Goal: Task Accomplishment & Management: Manage account settings

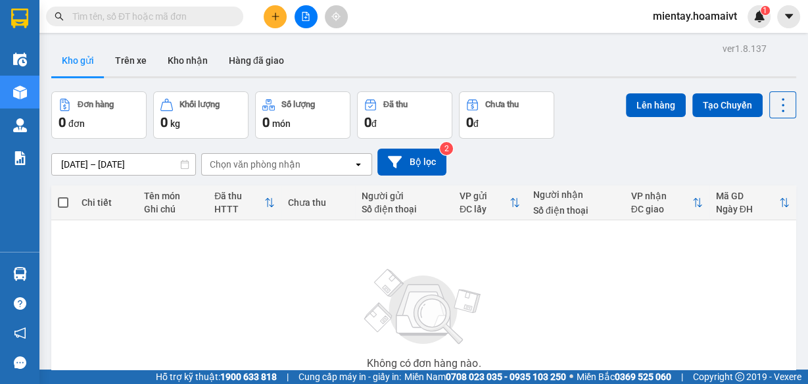
click at [274, 18] on icon "plus" at bounding box center [275, 16] width 9 height 9
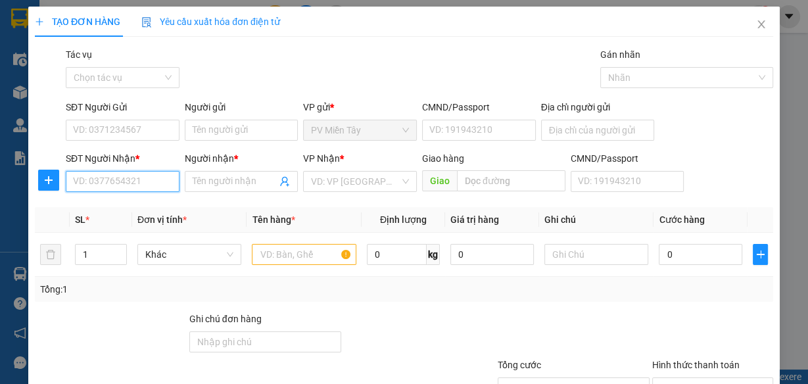
click at [155, 182] on input "SĐT Người Nhận *" at bounding box center [123, 181] width 114 height 21
type input "0794471777"
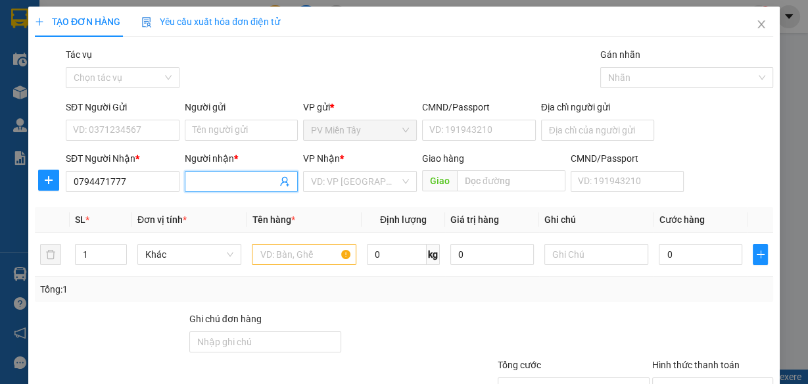
click at [232, 183] on input "Người nhận *" at bounding box center [235, 181] width 85 height 14
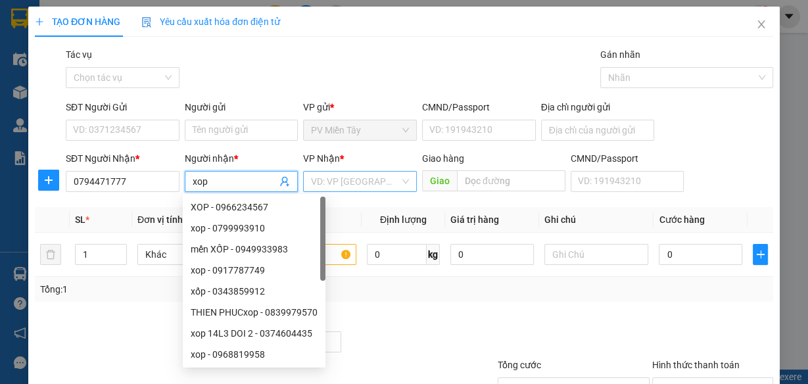
click at [343, 178] on input "search" at bounding box center [355, 182] width 89 height 20
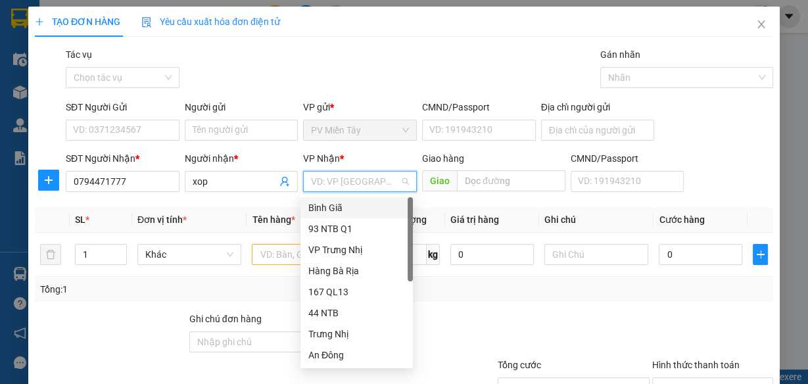
click at [347, 209] on div "Bình Giã" at bounding box center [356, 208] width 97 height 14
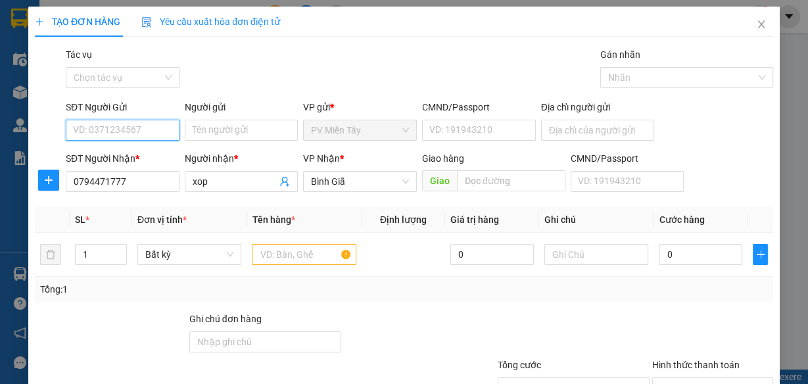
click at [151, 128] on input "SĐT Người Gửi" at bounding box center [123, 130] width 114 height 21
click at [283, 258] on input "text" at bounding box center [304, 254] width 105 height 21
click at [217, 181] on input "xop" at bounding box center [235, 181] width 85 height 14
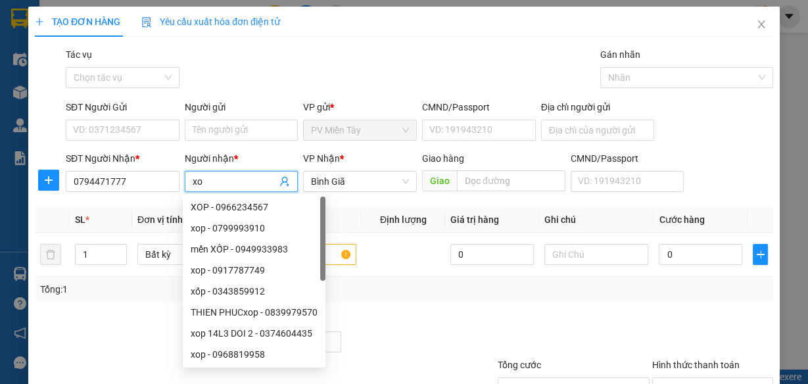
type input "x"
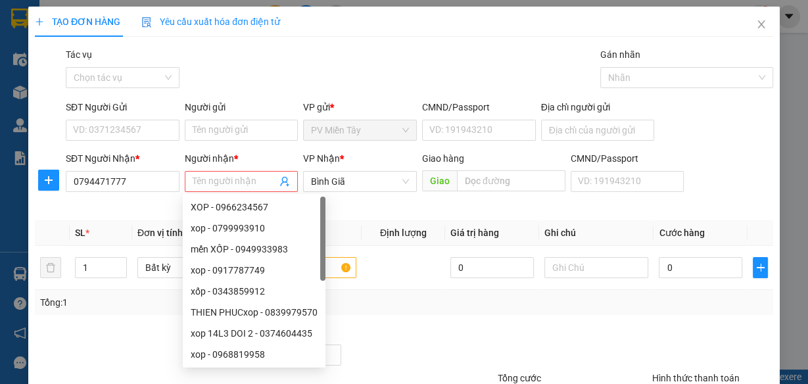
click at [497, 331] on div at bounding box center [574, 348] width 155 height 46
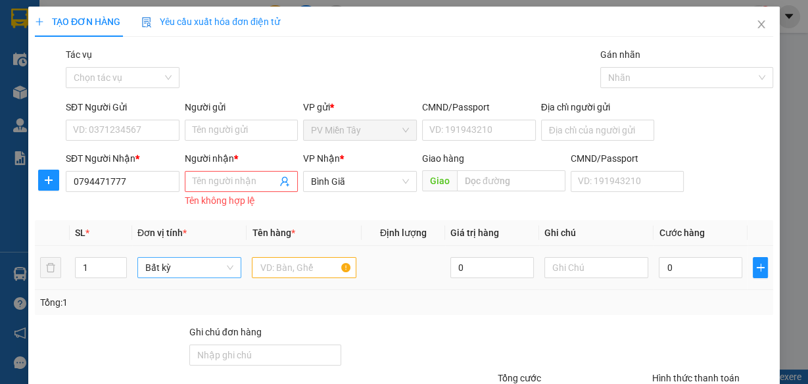
click at [205, 269] on span "Bất kỳ" at bounding box center [189, 268] width 89 height 20
click at [294, 268] on input "text" at bounding box center [304, 267] width 105 height 21
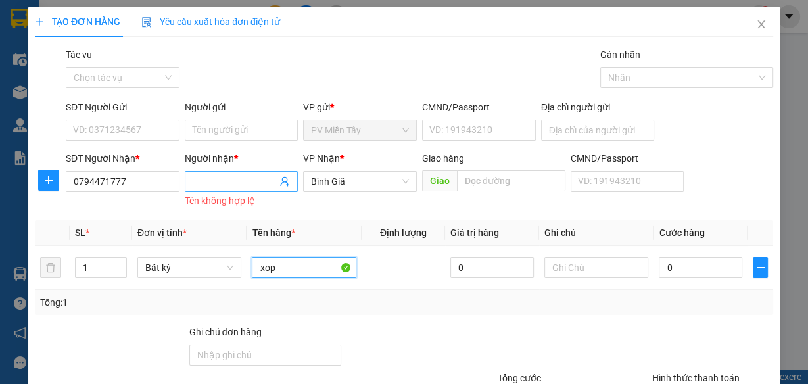
type input "xop"
click at [215, 180] on input "Người nhận *" at bounding box center [235, 181] width 85 height 14
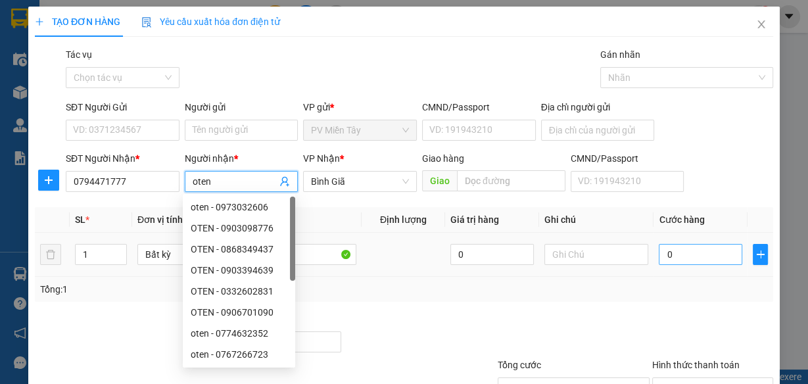
type input "oten"
click at [691, 253] on input "0" at bounding box center [701, 254] width 84 height 21
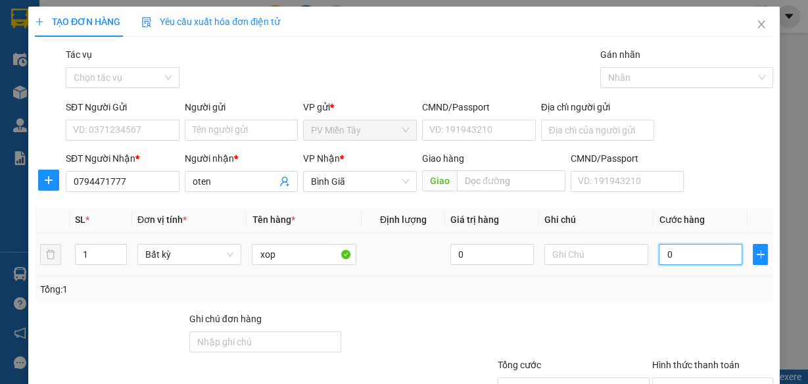
type input "4"
type input "40"
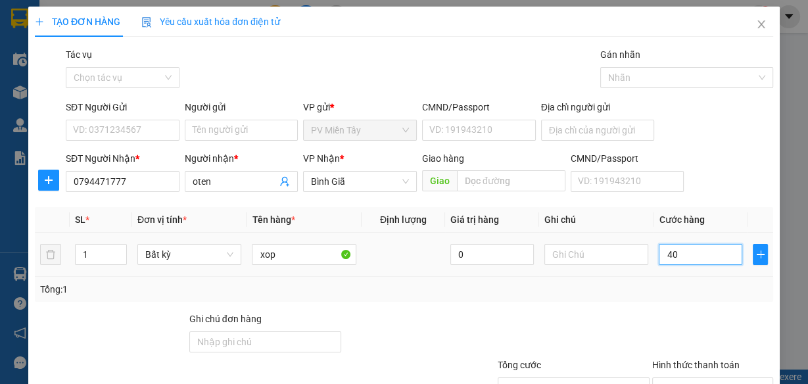
type input "40"
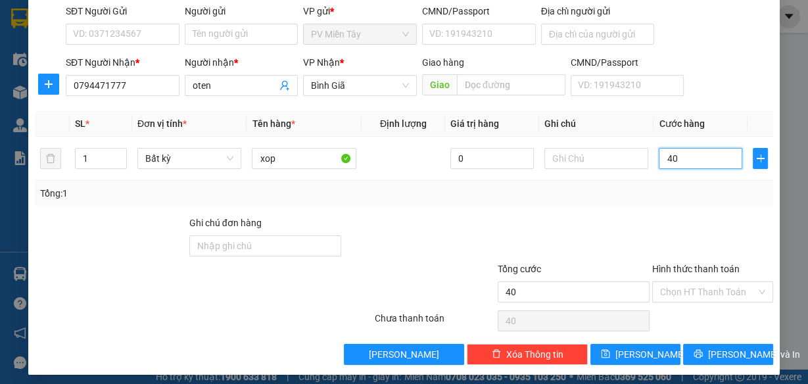
scroll to position [101, 0]
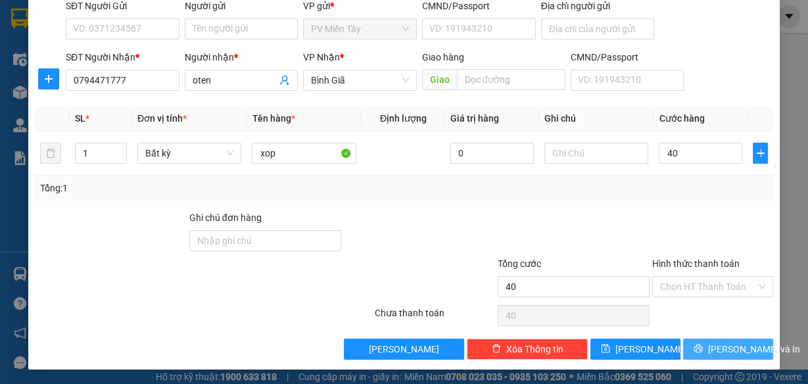
type input "40.000"
click at [720, 345] on span "Lưu và In" at bounding box center [754, 349] width 92 height 14
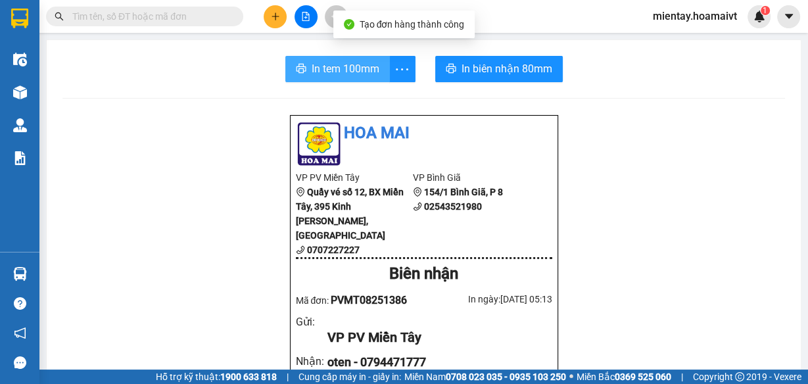
click at [343, 66] on span "In tem 100mm" at bounding box center [346, 69] width 68 height 16
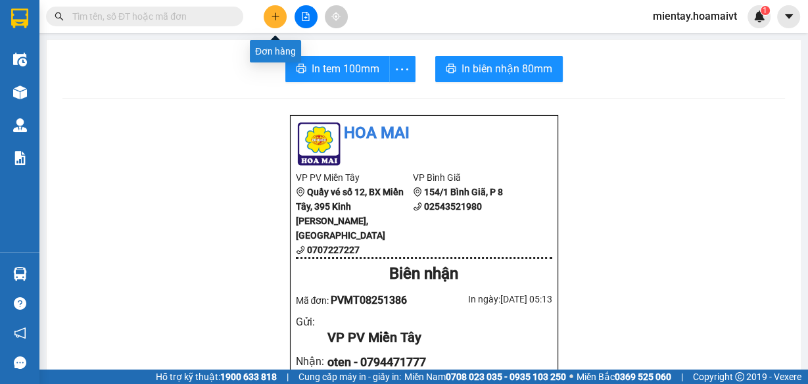
click at [268, 15] on button at bounding box center [275, 16] width 23 height 23
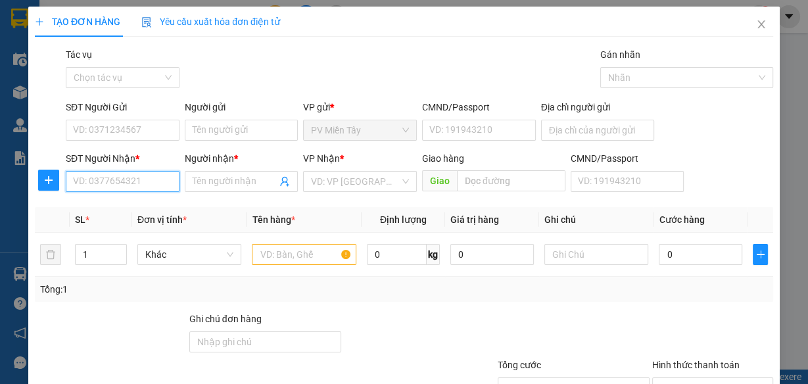
click at [125, 180] on input "SĐT Người Nhận *" at bounding box center [123, 181] width 114 height 21
type input "0937647"
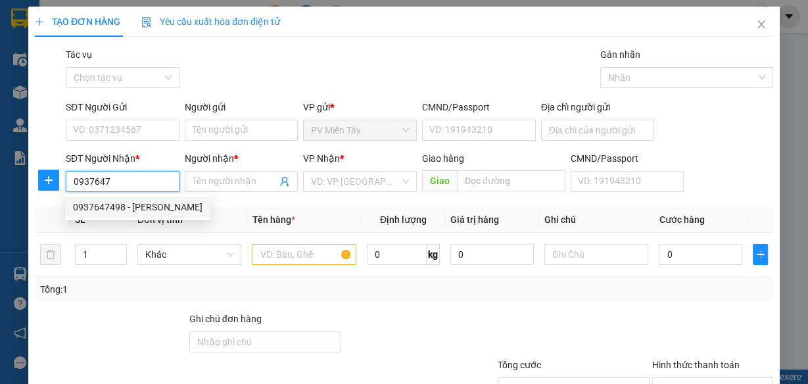
click at [120, 211] on div "0937647498 - Linh BR" at bounding box center [138, 207] width 130 height 14
type input "cho Binh Dien, F7, Q8"
type input "0937647498"
type input "Linh BR"
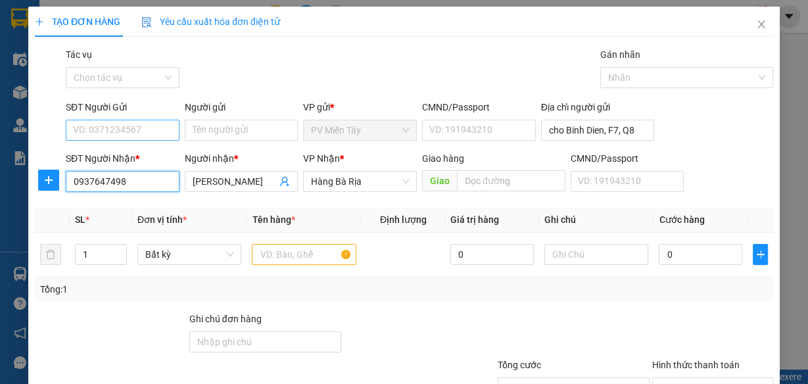
type input "0937647498"
click at [131, 120] on input "SĐT Người Gửi" at bounding box center [123, 130] width 114 height 21
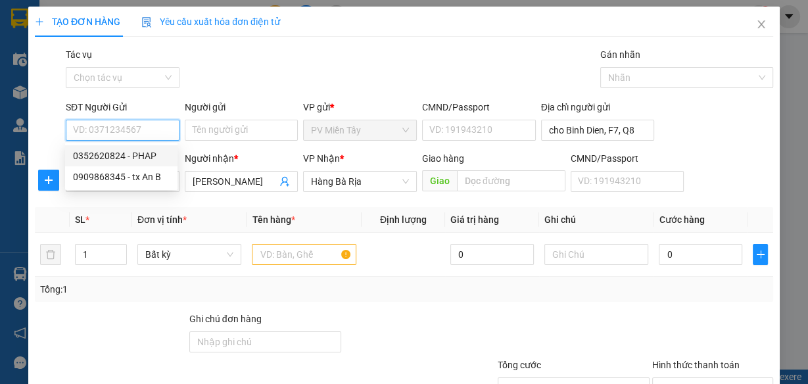
click at [134, 155] on div "0352620824 - PHAP" at bounding box center [121, 156] width 97 height 14
type input "0352620824"
type input "PHAP"
type input "083200011433"
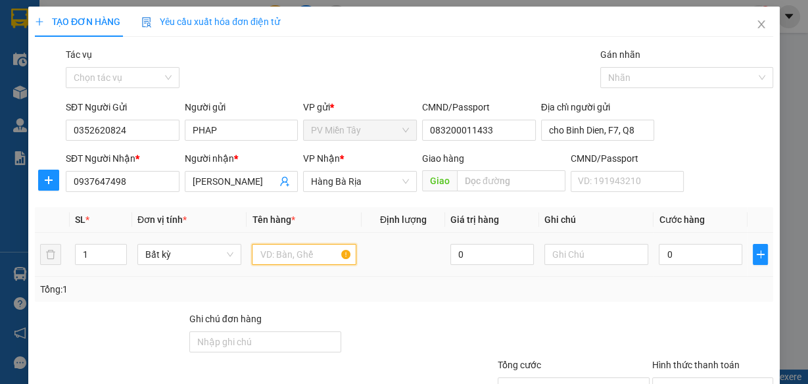
click at [291, 255] on input "text" at bounding box center [304, 254] width 105 height 21
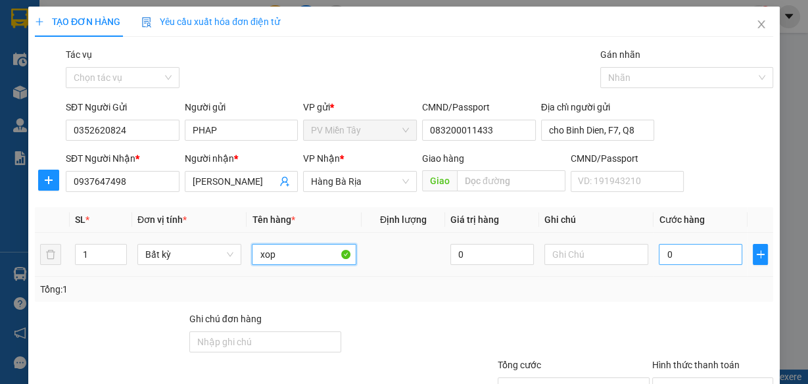
type input "xop"
click at [714, 255] on input "0" at bounding box center [701, 254] width 84 height 21
type input "5"
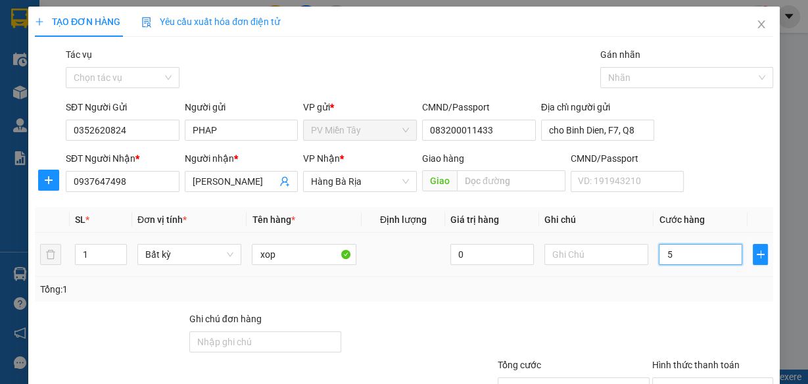
type input "50"
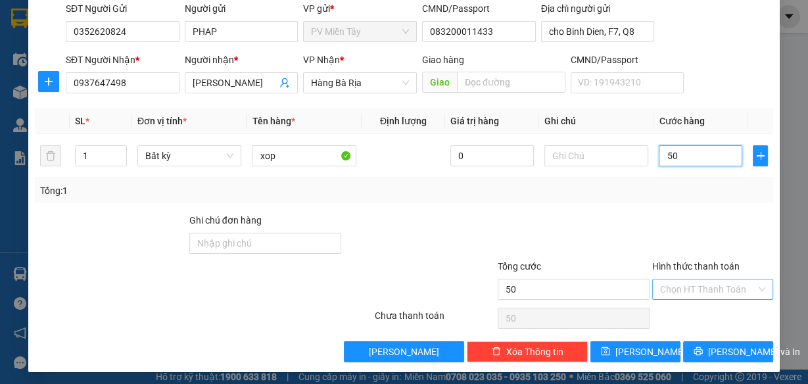
scroll to position [101, 0]
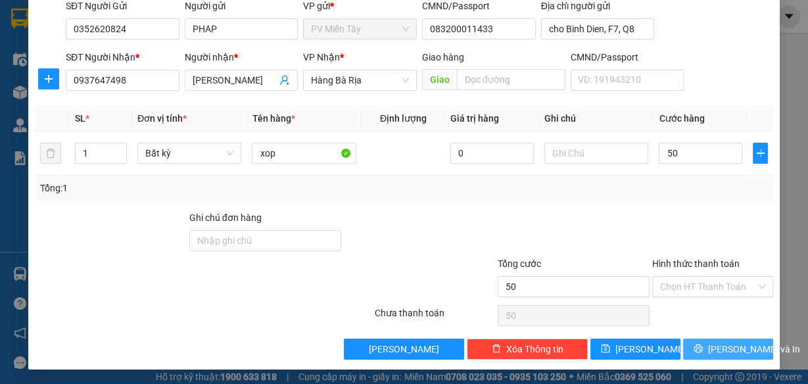
type input "50.000"
click at [723, 346] on span "Lưu và In" at bounding box center [754, 349] width 92 height 14
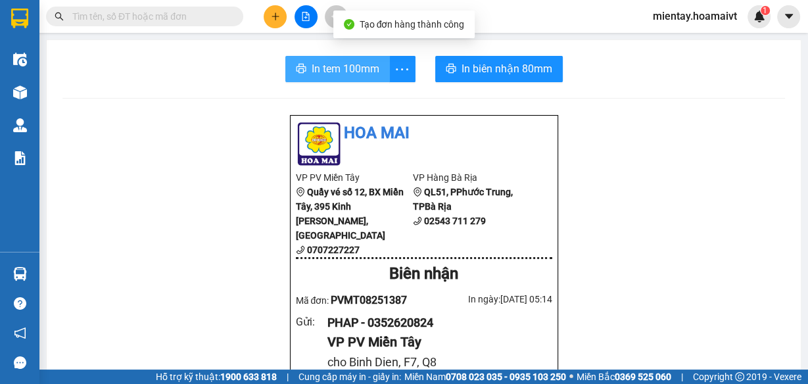
click at [347, 62] on span "In tem 100mm" at bounding box center [346, 69] width 68 height 16
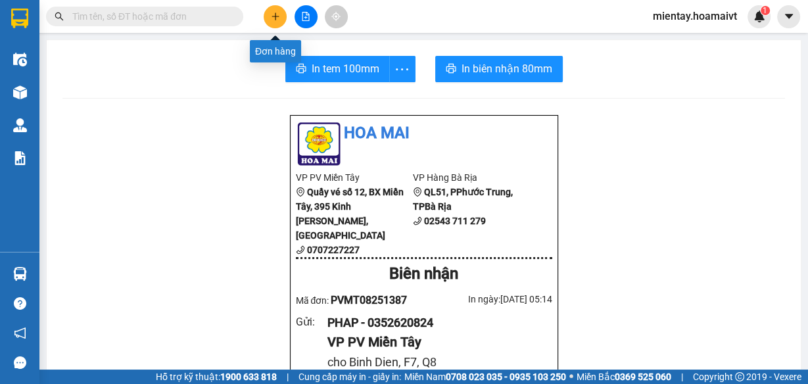
click at [279, 17] on icon "plus" at bounding box center [275, 16] width 9 height 9
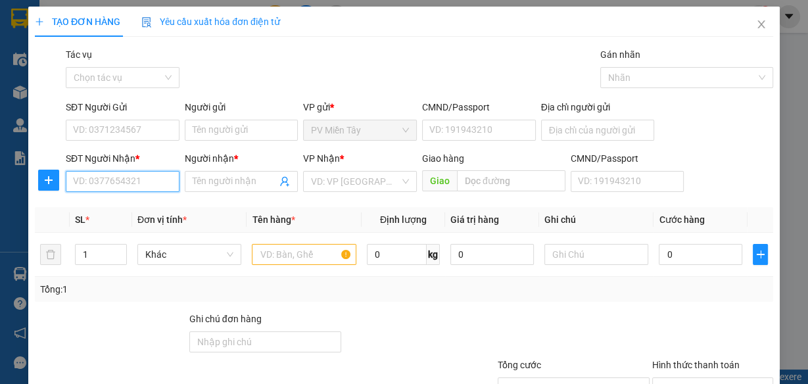
click at [149, 180] on input "SĐT Người Nhận *" at bounding box center [123, 181] width 114 height 21
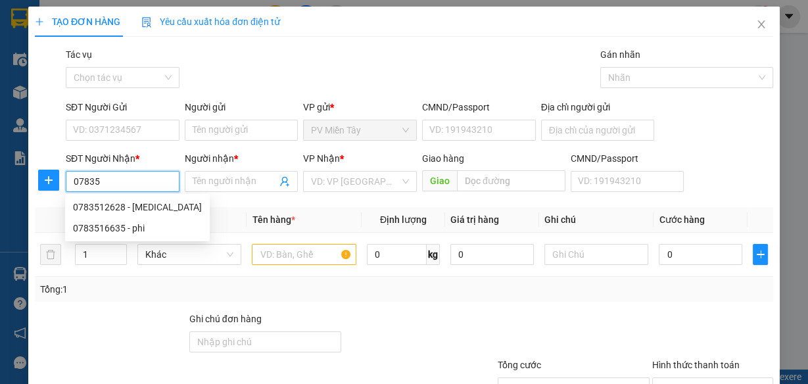
type input "0783"
click at [108, 207] on div "0783815532 - Trang" at bounding box center [137, 207] width 129 height 14
type input "quan binh tan"
type input "0783815532"
type input "Trang"
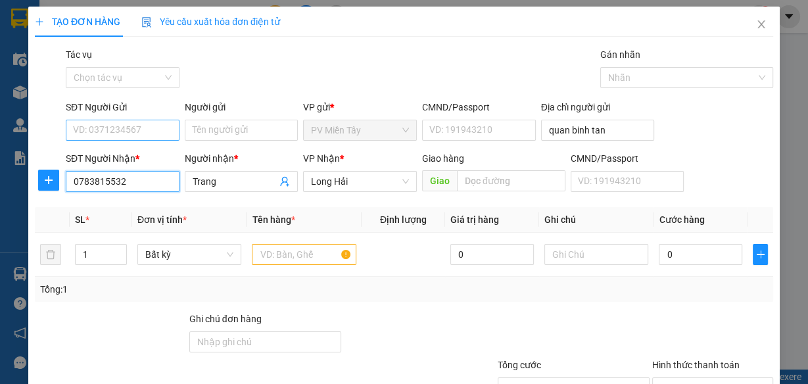
type input "0783815532"
click at [134, 129] on input "SĐT Người Gửi" at bounding box center [123, 130] width 114 height 21
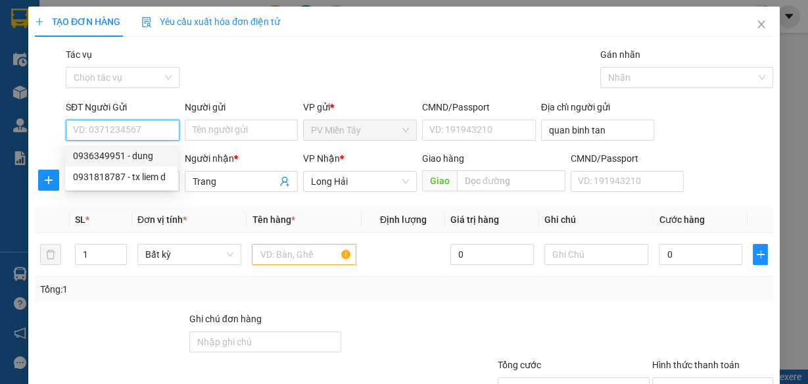
click at [134, 157] on div "0936349951 - dung" at bounding box center [121, 156] width 97 height 14
type input "0936349951"
type input "dung"
type input "091072023796"
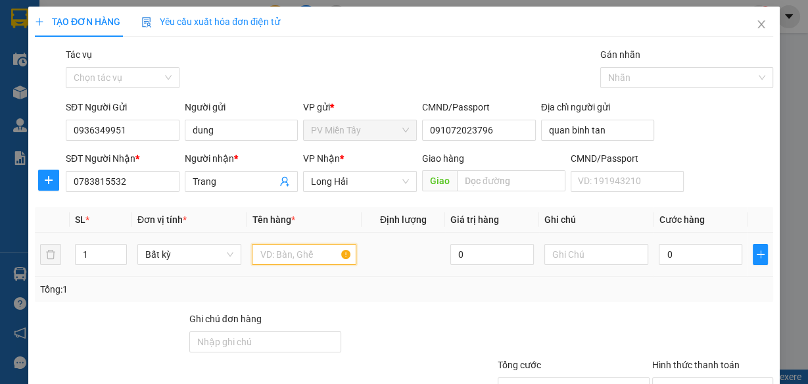
click at [291, 251] on input "text" at bounding box center [304, 254] width 105 height 21
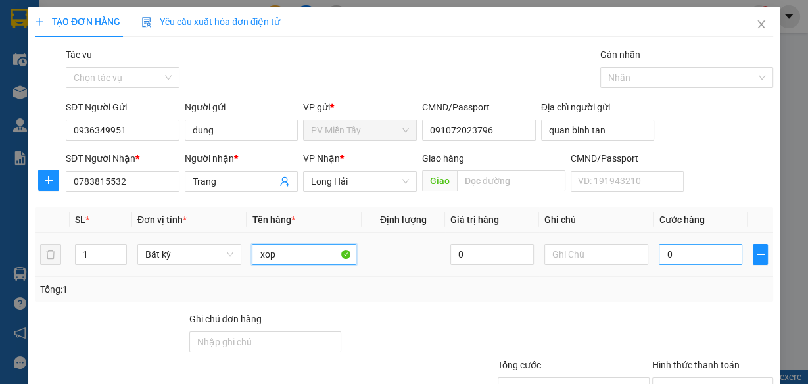
type input "xop"
click at [697, 250] on input "0" at bounding box center [701, 254] width 84 height 21
type input "5"
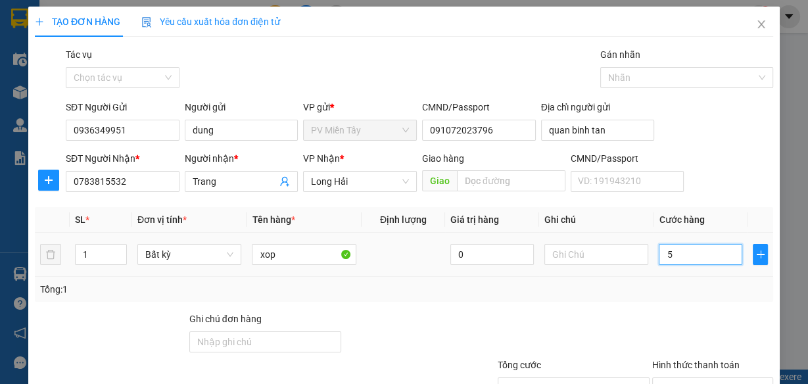
type input "50"
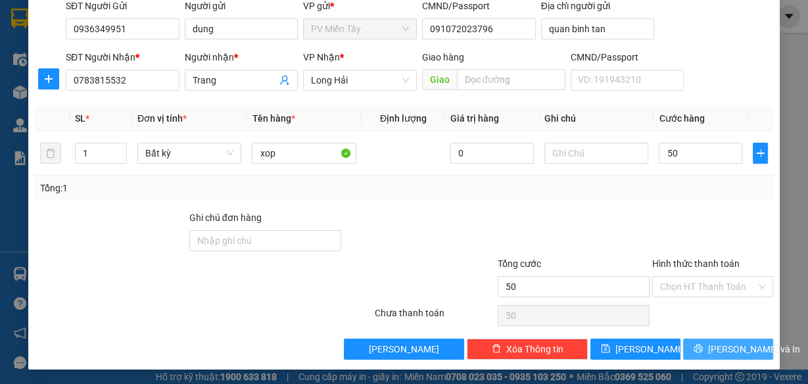
type input "50.000"
click at [726, 350] on span "Lưu và In" at bounding box center [754, 349] width 92 height 14
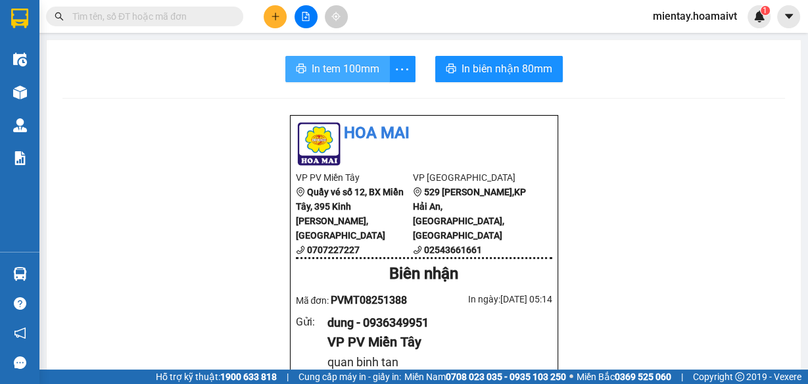
click at [351, 64] on span "In tem 100mm" at bounding box center [346, 69] width 68 height 16
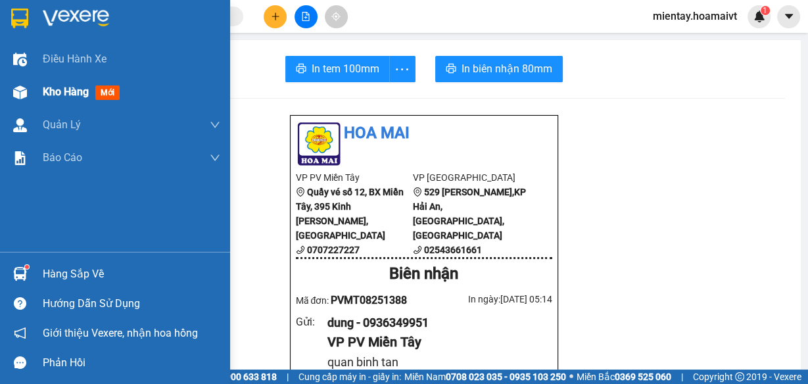
click at [54, 91] on span "Kho hàng" at bounding box center [66, 92] width 46 height 12
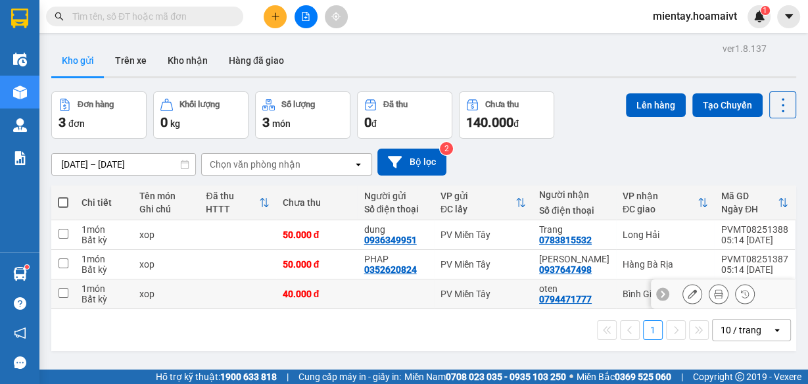
click at [62, 293] on input "checkbox" at bounding box center [64, 293] width 10 height 10
checkbox input "true"
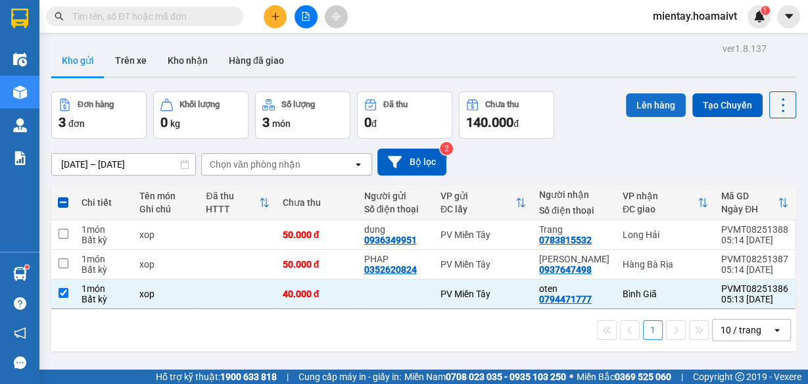
click at [652, 107] on button "Lên hàng" at bounding box center [656, 105] width 60 height 24
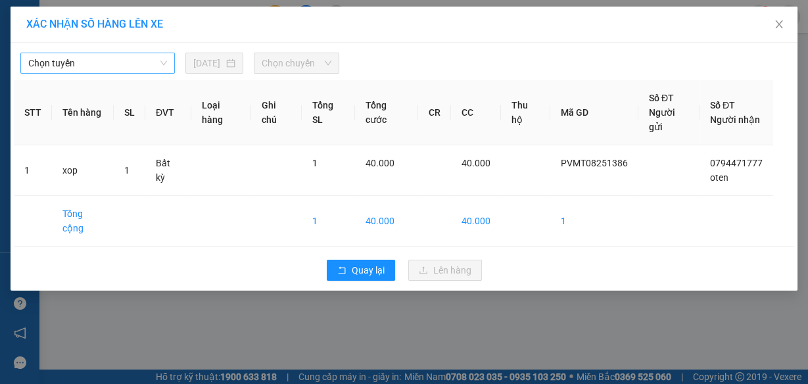
click at [114, 59] on span "Chọn tuyến" at bounding box center [97, 63] width 139 height 20
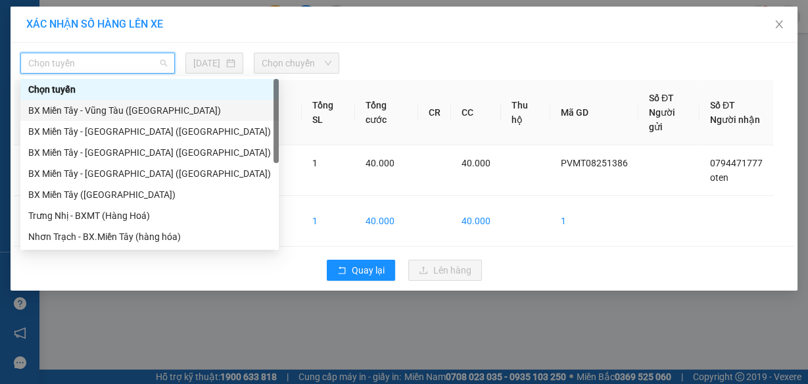
click at [116, 111] on div "BX Miền Tây - Vũng Tàu (Hàng Hóa)" at bounding box center [149, 110] width 243 height 14
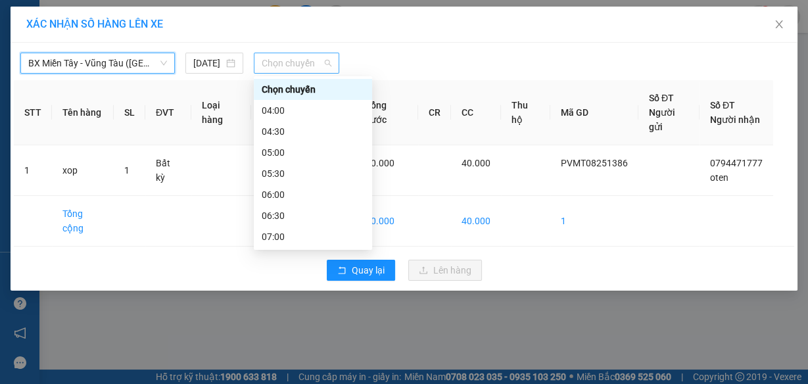
click at [280, 61] on span "Chọn chuyến" at bounding box center [297, 63] width 70 height 20
click at [280, 195] on div "06:00" at bounding box center [313, 194] width 103 height 14
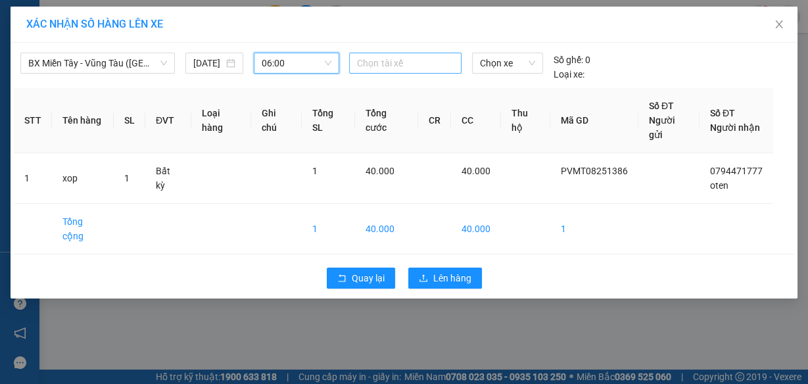
click at [394, 62] on div at bounding box center [405, 63] width 105 height 16
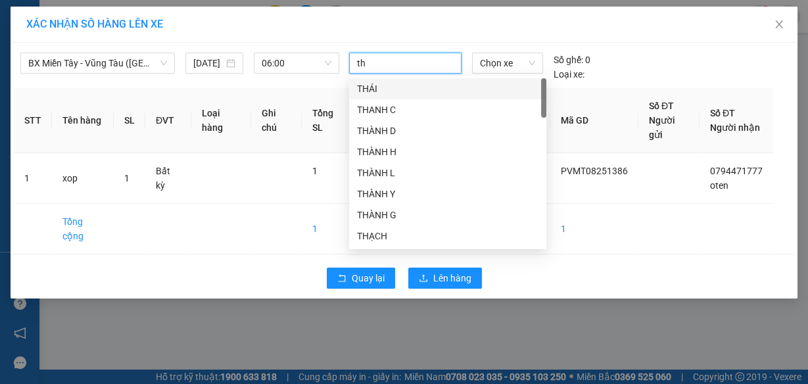
type input "tho"
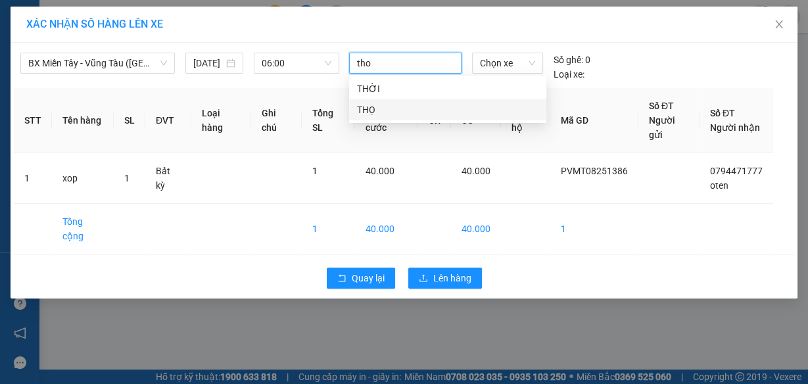
click at [392, 115] on div "THỌ" at bounding box center [448, 110] width 182 height 14
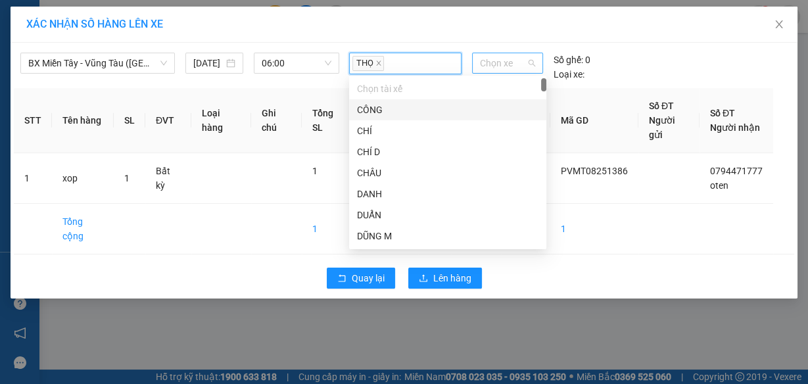
click at [497, 64] on span "Chọn xe" at bounding box center [507, 63] width 55 height 20
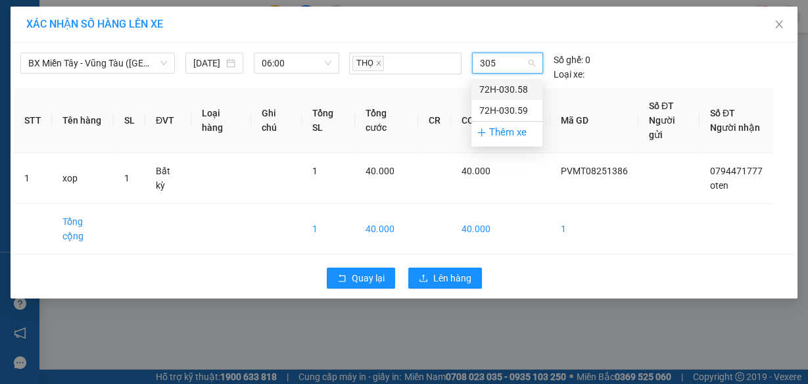
type input "3058"
click at [501, 86] on div "72H-030.58" at bounding box center [506, 89] width 55 height 14
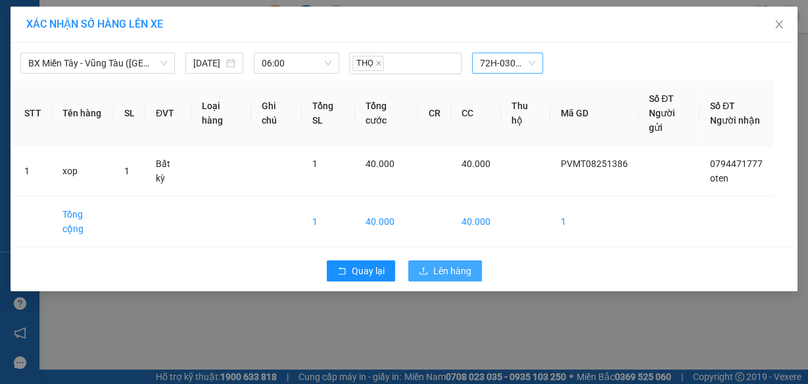
click at [442, 265] on span "Lên hàng" at bounding box center [452, 271] width 38 height 14
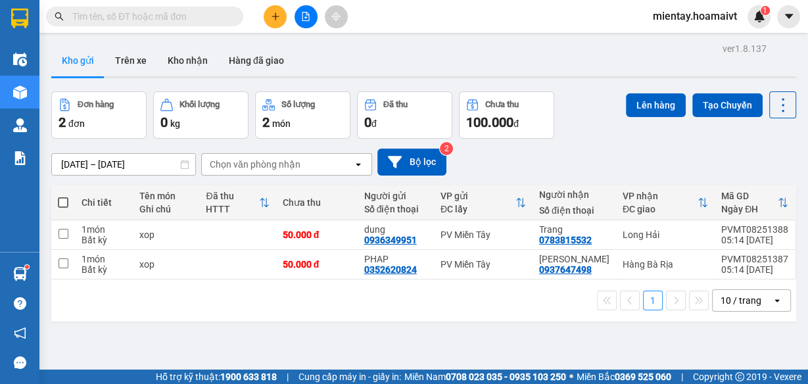
click at [775, 299] on div "open" at bounding box center [781, 300] width 18 height 21
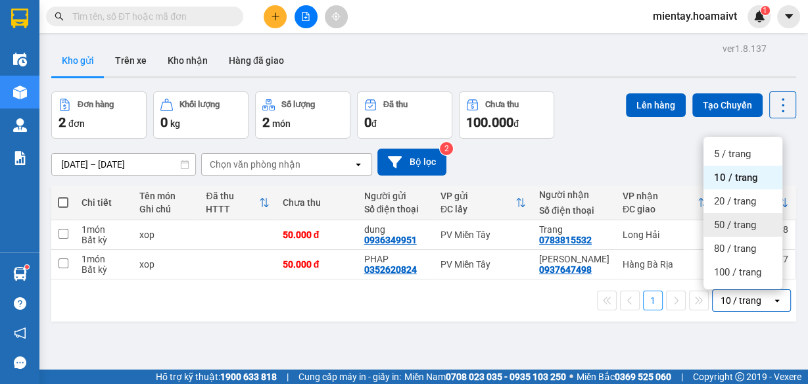
click at [744, 224] on span "50 / trang" at bounding box center [735, 224] width 42 height 13
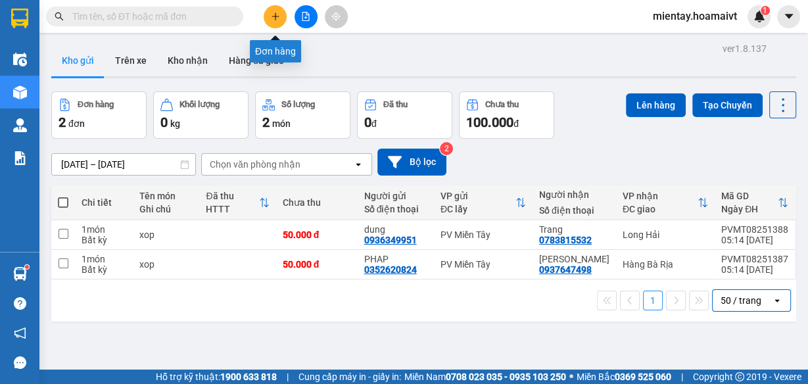
click at [274, 16] on icon "plus" at bounding box center [275, 16] width 7 height 1
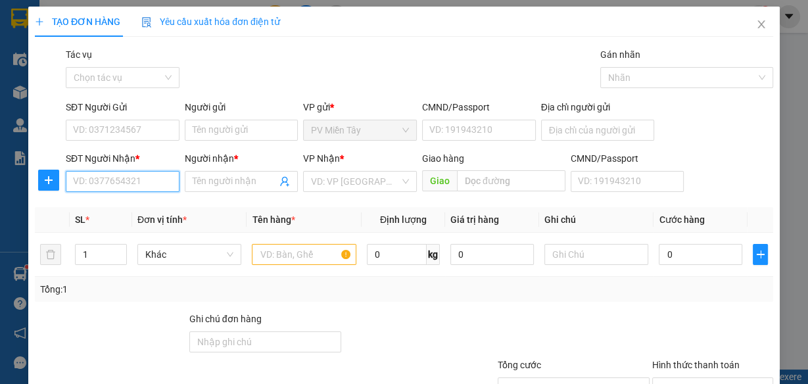
click at [99, 188] on input "SĐT Người Nhận *" at bounding box center [123, 181] width 114 height 21
type input "0909188"
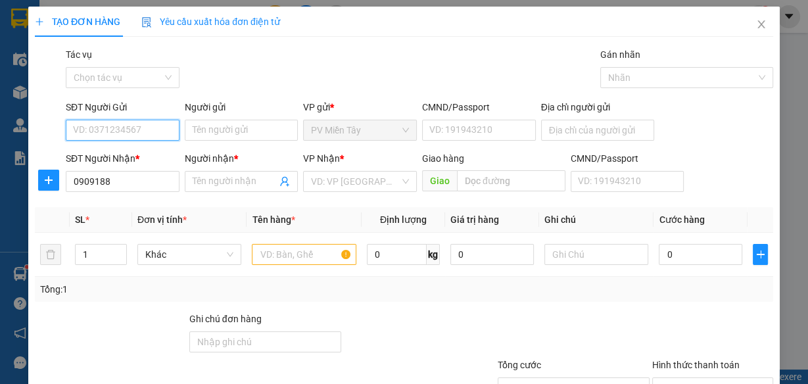
click at [131, 120] on input "SĐT Người Gửi" at bounding box center [123, 130] width 114 height 21
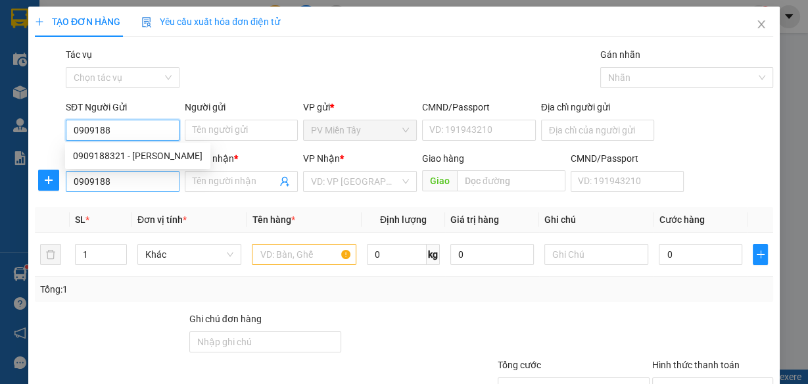
type input "0909188"
click at [122, 187] on input "0909188" at bounding box center [123, 181] width 114 height 21
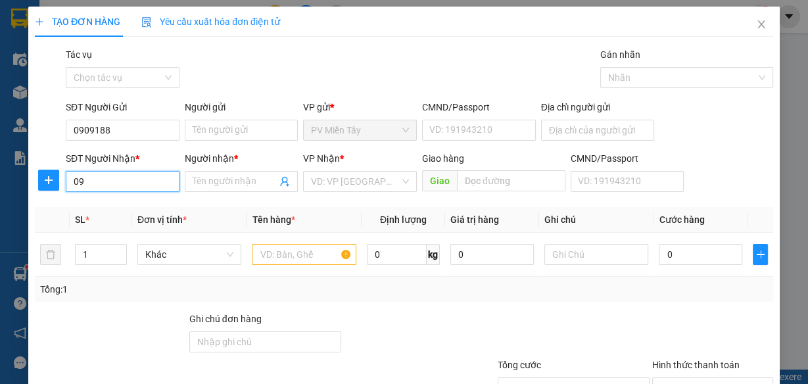
type input "0"
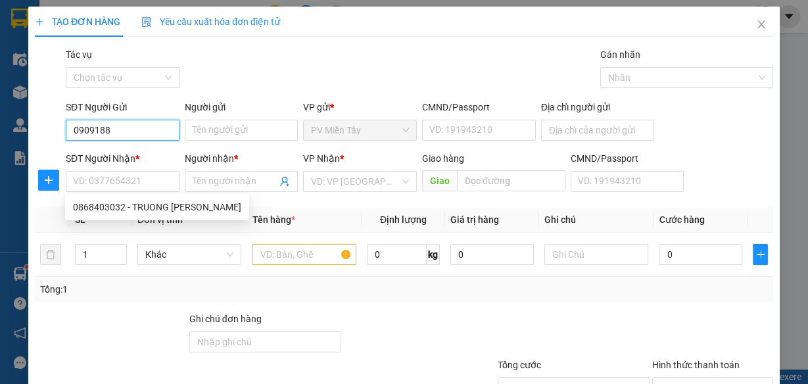
click at [145, 122] on input "0909188" at bounding box center [123, 130] width 114 height 21
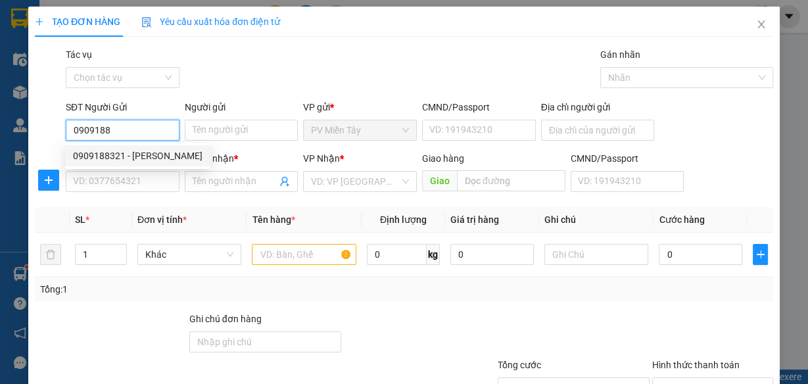
click at [144, 155] on div "0909188321 - NGUYEN HUNG ANH" at bounding box center [138, 156] width 130 height 14
type input "0909188321"
type input "NGUYEN HUNG ANH"
type input "07908807684"
type input "BINH TAN"
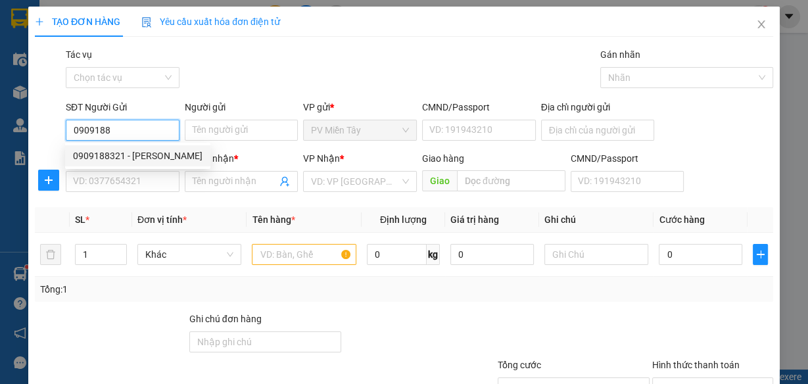
type input "0868403032"
type input "TRUONG T HONG HANH"
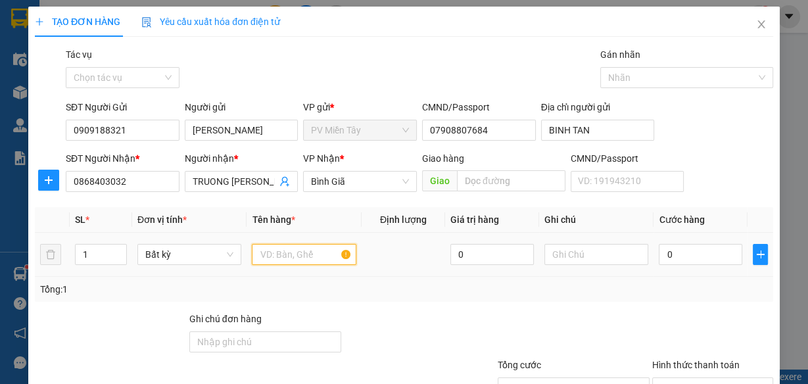
click at [280, 251] on input "text" at bounding box center [304, 254] width 105 height 21
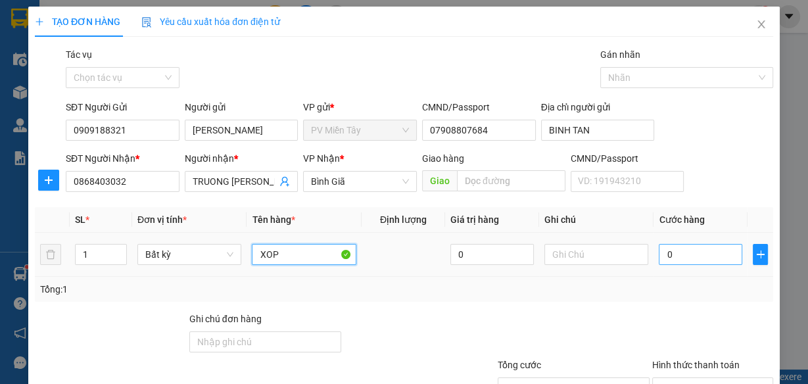
type input "XOP"
click at [678, 251] on input "0" at bounding box center [701, 254] width 84 height 21
type input "4"
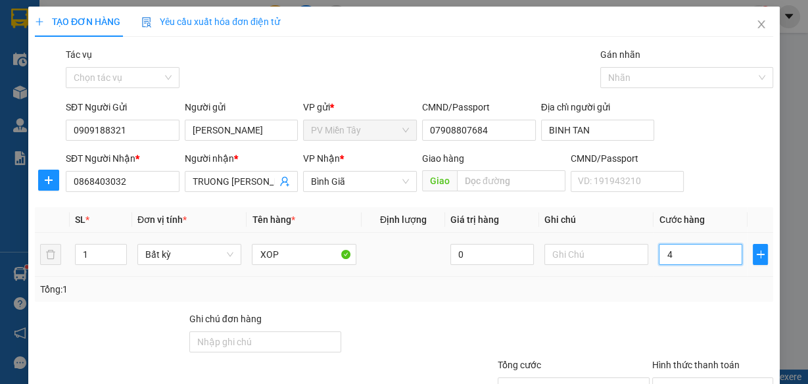
type input "40"
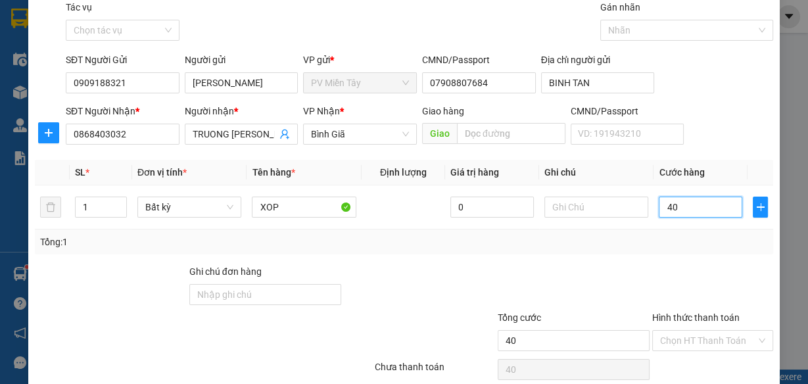
scroll to position [101, 0]
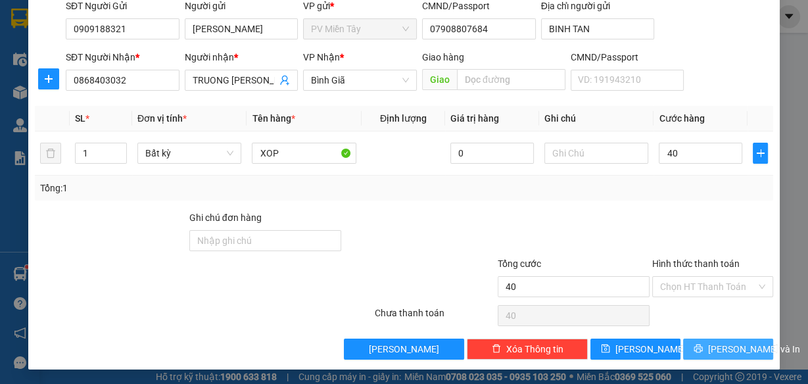
type input "40.000"
click at [723, 344] on span "Lưu và In" at bounding box center [754, 349] width 92 height 14
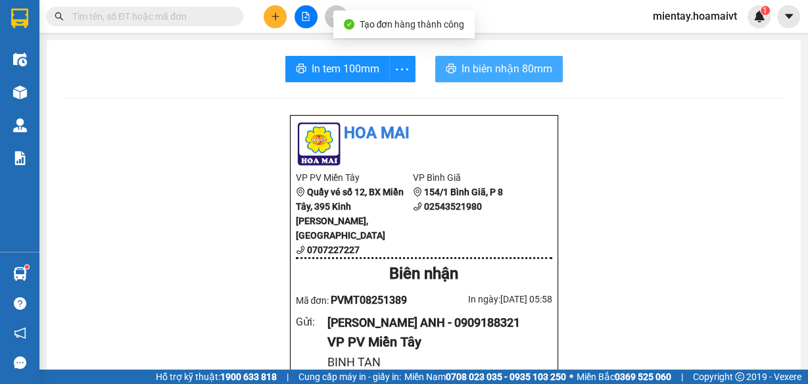
click at [474, 68] on span "In biên nhận 80mm" at bounding box center [507, 69] width 91 height 16
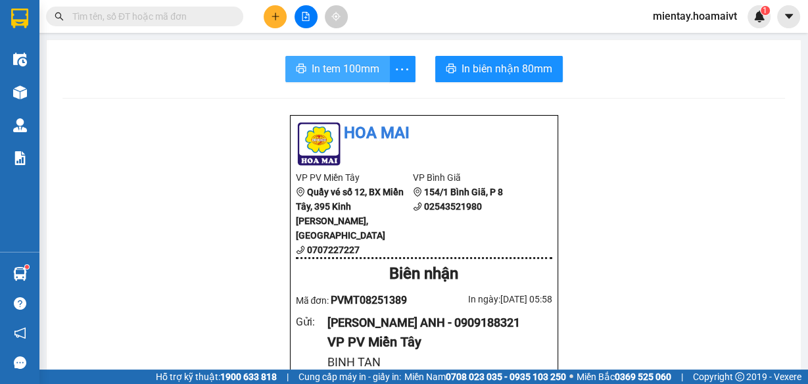
click at [353, 66] on span "In tem 100mm" at bounding box center [346, 69] width 68 height 16
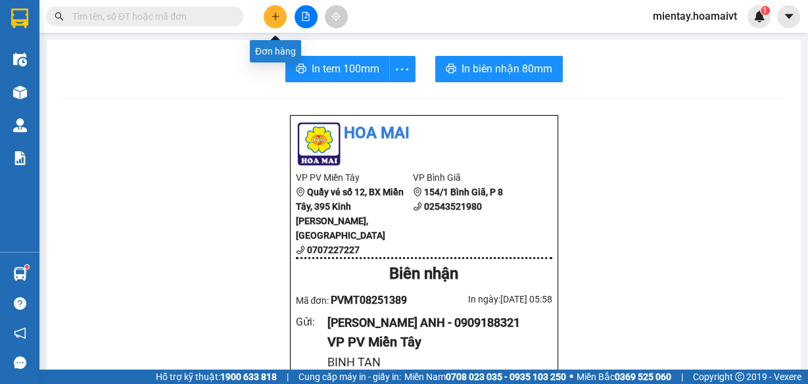
click at [277, 15] on icon "plus" at bounding box center [275, 16] width 9 height 9
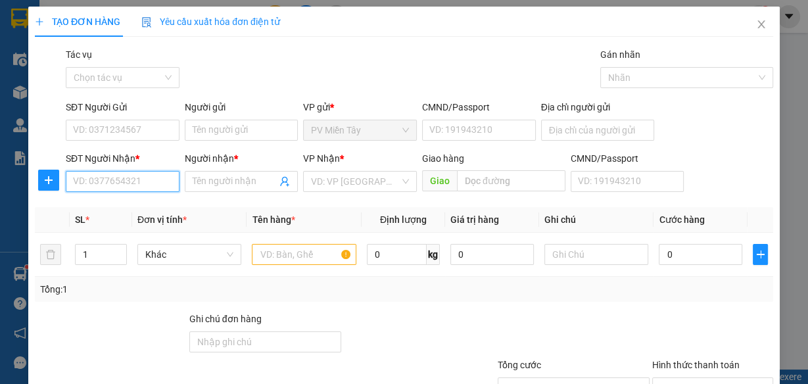
click at [163, 178] on input "SĐT Người Nhận *" at bounding box center [123, 181] width 114 height 21
click at [141, 203] on div "0364139379 - Hướng" at bounding box center [121, 207] width 97 height 14
type input "0364139379"
type input "Hướng"
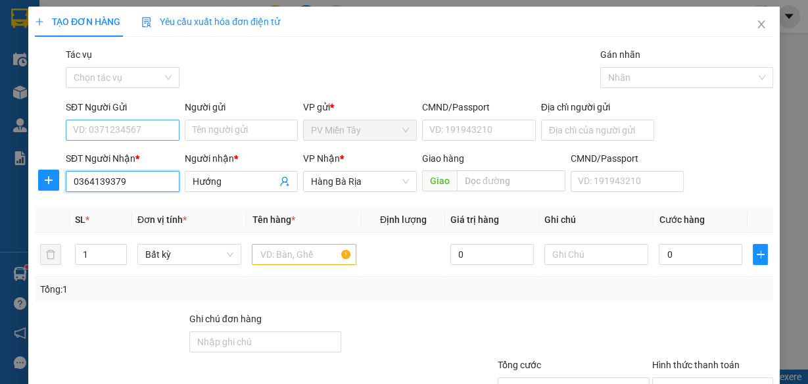
type input "0364139379"
click at [159, 126] on input "SĐT Người Gửi" at bounding box center [123, 130] width 114 height 21
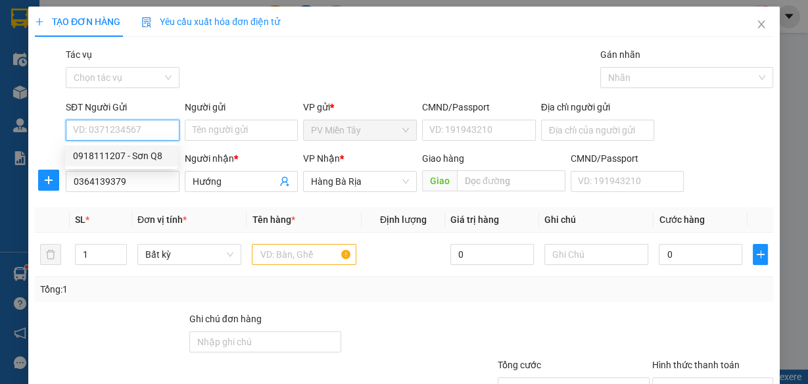
click at [154, 153] on div "0918111207 - Sơn Q8" at bounding box center [121, 156] width 97 height 14
type input "0918111207"
type input "Sơn Q8"
type input "077083006392"
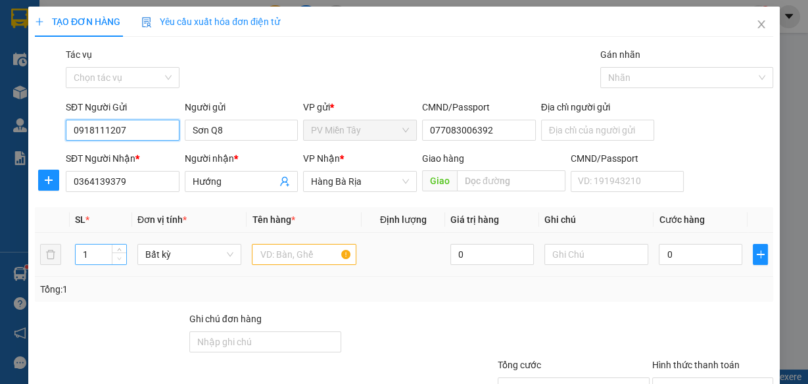
click at [116, 253] on span "Decrease Value" at bounding box center [119, 259] width 14 height 12
type input "2"
click at [120, 247] on span "up" at bounding box center [120, 251] width 8 height 8
click at [307, 250] on input "text" at bounding box center [304, 254] width 105 height 21
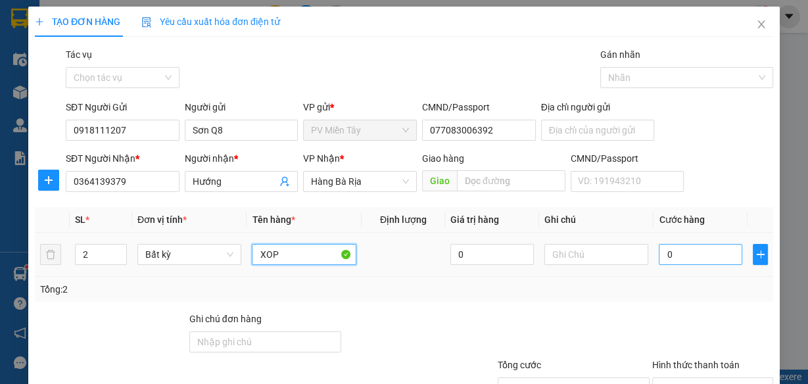
type input "XOP"
click at [695, 255] on input "0" at bounding box center [701, 254] width 84 height 21
type input "1"
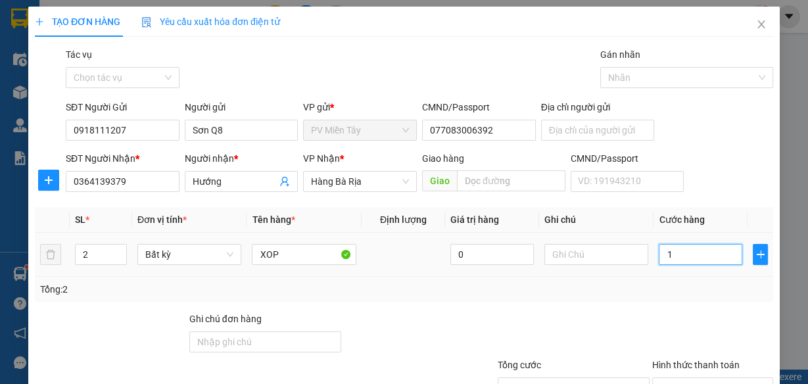
type input "12"
type input "120"
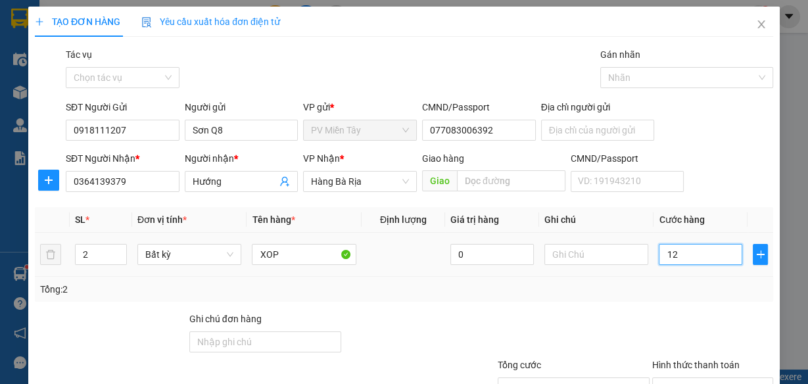
type input "120"
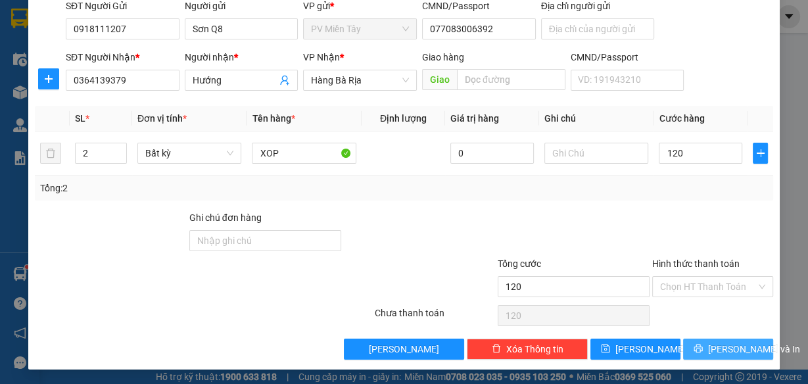
type input "120.000"
click at [725, 343] on span "Lưu và In" at bounding box center [754, 349] width 92 height 14
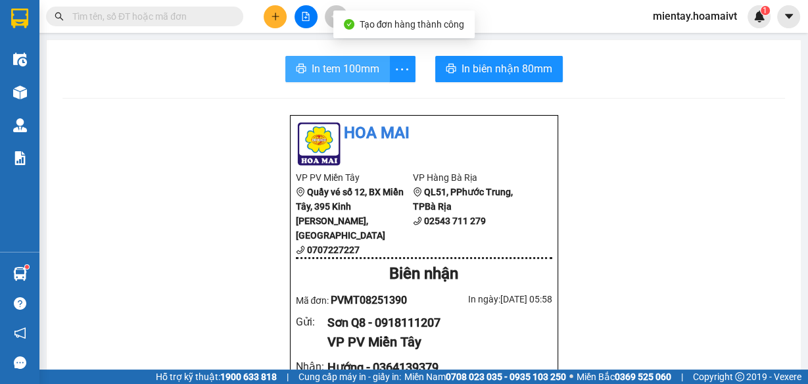
click at [362, 66] on span "In tem 100mm" at bounding box center [346, 69] width 68 height 16
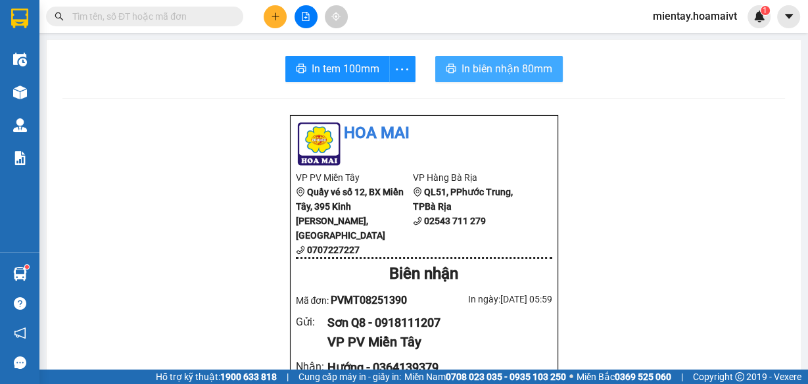
click at [485, 62] on span "In biên nhận 80mm" at bounding box center [507, 69] width 91 height 16
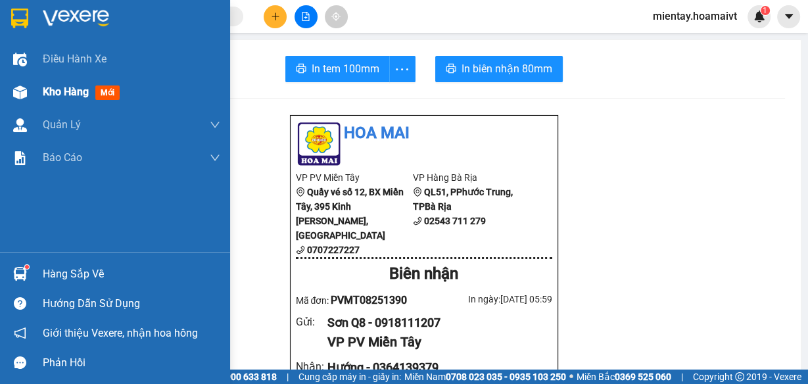
click at [63, 90] on span "Kho hàng" at bounding box center [66, 92] width 46 height 12
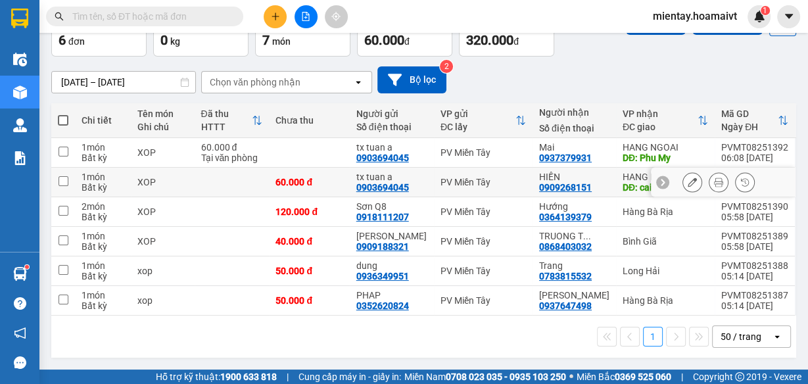
scroll to position [93, 0]
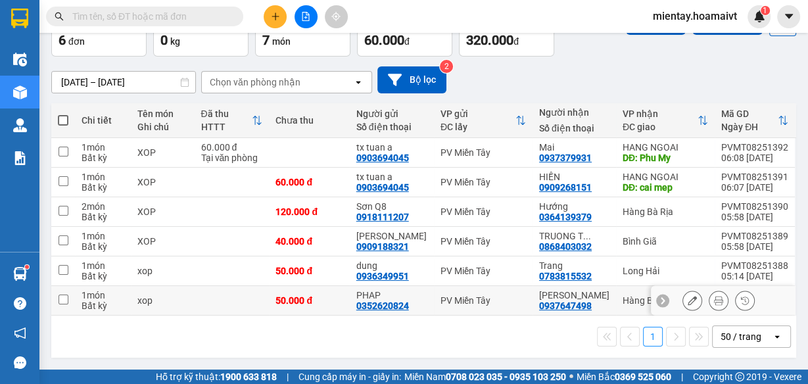
click at [65, 299] on input "checkbox" at bounding box center [64, 300] width 10 height 10
checkbox input "true"
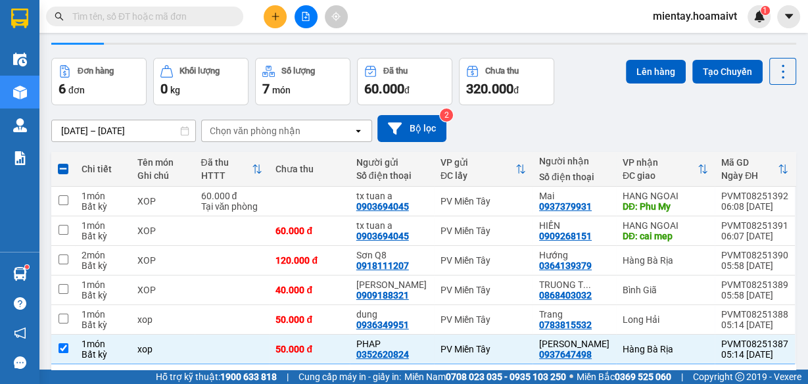
scroll to position [0, 0]
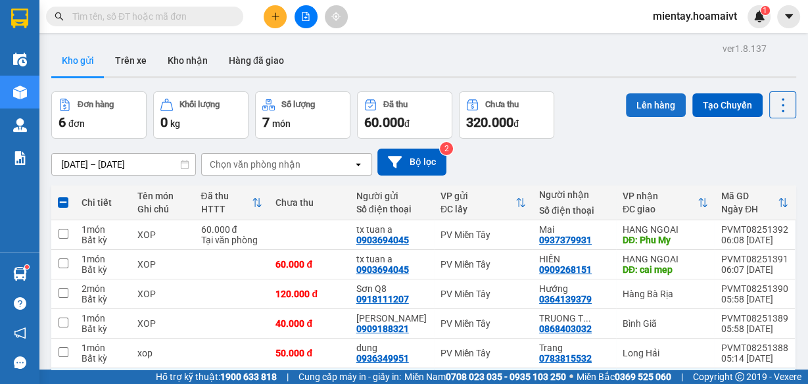
click at [654, 100] on button "Lên hàng" at bounding box center [656, 105] width 60 height 24
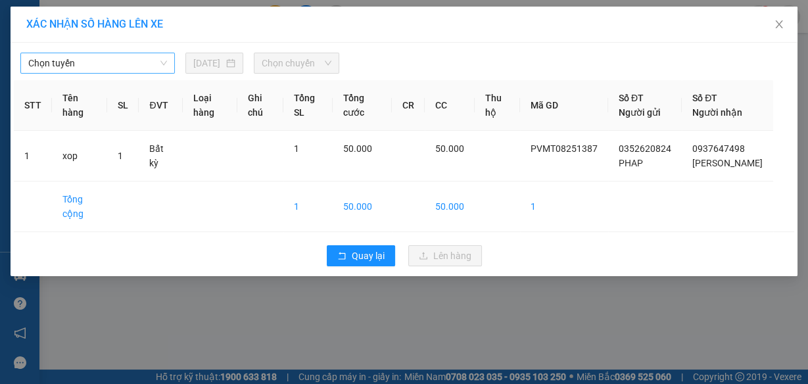
click at [133, 61] on span "Chọn tuyến" at bounding box center [97, 63] width 139 height 20
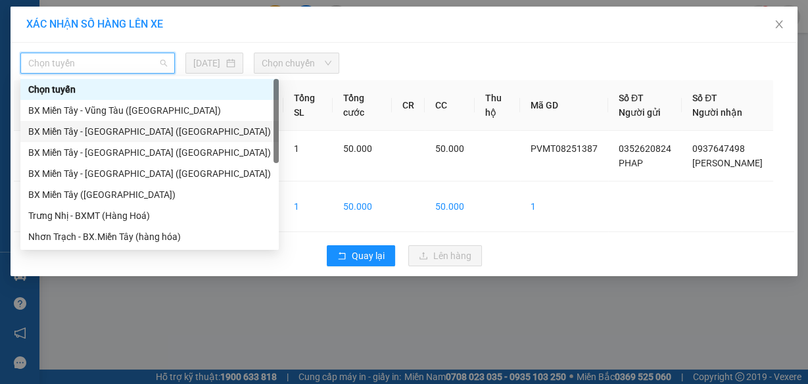
drag, startPoint x: 110, startPoint y: 135, endPoint x: 124, endPoint y: 126, distance: 16.1
click at [111, 135] on div "BX Miền Tây - Bà Rịa (Hàng Hóa)" at bounding box center [149, 131] width 243 height 14
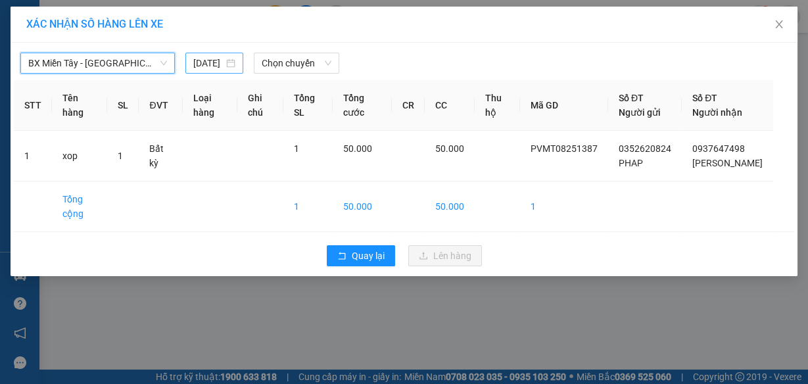
click at [214, 63] on input "11/08/2025" at bounding box center [208, 63] width 30 height 14
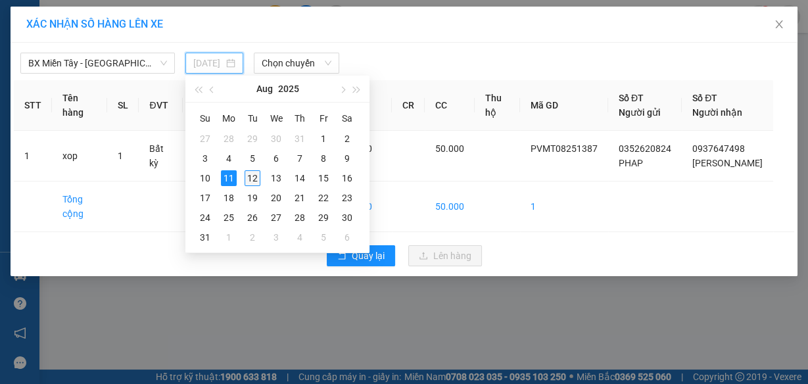
click at [249, 176] on div "12" at bounding box center [253, 178] width 16 height 16
type input "12/08/2025"
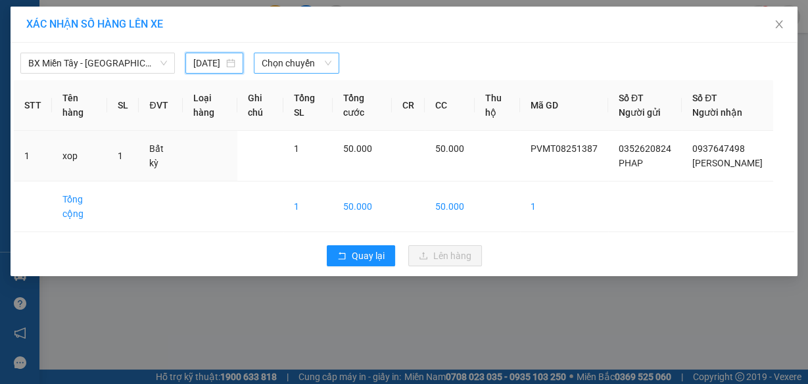
click at [301, 62] on span "Chọn chuyến" at bounding box center [297, 63] width 70 height 20
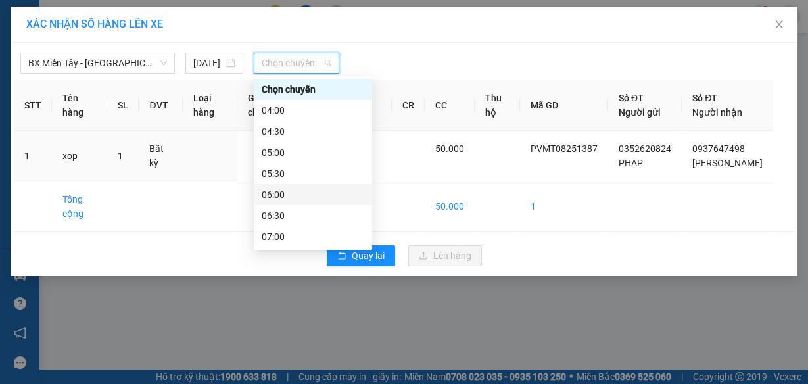
drag, startPoint x: 281, startPoint y: 193, endPoint x: 313, endPoint y: 145, distance: 58.4
click at [281, 190] on div "06:00" at bounding box center [313, 194] width 103 height 14
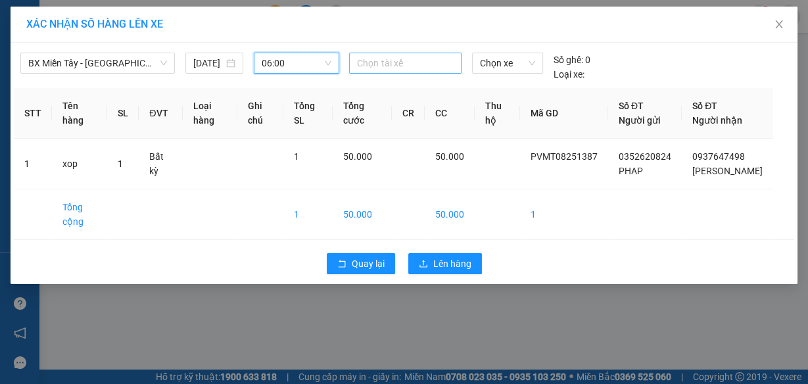
click at [370, 57] on div at bounding box center [405, 63] width 105 height 16
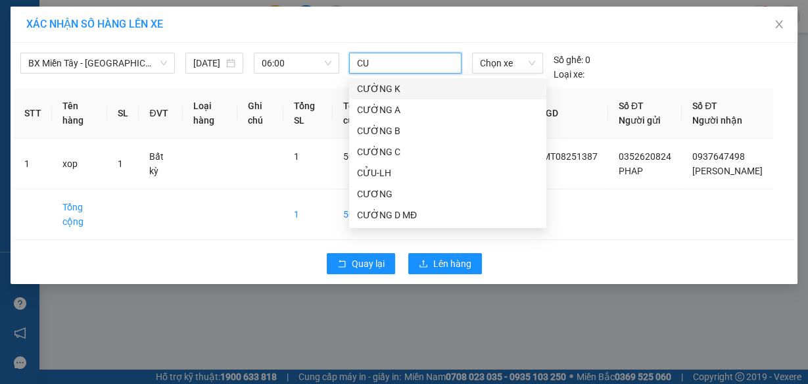
type input "CUU"
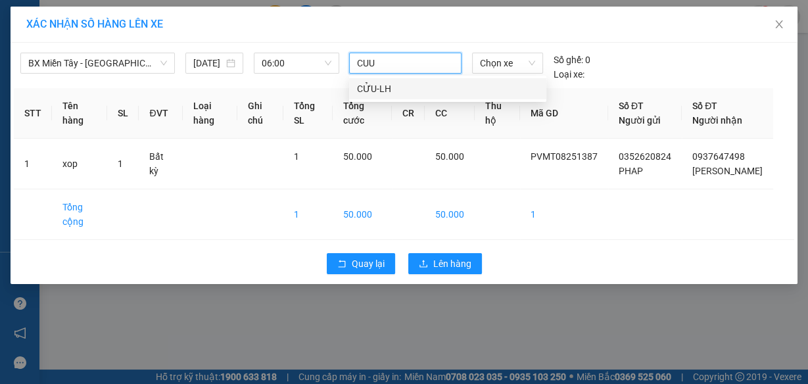
click at [376, 89] on div "CỬU-LH" at bounding box center [448, 89] width 182 height 14
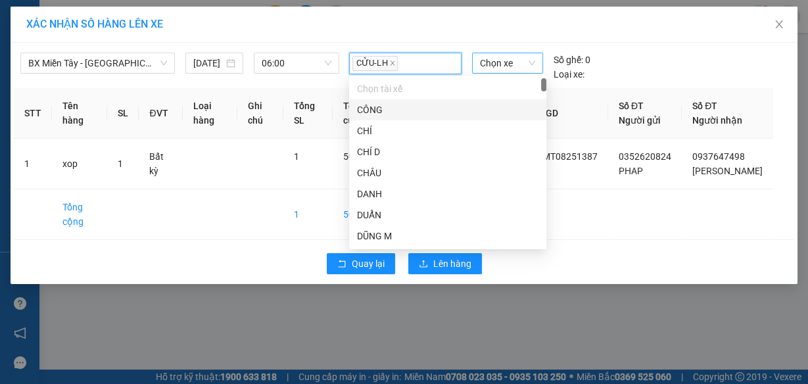
click at [499, 66] on span "Chọn xe" at bounding box center [507, 63] width 55 height 20
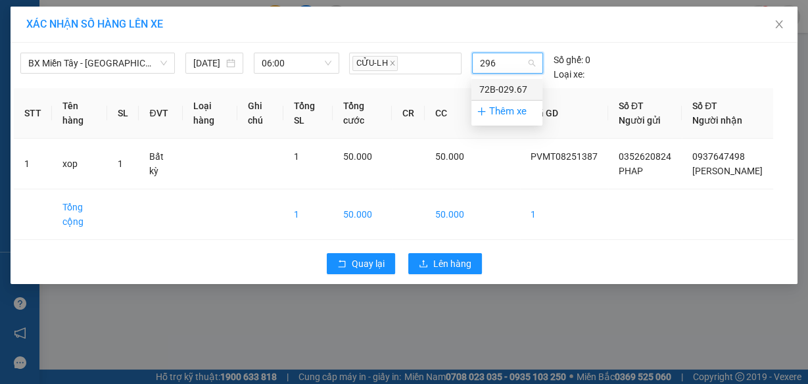
type input "2967"
click at [504, 86] on div "72B-029.67" at bounding box center [506, 89] width 55 height 14
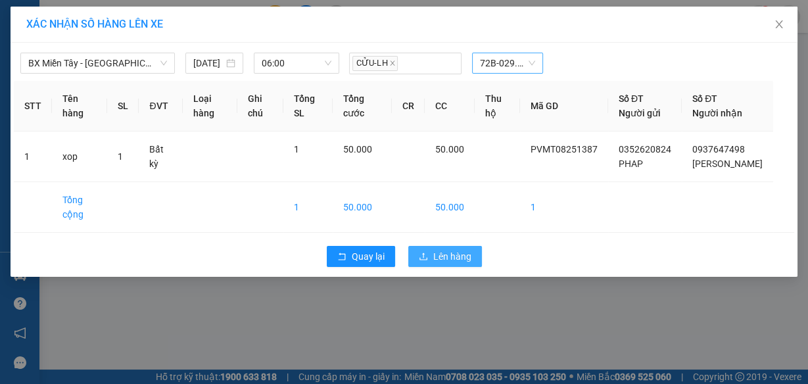
click at [432, 267] on button "Lên hàng" at bounding box center [445, 256] width 74 height 21
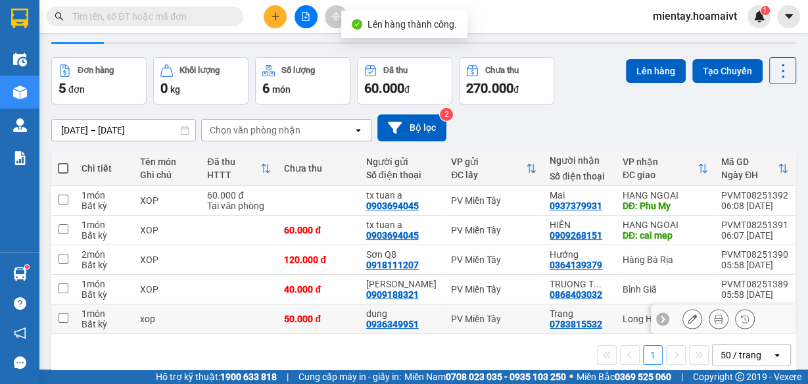
scroll to position [63, 0]
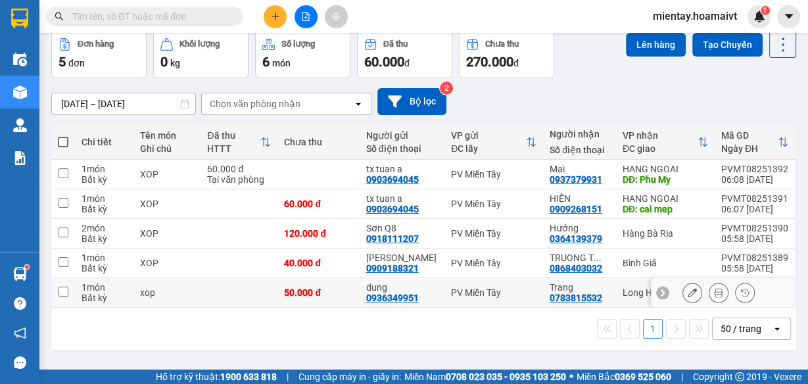
click at [65, 297] on input "checkbox" at bounding box center [64, 292] width 10 height 10
checkbox input "true"
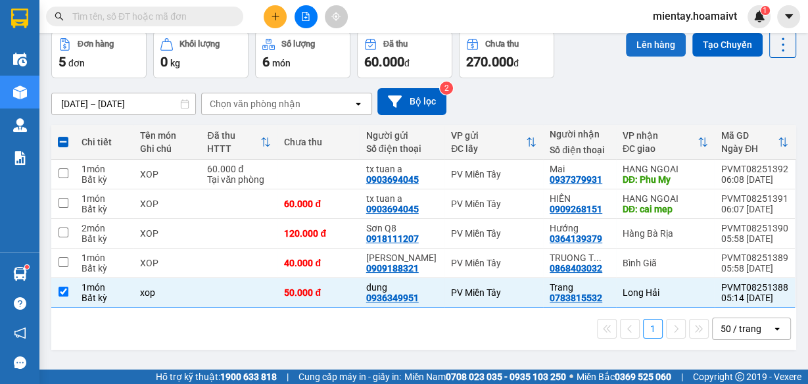
click at [650, 45] on button "Lên hàng" at bounding box center [656, 45] width 60 height 24
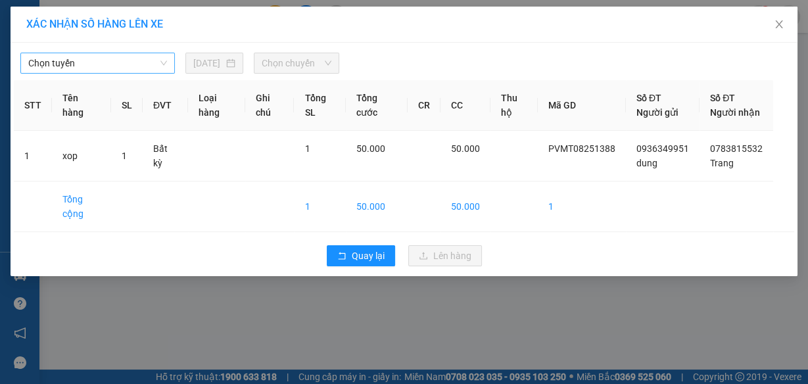
click at [99, 61] on span "Chọn tuyến" at bounding box center [97, 63] width 139 height 20
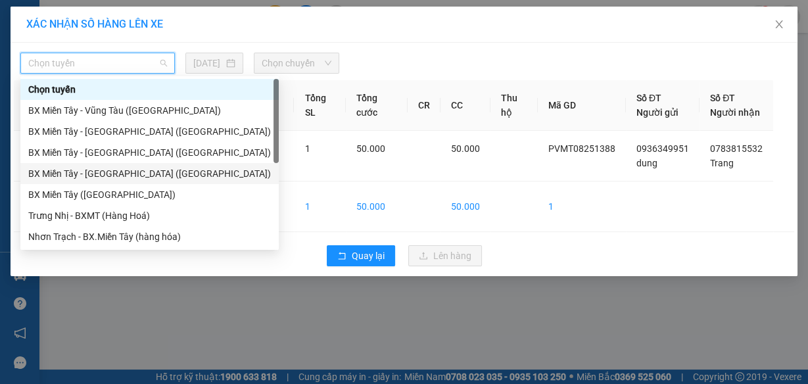
drag, startPoint x: 98, startPoint y: 176, endPoint x: 105, endPoint y: 172, distance: 8.0
click at [98, 176] on div "BX Miền Tây - Long Hải (Hàng Hoá)" at bounding box center [149, 173] width 243 height 14
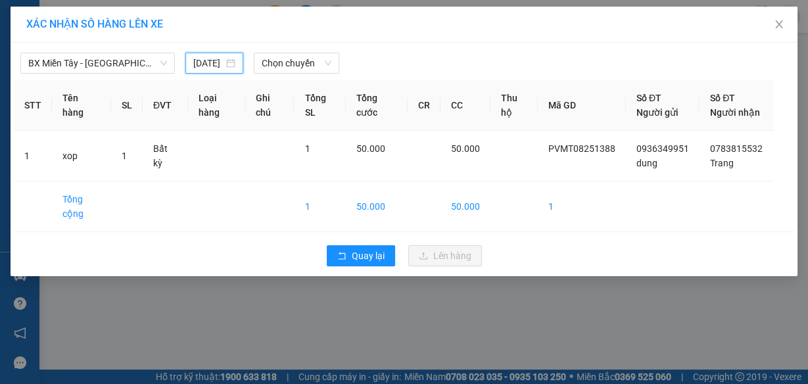
click at [221, 62] on input "11/08/2025" at bounding box center [208, 63] width 30 height 14
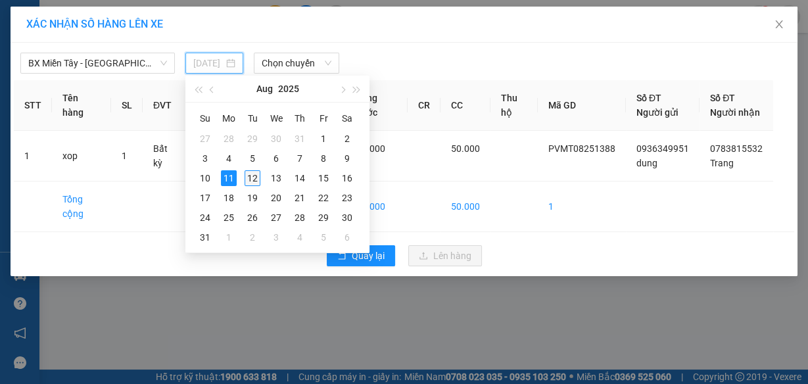
click at [253, 178] on div "12" at bounding box center [253, 178] width 16 height 16
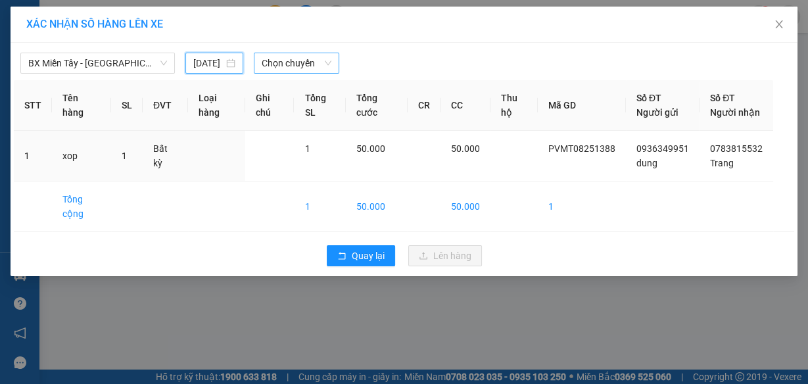
type input "12/08/2025"
click at [288, 59] on span "Chọn chuyến" at bounding box center [297, 63] width 70 height 20
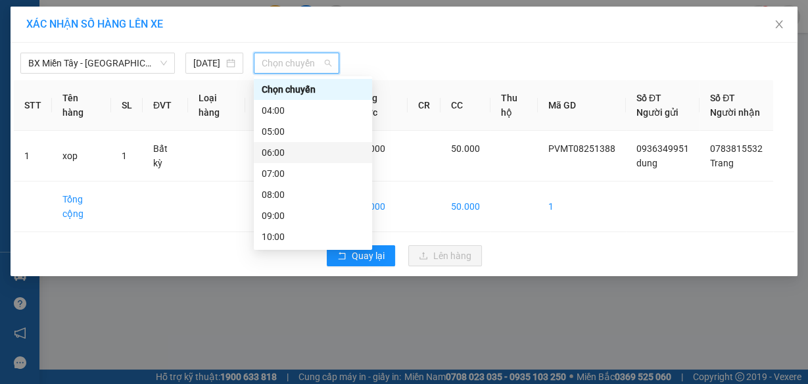
click at [285, 149] on div "06:00" at bounding box center [313, 152] width 103 height 14
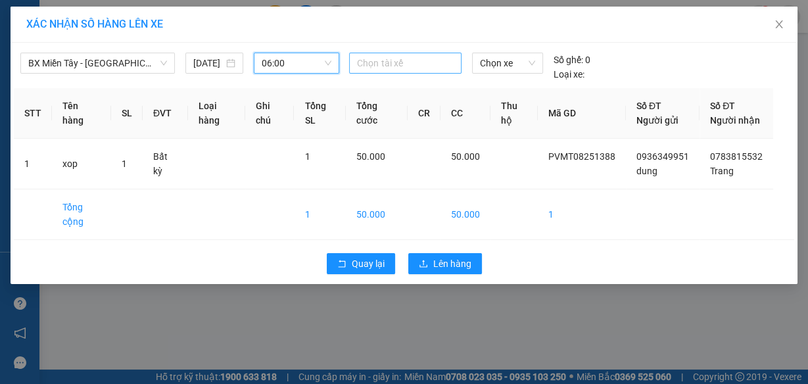
click at [381, 60] on div at bounding box center [405, 63] width 105 height 16
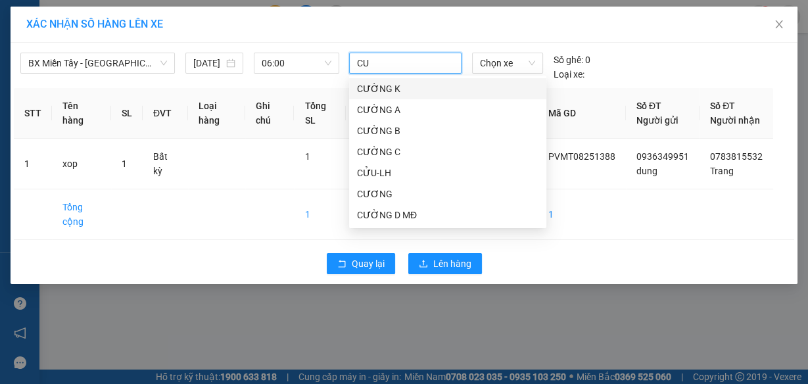
type input "CUU"
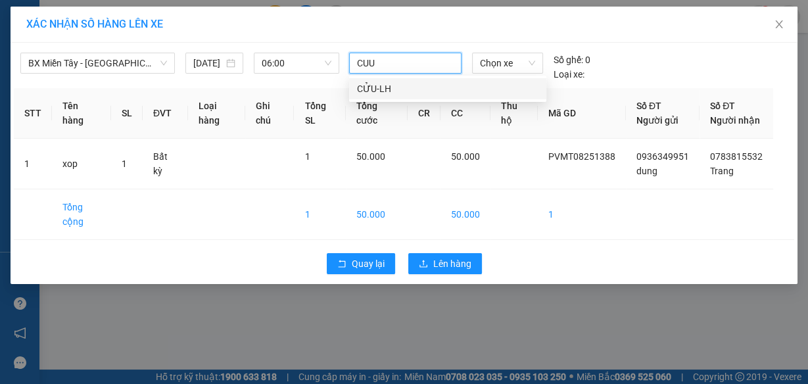
drag, startPoint x: 378, startPoint y: 92, endPoint x: 406, endPoint y: 76, distance: 33.3
click at [384, 87] on div "CỬU-LH" at bounding box center [448, 89] width 182 height 14
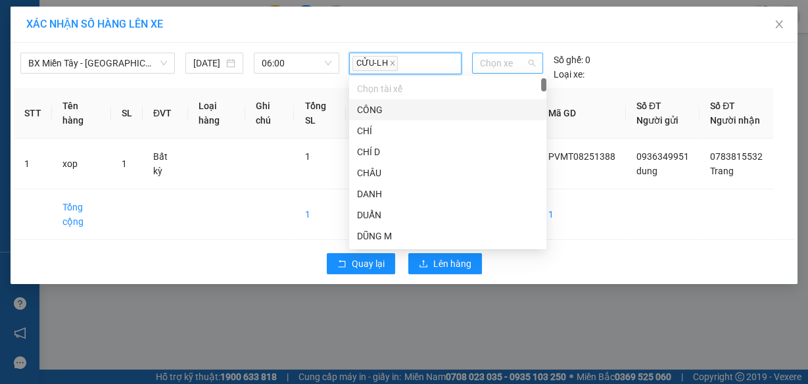
click at [491, 60] on span "Chọn xe" at bounding box center [507, 63] width 55 height 20
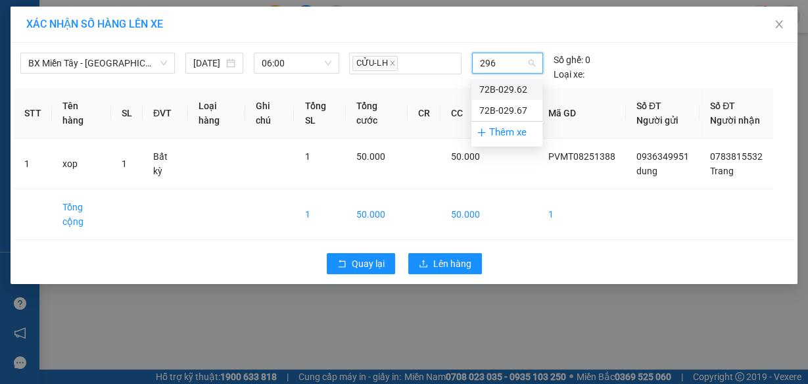
type input "2967"
click at [495, 87] on div "72B-029.67" at bounding box center [506, 89] width 55 height 14
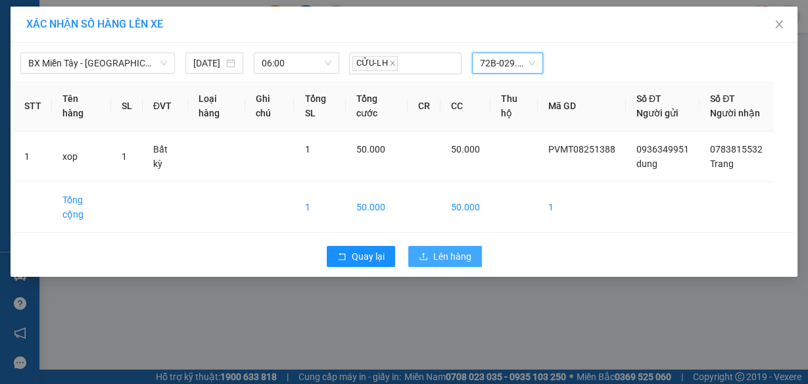
click at [437, 263] on span "Lên hàng" at bounding box center [452, 256] width 38 height 14
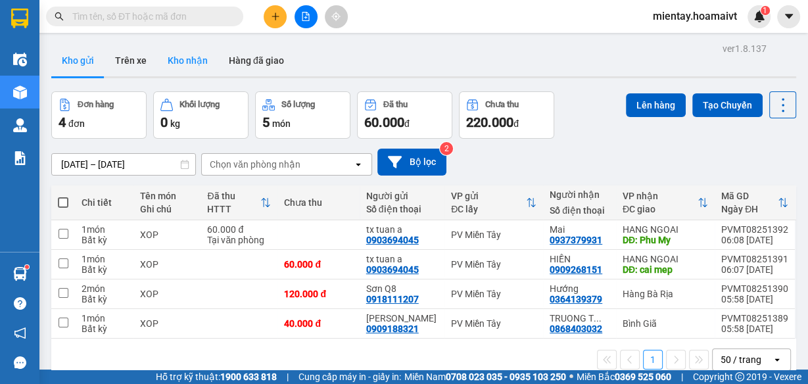
click at [189, 61] on button "Kho nhận" at bounding box center [187, 61] width 61 height 32
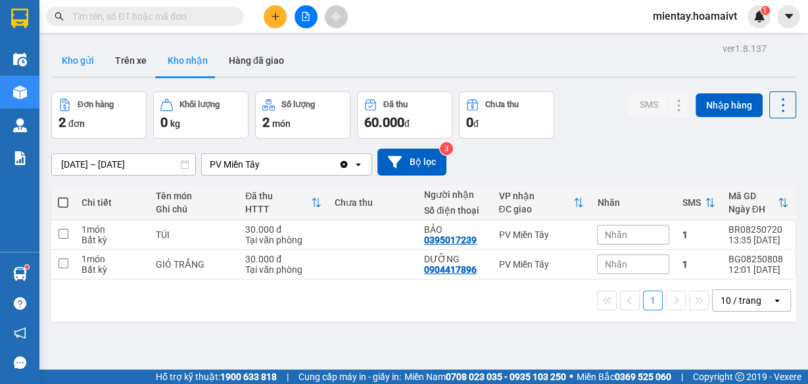
click at [76, 62] on button "Kho gửi" at bounding box center [77, 61] width 53 height 32
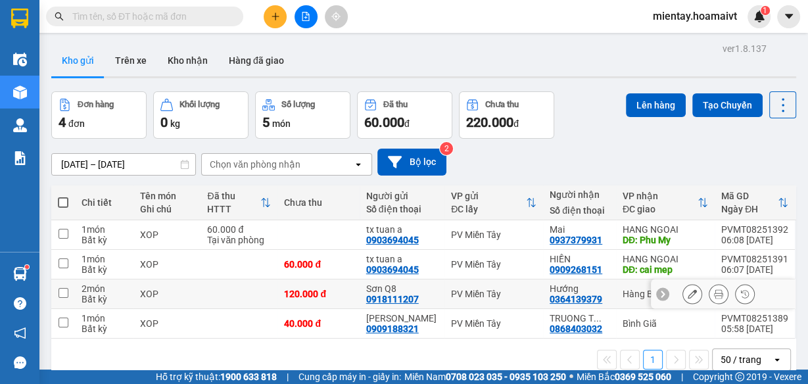
drag, startPoint x: 62, startPoint y: 293, endPoint x: 189, endPoint y: 276, distance: 128.1
click at [74, 290] on tr "2 món Bất kỳ XOP 120.000 đ Sơn Q8 0918111207 PV Miền Tây Hướng 0364139379 Hàng…" at bounding box center [423, 295] width 745 height 30
checkbox input "true"
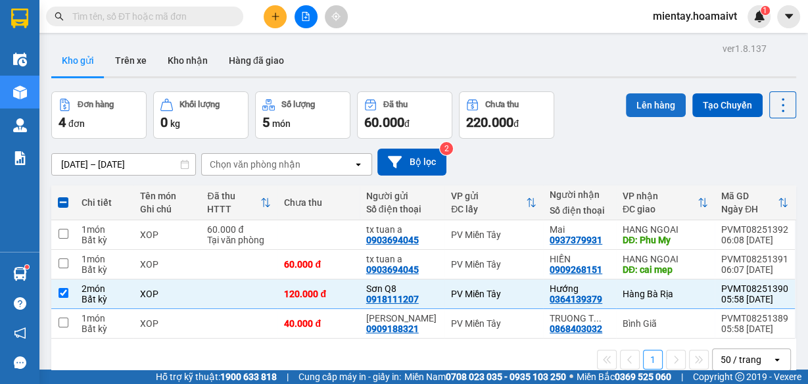
click at [633, 103] on button "Lên hàng" at bounding box center [656, 105] width 60 height 24
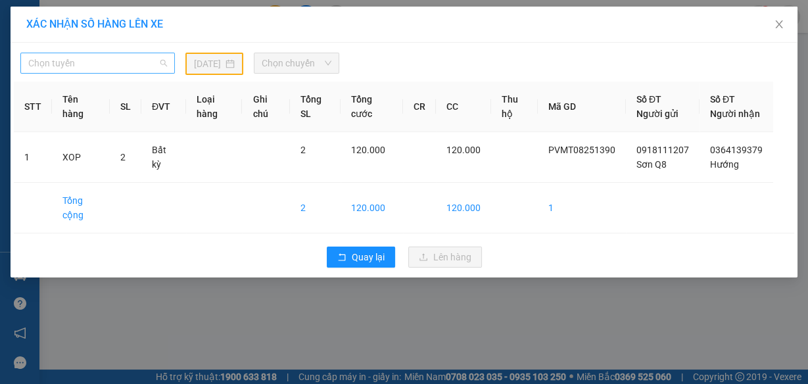
click at [120, 56] on span "Chọn tuyến" at bounding box center [97, 63] width 139 height 20
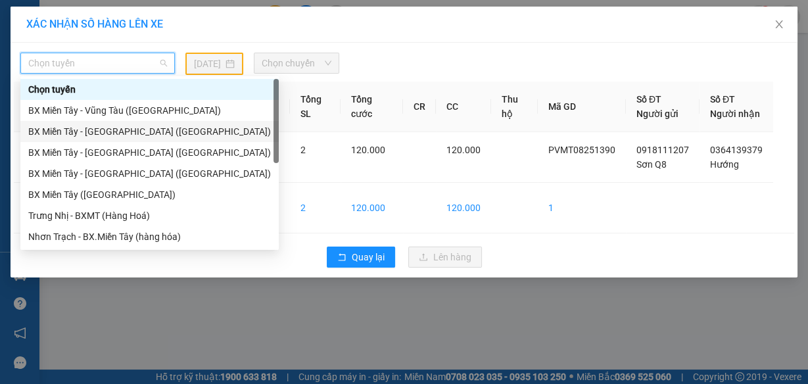
click at [133, 130] on div "BX Miền Tây - Bà Rịa (Hàng Hóa)" at bounding box center [149, 131] width 243 height 14
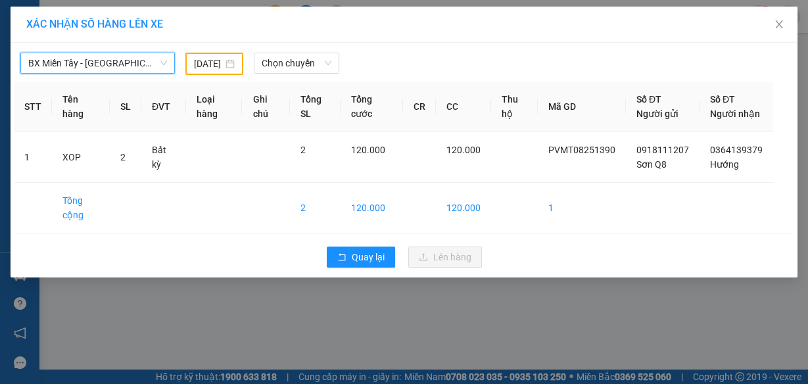
click at [226, 64] on div "11/08/2025" at bounding box center [214, 64] width 41 height 14
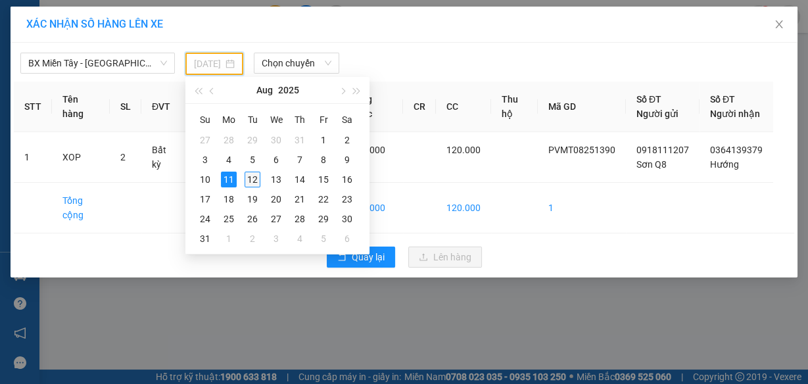
click at [256, 180] on div "12" at bounding box center [253, 180] width 16 height 16
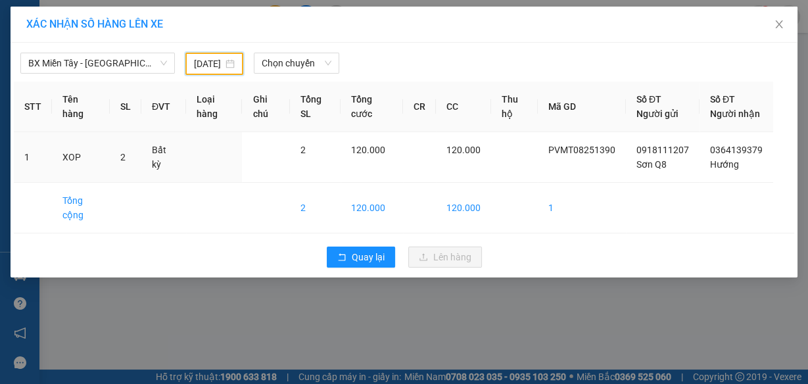
type input "12/08/2025"
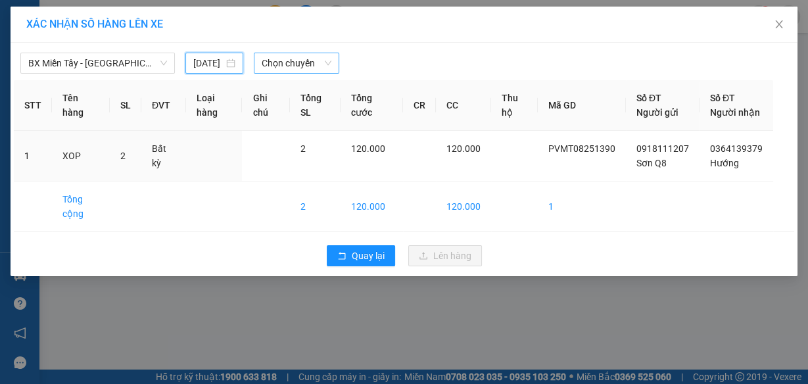
click at [300, 61] on span "Chọn chuyến" at bounding box center [297, 63] width 70 height 20
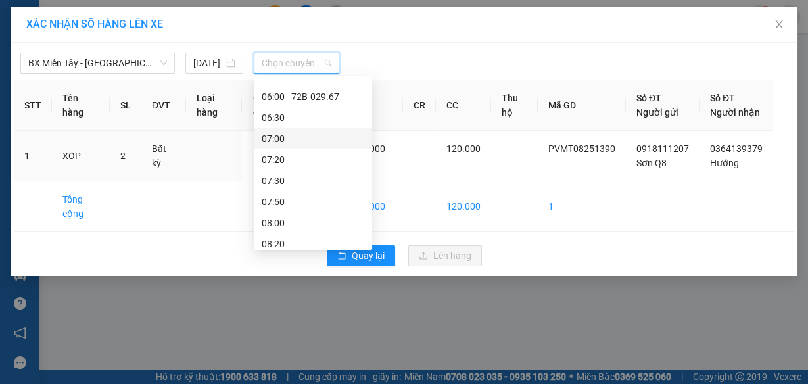
scroll to position [105, 0]
click at [296, 132] on div "07:00" at bounding box center [313, 131] width 103 height 14
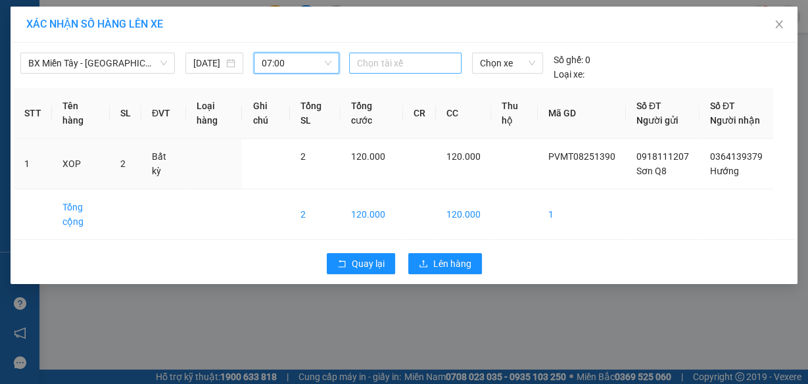
click at [388, 59] on div at bounding box center [405, 63] width 105 height 16
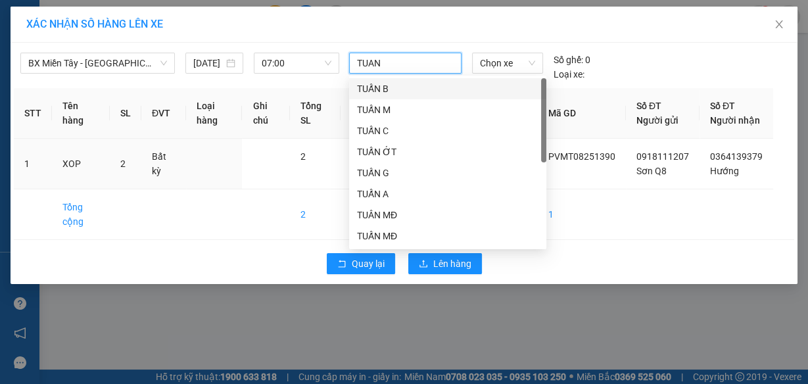
type input "TUAN A"
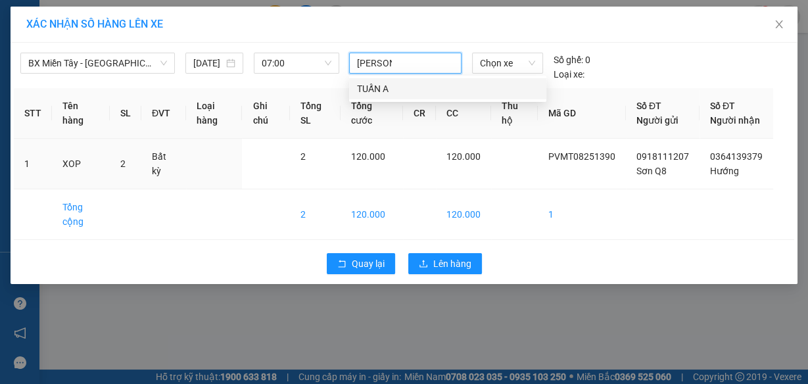
click at [392, 89] on div "TUẤN A" at bounding box center [448, 89] width 182 height 14
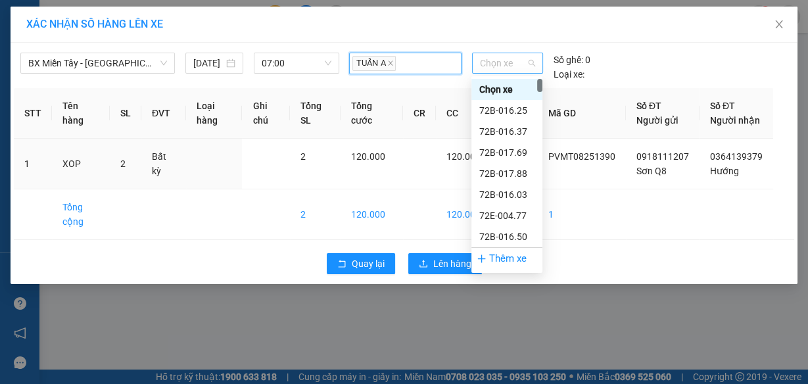
click at [499, 62] on span "Chọn xe" at bounding box center [507, 63] width 55 height 20
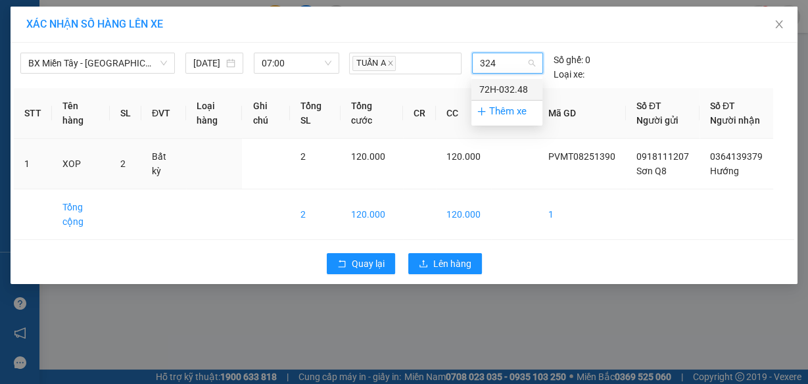
type input "3248"
click at [507, 87] on div "72H-032.48" at bounding box center [506, 89] width 55 height 14
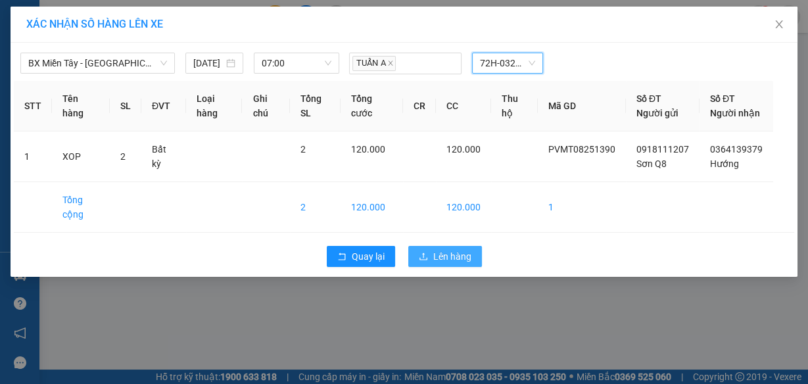
click at [453, 264] on span "Lên hàng" at bounding box center [452, 256] width 38 height 14
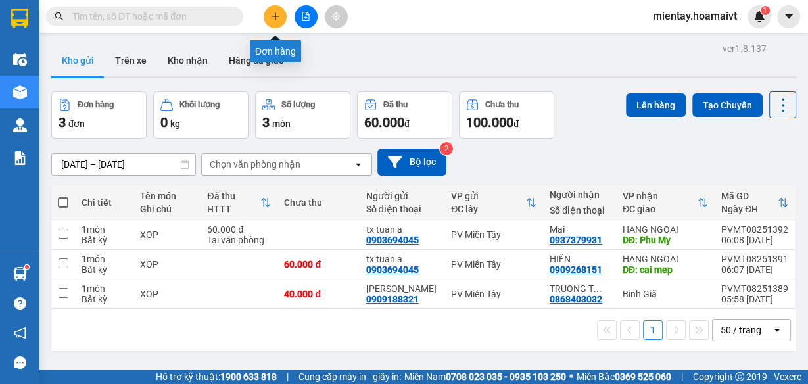
click at [274, 18] on icon "plus" at bounding box center [275, 16] width 9 height 9
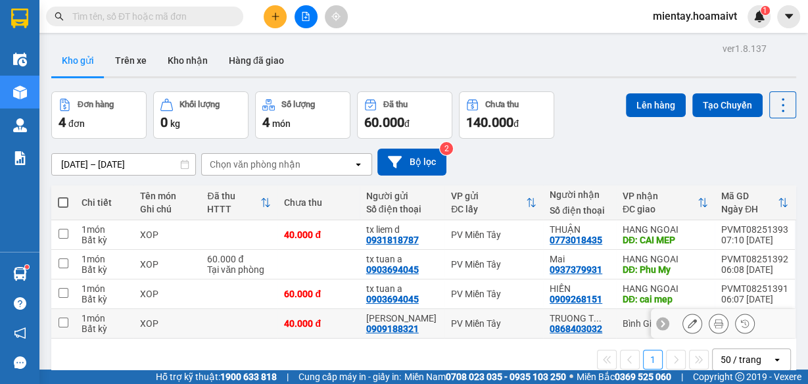
click at [64, 328] on input "checkbox" at bounding box center [64, 323] width 10 height 10
checkbox input "true"
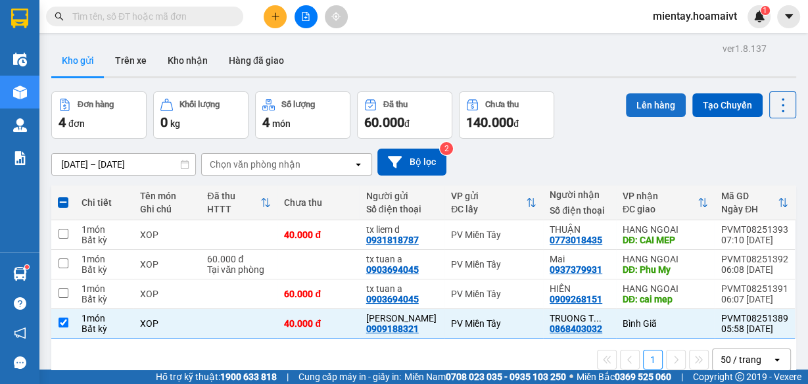
click at [662, 109] on button "Lên hàng" at bounding box center [656, 105] width 60 height 24
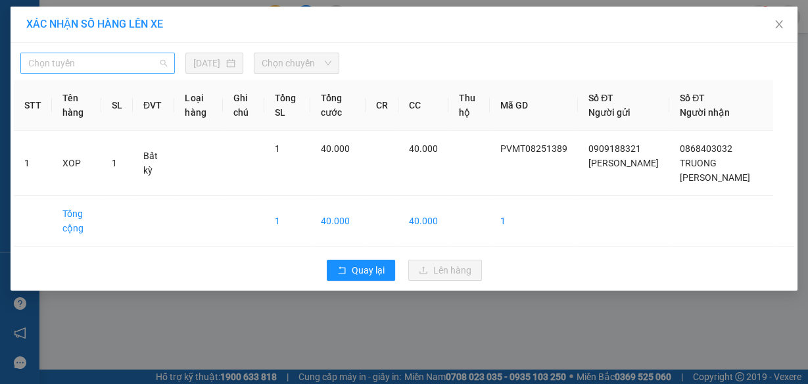
click at [124, 60] on span "Chọn tuyến" at bounding box center [97, 63] width 139 height 20
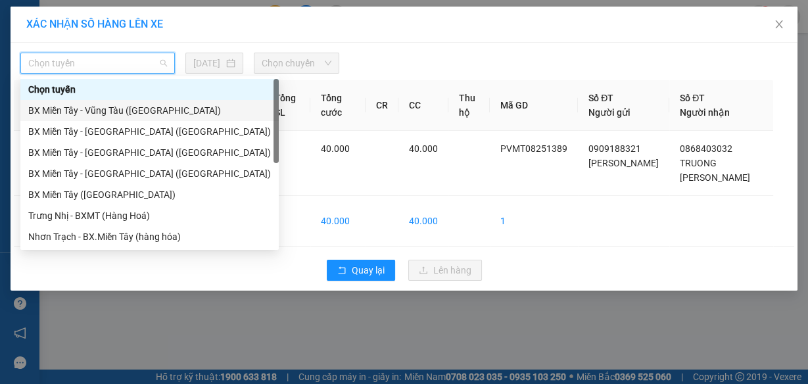
click at [113, 112] on div "BX Miền Tây - Vũng Tàu (Hàng Hóa)" at bounding box center [149, 110] width 243 height 14
click at [119, 63] on span "Chọn tuyến" at bounding box center [97, 63] width 139 height 20
click at [122, 111] on div "BX Miền Tây - Vũng Tàu (Hàng Hóa)" at bounding box center [149, 110] width 243 height 14
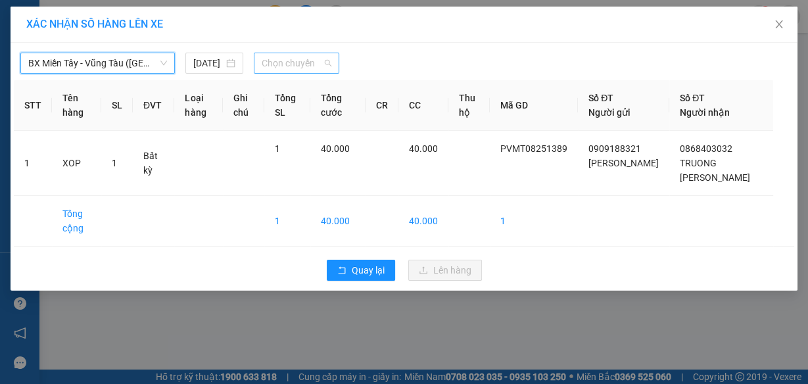
click at [281, 64] on span "Chọn chuyến" at bounding box center [297, 63] width 70 height 20
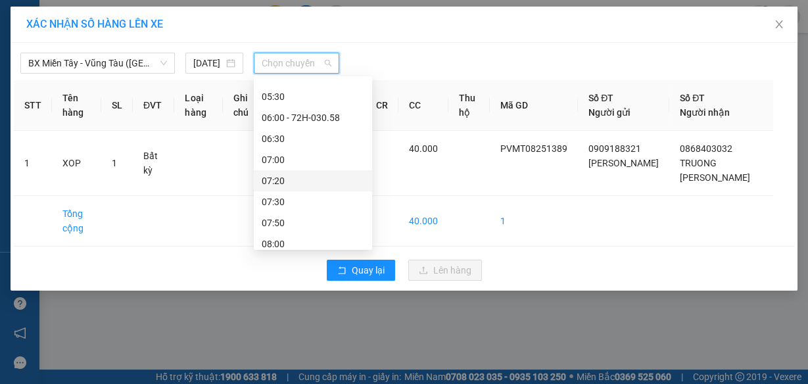
scroll to position [105, 0]
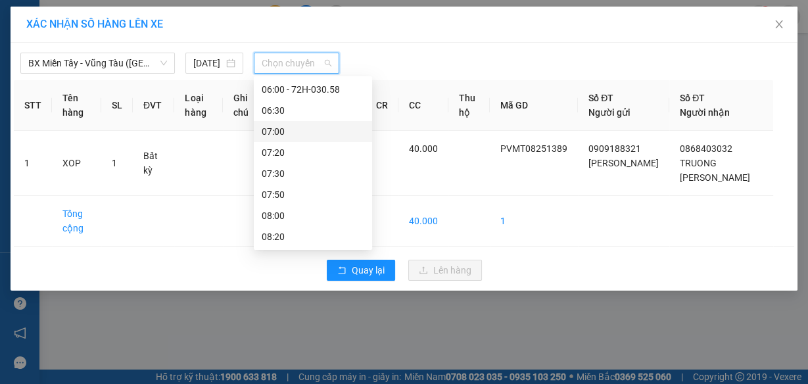
click at [284, 129] on div "07:00" at bounding box center [313, 131] width 103 height 14
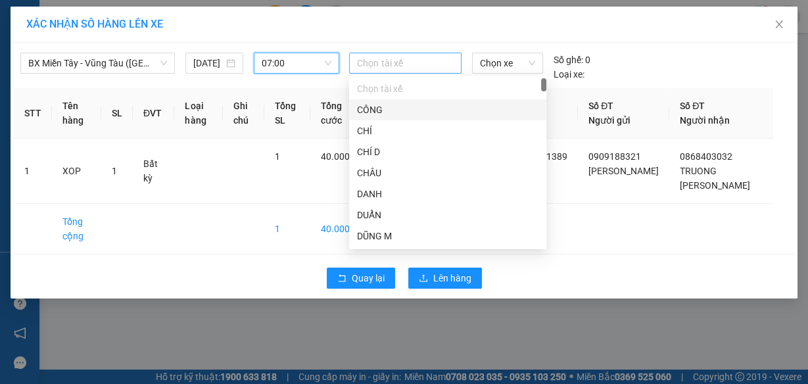
click at [383, 55] on div at bounding box center [405, 63] width 105 height 16
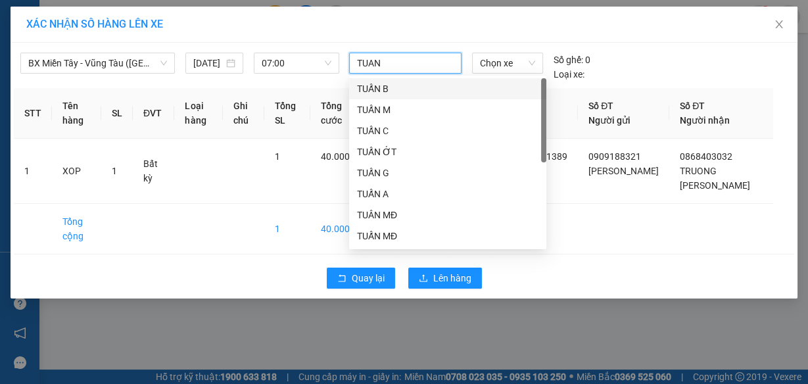
type input "TUAN A"
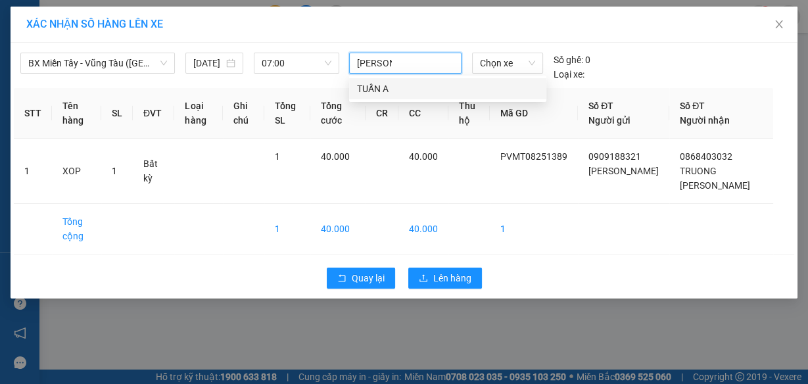
click at [394, 90] on div "TUẤN A" at bounding box center [448, 89] width 182 height 14
click at [501, 64] on span "Chọn xe" at bounding box center [507, 63] width 55 height 20
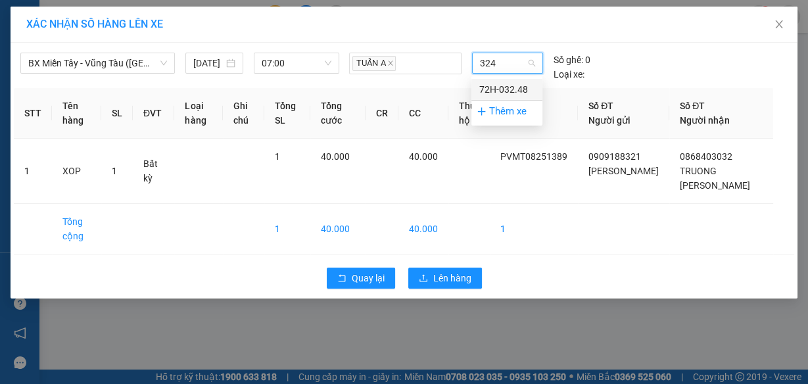
type input "3248"
click at [489, 87] on div "72H-032.48" at bounding box center [506, 89] width 55 height 14
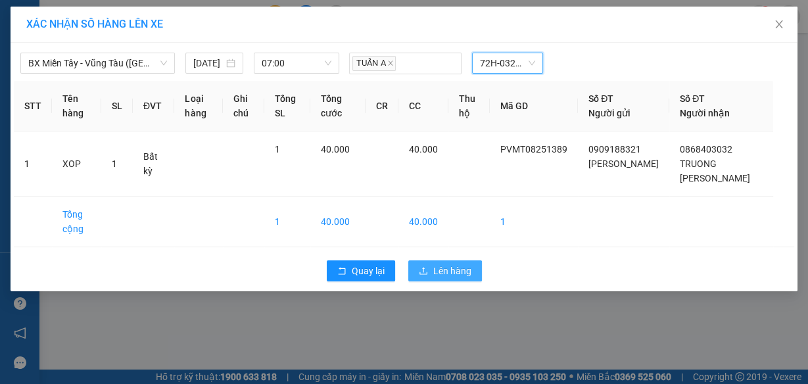
click at [430, 264] on button "Lên hàng" at bounding box center [445, 270] width 74 height 21
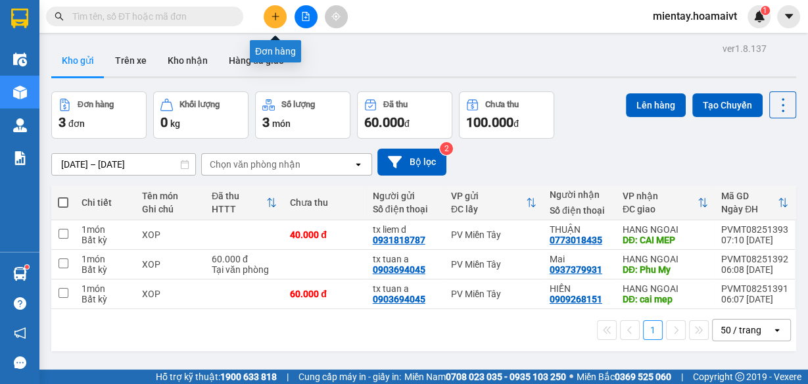
click at [274, 22] on button at bounding box center [275, 16] width 23 height 23
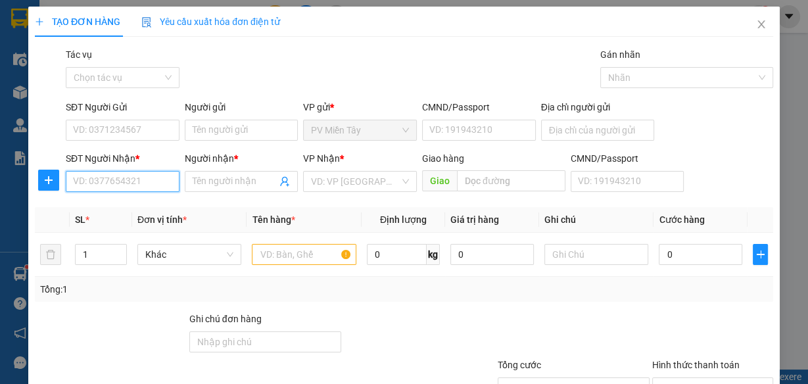
click at [157, 176] on input "SĐT Người Nhận *" at bounding box center [123, 181] width 114 height 21
click at [141, 203] on div "0909996198 - ha" at bounding box center [121, 207] width 97 height 14
type input "0909996198"
type input "ha"
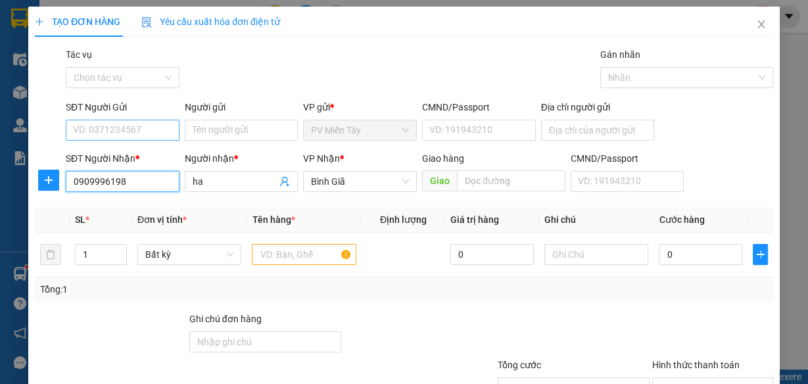
type input "0909996198"
click at [162, 132] on input "SĐT Người Gửi" at bounding box center [123, 130] width 114 height 21
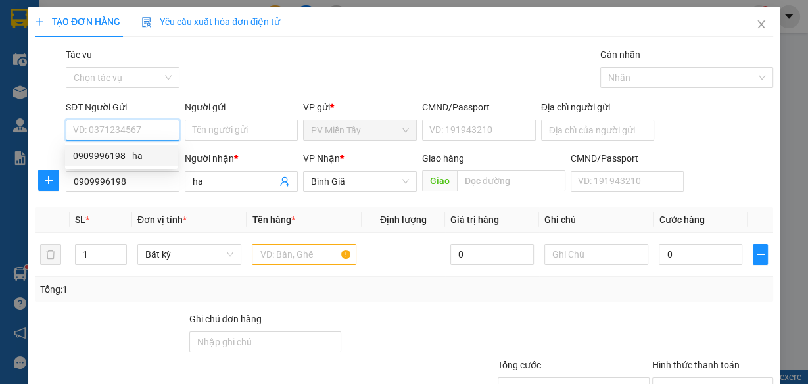
click at [150, 157] on div "0909996198 - ha" at bounding box center [121, 156] width 97 height 14
type input "0909996198"
type input "ha"
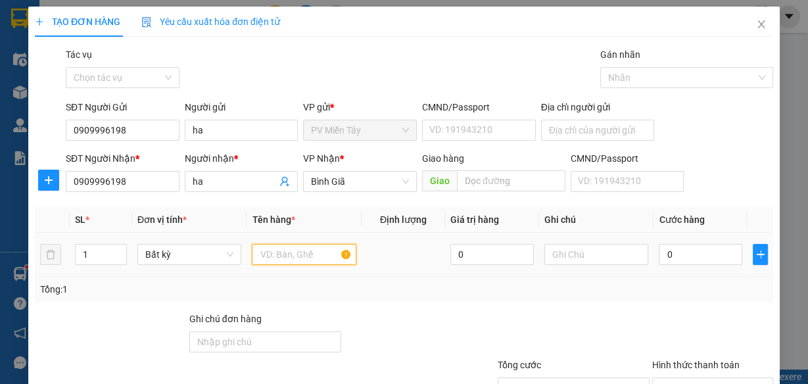
click at [285, 259] on input "text" at bounding box center [304, 254] width 105 height 21
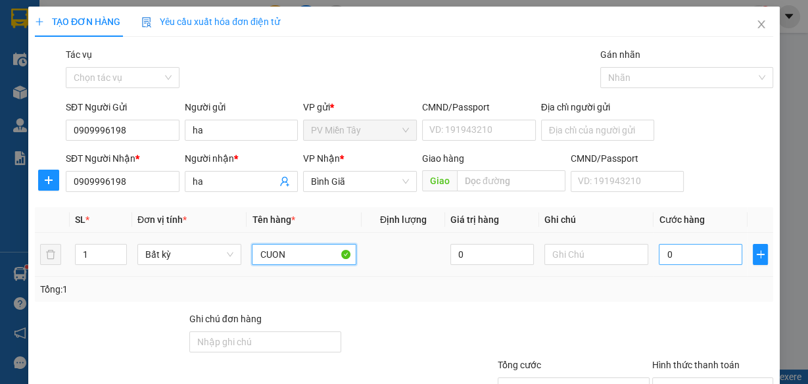
type input "CUON"
click at [692, 256] on input "0" at bounding box center [701, 254] width 84 height 21
type input "3"
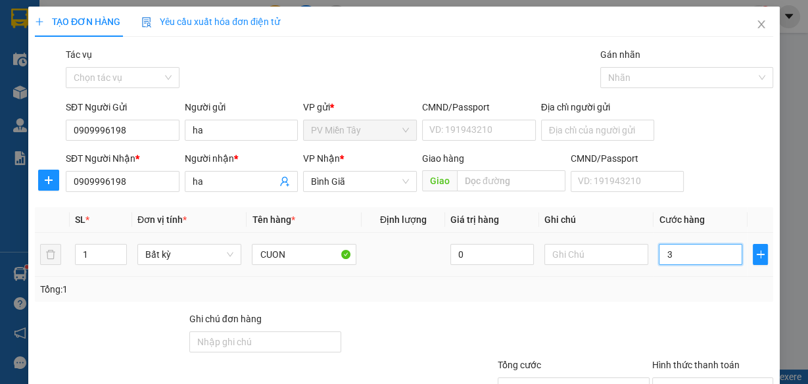
type input "30"
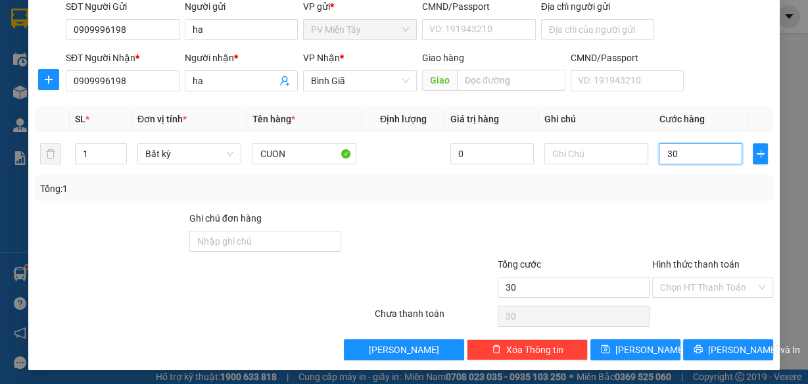
scroll to position [101, 0]
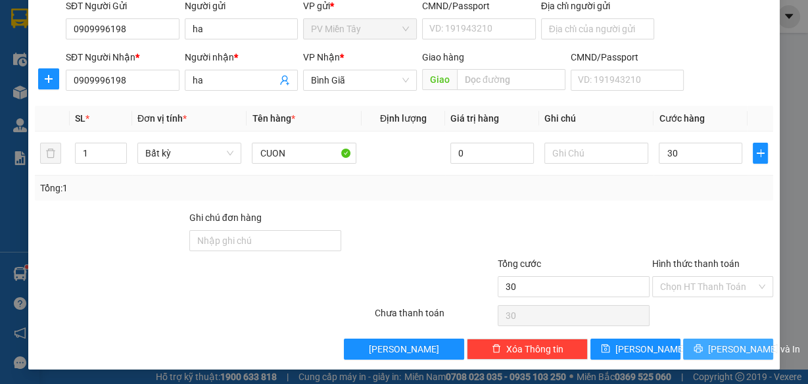
type input "30.000"
click at [720, 345] on span "Lưu và In" at bounding box center [754, 349] width 92 height 14
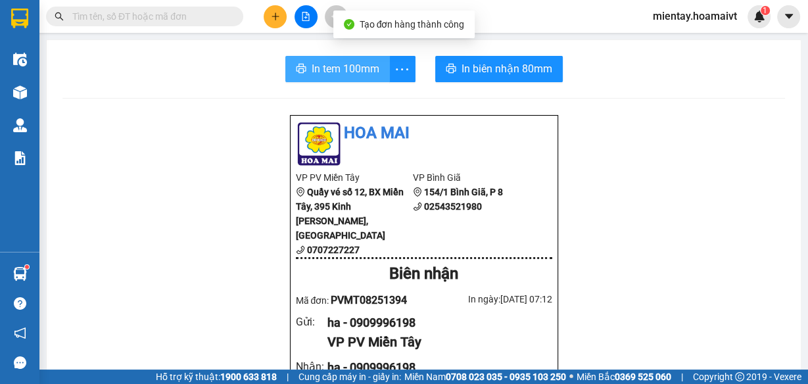
click at [331, 69] on span "In tem 100mm" at bounding box center [346, 69] width 68 height 16
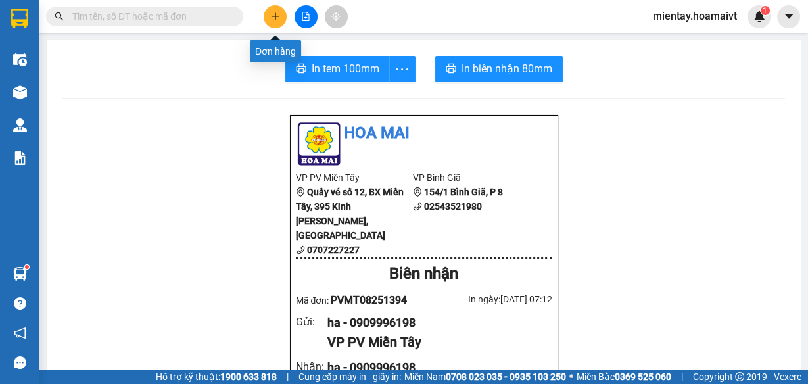
click at [279, 18] on icon "plus" at bounding box center [275, 16] width 9 height 9
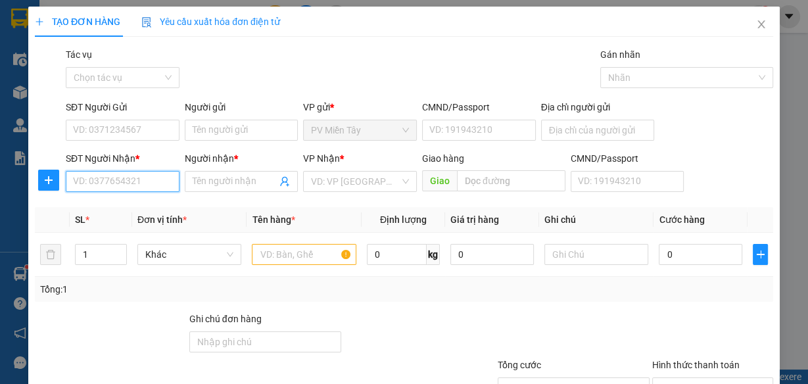
click at [165, 180] on input "SĐT Người Nhận *" at bounding box center [123, 181] width 114 height 21
click at [137, 214] on div "0975871138 - linh" at bounding box center [121, 207] width 97 height 14
type input "0975871138"
type input "linh"
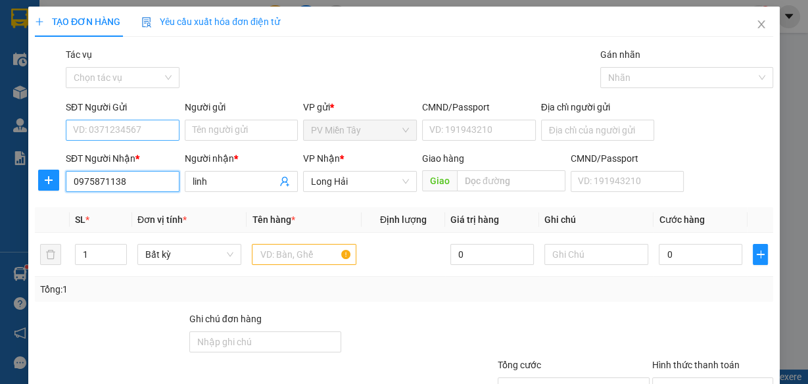
type input "0975871138"
click at [143, 120] on input "SĐT Người Gửi" at bounding box center [123, 130] width 114 height 21
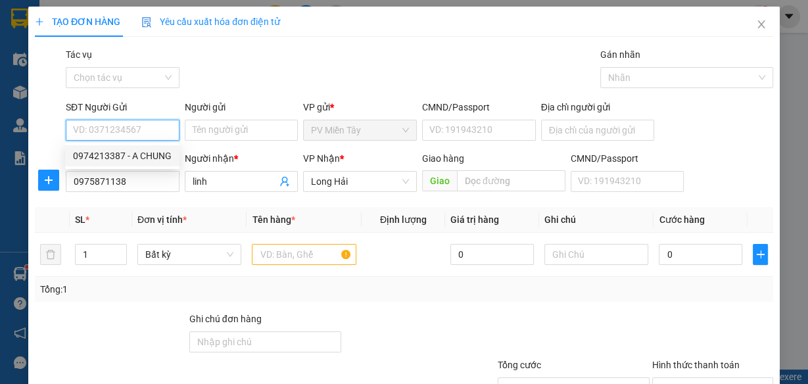
click at [145, 155] on div "0974213387 - A CHUNG" at bounding box center [122, 156] width 99 height 14
type input "0974213387"
type input "A CHUNG"
type input "038087019415"
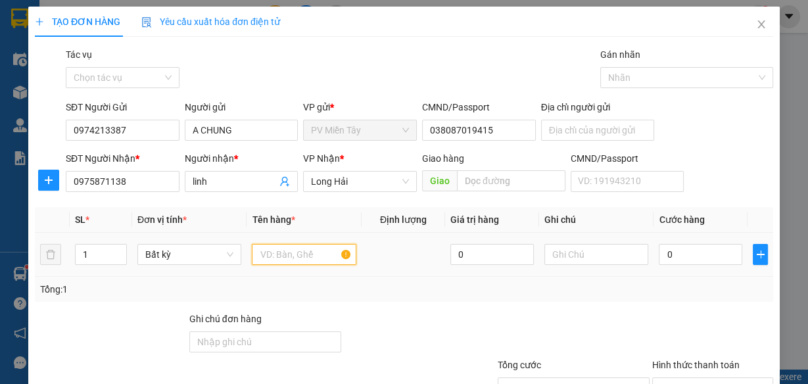
click at [330, 257] on input "text" at bounding box center [304, 254] width 105 height 21
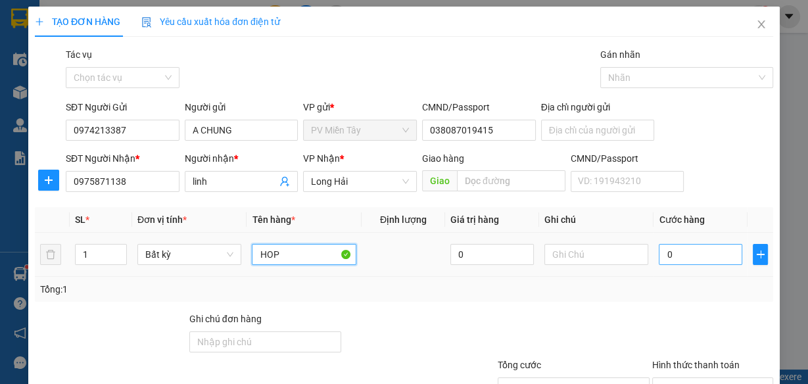
type input "HOP"
click at [691, 250] on input "0" at bounding box center [701, 254] width 84 height 21
type input "3"
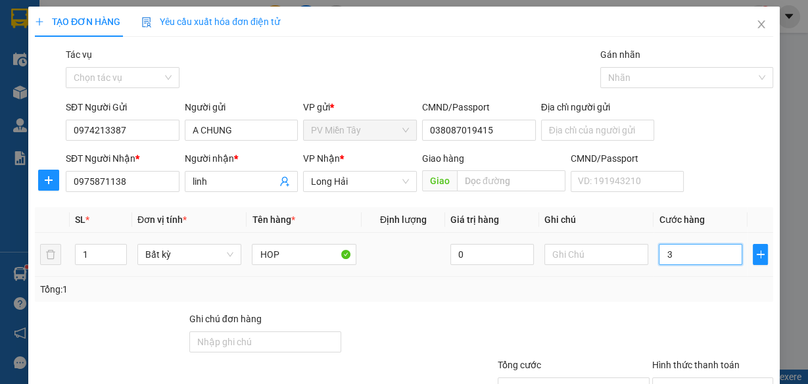
type input "30"
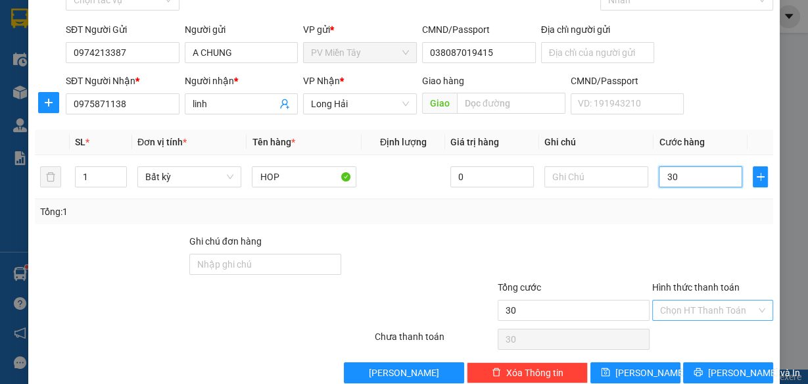
scroll to position [101, 0]
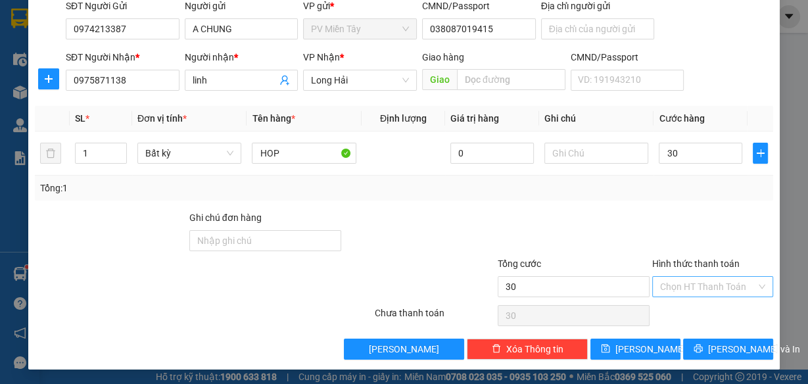
type input "30.000"
click at [702, 286] on input "Hình thức thanh toán" at bounding box center [708, 287] width 96 height 20
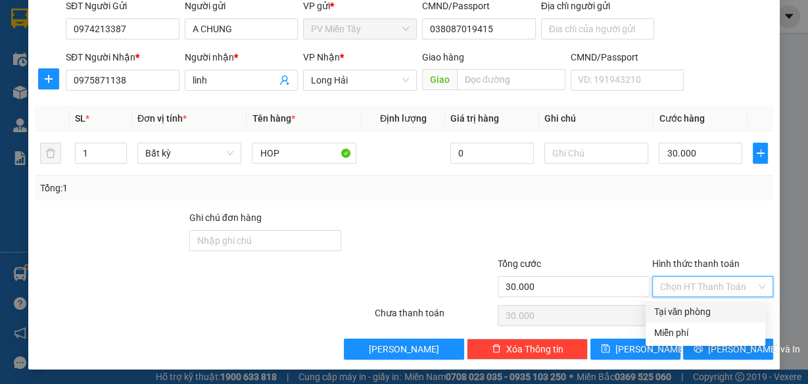
click at [702, 314] on div "Tại văn phòng" at bounding box center [706, 312] width 104 height 14
type input "0"
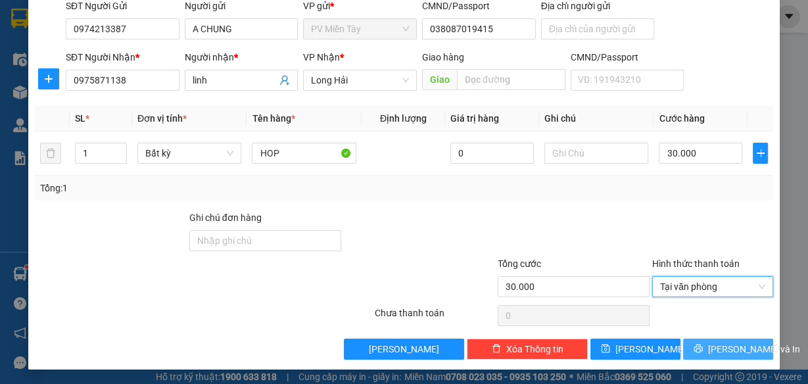
click at [709, 346] on button "Lưu và In" at bounding box center [728, 349] width 90 height 21
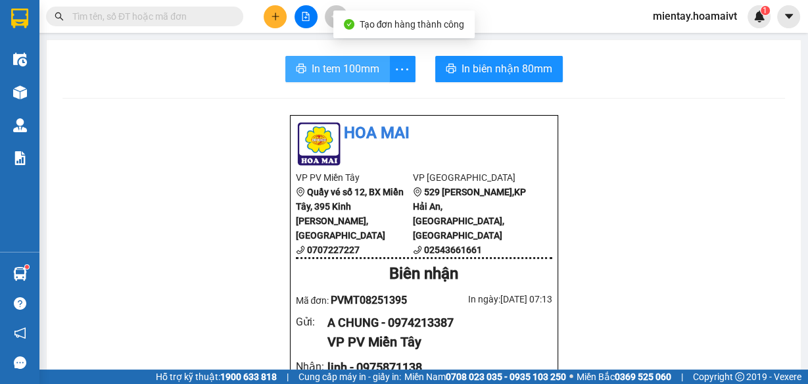
click at [340, 74] on span "In tem 100mm" at bounding box center [346, 69] width 68 height 16
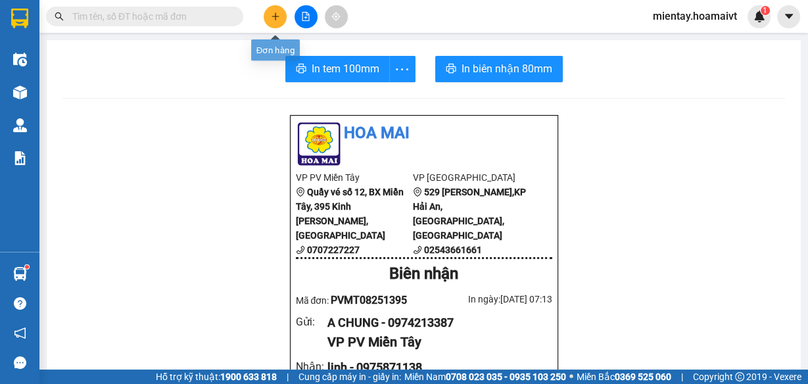
click at [278, 16] on icon "plus" at bounding box center [275, 16] width 7 height 1
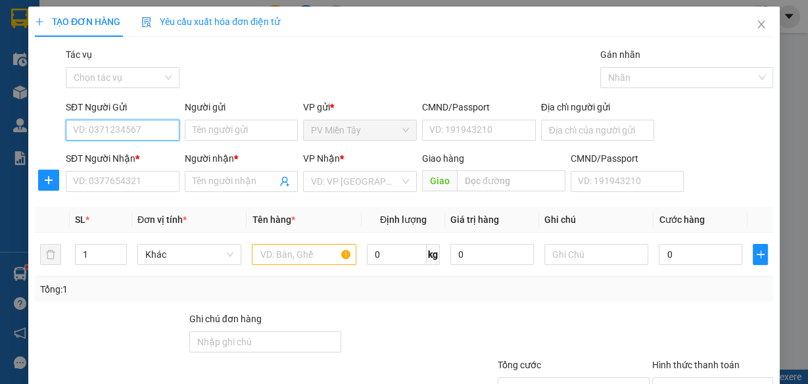
click at [148, 128] on input "SĐT Người Gửi" at bounding box center [123, 130] width 114 height 21
click at [146, 152] on div "0828101347 - ken" at bounding box center [138, 156] width 130 height 14
type input "0828101347"
type input "ken"
type input "094205005380"
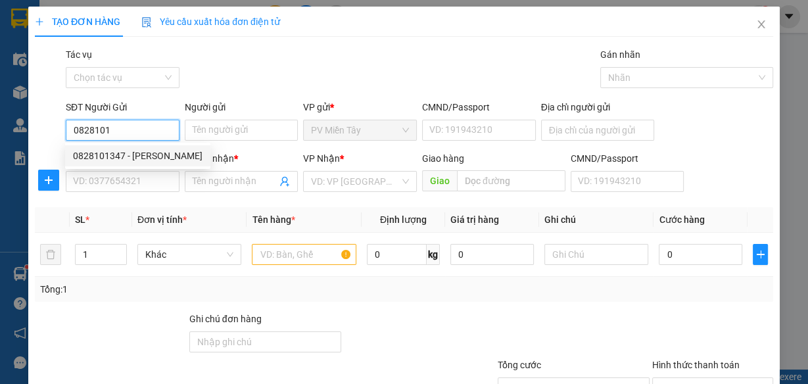
type input "Ap Hoa Khoi, Xa Hoa Dong, Vinh Chau, Soc Trang"
type input "0909071125"
type input "minh"
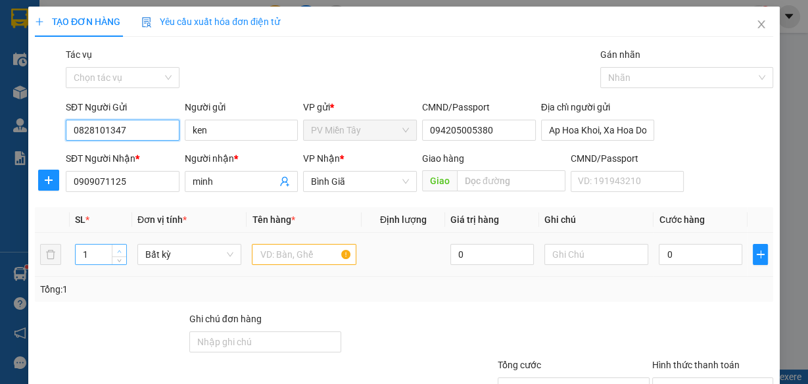
type input "0828101347"
type input "2"
click at [118, 251] on icon "up" at bounding box center [120, 251] width 4 height 3
click at [330, 255] on input "text" at bounding box center [304, 254] width 105 height 21
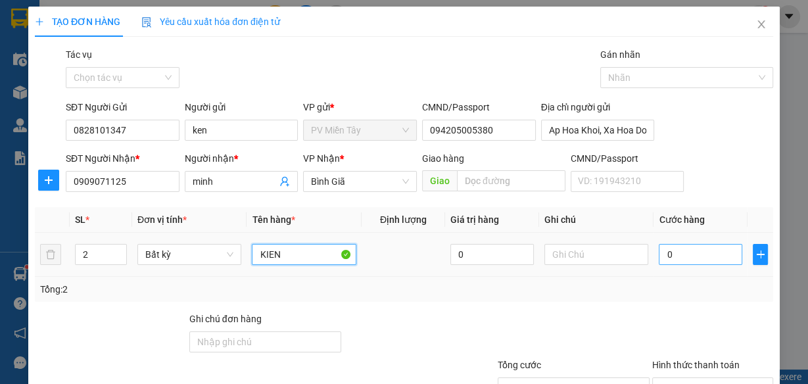
type input "KIEN"
click at [692, 255] on input "0" at bounding box center [701, 254] width 84 height 21
type input "8"
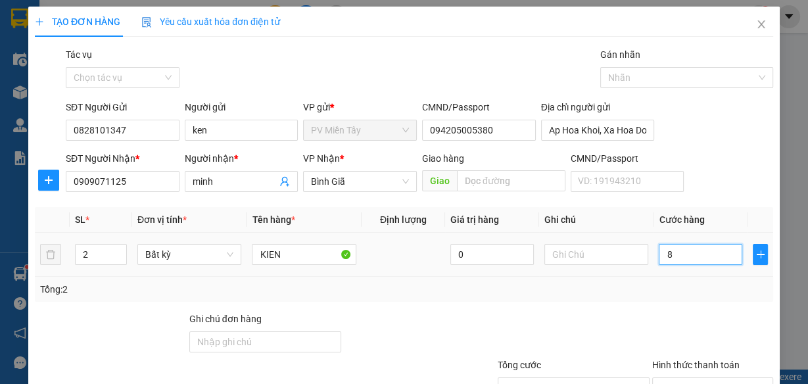
type input "80"
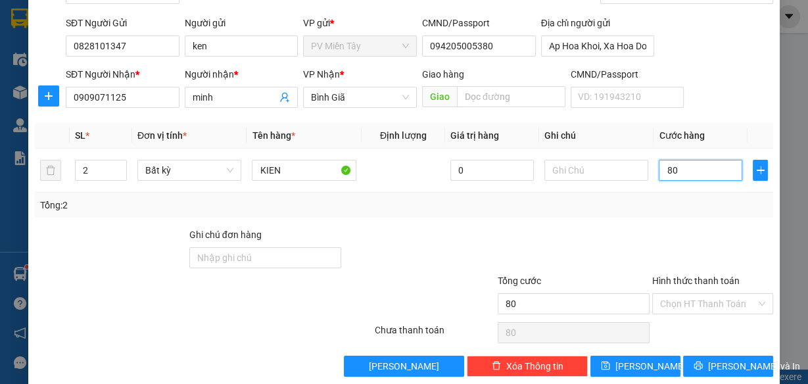
scroll to position [101, 0]
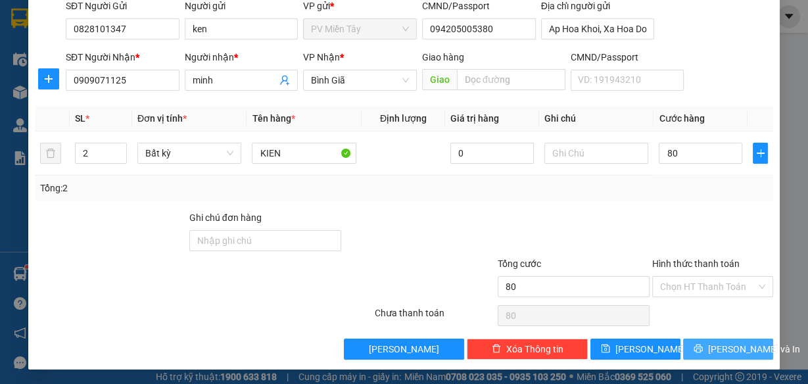
type input "80.000"
click at [727, 346] on span "Lưu và In" at bounding box center [754, 349] width 92 height 14
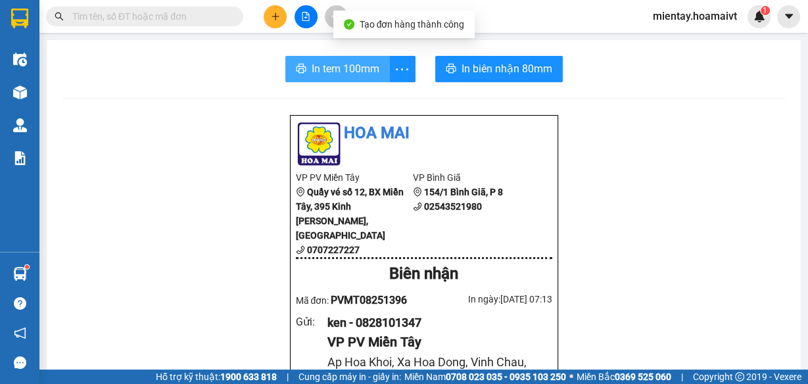
click at [352, 66] on span "In tem 100mm" at bounding box center [346, 69] width 68 height 16
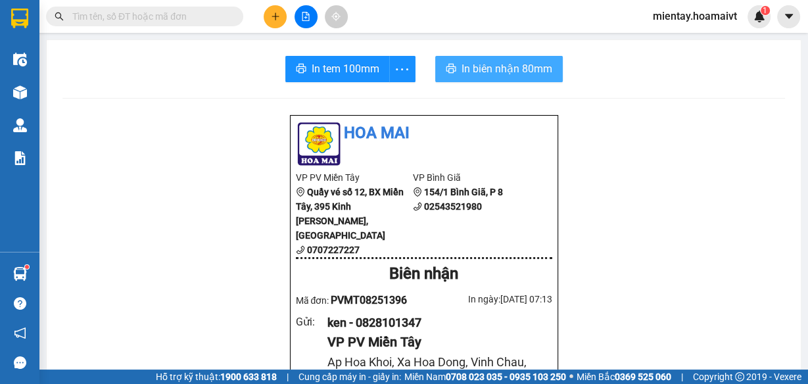
click at [507, 68] on span "In biên nhận 80mm" at bounding box center [507, 69] width 91 height 16
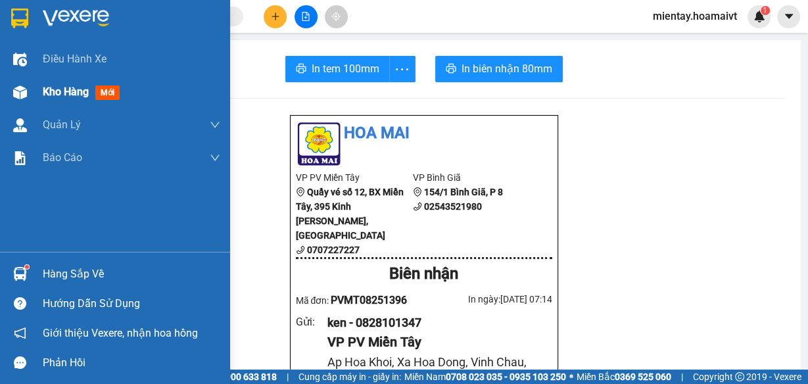
click at [71, 86] on span "Kho hàng" at bounding box center [66, 92] width 46 height 12
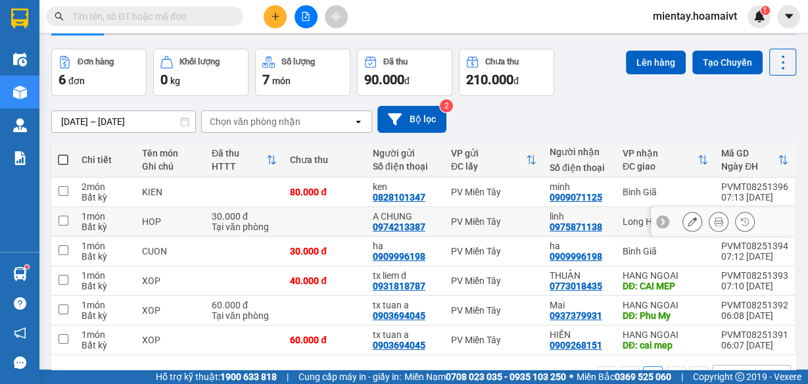
scroll to position [83, 0]
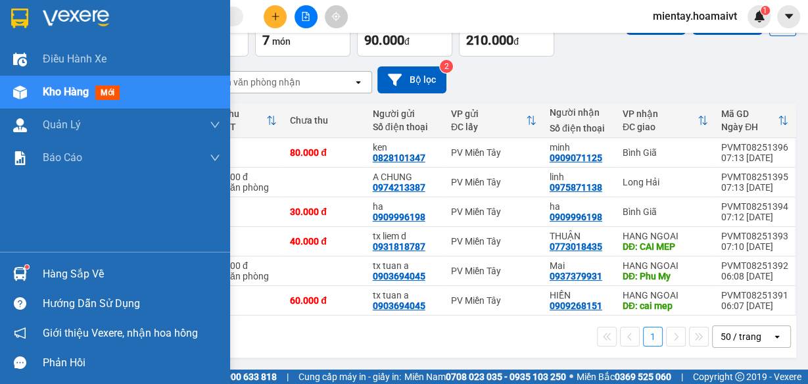
click at [43, 269] on div "Hàng sắp về" at bounding box center [132, 274] width 178 height 20
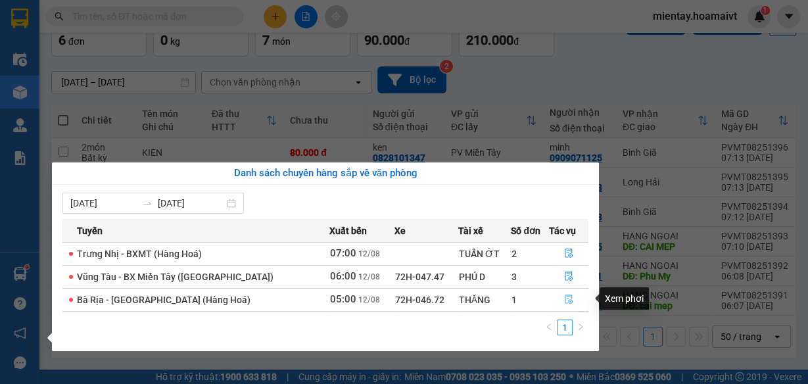
click at [564, 301] on icon "file-done" at bounding box center [568, 299] width 9 height 9
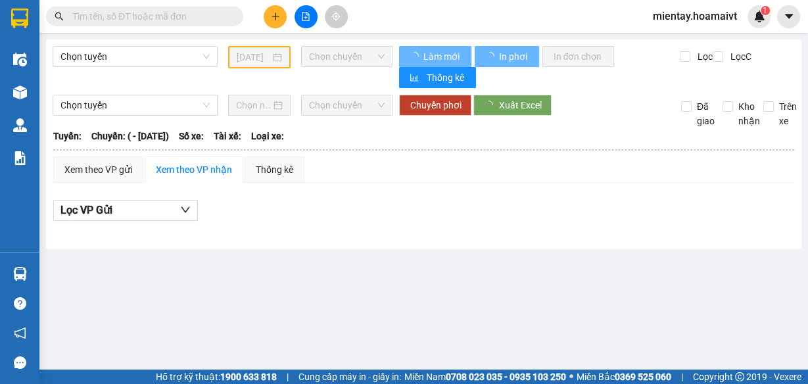
type input "12/08/2025"
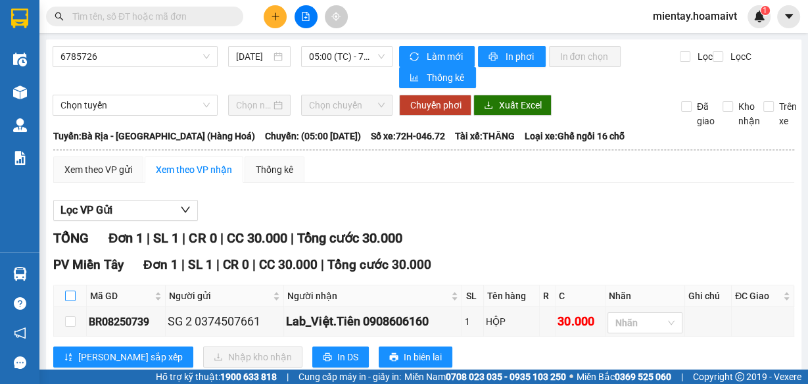
click at [71, 293] on input "checkbox" at bounding box center [70, 296] width 11 height 11
checkbox input "true"
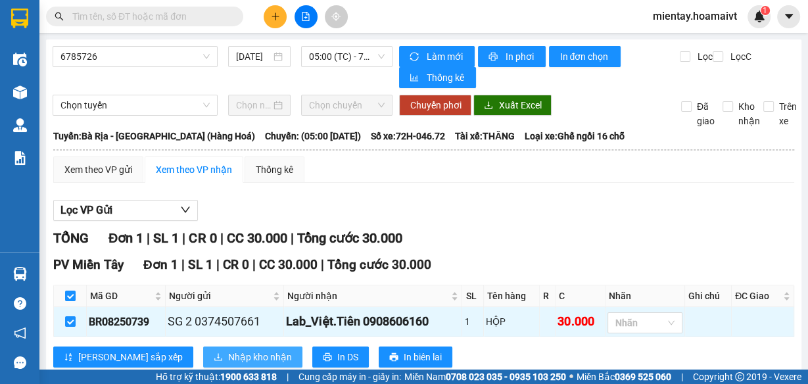
click at [228, 355] on span "Nhập kho nhận" at bounding box center [260, 357] width 64 height 14
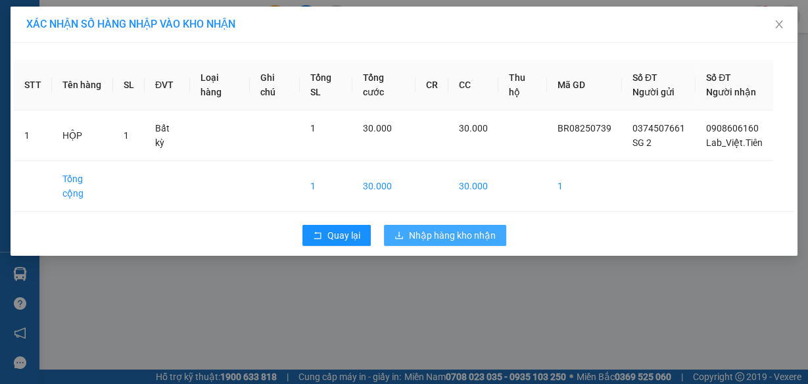
click at [449, 228] on span "Nhập hàng kho nhận" at bounding box center [452, 235] width 87 height 14
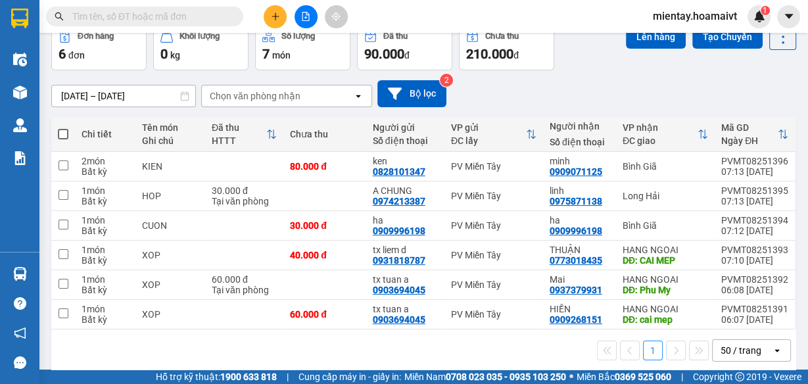
scroll to position [70, 0]
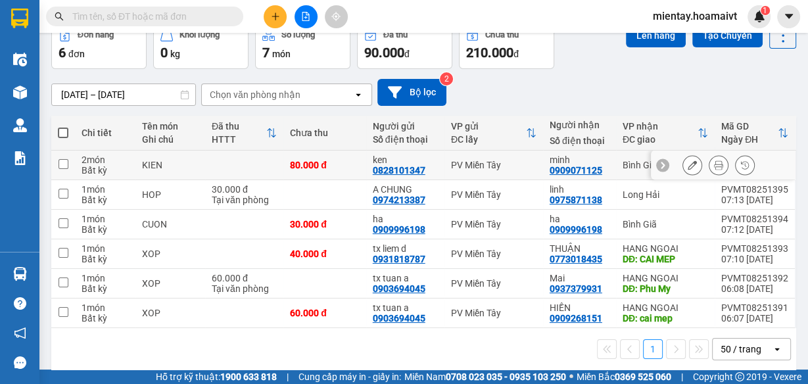
click at [278, 160] on td at bounding box center [244, 166] width 78 height 30
checkbox input "true"
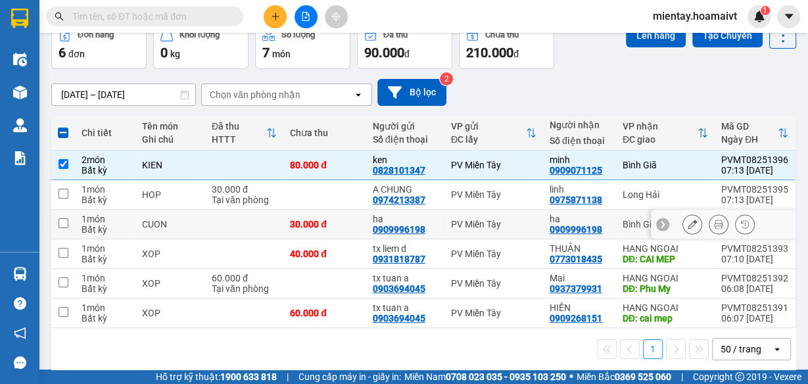
click at [244, 224] on td at bounding box center [244, 225] width 78 height 30
checkbox input "true"
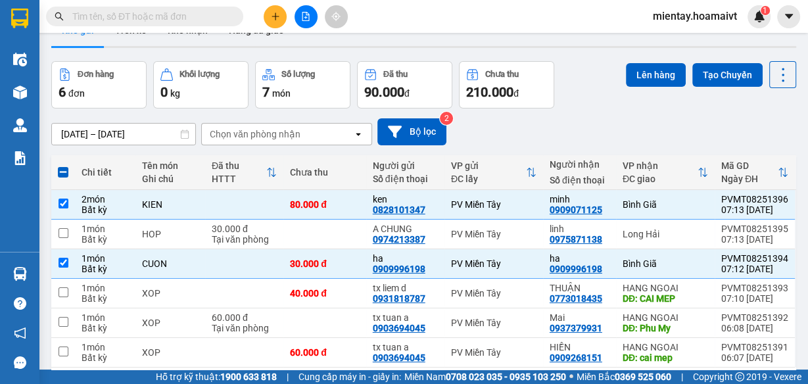
scroll to position [0, 0]
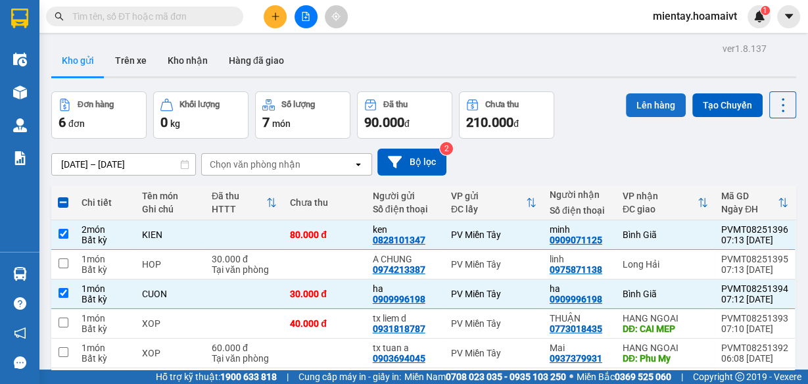
click at [659, 98] on button "Lên hàng" at bounding box center [656, 105] width 60 height 24
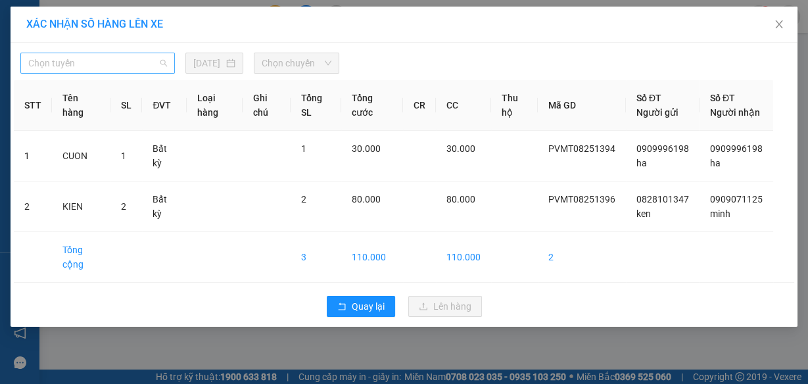
click at [109, 66] on span "Chọn tuyến" at bounding box center [97, 63] width 139 height 20
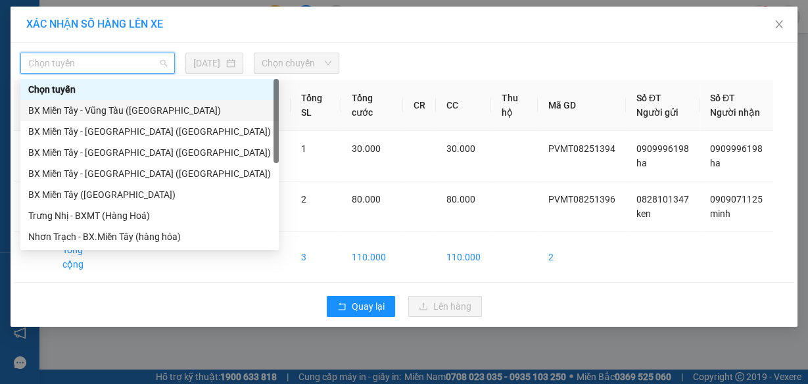
click at [112, 109] on div "BX Miền Tây - Vũng Tàu (Hàng Hóa)" at bounding box center [149, 110] width 243 height 14
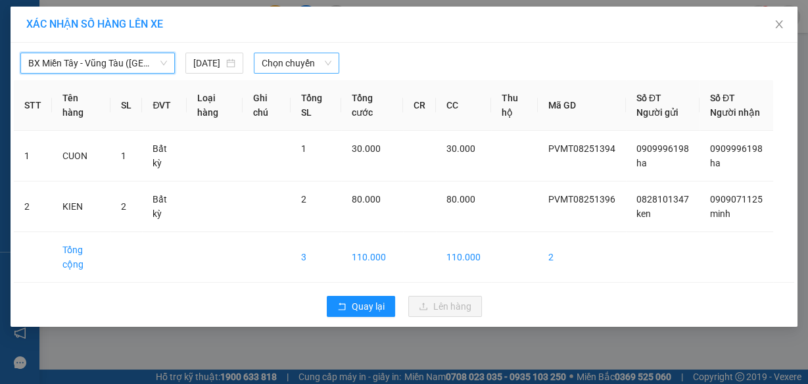
click at [291, 62] on span "Chọn chuyến" at bounding box center [297, 63] width 70 height 20
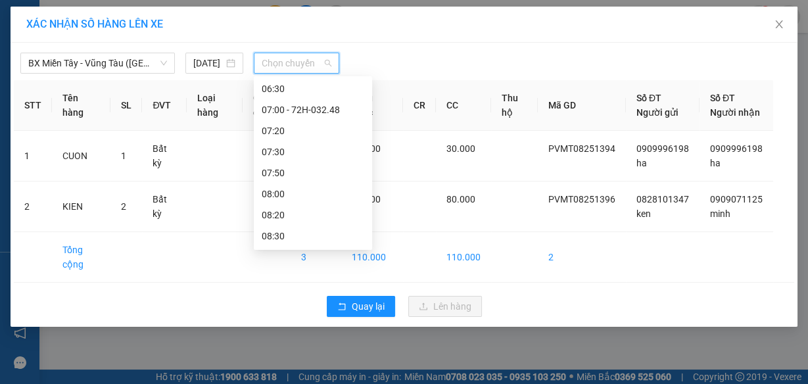
scroll to position [135, 0]
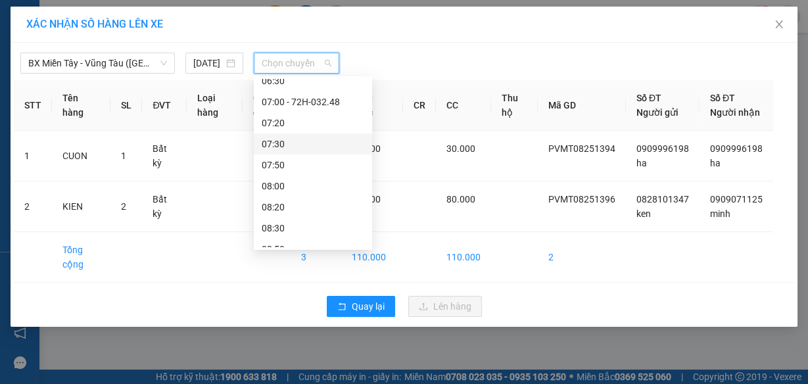
click at [292, 138] on div "07:30" at bounding box center [313, 144] width 103 height 14
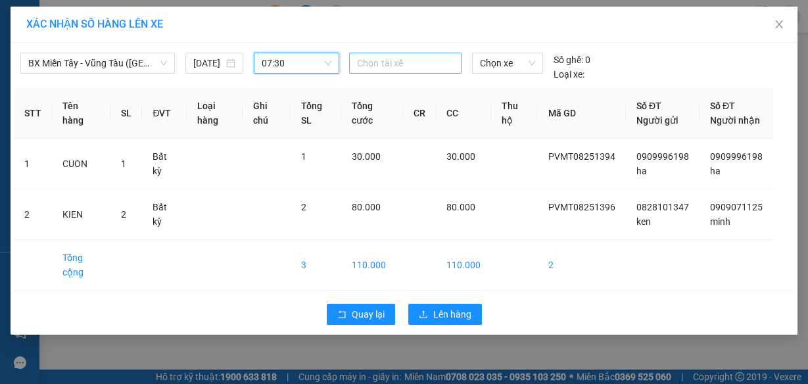
click at [395, 72] on div "Chọn tài xế" at bounding box center [405, 67] width 122 height 29
click at [409, 68] on div at bounding box center [405, 63] width 105 height 16
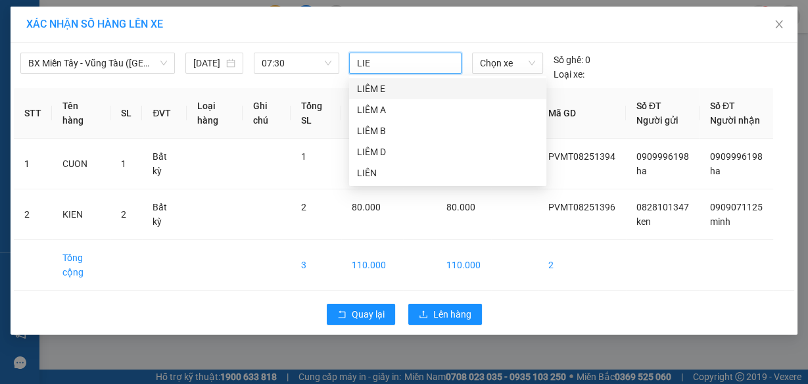
type input "LIEM"
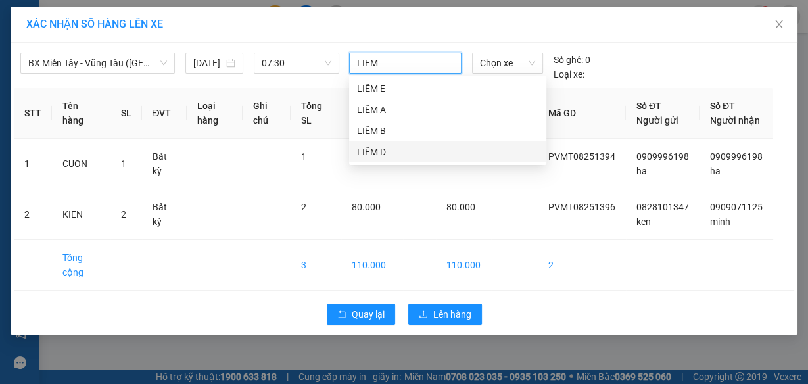
click at [378, 155] on div "LIÊM D" at bounding box center [448, 152] width 182 height 14
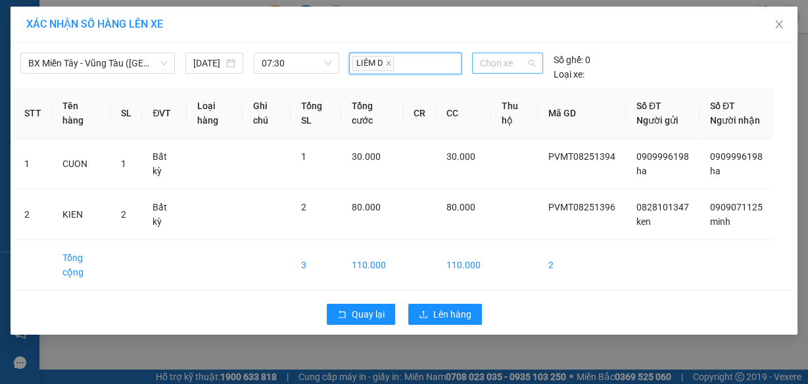
click at [514, 64] on span "Chọn xe" at bounding box center [507, 63] width 55 height 20
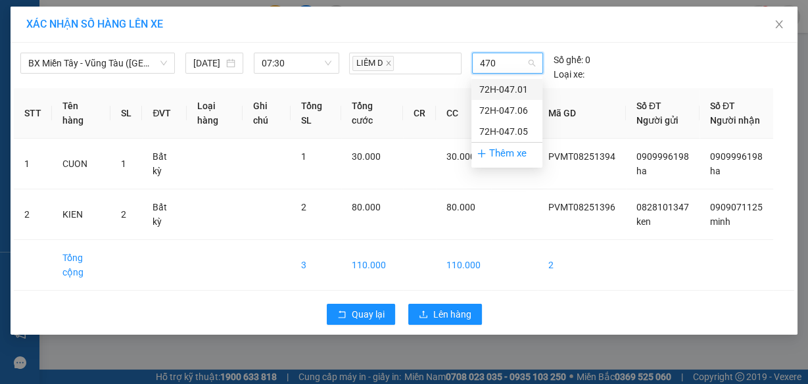
type input "4701"
click at [516, 87] on div "72H-047.01" at bounding box center [506, 89] width 55 height 14
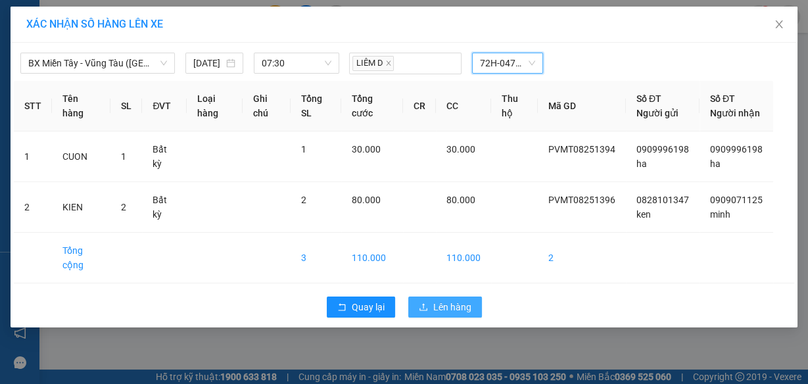
click at [453, 314] on span "Lên hàng" at bounding box center [452, 307] width 38 height 14
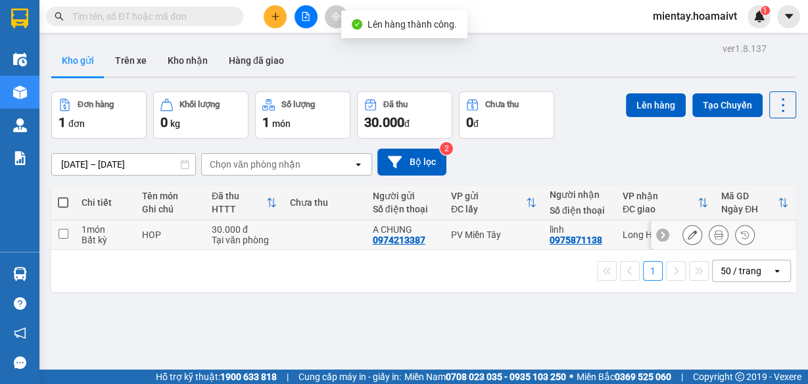
click at [322, 231] on td at bounding box center [324, 235] width 83 height 30
checkbox input "true"
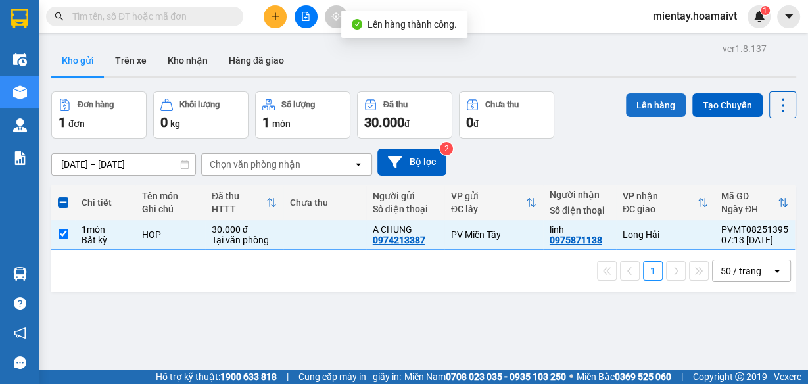
click at [658, 100] on button "Lên hàng" at bounding box center [656, 105] width 60 height 24
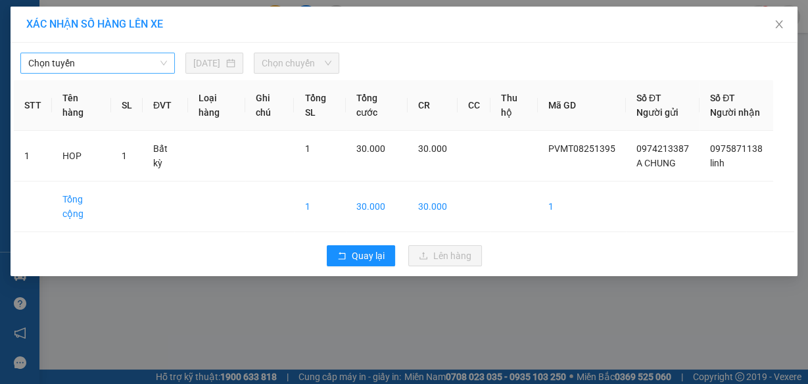
click at [120, 69] on span "Chọn tuyến" at bounding box center [97, 63] width 139 height 20
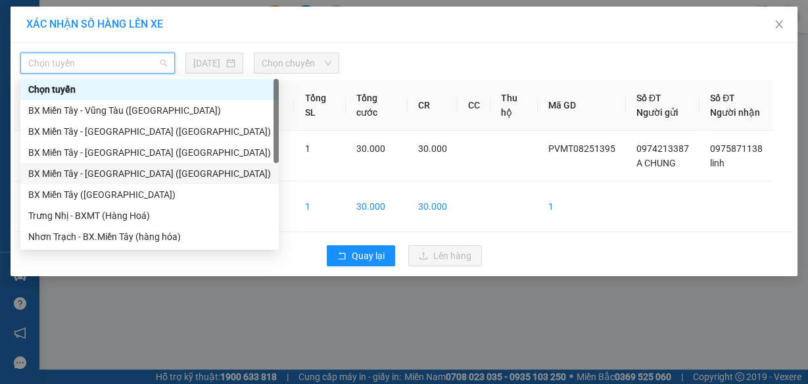
click at [125, 180] on div "BX Miền Tây - Long Hải (Hàng Hoá)" at bounding box center [149, 173] width 243 height 14
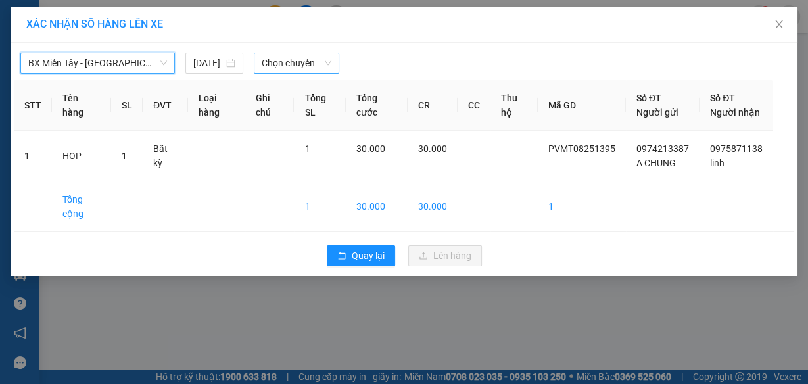
click at [310, 68] on span "Chọn chuyến" at bounding box center [297, 63] width 70 height 20
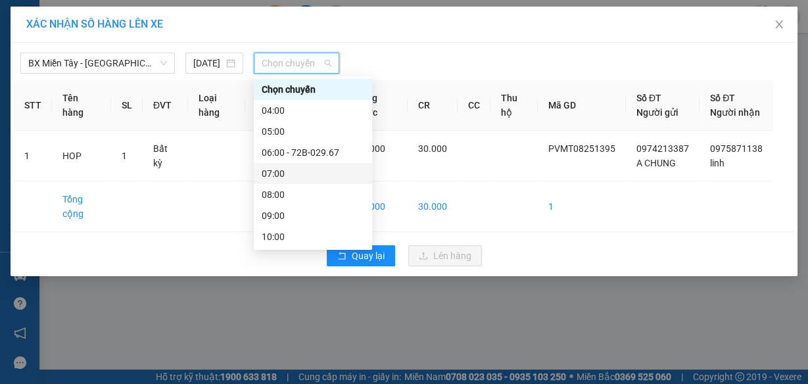
click at [297, 170] on div "07:00" at bounding box center [313, 173] width 103 height 14
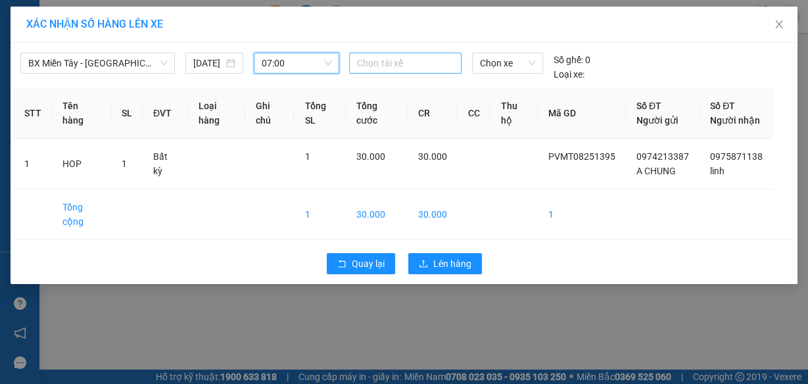
click at [394, 60] on div at bounding box center [405, 63] width 105 height 16
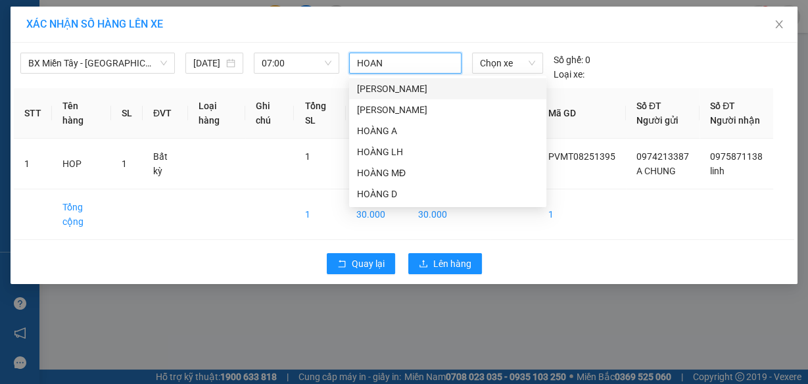
type input "HOANG"
click at [395, 126] on div "HOÀNG A" at bounding box center [448, 131] width 182 height 14
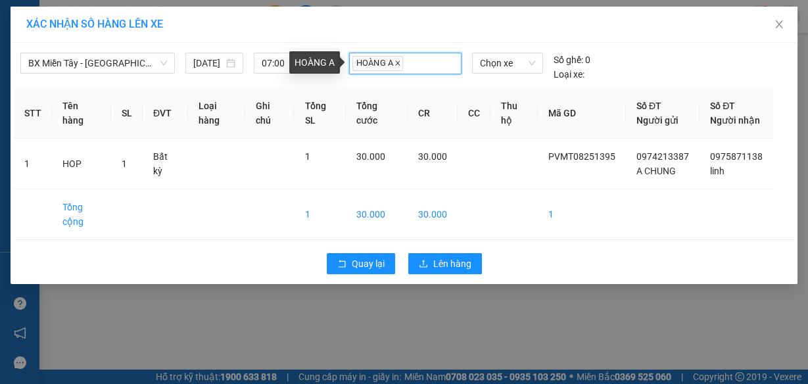
click at [400, 64] on icon "close" at bounding box center [398, 63] width 5 height 5
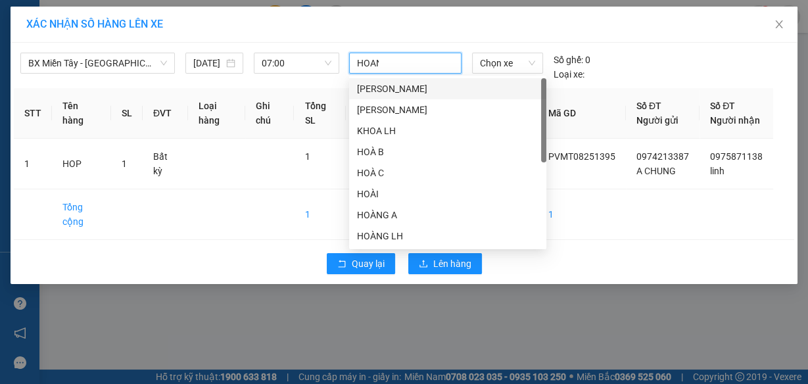
type input "HOANG"
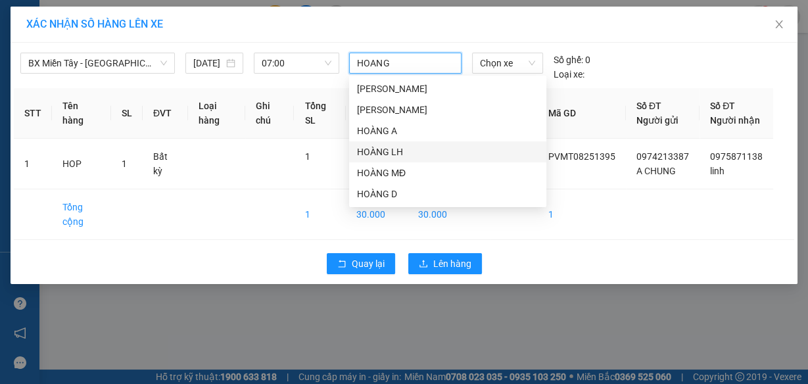
click at [395, 156] on div "HOÀNG LH" at bounding box center [448, 152] width 182 height 14
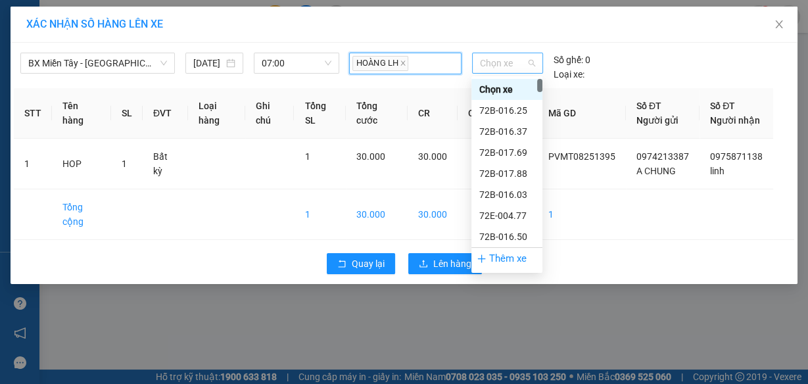
click at [519, 66] on span "Chọn xe" at bounding box center [507, 63] width 55 height 20
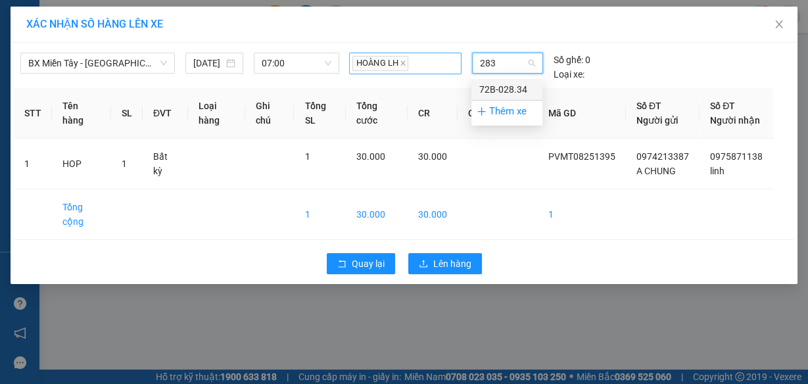
type input "2834"
click at [512, 83] on div "72B-028.34" at bounding box center [506, 89] width 55 height 14
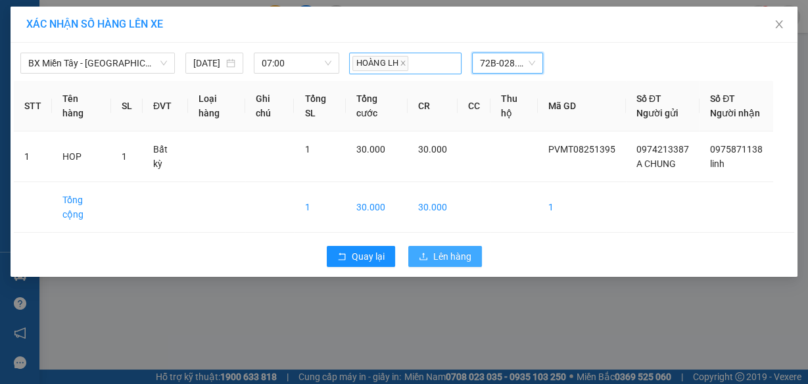
click at [452, 264] on span "Lên hàng" at bounding box center [452, 256] width 38 height 14
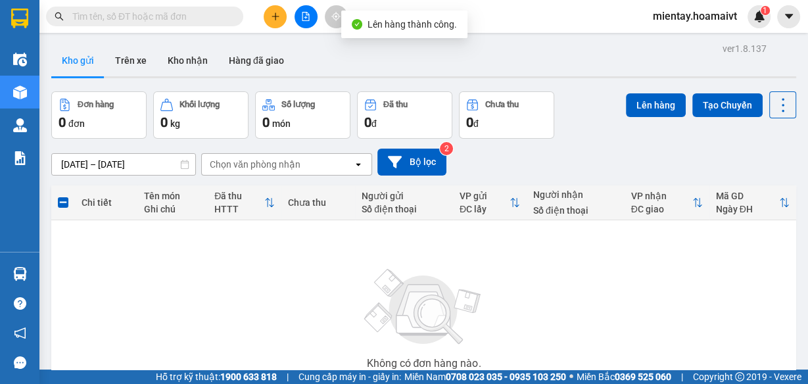
click at [74, 278] on div "Không có đơn hàng nào. Bạn thử điều chỉnh lại bộ lọc nhé!" at bounding box center [424, 322] width 732 height 197
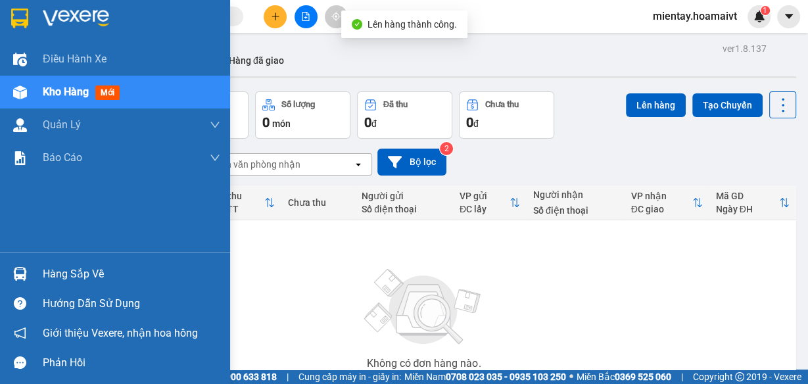
click at [51, 270] on div "Hàng sắp về" at bounding box center [132, 274] width 178 height 20
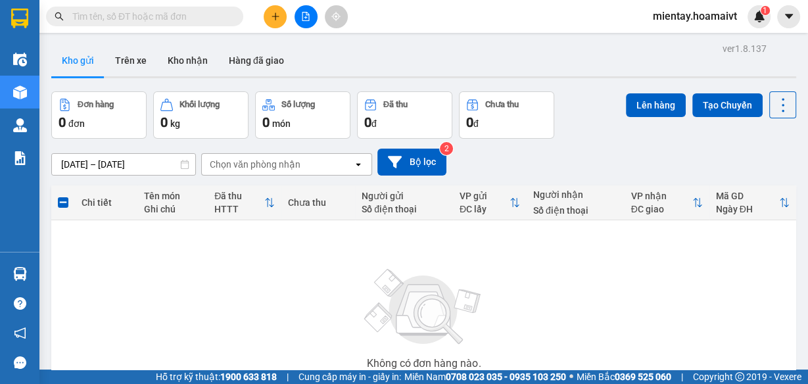
click at [492, 110] on section "Kết quả tìm kiếm ( 0 ) Bộ lọc No Data mientay.hoamaivt 1 Điều hành xe Kho hàng …" at bounding box center [404, 192] width 808 height 384
click at [187, 63] on button "Kho nhận" at bounding box center [187, 61] width 61 height 32
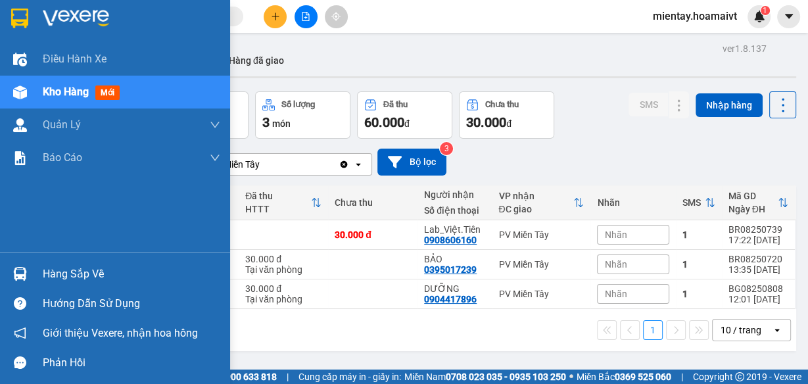
click at [66, 95] on span "Kho hàng" at bounding box center [66, 92] width 46 height 12
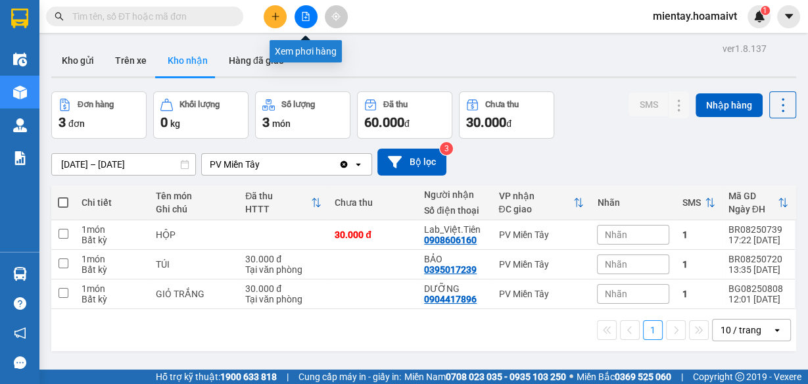
click at [310, 18] on icon "file-add" at bounding box center [305, 16] width 9 height 9
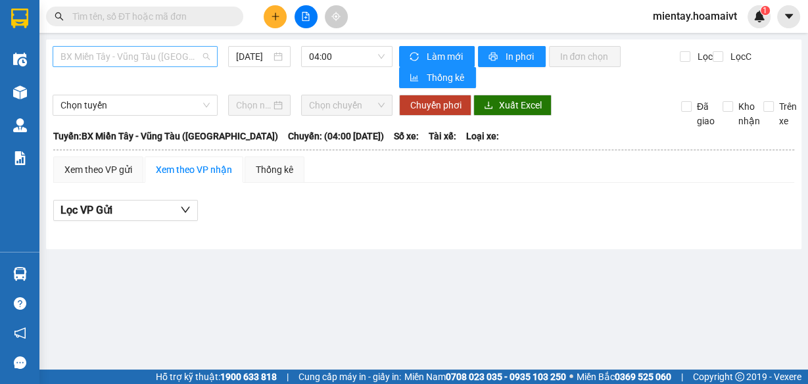
click at [146, 53] on span "BX Miền Tây - Vũng Tàu (Hàng Hóa)" at bounding box center [135, 57] width 149 height 20
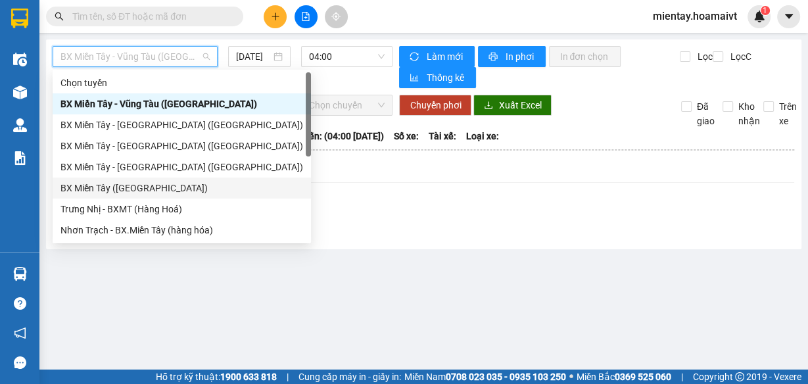
click at [139, 188] on div "BX Miền Tây (Hàng Ngoài)" at bounding box center [182, 188] width 243 height 14
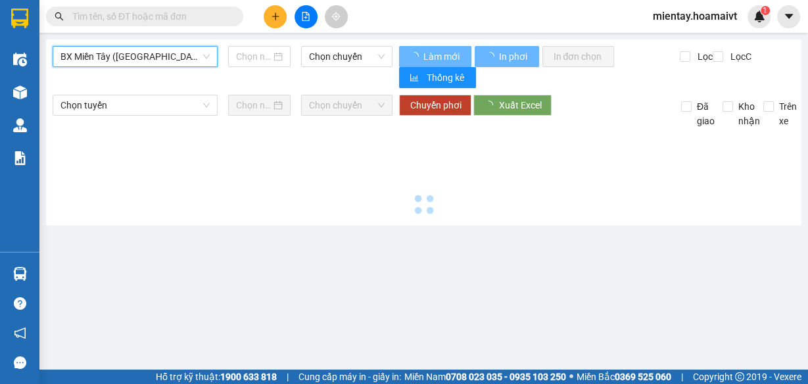
type input "12/08/2025"
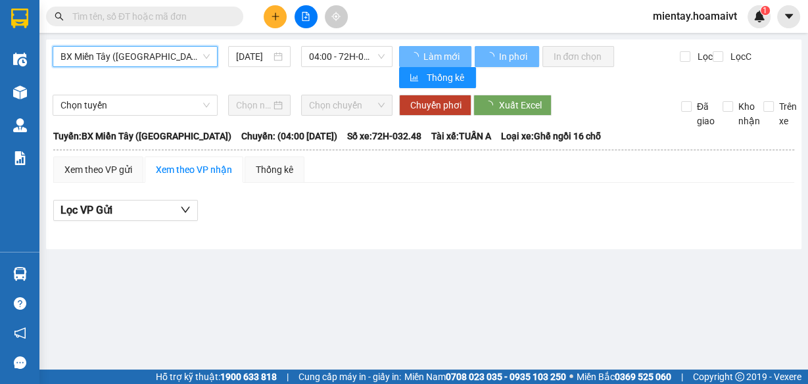
click at [168, 54] on span "BX Miền Tây (Hàng Ngoài)" at bounding box center [135, 57] width 149 height 20
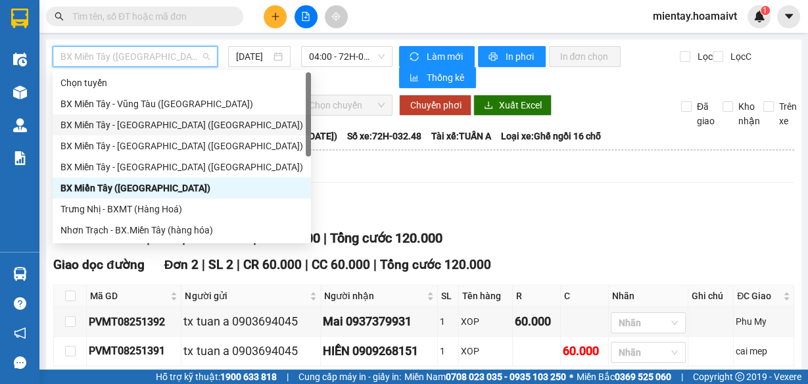
drag, startPoint x: 142, startPoint y: 126, endPoint x: 280, endPoint y: 50, distance: 156.9
click at [145, 123] on div "BX Miền Tây - Bà Rịa (Hàng Hóa)" at bounding box center [182, 125] width 243 height 14
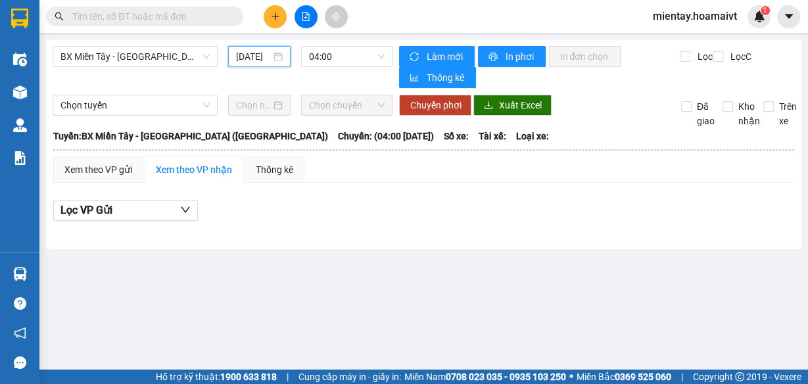
click at [243, 55] on input "12/08/2025" at bounding box center [253, 56] width 35 height 14
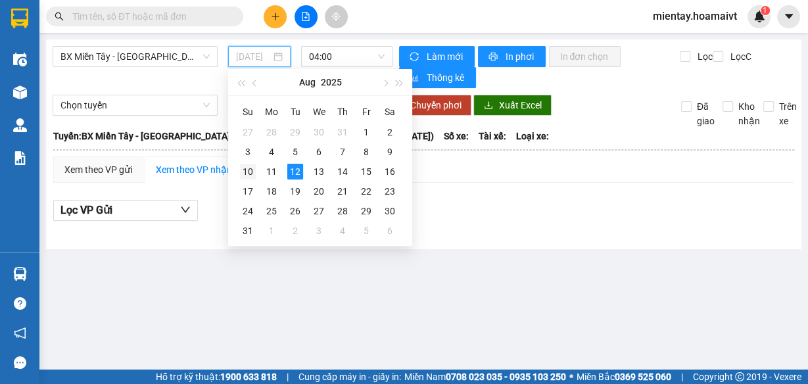
click at [251, 172] on div "10" at bounding box center [248, 172] width 16 height 16
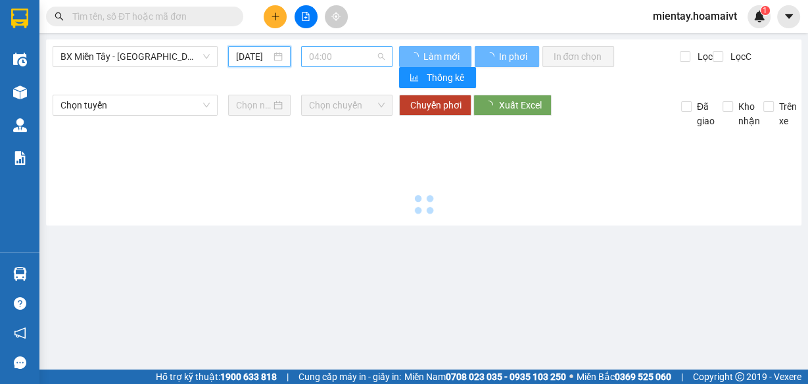
click at [358, 60] on span "04:00" at bounding box center [347, 57] width 76 height 20
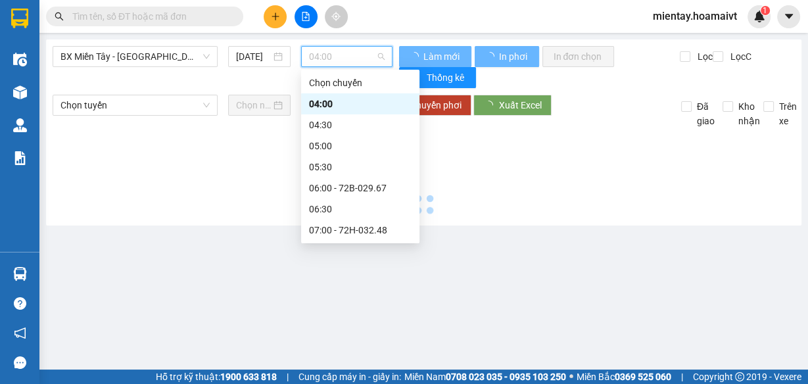
type input "10/08/2025"
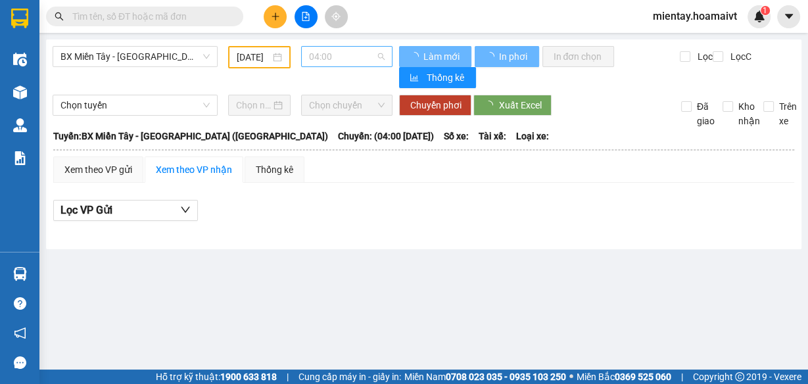
click at [366, 57] on span "04:00" at bounding box center [347, 57] width 76 height 20
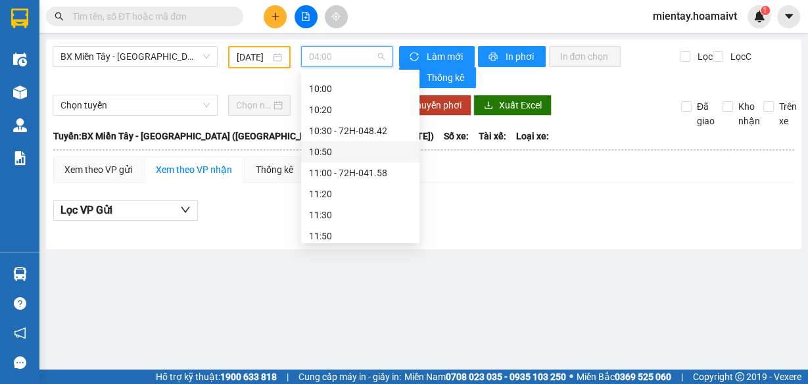
scroll to position [388, 0]
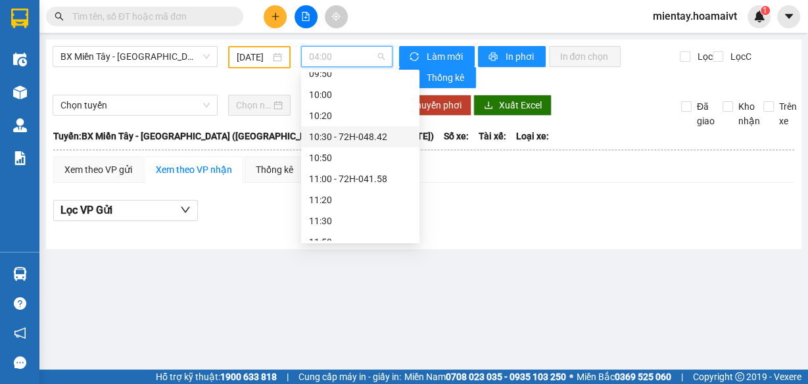
click at [383, 137] on div "10:30 - 72H-048.42" at bounding box center [360, 137] width 103 height 14
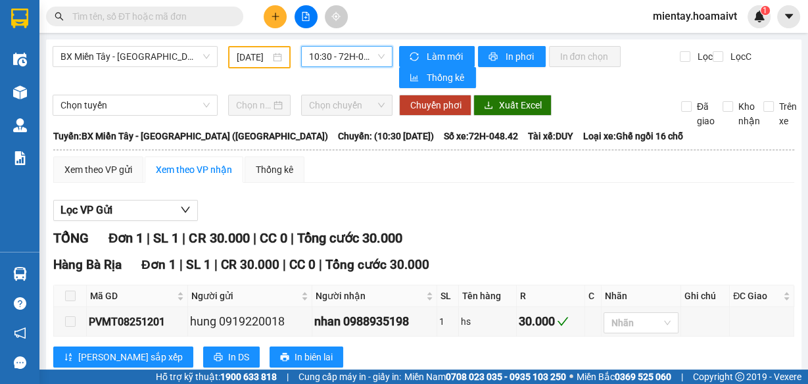
click at [371, 59] on span "10:30 - 72H-048.42" at bounding box center [347, 57] width 76 height 20
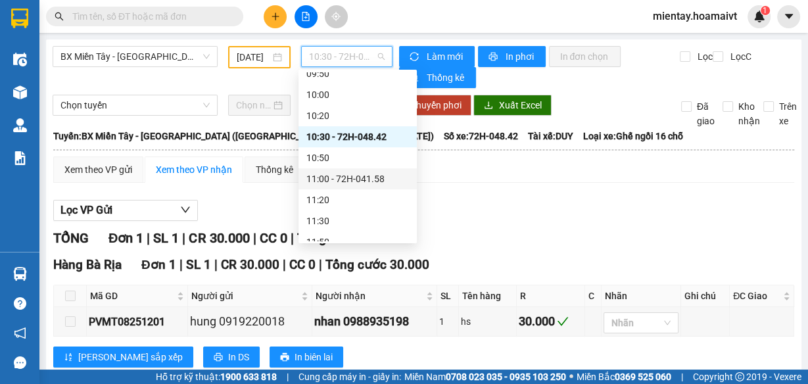
click at [380, 168] on div "11:00 - 72H-041.58" at bounding box center [358, 178] width 118 height 21
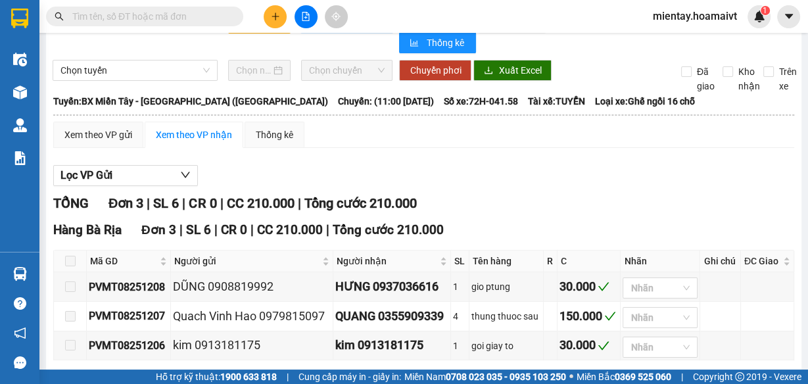
scroll to position [53, 0]
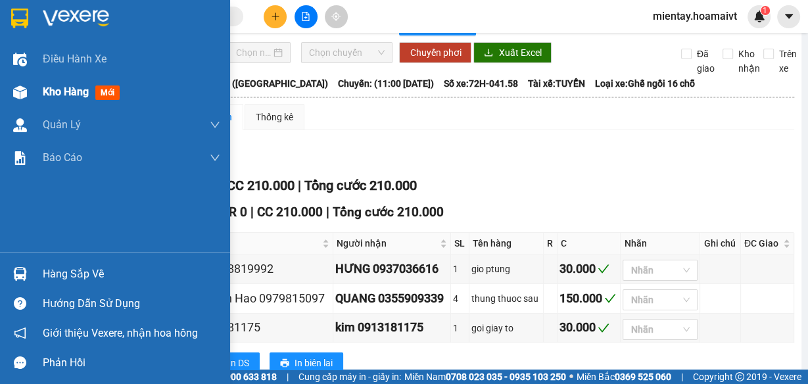
click at [75, 87] on span "Kho hàng" at bounding box center [66, 92] width 46 height 12
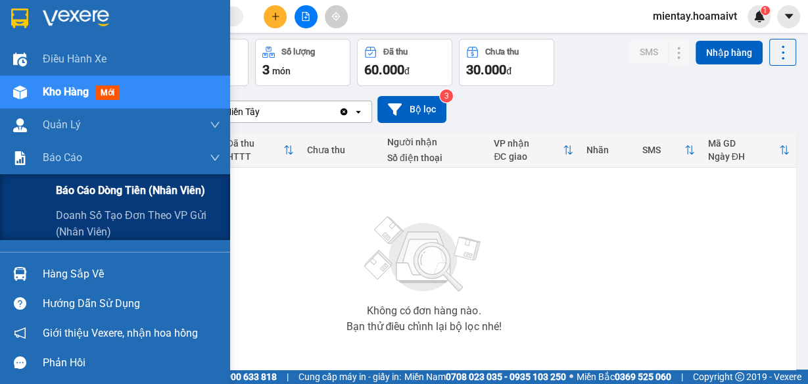
click at [98, 189] on span "Báo cáo dòng tiền (nhân viên)" at bounding box center [130, 190] width 149 height 16
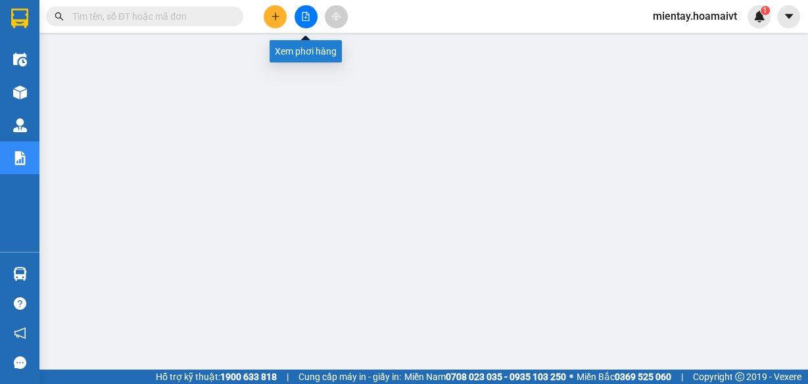
click at [301, 13] on icon "file-add" at bounding box center [305, 16] width 9 height 9
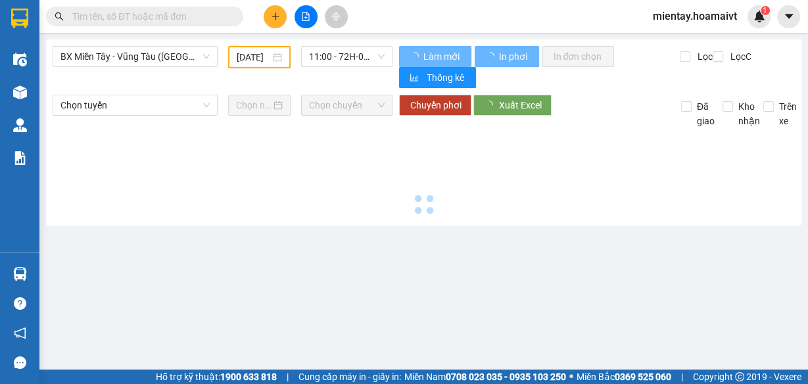
click at [247, 54] on input "10/08/2025" at bounding box center [254, 57] width 34 height 14
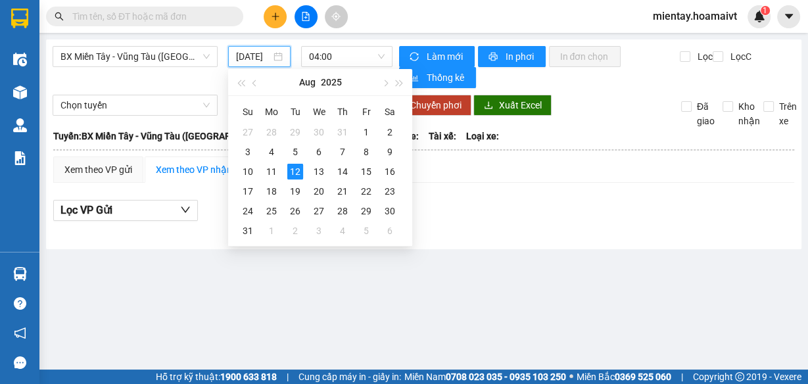
click at [247, 55] on input "12/08/2025" at bounding box center [253, 56] width 35 height 14
click at [250, 169] on div "10" at bounding box center [248, 172] width 16 height 16
type input "10/08/2025"
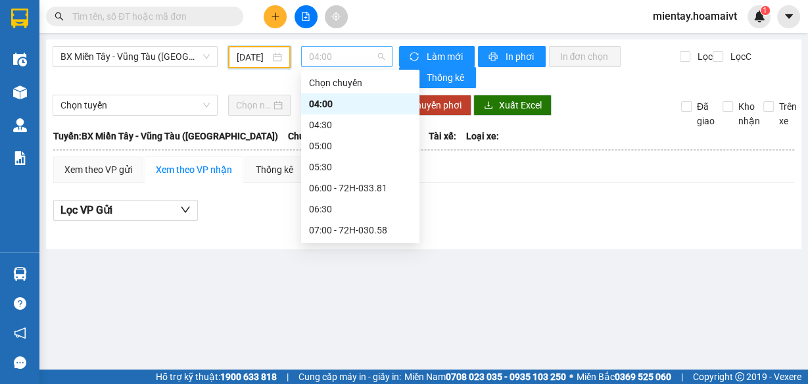
click at [353, 57] on span "04:00" at bounding box center [347, 57] width 76 height 20
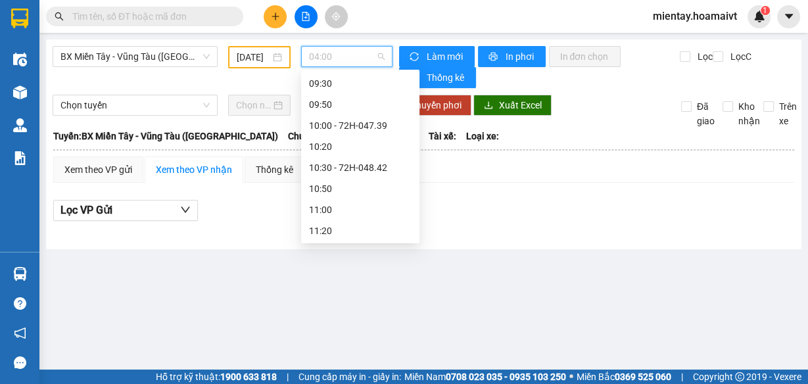
scroll to position [758, 0]
click at [375, 187] on div "17:00 - 72H-046.72" at bounding box center [360, 188] width 103 height 14
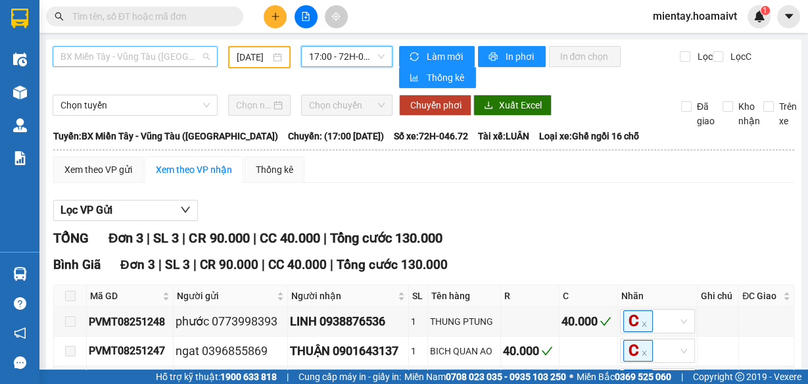
click at [149, 56] on span "BX Miền Tây - Vũng Tàu (Hàng Hóa)" at bounding box center [135, 57] width 149 height 20
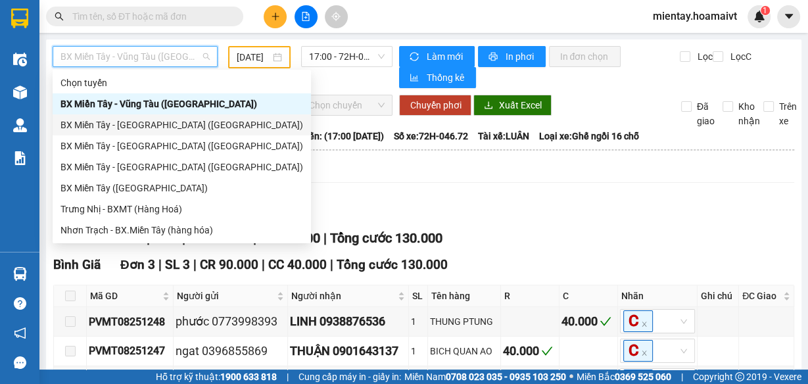
drag, startPoint x: 156, startPoint y: 123, endPoint x: 249, endPoint y: 60, distance: 112.2
click at [156, 123] on div "BX Miền Tây - Bà Rịa (Hàng Hóa)" at bounding box center [182, 125] width 243 height 14
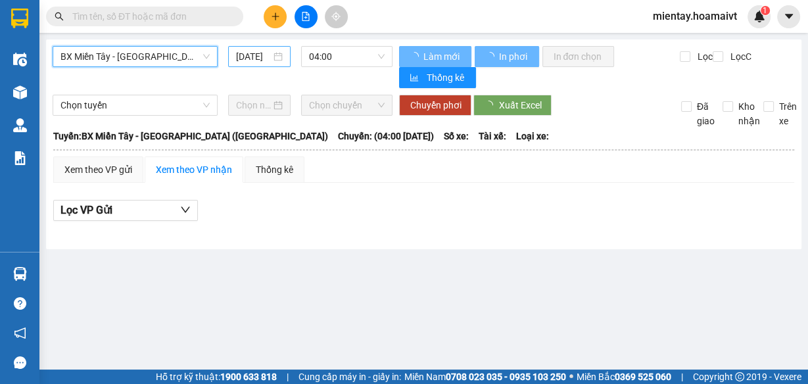
click at [241, 55] on input "12/08/2025" at bounding box center [253, 56] width 35 height 14
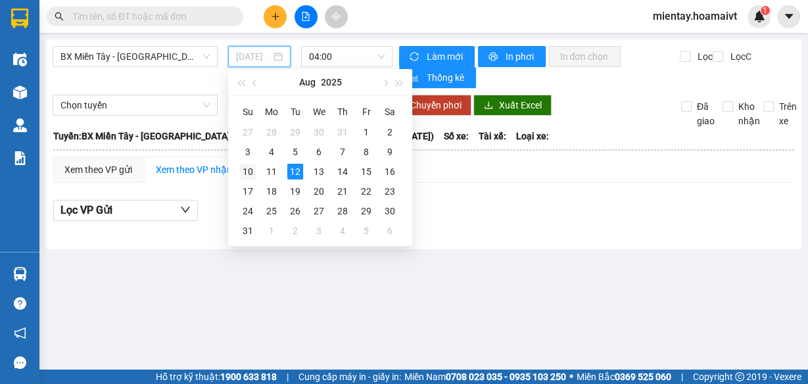
click at [251, 169] on div "10" at bounding box center [248, 172] width 16 height 16
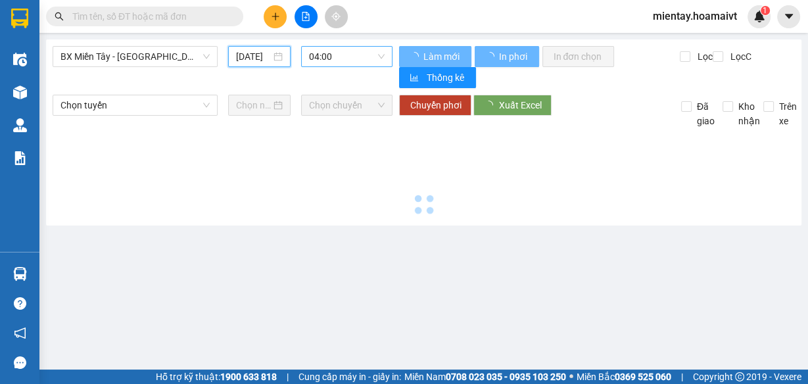
type input "10/08/2025"
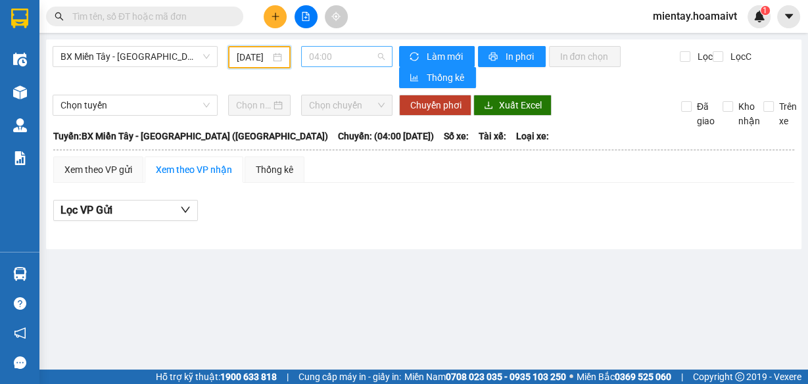
click at [353, 51] on span "04:00" at bounding box center [347, 57] width 76 height 20
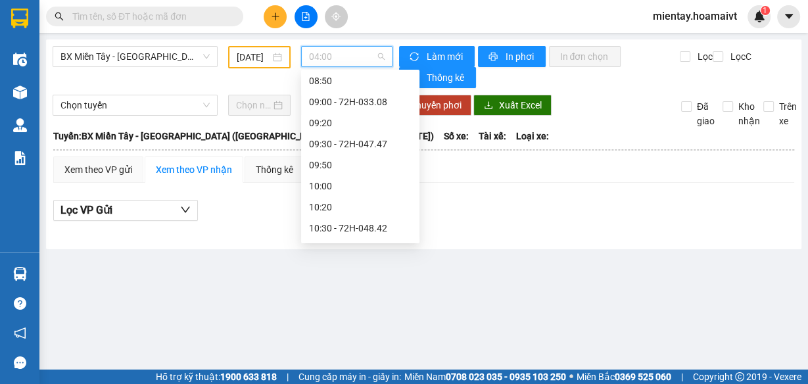
scroll to position [758, 0]
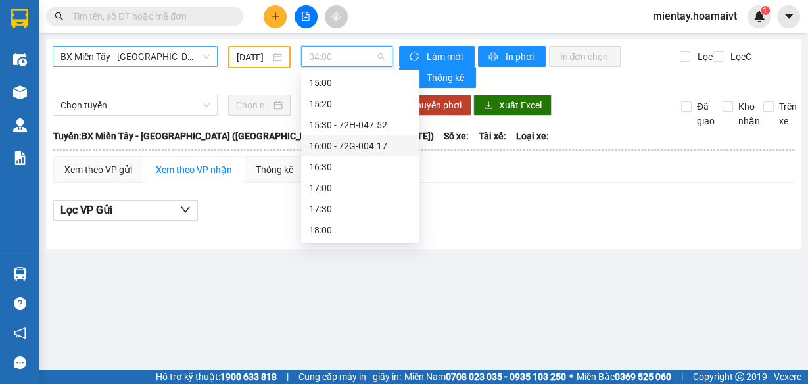
click at [162, 48] on span "BX Miền Tây - Bà Rịa (Hàng Hóa)" at bounding box center [135, 57] width 149 height 20
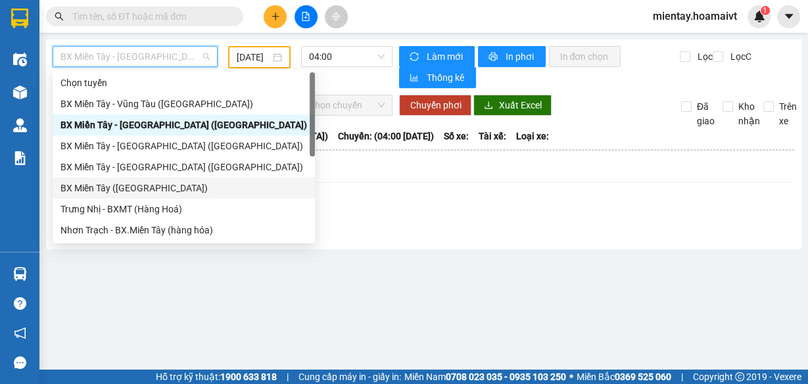
click at [135, 185] on div "BX Miền Tây (Hàng Ngoài)" at bounding box center [184, 188] width 247 height 14
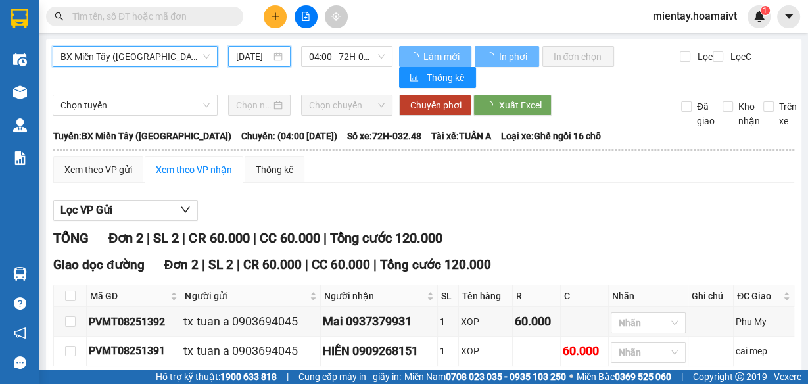
click at [245, 58] on input "12/08/2025" at bounding box center [253, 56] width 35 height 14
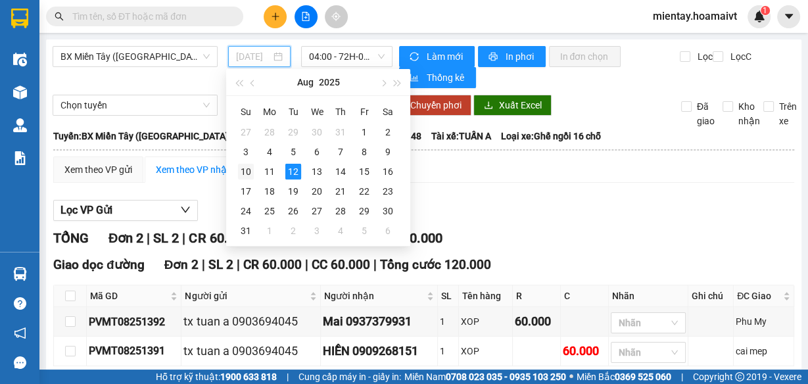
click at [248, 169] on div "10" at bounding box center [246, 172] width 16 height 16
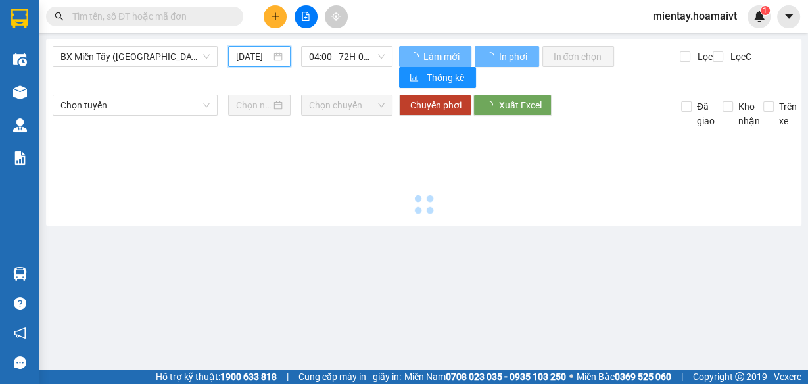
type input "10/08/2025"
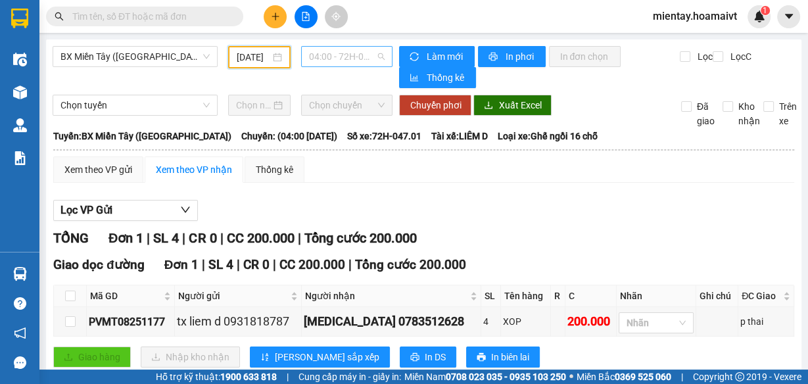
scroll to position [21, 0]
drag, startPoint x: 351, startPoint y: 62, endPoint x: 375, endPoint y: 103, distance: 46.6
click at [351, 63] on span "04:00 - 72H-047.01" at bounding box center [347, 57] width 76 height 20
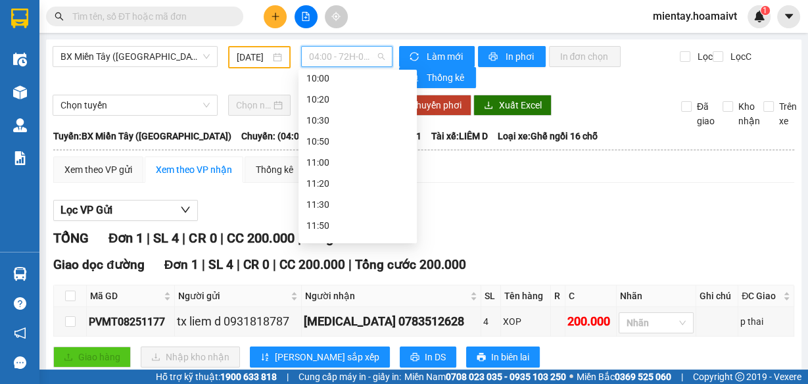
scroll to position [758, 0]
click at [362, 228] on div "18:00 - 72H-046.52" at bounding box center [357, 230] width 103 height 14
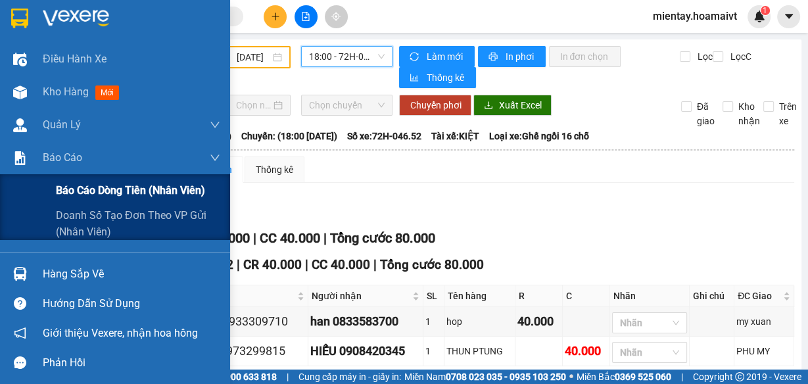
click at [154, 192] on span "Báo cáo dòng tiền (nhân viên)" at bounding box center [130, 190] width 149 height 16
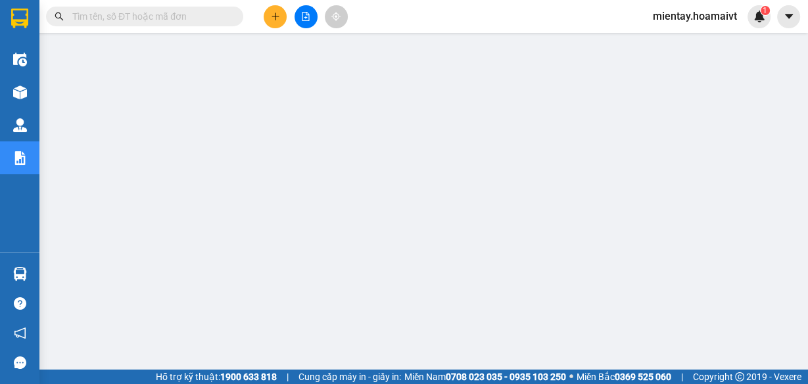
scroll to position [197, 0]
paste input "PVMT08251246"
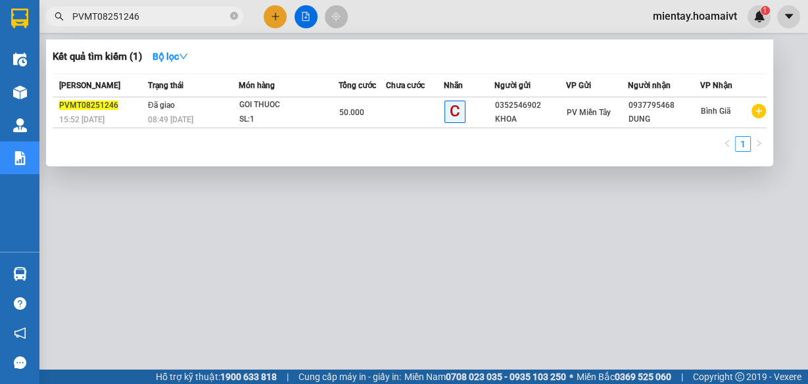
type input "PVMT08251246"
click at [800, 88] on div at bounding box center [404, 192] width 808 height 384
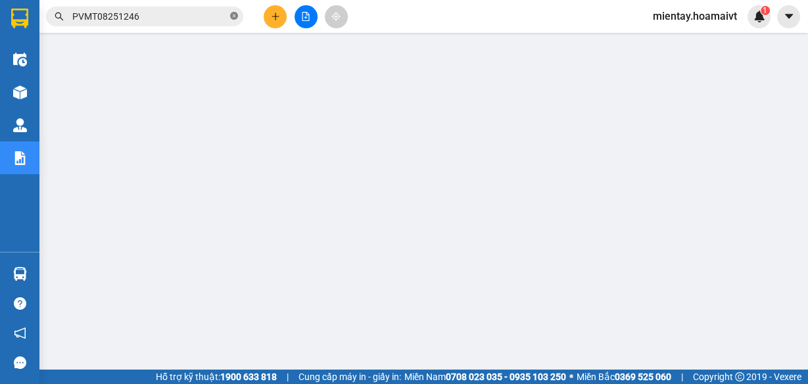
click at [235, 13] on icon "close-circle" at bounding box center [234, 16] width 8 height 8
click at [197, 13] on input "text" at bounding box center [149, 16] width 155 height 14
paste input "BR08250641"
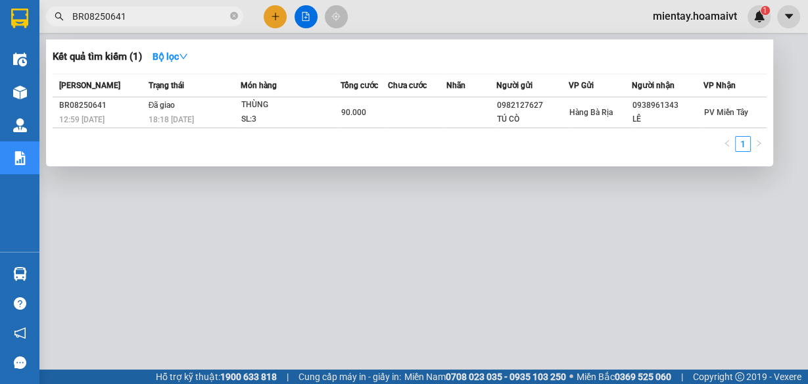
type input "BR08250641"
click at [358, 295] on div at bounding box center [404, 192] width 808 height 384
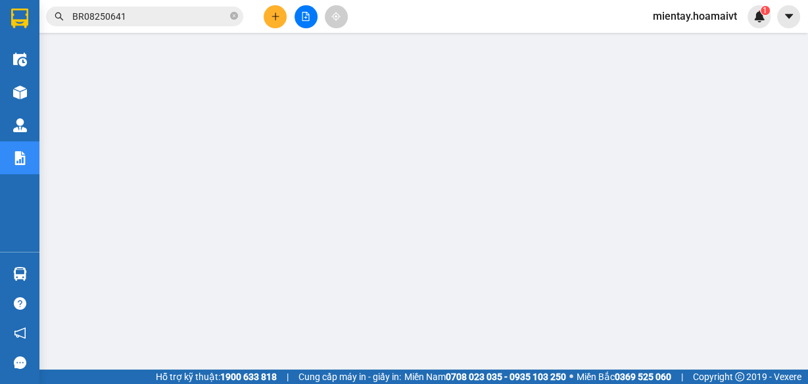
click at [176, 11] on input "BR08250641" at bounding box center [149, 16] width 155 height 14
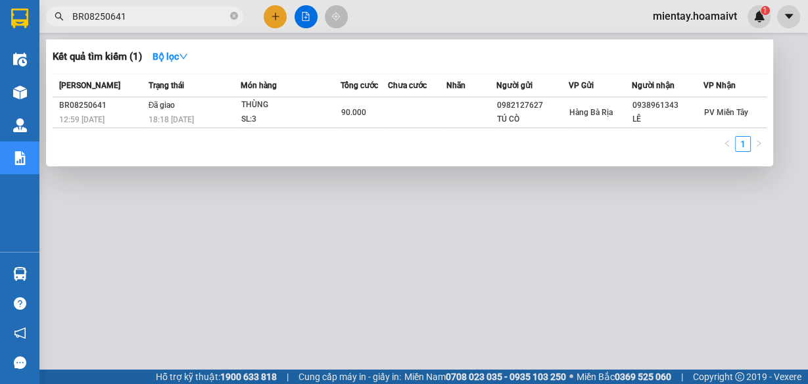
click at [233, 257] on div at bounding box center [404, 192] width 808 height 384
click at [230, 16] on icon "close-circle" at bounding box center [234, 16] width 8 height 8
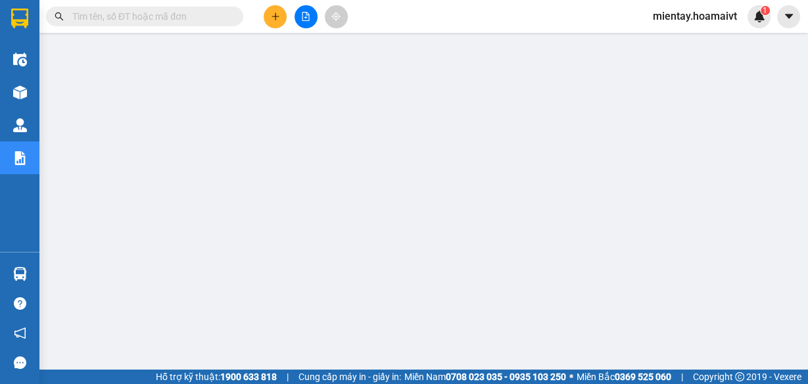
click at [185, 10] on input "text" at bounding box center [149, 16] width 155 height 14
click at [184, 5] on div "Kết quả tìm kiếm ( 1 ) Bộ lọc Mã ĐH Trạng thái Món hàng Tổng cước Chưa cước Nhã…" at bounding box center [404, 16] width 808 height 33
click at [182, 14] on input "text" at bounding box center [149, 16] width 155 height 14
click at [181, 14] on input "text" at bounding box center [149, 16] width 155 height 14
paste input "BG08250723"
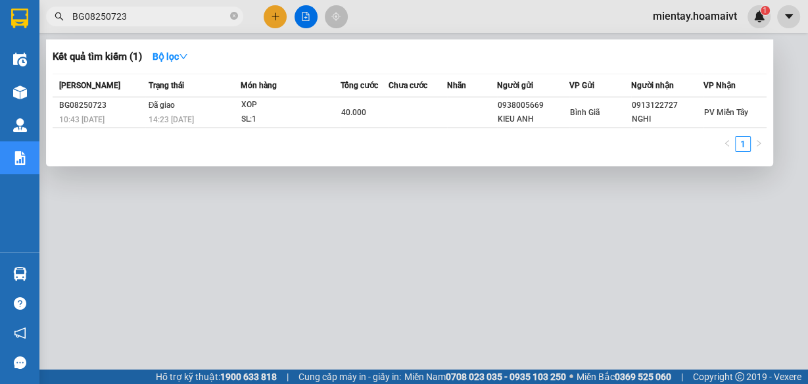
type input "BG08250723"
click at [158, 232] on div at bounding box center [404, 192] width 808 height 384
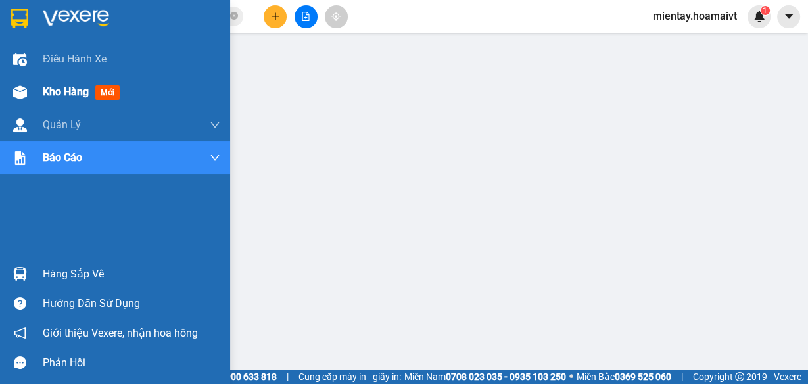
click at [57, 87] on span "Kho hàng" at bounding box center [66, 92] width 46 height 12
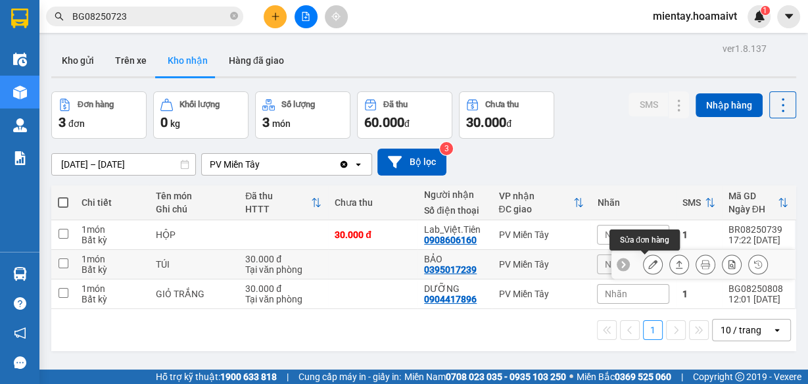
click at [648, 266] on icon at bounding box center [652, 264] width 9 height 9
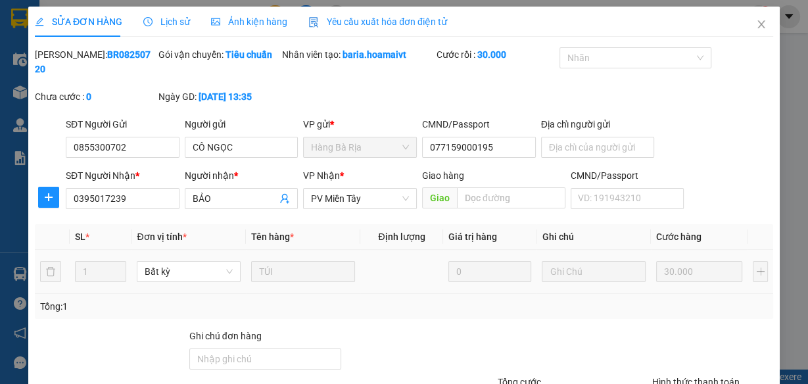
type input "0855300702"
type input "CÔ NGỌC"
type input "077159000195"
type input "0395017239"
type input "BẢO"
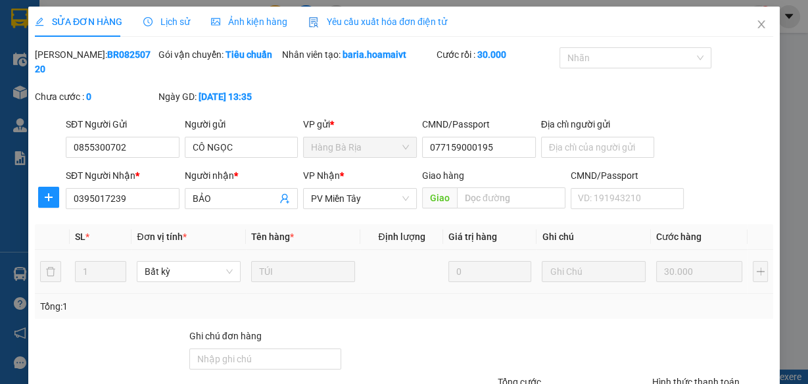
type input "30.000"
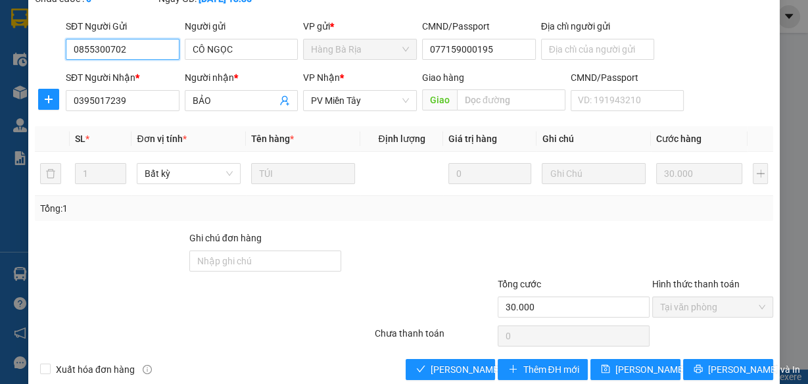
scroll to position [99, 0]
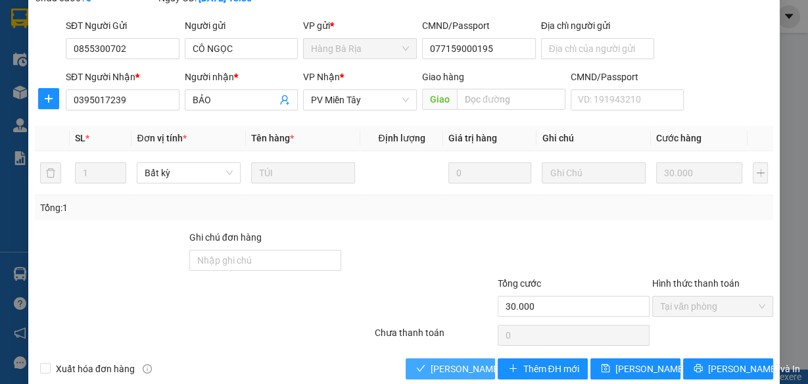
click at [464, 362] on span "Lưu và Giao hàng" at bounding box center [494, 369] width 126 height 14
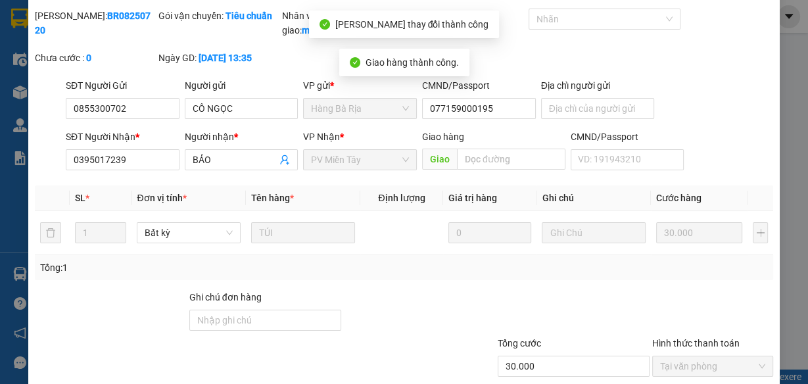
scroll to position [0, 0]
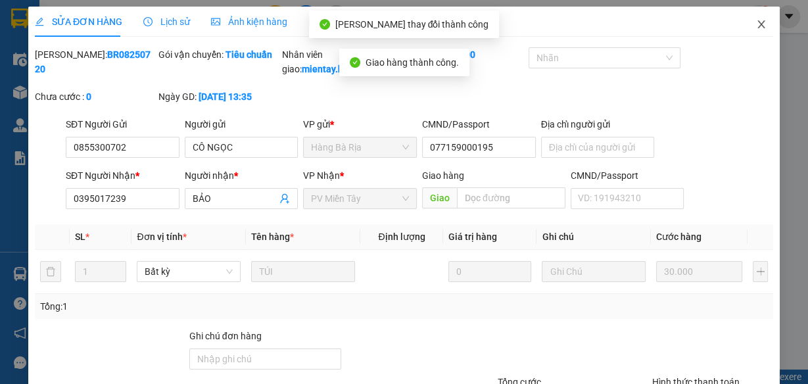
click at [756, 26] on icon "close" at bounding box center [761, 24] width 11 height 11
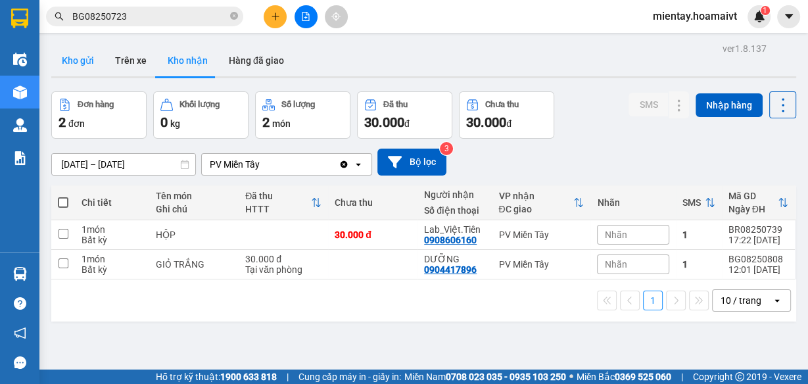
click at [82, 63] on button "Kho gửi" at bounding box center [77, 61] width 53 height 32
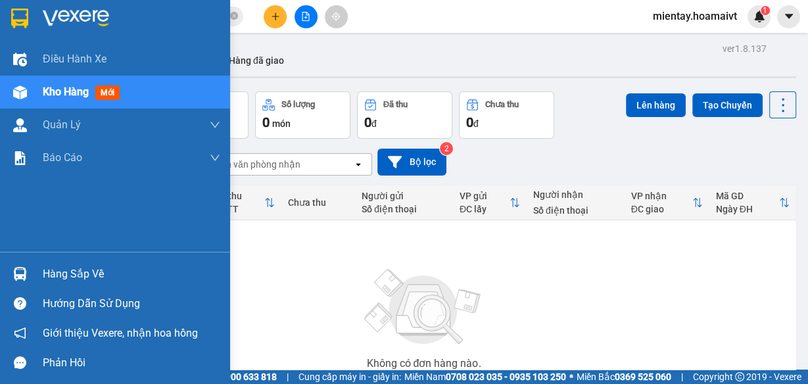
click at [68, 269] on div "Hàng sắp về" at bounding box center [132, 274] width 178 height 20
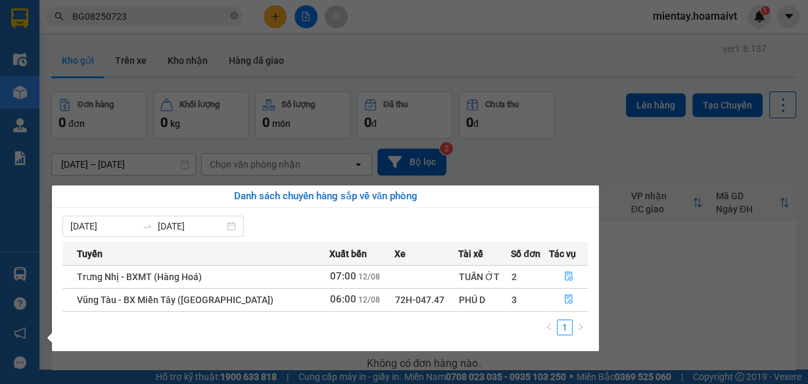
click at [662, 278] on section "Kết quả tìm kiếm ( 1 ) Bộ lọc Mã ĐH Trạng thái Món hàng Tổng cước Chưa cước Nhã…" at bounding box center [404, 192] width 808 height 384
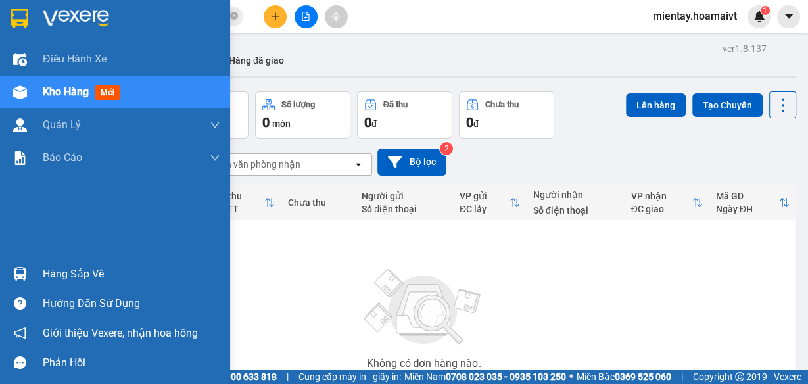
click at [84, 274] on div "Hàng sắp về" at bounding box center [132, 274] width 178 height 20
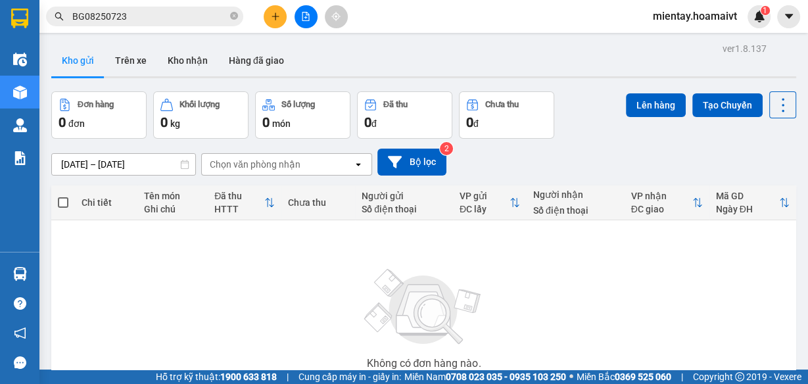
click at [704, 280] on section "Kết quả tìm kiếm ( 1 ) Bộ lọc Mã ĐH Trạng thái Món hàng Tổng cước Chưa cước Nhã…" at bounding box center [404, 192] width 808 height 384
click at [281, 15] on button at bounding box center [275, 16] width 23 height 23
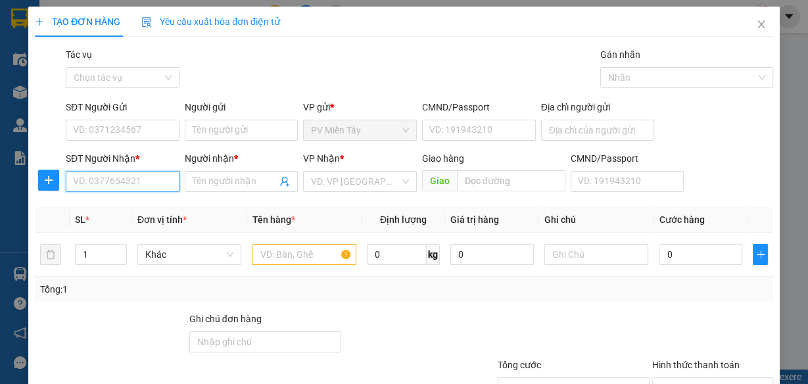
click at [145, 173] on input "SĐT Người Nhận *" at bounding box center [123, 181] width 114 height 21
type input "3542"
click at [134, 205] on div "0961853542 - viet han" at bounding box center [121, 207] width 97 height 14
type input "BINH TAN"
type input "0961853542"
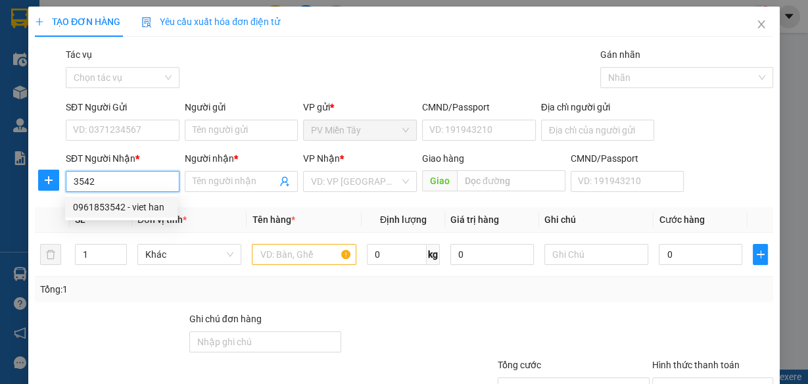
type input "viet han"
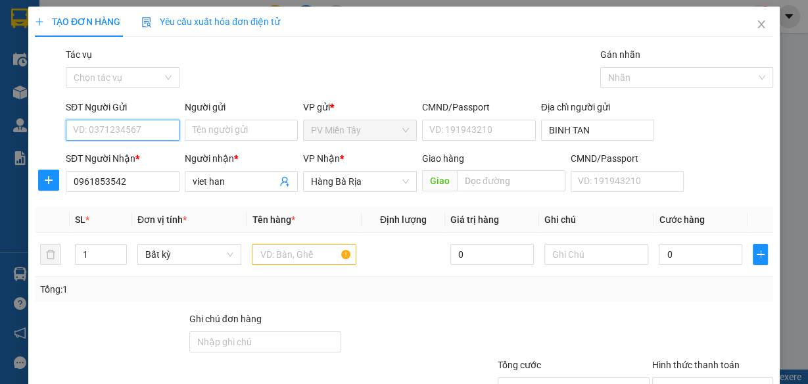
click at [141, 128] on input "SĐT Người Gửi" at bounding box center [123, 130] width 114 height 21
click at [143, 159] on div "0906438368 - bamboo" at bounding box center [121, 156] width 97 height 14
click at [283, 256] on input "text" at bounding box center [304, 254] width 105 height 21
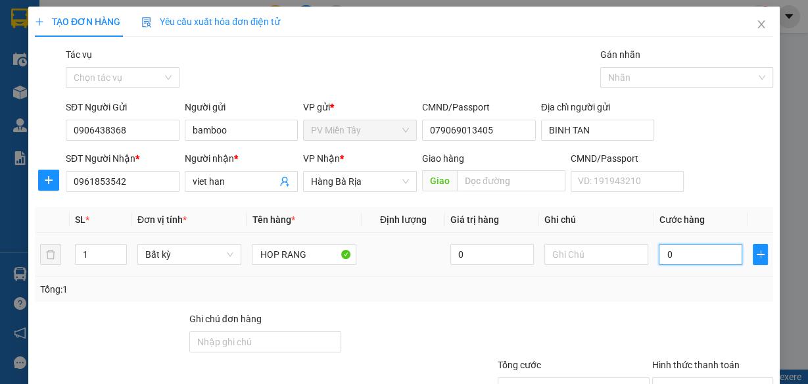
click at [710, 248] on input "0" at bounding box center [701, 254] width 84 height 21
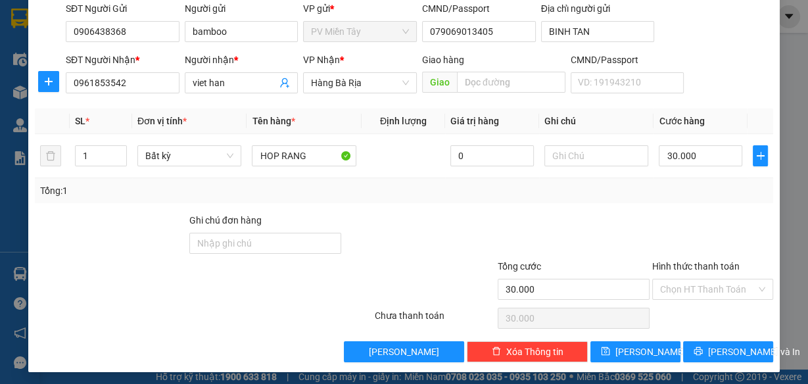
scroll to position [101, 0]
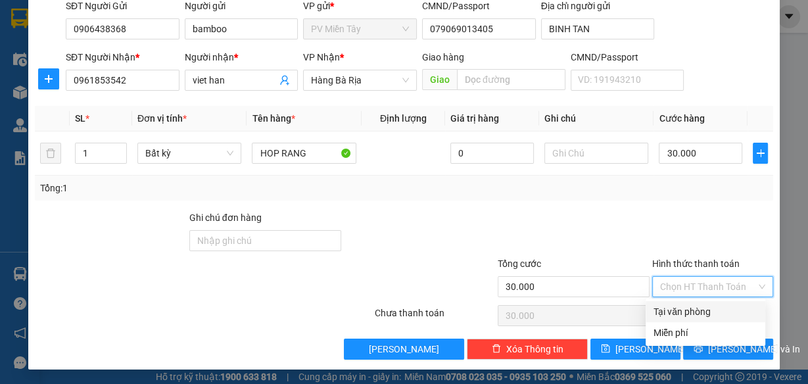
click at [710, 283] on input "Hình thức thanh toán" at bounding box center [708, 287] width 96 height 20
click at [704, 313] on div "Tại văn phòng" at bounding box center [706, 312] width 104 height 14
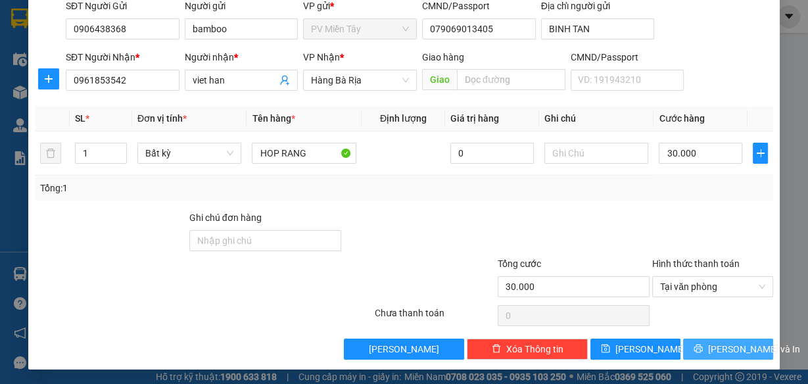
click at [717, 353] on span "Lưu và In" at bounding box center [754, 349] width 92 height 14
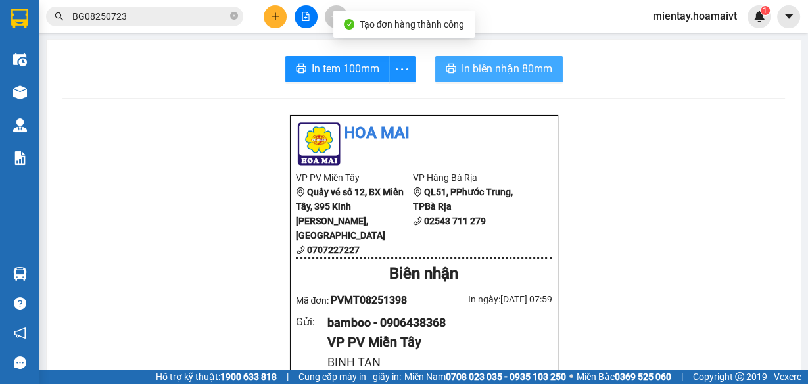
click at [528, 76] on span "In biên nhận 80mm" at bounding box center [507, 69] width 91 height 16
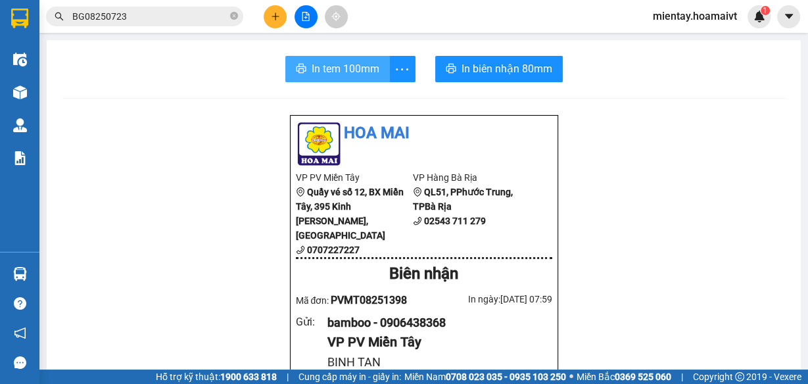
click at [337, 76] on span "In tem 100mm" at bounding box center [346, 69] width 68 height 16
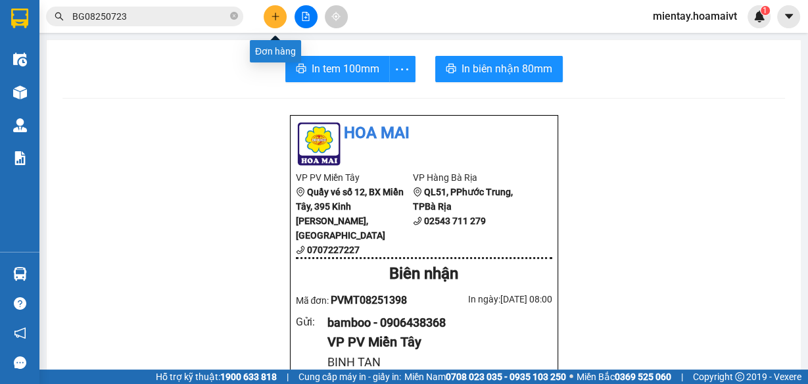
click at [271, 15] on icon "plus" at bounding box center [275, 16] width 9 height 9
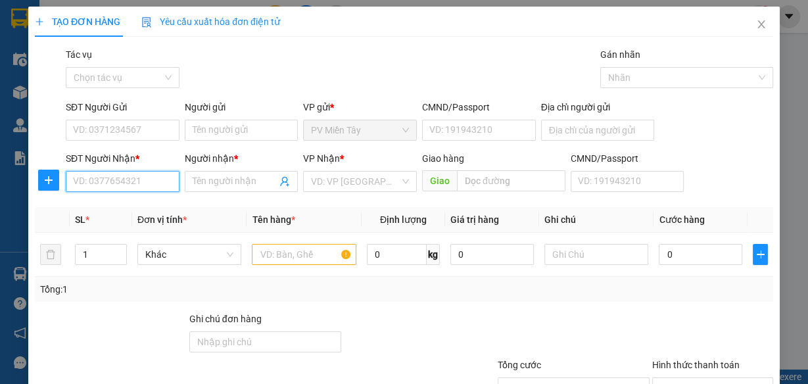
click at [132, 178] on input "SĐT Người Nhận *" at bounding box center [123, 181] width 114 height 21
click at [756, 24] on icon "close" at bounding box center [761, 24] width 11 height 11
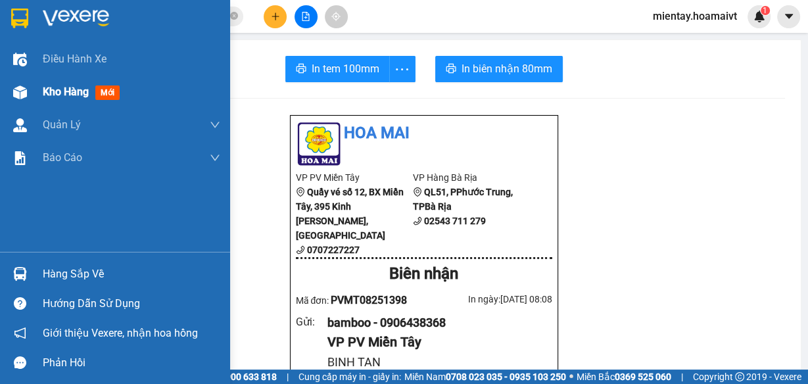
click at [34, 91] on div "Kho hàng mới" at bounding box center [115, 92] width 230 height 33
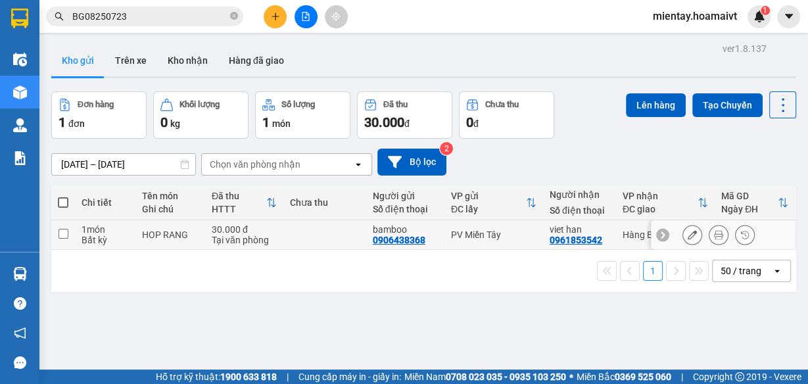
click at [235, 228] on div "30.000 đ" at bounding box center [244, 229] width 65 height 11
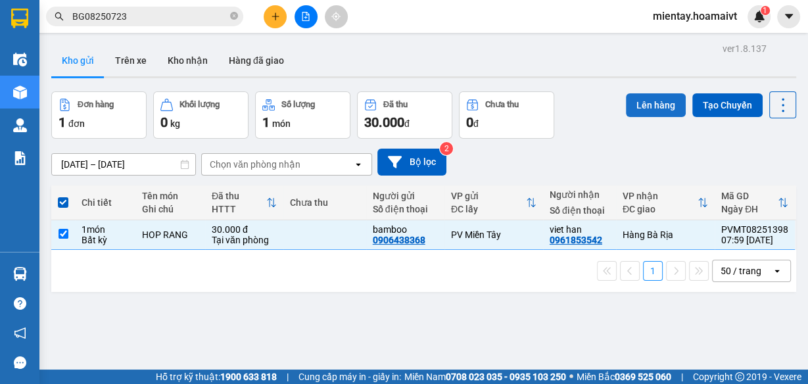
click at [652, 109] on button "Lên hàng" at bounding box center [656, 105] width 60 height 24
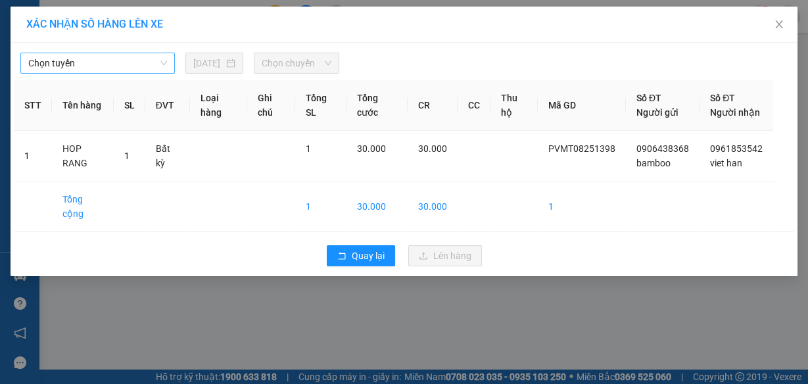
click at [140, 63] on span "Chọn tuyến" at bounding box center [97, 63] width 139 height 20
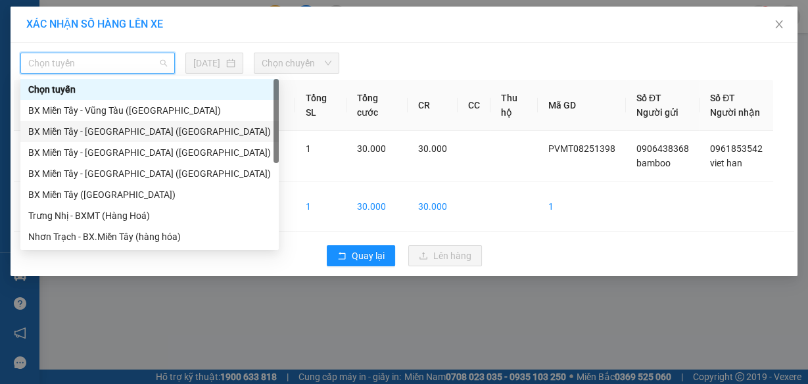
drag, startPoint x: 114, startPoint y: 131, endPoint x: 279, endPoint y: 61, distance: 178.9
click at [116, 131] on div "BX Miền Tây - Bà Rịa (Hàng Hóa)" at bounding box center [149, 131] width 243 height 14
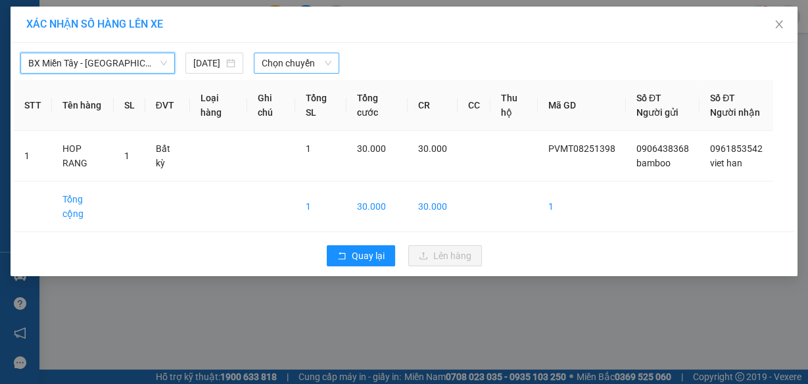
click at [279, 61] on span "Chọn chuyến" at bounding box center [297, 63] width 70 height 20
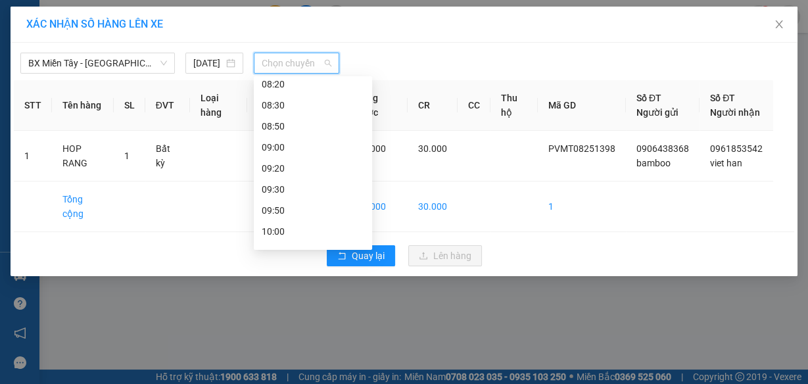
scroll to position [250, 0]
click at [299, 112] on div "08:30" at bounding box center [313, 113] width 103 height 14
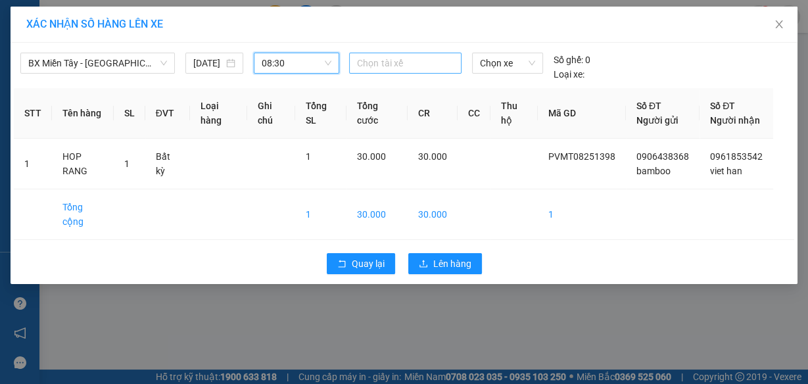
click at [381, 64] on div at bounding box center [405, 63] width 105 height 16
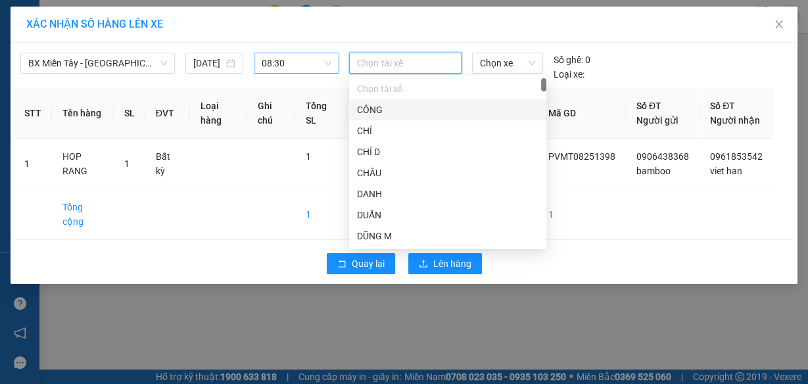
click at [287, 60] on span "08:30" at bounding box center [297, 63] width 70 height 20
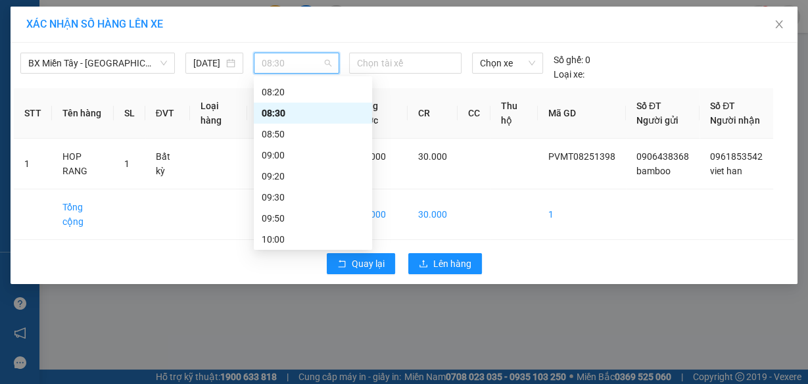
scroll to position [197, 0]
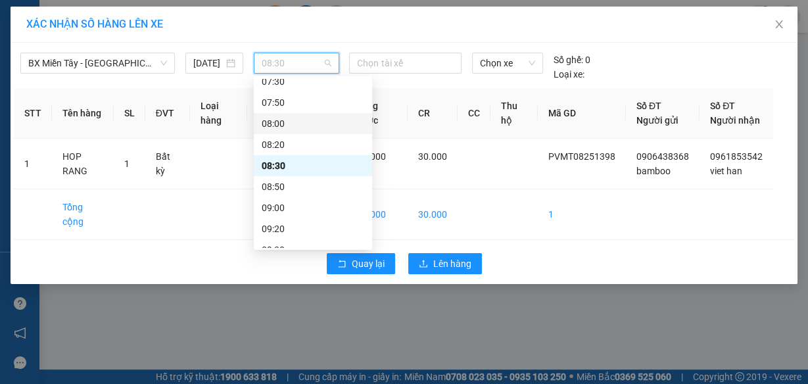
click at [297, 122] on div "08:00" at bounding box center [313, 123] width 103 height 14
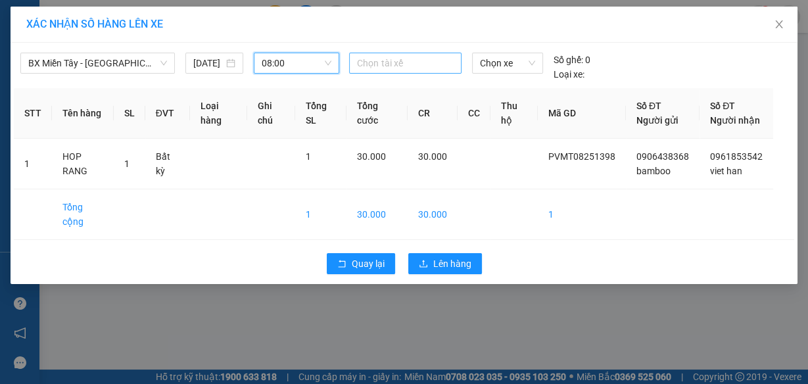
click at [395, 62] on div at bounding box center [405, 63] width 105 height 16
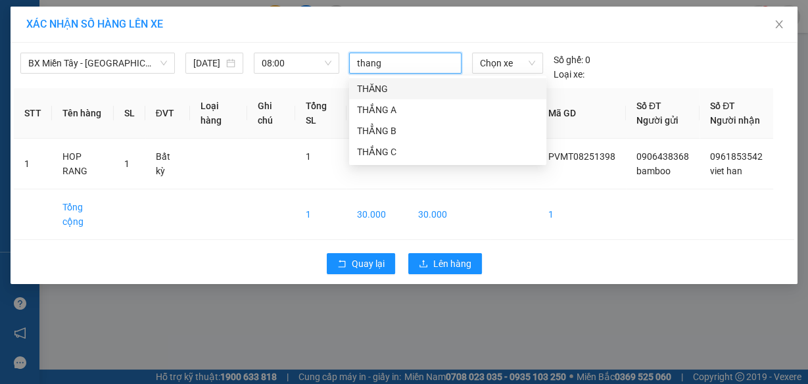
click at [401, 88] on div "THĂNG" at bounding box center [448, 89] width 182 height 14
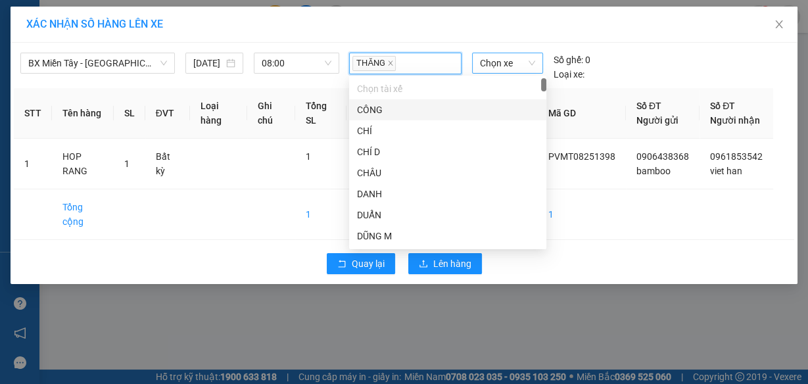
click at [501, 62] on span "Chọn xe" at bounding box center [507, 63] width 55 height 20
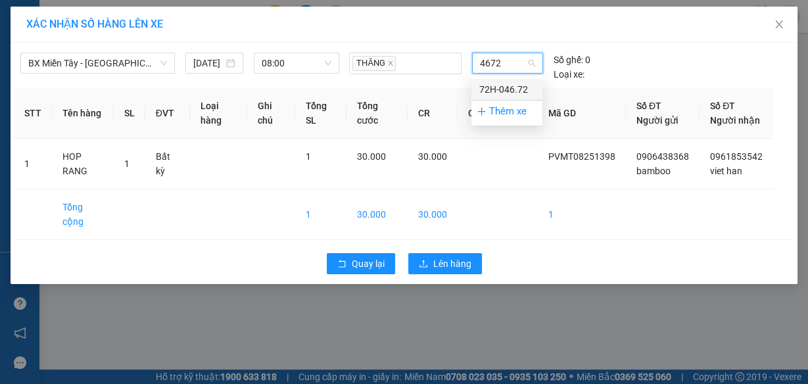
click at [501, 91] on div "72H-046.72" at bounding box center [506, 89] width 55 height 14
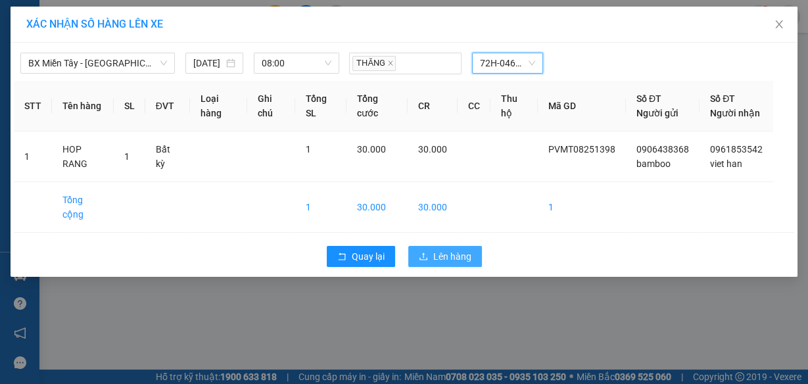
click at [449, 264] on span "Lên hàng" at bounding box center [452, 256] width 38 height 14
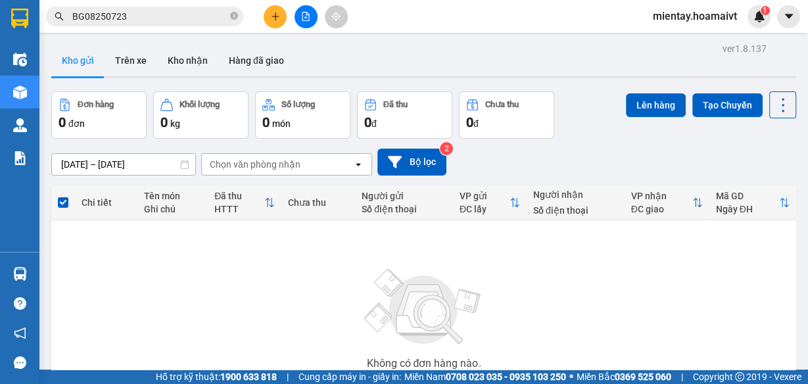
click at [280, 20] on icon "plus" at bounding box center [275, 16] width 9 height 9
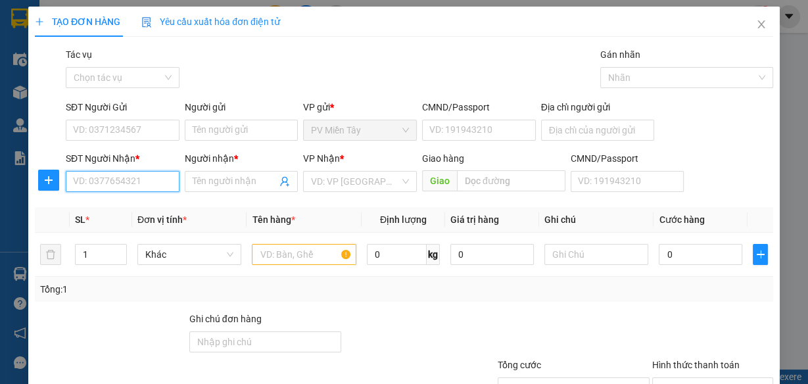
click at [126, 176] on input "SĐT Người Nhận *" at bounding box center [123, 181] width 114 height 21
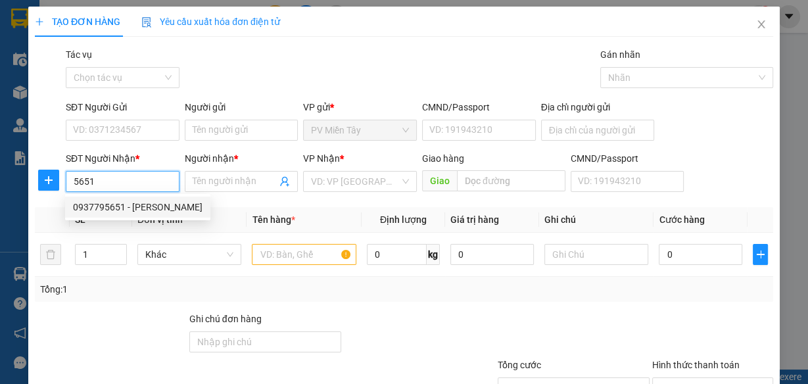
click at [118, 206] on div "0937795651 - THUY NGUYEN" at bounding box center [138, 207] width 130 height 14
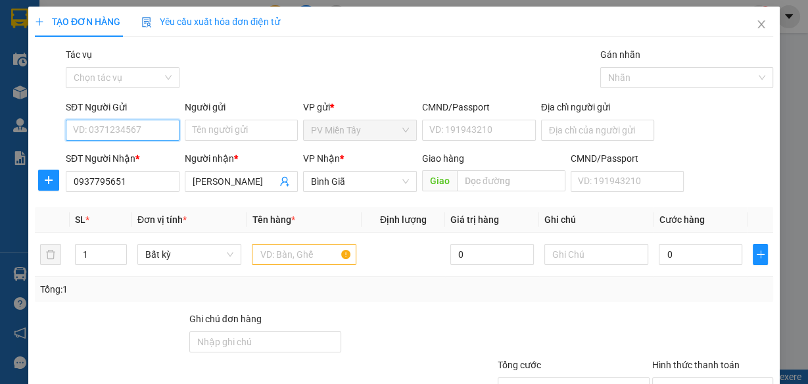
click at [140, 126] on input "SĐT Người Gửi" at bounding box center [123, 130] width 114 height 21
click at [145, 155] on div "0908647676 - TOÀN Q6" at bounding box center [121, 156] width 97 height 14
click at [289, 251] on input "text" at bounding box center [304, 254] width 105 height 21
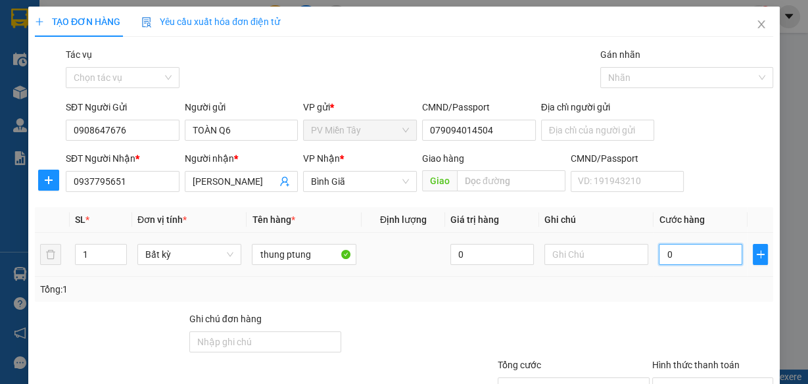
click at [691, 253] on input "0" at bounding box center [701, 254] width 84 height 21
drag, startPoint x: 705, startPoint y: 324, endPoint x: 808, endPoint y: 238, distance: 133.6
click at [709, 321] on div at bounding box center [713, 335] width 124 height 46
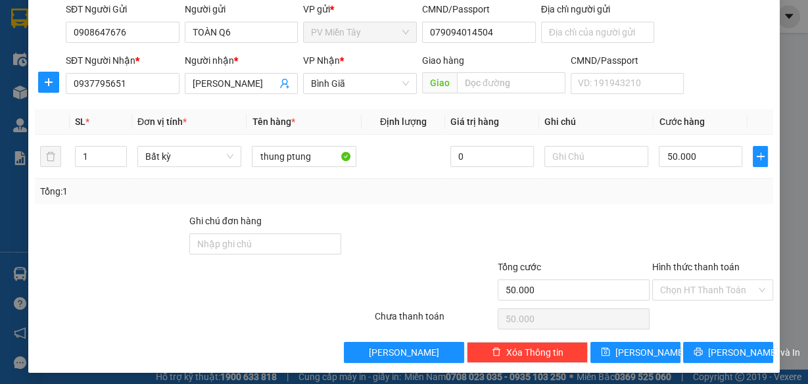
scroll to position [101, 0]
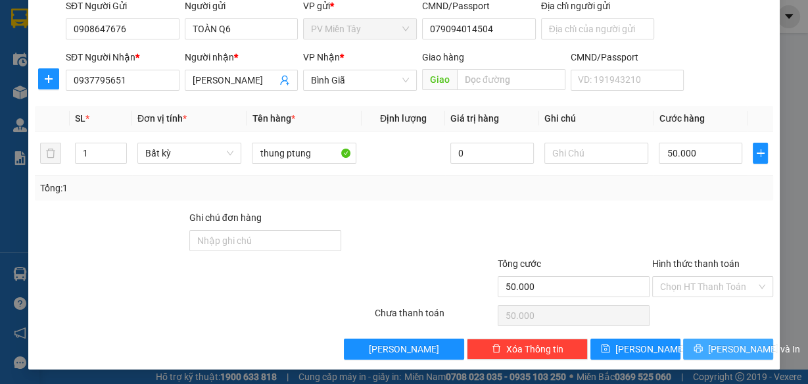
click at [719, 342] on span "Lưu và In" at bounding box center [754, 349] width 92 height 14
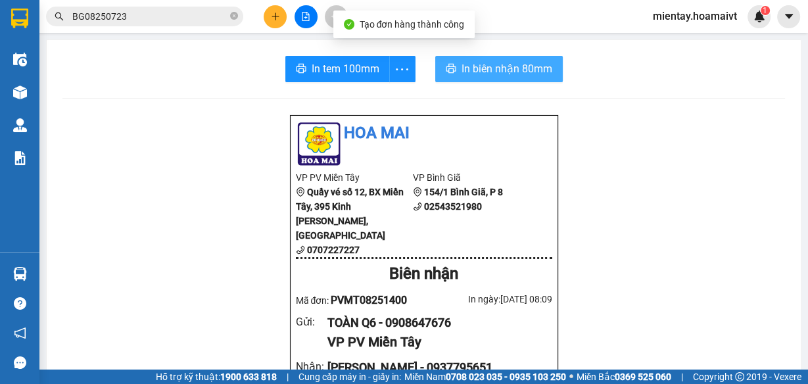
click at [528, 72] on span "In biên nhận 80mm" at bounding box center [507, 69] width 91 height 16
click at [510, 57] on button "In biên nhận 80mm" at bounding box center [499, 69] width 128 height 26
click at [510, 64] on span "In biên nhận 80mm" at bounding box center [507, 69] width 91 height 16
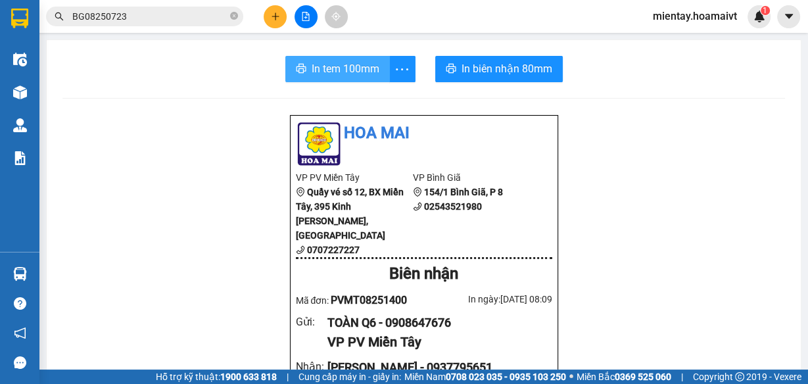
click at [361, 66] on span "In tem 100mm" at bounding box center [346, 69] width 68 height 16
click at [362, 66] on span "In tem 100mm" at bounding box center [346, 69] width 68 height 16
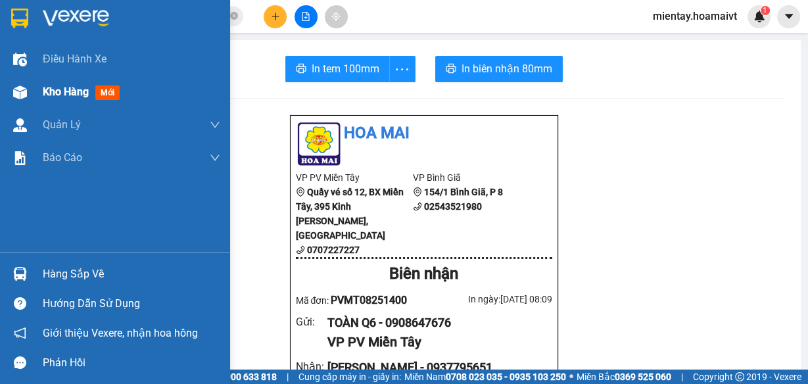
click at [73, 95] on span "Kho hàng" at bounding box center [66, 92] width 46 height 12
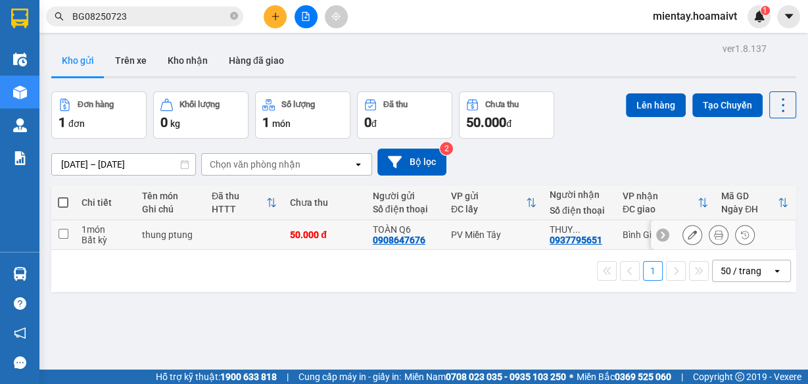
click at [433, 236] on div "TOÀN Q6 0908647676" at bounding box center [405, 234] width 65 height 21
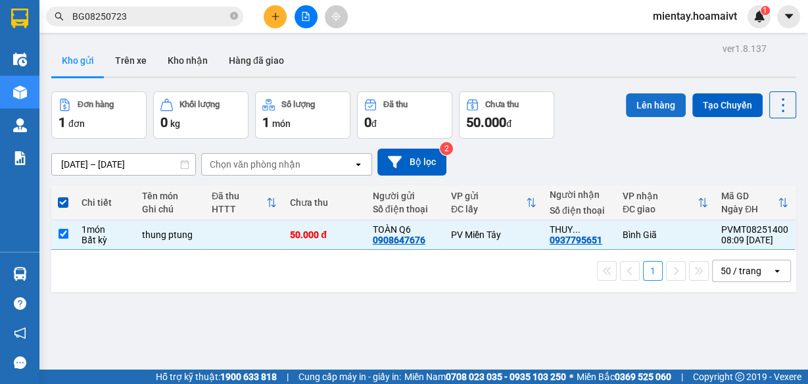
click at [654, 107] on button "Lên hàng" at bounding box center [656, 105] width 60 height 24
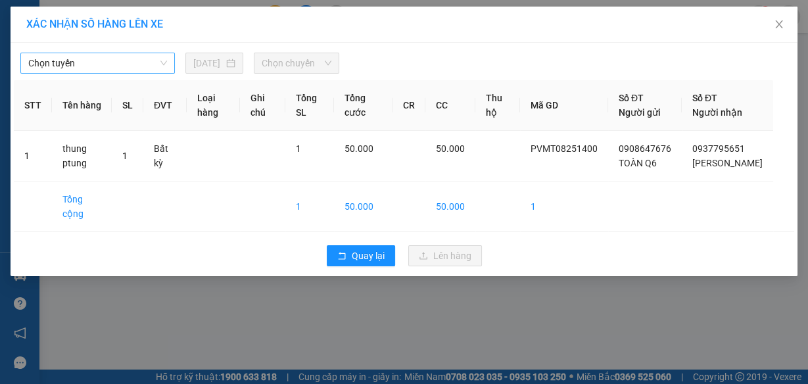
click at [110, 63] on span "Chọn tuyến" at bounding box center [97, 63] width 139 height 20
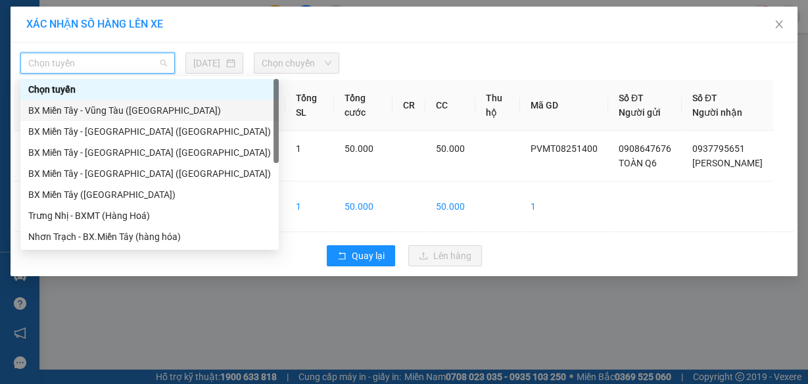
click at [130, 108] on div "BX Miền Tây - Vũng Tàu (Hàng Hóa)" at bounding box center [149, 110] width 243 height 14
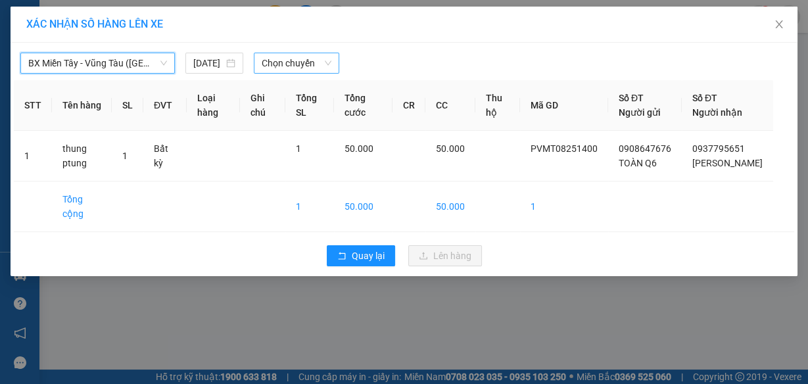
click at [300, 62] on span "Chọn chuyến" at bounding box center [297, 63] width 70 height 20
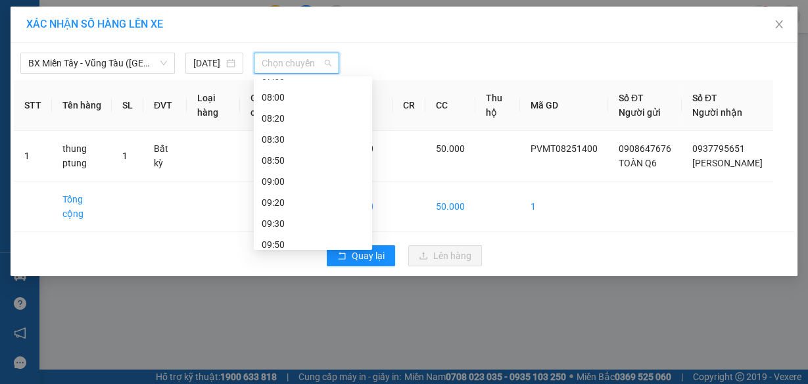
scroll to position [200, 0]
drag, startPoint x: 303, startPoint y: 119, endPoint x: 385, endPoint y: 91, distance: 87.6
click at [303, 119] on div "08:00" at bounding box center [313, 121] width 103 height 14
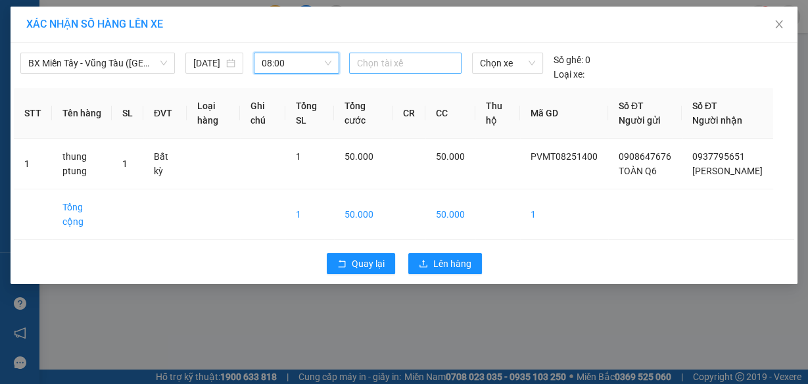
click at [428, 67] on div at bounding box center [405, 63] width 105 height 16
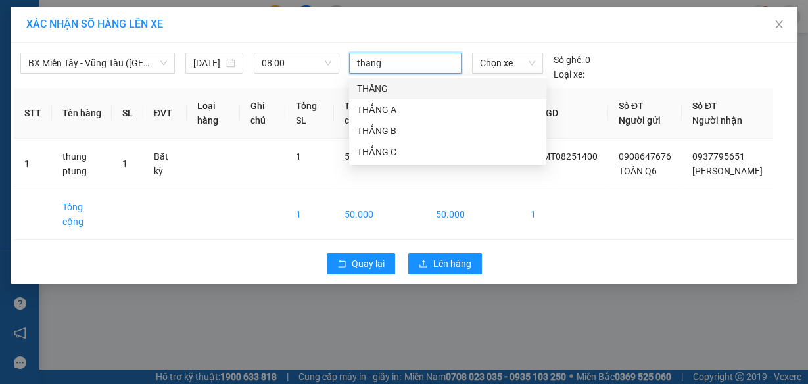
click at [408, 87] on div "THĂNG" at bounding box center [448, 89] width 182 height 14
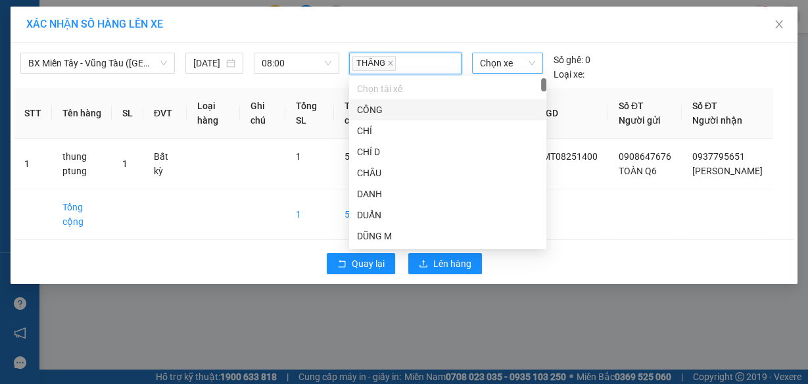
click at [515, 66] on span "Chọn xe" at bounding box center [507, 63] width 55 height 20
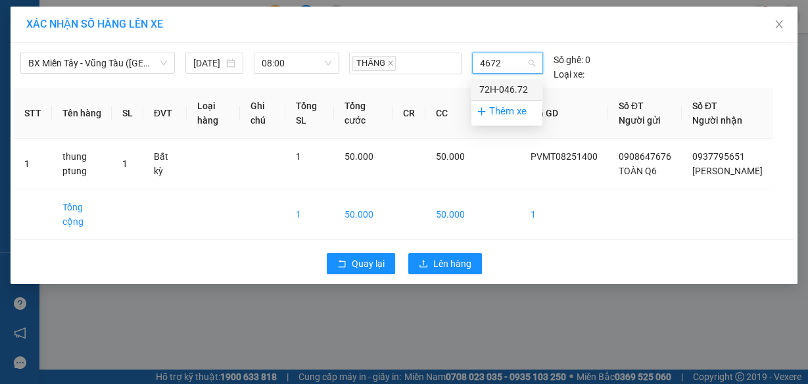
click at [504, 90] on div "72H-046.72" at bounding box center [506, 89] width 55 height 14
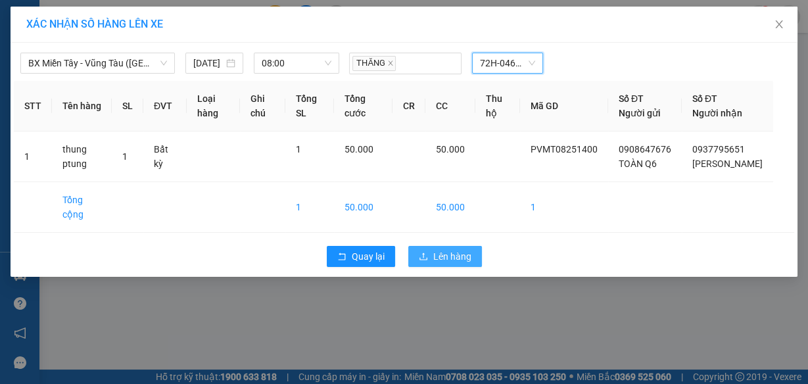
click at [449, 253] on span "Lên hàng" at bounding box center [452, 256] width 38 height 14
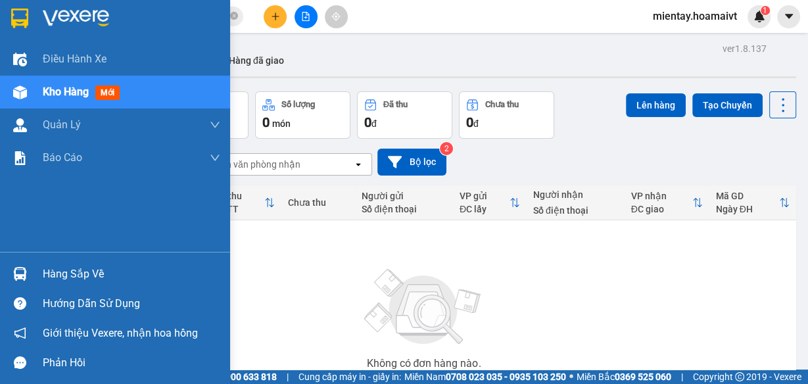
click at [80, 280] on div "Hàng sắp về" at bounding box center [132, 274] width 178 height 20
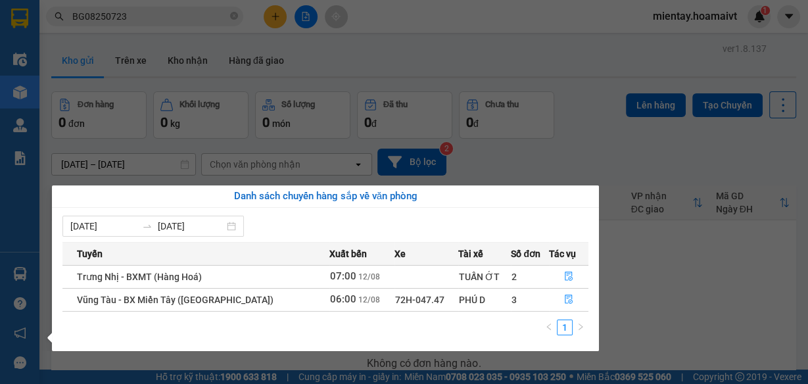
drag, startPoint x: 595, startPoint y: 126, endPoint x: 575, endPoint y: 110, distance: 25.8
click at [595, 126] on section "Kết quả tìm kiếm ( 1 ) Bộ lọc Mã ĐH Trạng thái Món hàng Tổng cước Chưa cước Nhã…" at bounding box center [404, 192] width 808 height 384
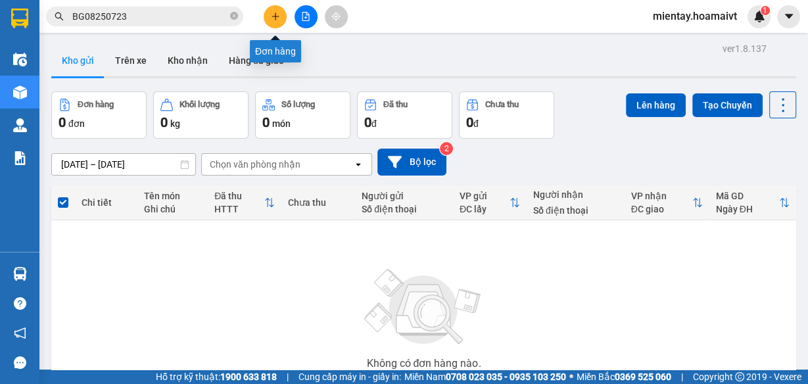
click at [278, 16] on icon "plus" at bounding box center [275, 16] width 7 height 1
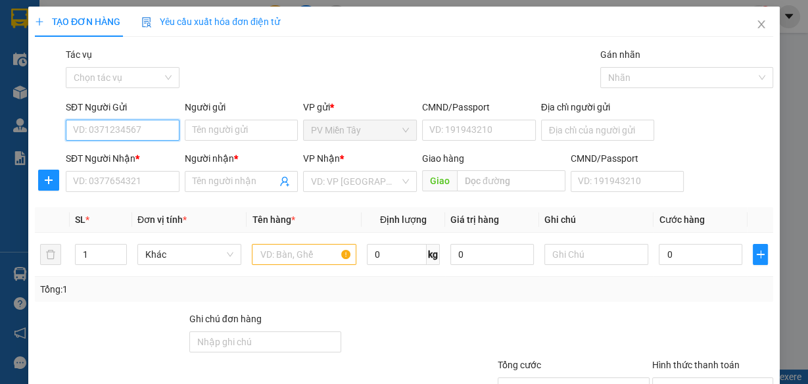
click at [124, 131] on input "SĐT Người Gửi" at bounding box center [123, 130] width 114 height 21
click at [137, 157] on div "0906313908 - khuong" at bounding box center [121, 156] width 97 height 14
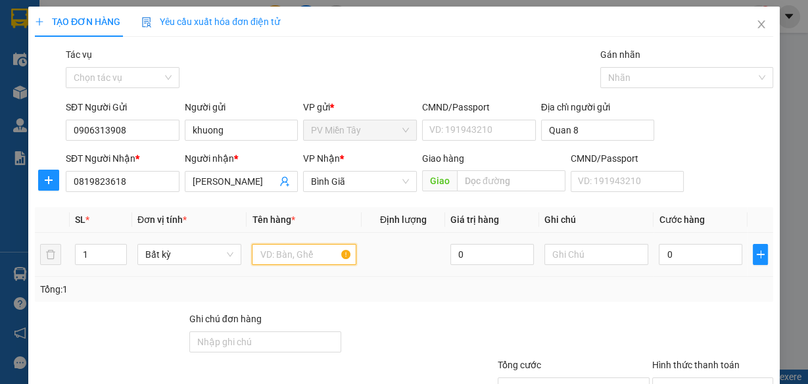
click at [289, 251] on input "text" at bounding box center [304, 254] width 105 height 21
click at [289, 253] on input "text" at bounding box center [304, 254] width 105 height 21
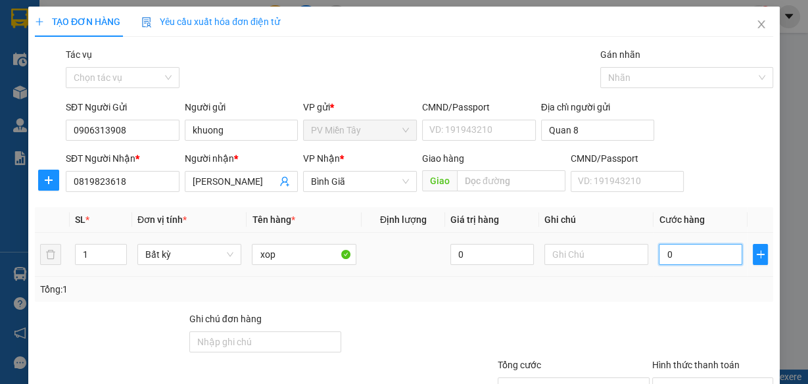
click at [691, 251] on input "0" at bounding box center [701, 254] width 84 height 21
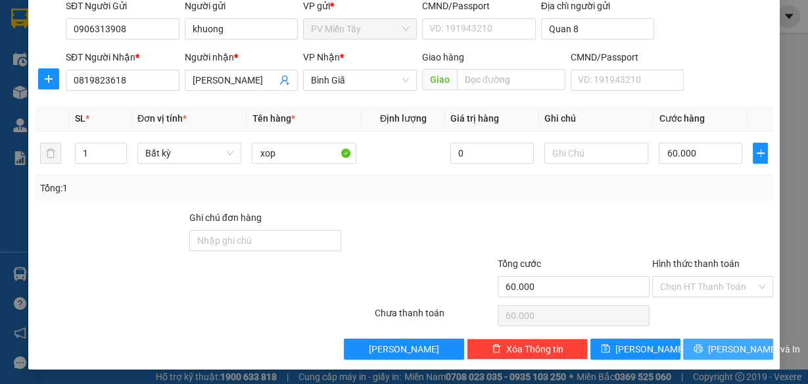
click at [731, 350] on span "Lưu và In" at bounding box center [754, 349] width 92 height 14
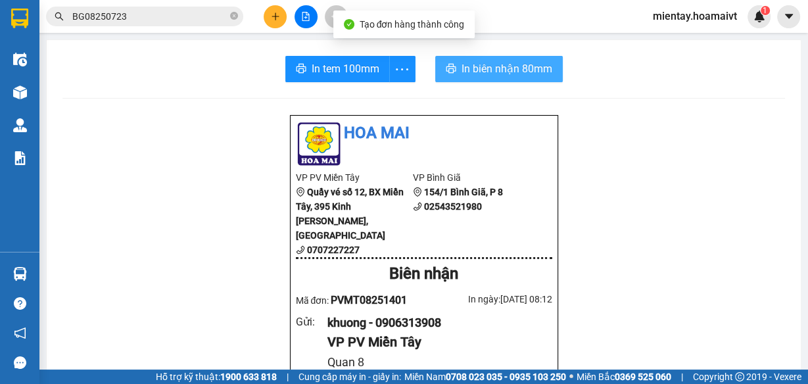
click at [466, 76] on span "In biên nhận 80mm" at bounding box center [507, 69] width 91 height 16
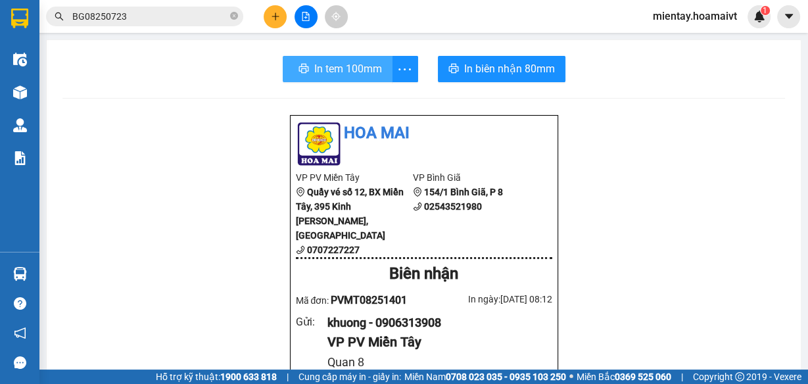
click at [334, 68] on span "In tem 100mm" at bounding box center [348, 69] width 68 height 16
click at [334, 68] on span "In tem 100mm" at bounding box center [346, 69] width 68 height 16
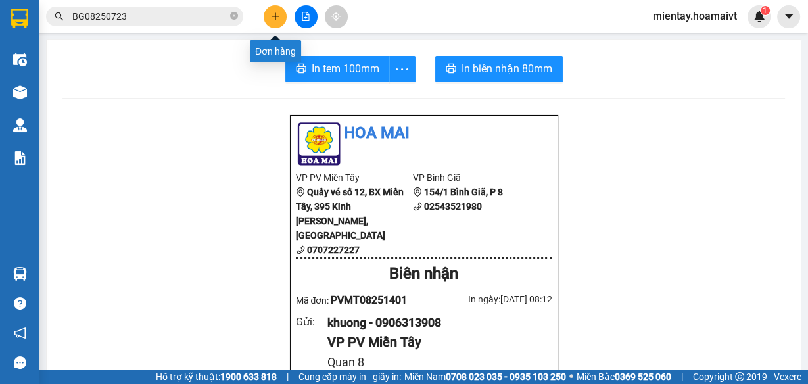
click at [276, 13] on icon "plus" at bounding box center [275, 16] width 9 height 9
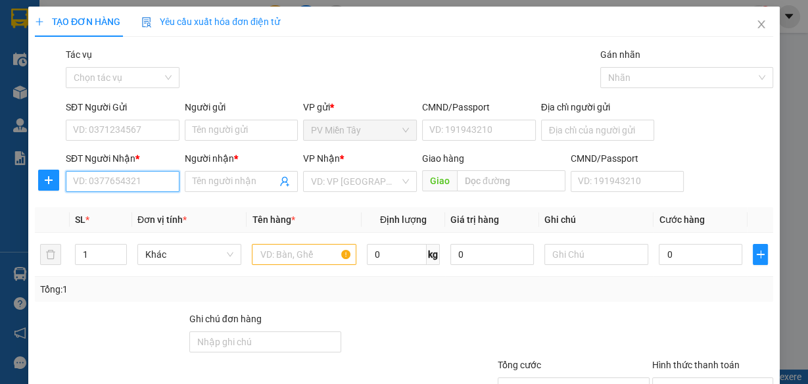
click at [157, 178] on input "SĐT Người Nhận *" at bounding box center [123, 181] width 114 height 21
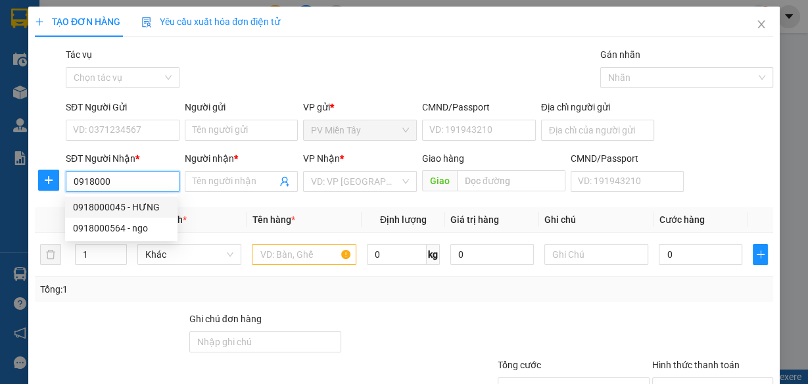
click at [139, 187] on input "0918000" at bounding box center [123, 181] width 114 height 21
click at [133, 207] on div "0918004222 - C.Thao HM" at bounding box center [125, 207] width 105 height 14
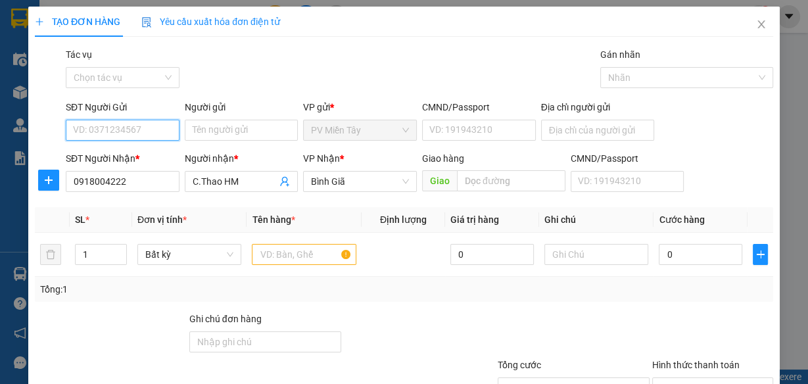
click at [149, 130] on input "SĐT Người Gửi" at bounding box center [123, 130] width 114 height 21
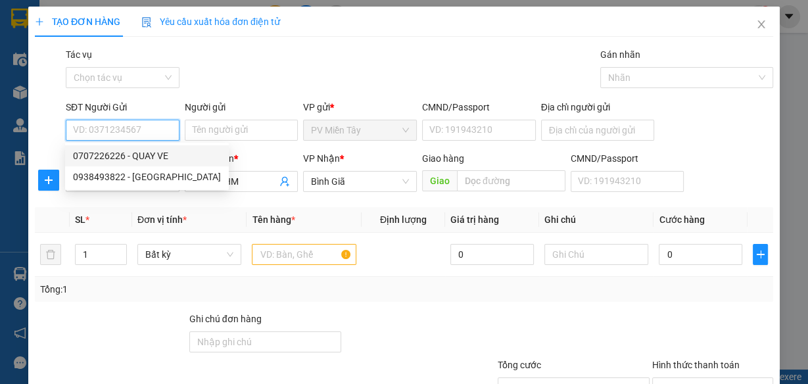
click at [145, 152] on div "0707226226 - QUAY VE" at bounding box center [147, 156] width 148 height 14
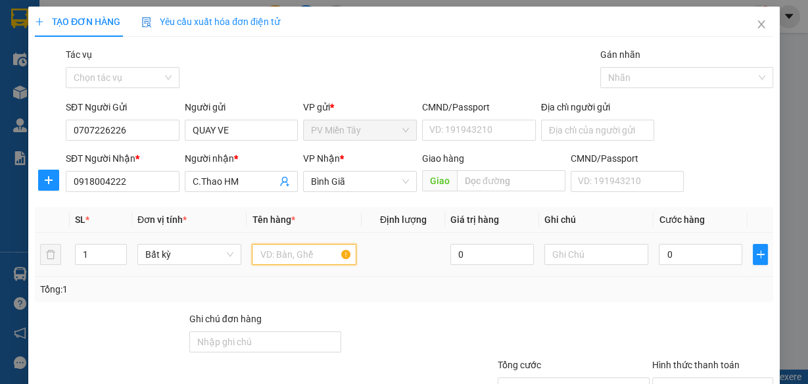
click at [303, 252] on input "text" at bounding box center [304, 254] width 105 height 21
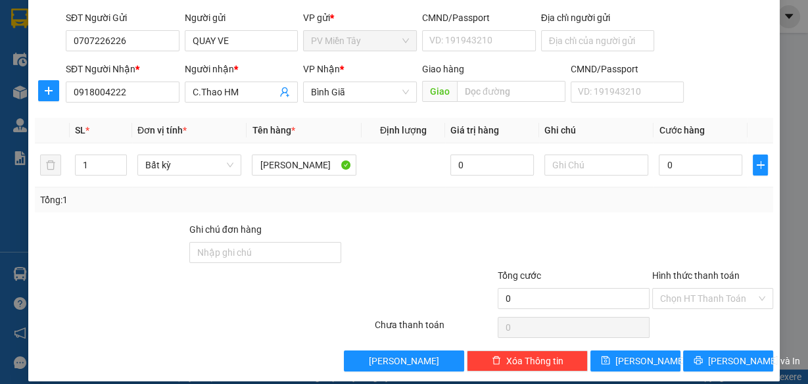
scroll to position [101, 0]
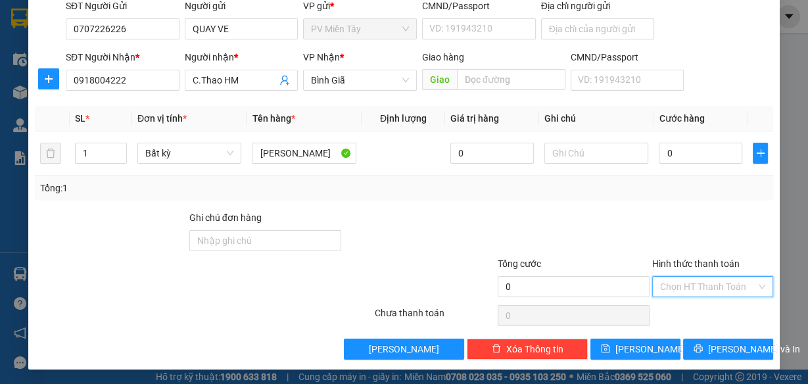
click at [720, 285] on input "Hình thức thanh toán" at bounding box center [708, 287] width 96 height 20
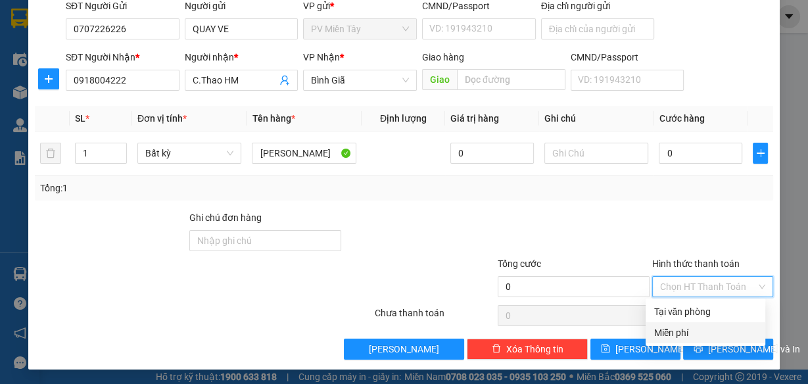
click at [710, 326] on div "Miễn phí" at bounding box center [706, 333] width 104 height 14
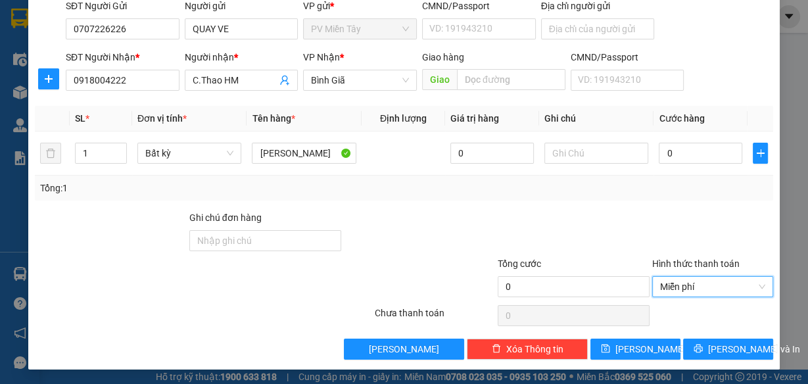
click at [716, 335] on div "Transit Pickup Surcharge Ids Transit Deliver Surcharge Ids Transit Deliver Surc…" at bounding box center [404, 153] width 739 height 414
click at [719, 342] on span "Lưu và In" at bounding box center [754, 349] width 92 height 14
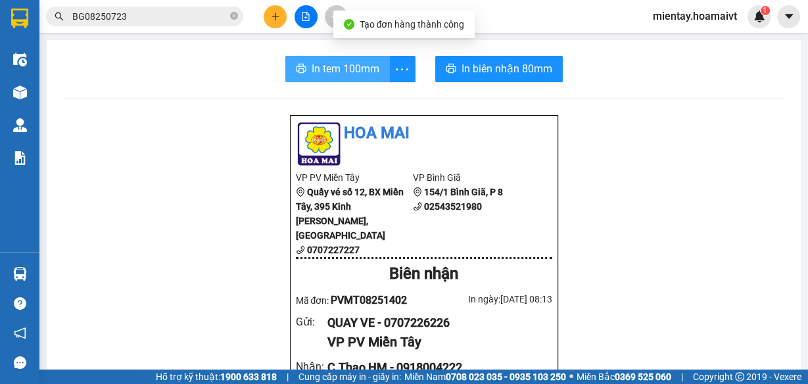
click at [339, 68] on span "In tem 100mm" at bounding box center [346, 69] width 68 height 16
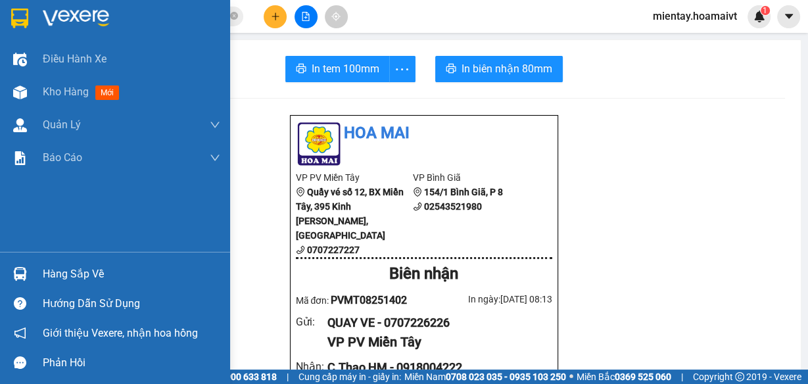
click at [59, 278] on div "Hàng sắp về" at bounding box center [132, 274] width 178 height 20
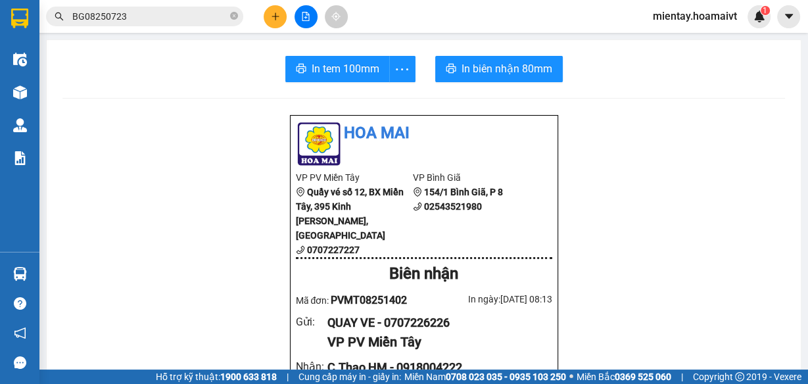
click at [631, 144] on section "Kết quả tìm kiếm ( 1 ) Bộ lọc Mã ĐH Trạng thái Món hàng Tổng cước Chưa cước Nhã…" at bounding box center [404, 192] width 808 height 384
click at [281, 12] on button at bounding box center [275, 16] width 23 height 23
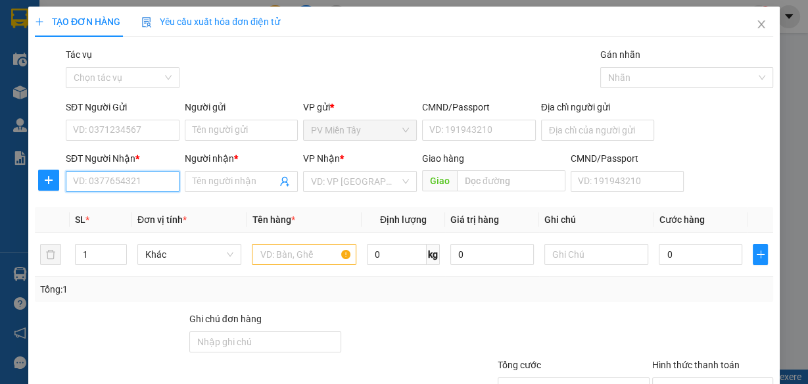
click at [132, 182] on input "SĐT Người Nhận *" at bounding box center [123, 181] width 114 height 21
click at [143, 205] on div "0906322686 - CANH" at bounding box center [121, 207] width 97 height 14
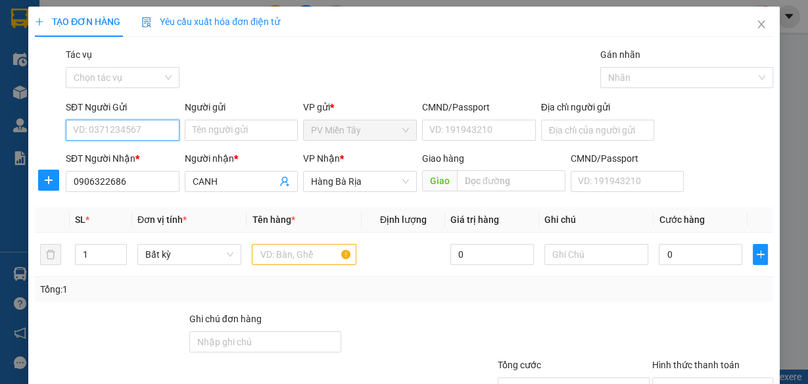
click at [140, 124] on input "SĐT Người Gửi" at bounding box center [123, 130] width 114 height 21
click at [140, 128] on input "SĐT Người Gửi" at bounding box center [123, 130] width 114 height 21
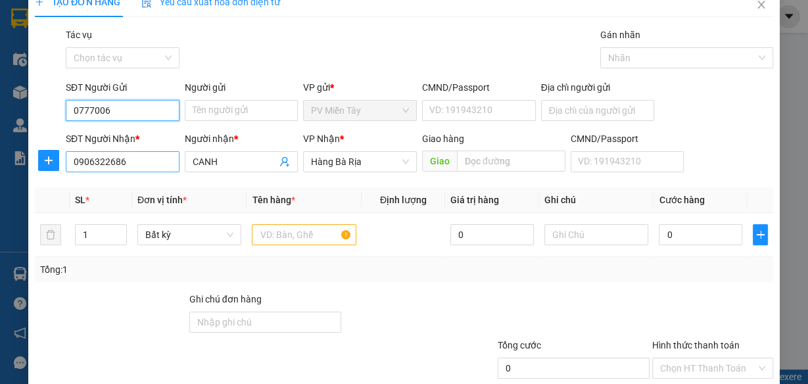
scroll to position [53, 0]
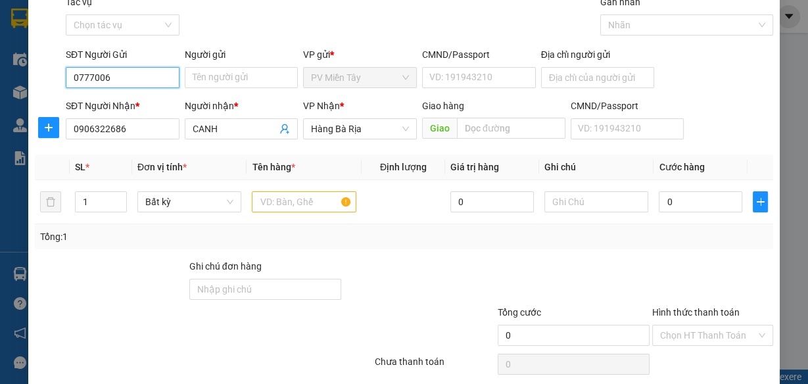
click at [101, 75] on input "0777006" at bounding box center [123, 77] width 114 height 21
click at [115, 81] on input "077706" at bounding box center [123, 77] width 114 height 21
click at [121, 99] on div "0777067666 - cuong minh" at bounding box center [147, 103] width 148 height 14
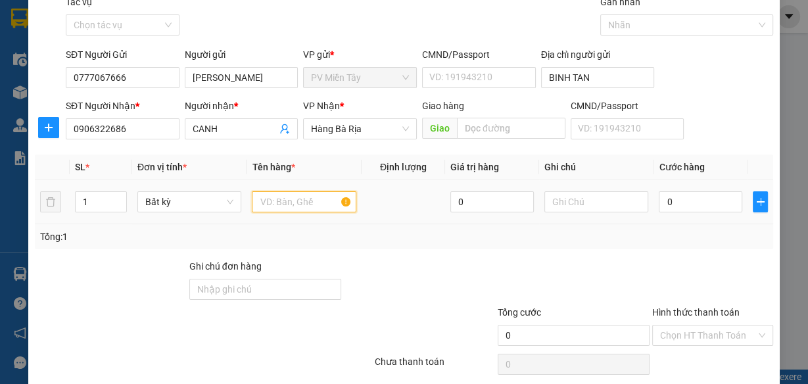
click at [304, 201] on input "text" at bounding box center [304, 201] width 105 height 21
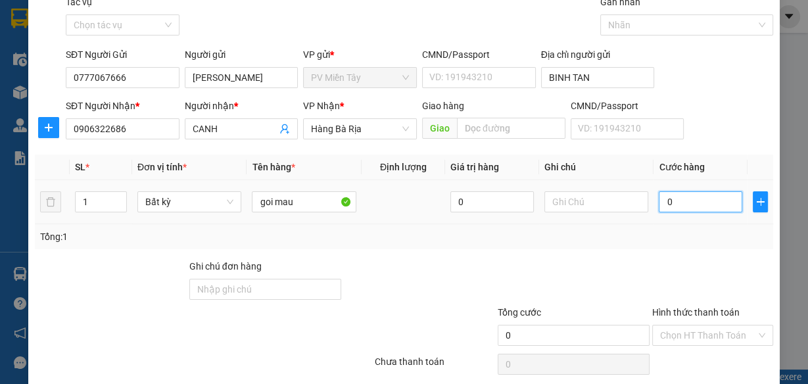
click at [689, 192] on input "0" at bounding box center [701, 201] width 84 height 21
click at [689, 194] on input "0" at bounding box center [701, 201] width 84 height 21
drag, startPoint x: 686, startPoint y: 229, endPoint x: 808, endPoint y: 172, distance: 134.5
click at [708, 226] on div "Tổng: 1" at bounding box center [404, 236] width 739 height 25
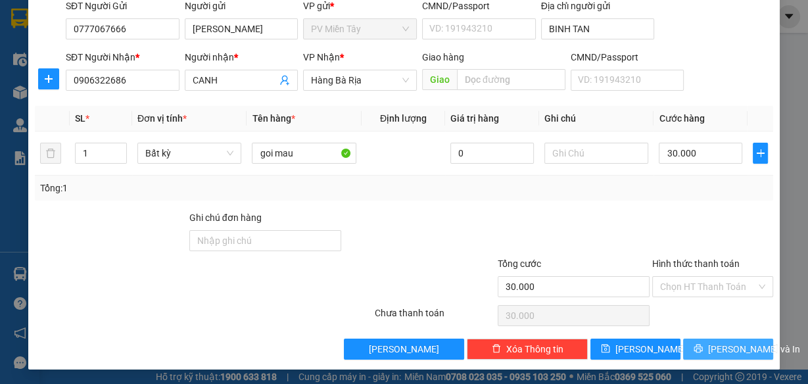
click at [741, 350] on span "Lưu và In" at bounding box center [754, 349] width 92 height 14
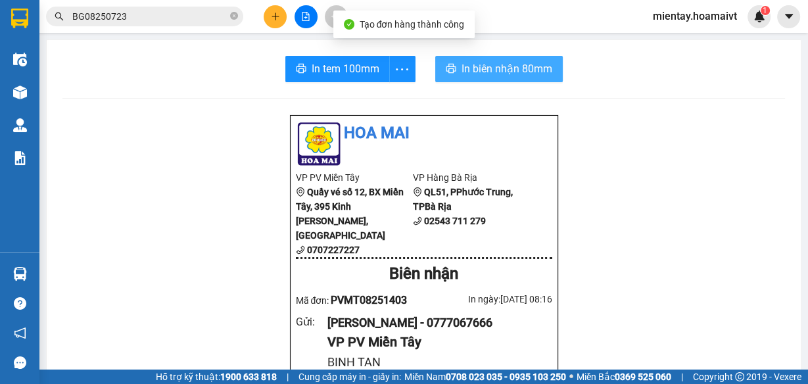
click at [468, 76] on span "In biên nhận 80mm" at bounding box center [507, 69] width 91 height 16
click at [524, 64] on span "In biên nhận 80mm" at bounding box center [507, 69] width 91 height 16
click at [358, 72] on span "In tem 100mm" at bounding box center [346, 69] width 68 height 16
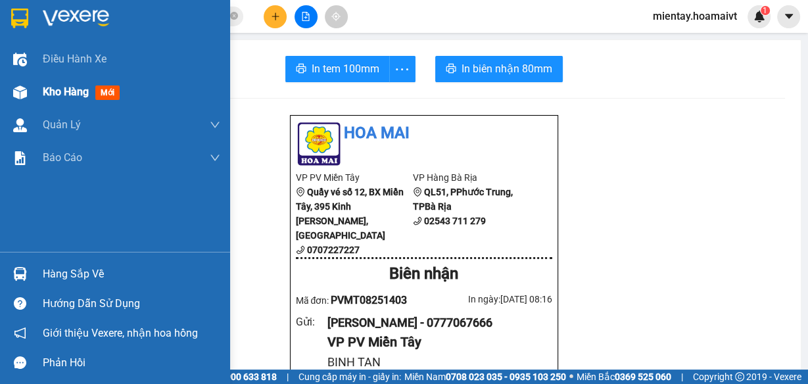
click at [53, 87] on span "Kho hàng" at bounding box center [66, 92] width 46 height 12
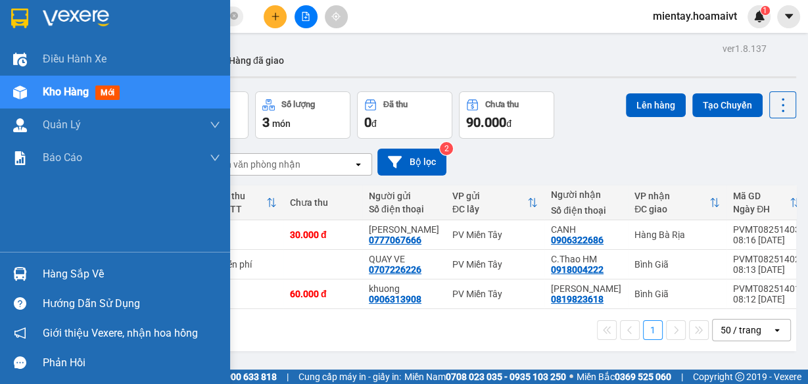
click at [85, 279] on div "Hàng sắp về" at bounding box center [132, 274] width 178 height 20
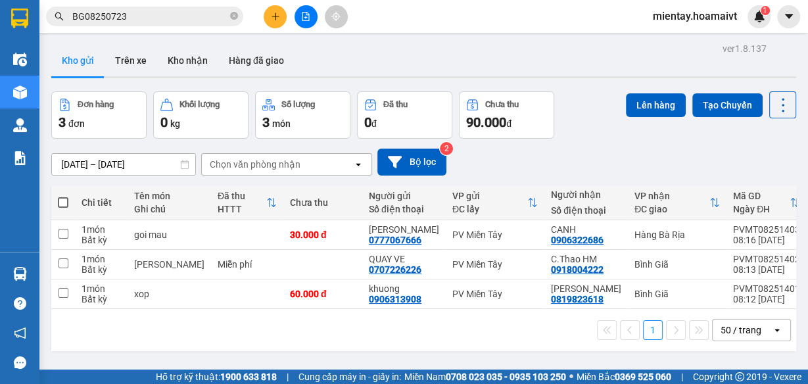
click at [489, 129] on section "Kết quả tìm kiếm ( 1 ) Bộ lọc Mã ĐH Trạng thái Món hàng Tổng cước Chưa cước Nhã…" at bounding box center [404, 192] width 808 height 384
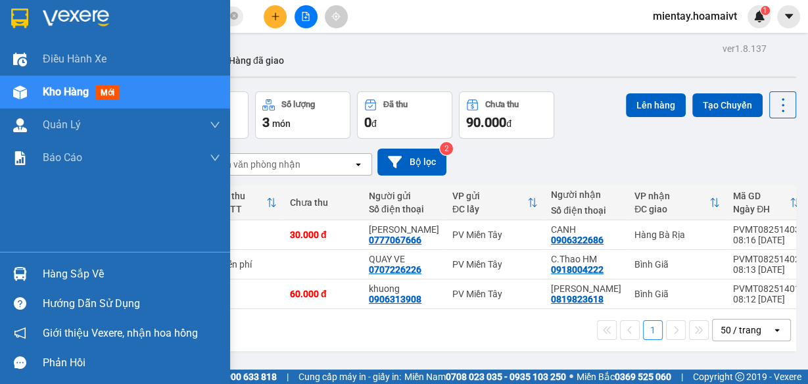
click at [83, 277] on div "Hàng sắp về" at bounding box center [132, 274] width 178 height 20
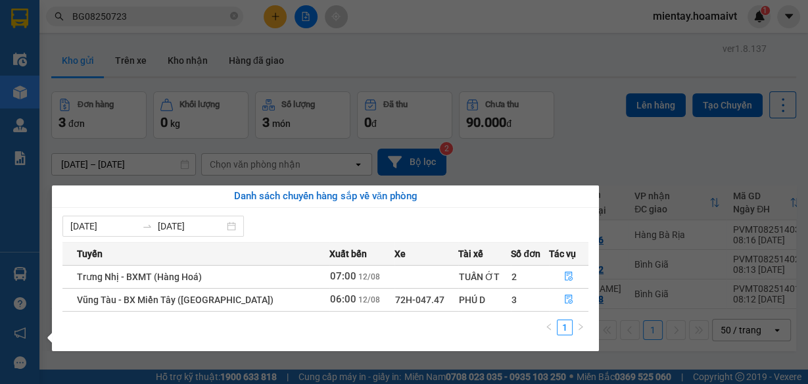
click at [585, 129] on section "Kết quả tìm kiếm ( 1 ) Bộ lọc Mã ĐH Trạng thái Món hàng Tổng cước Chưa cước Nhã…" at bounding box center [404, 192] width 808 height 384
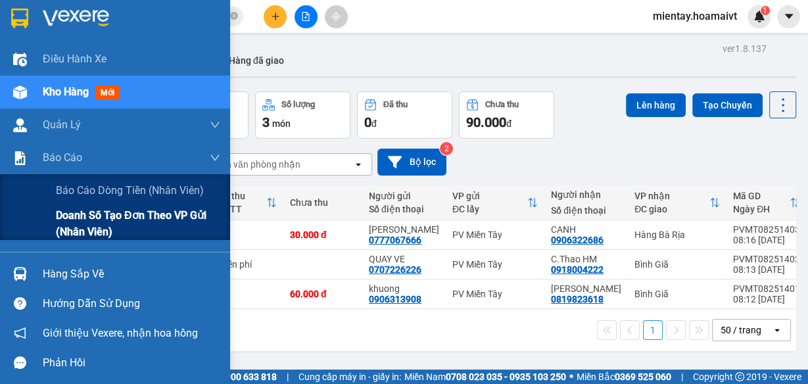
click at [113, 215] on span "Doanh số tạo đơn theo VP gửi (nhân viên)" at bounding box center [138, 223] width 164 height 33
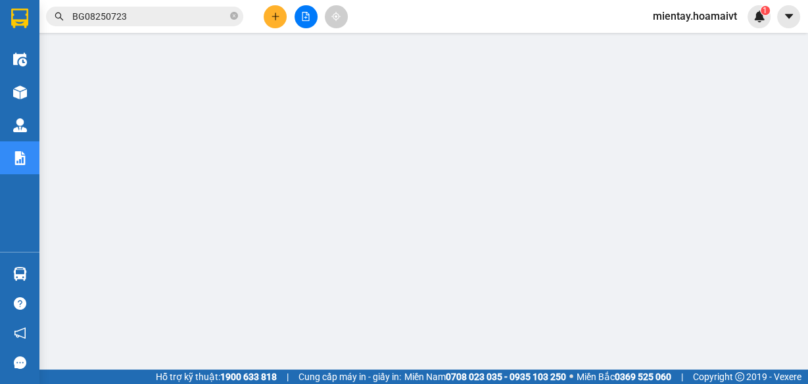
scroll to position [92, 0]
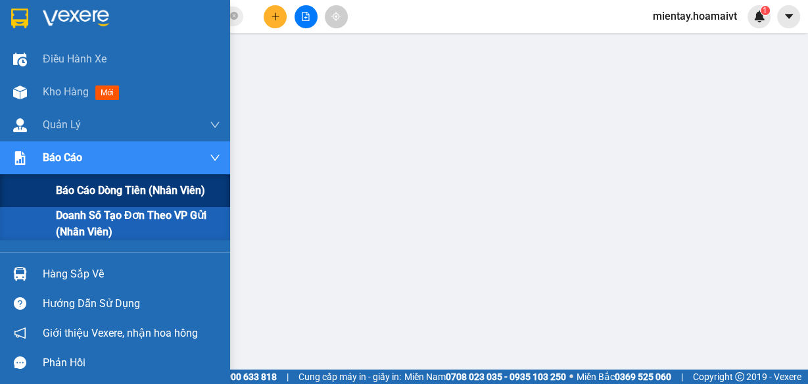
click at [128, 188] on span "Báo cáo dòng tiền (nhân viên)" at bounding box center [130, 190] width 149 height 16
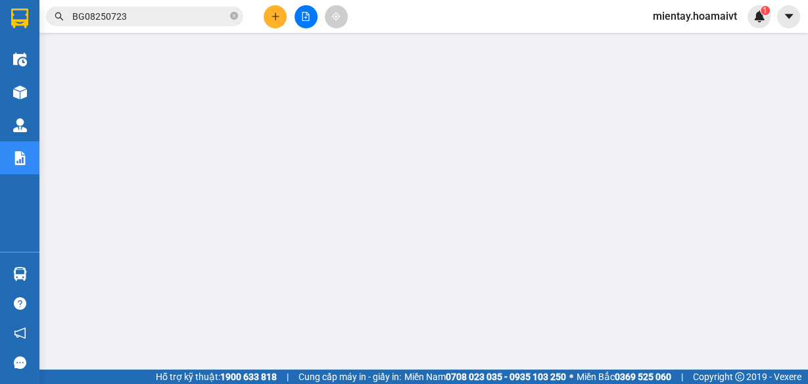
click at [278, 18] on icon "plus" at bounding box center [275, 16] width 9 height 9
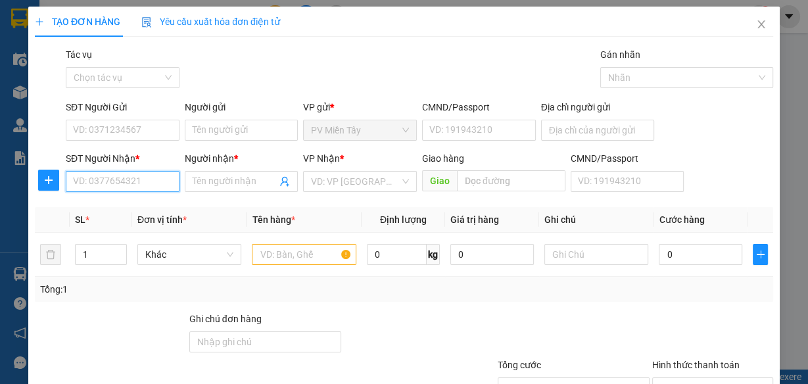
click at [142, 176] on input "SĐT Người Nhận *" at bounding box center [123, 181] width 114 height 21
click at [135, 209] on div "0918004222 - C.Thao HM" at bounding box center [125, 207] width 105 height 14
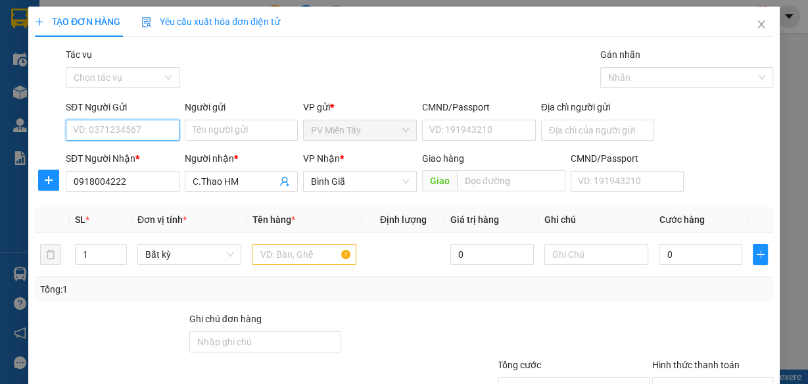
click at [151, 124] on input "SĐT Người Gửi" at bounding box center [123, 130] width 114 height 21
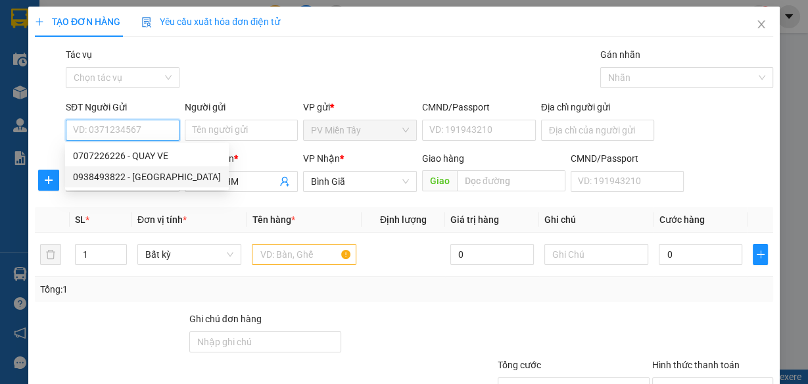
click at [142, 177] on div "0938493822 - HÒA MT" at bounding box center [147, 177] width 148 height 14
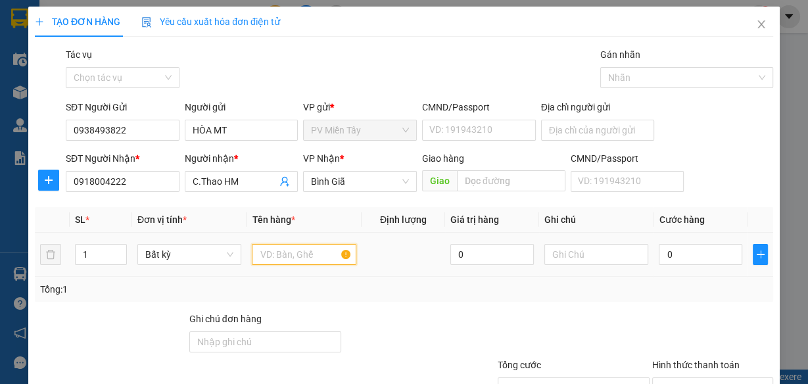
click at [282, 253] on input "text" at bounding box center [304, 254] width 105 height 21
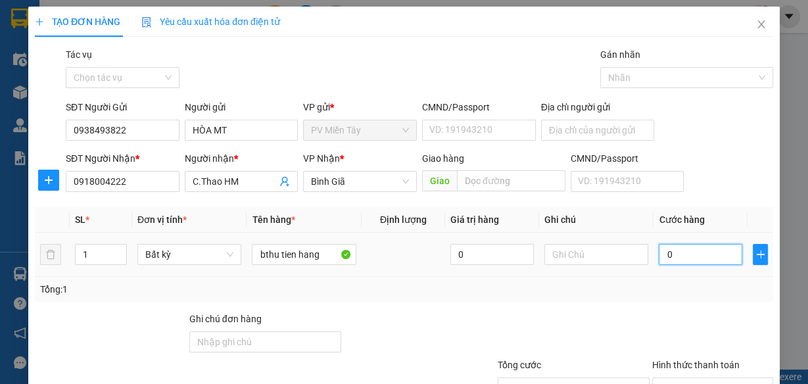
drag, startPoint x: 716, startPoint y: 261, endPoint x: 718, endPoint y: 291, distance: 30.4
click at [716, 261] on input "0" at bounding box center [701, 254] width 84 height 21
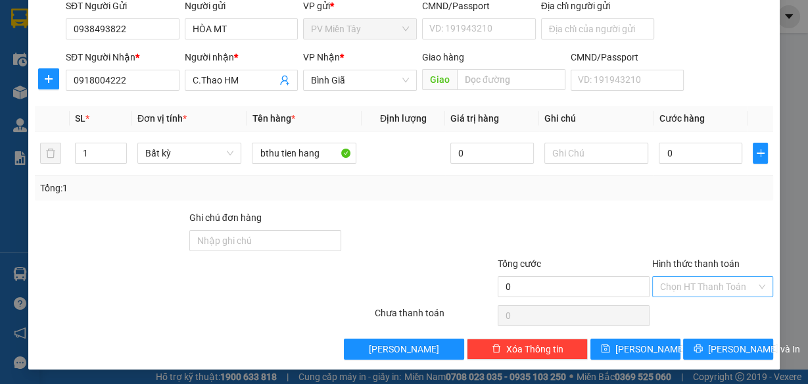
click at [721, 279] on input "Hình thức thanh toán" at bounding box center [708, 287] width 96 height 20
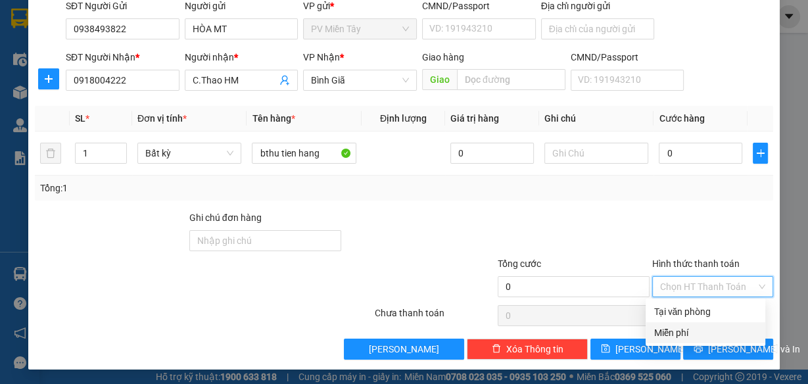
click at [697, 337] on div "Miễn phí" at bounding box center [706, 333] width 104 height 14
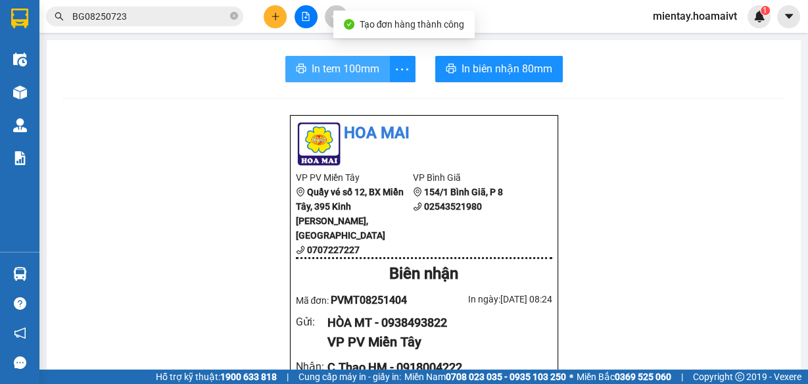
click at [365, 69] on span "In tem 100mm" at bounding box center [346, 69] width 68 height 16
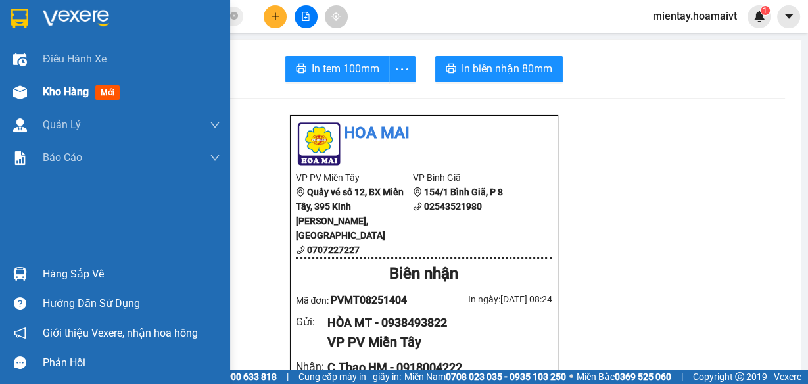
click at [53, 103] on div "Kho hàng mới" at bounding box center [132, 92] width 178 height 33
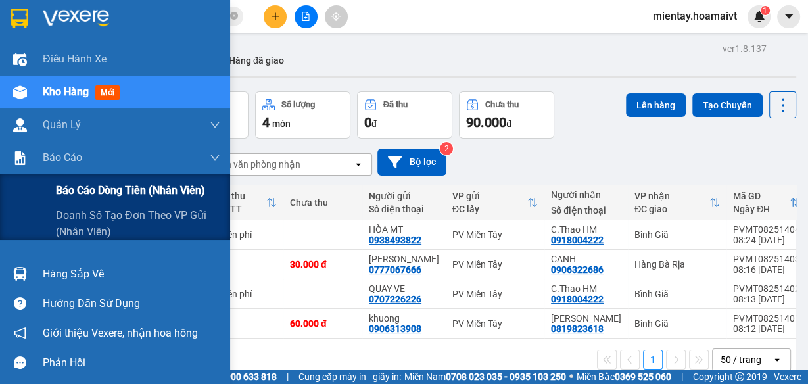
click at [121, 182] on span "Báo cáo dòng tiền (nhân viên)" at bounding box center [130, 190] width 149 height 16
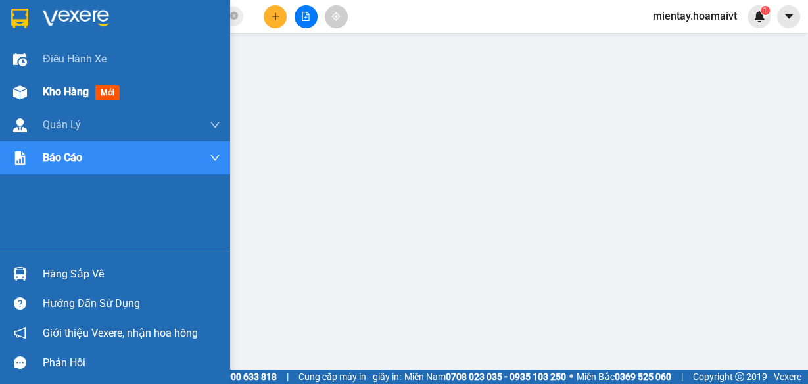
click at [62, 92] on span "Kho hàng" at bounding box center [66, 92] width 46 height 12
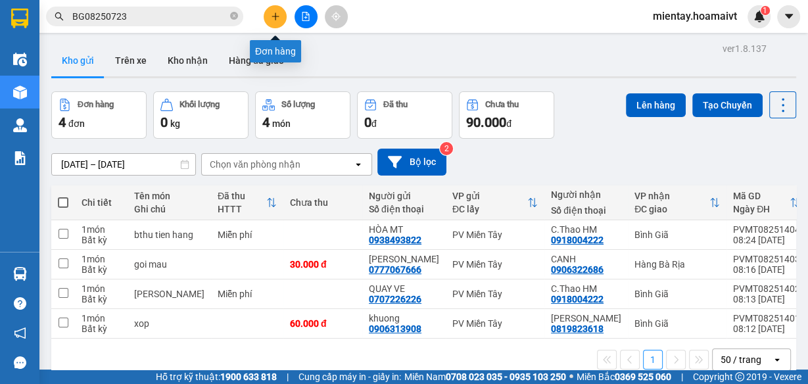
click at [276, 16] on icon "plus" at bounding box center [275, 16] width 7 height 1
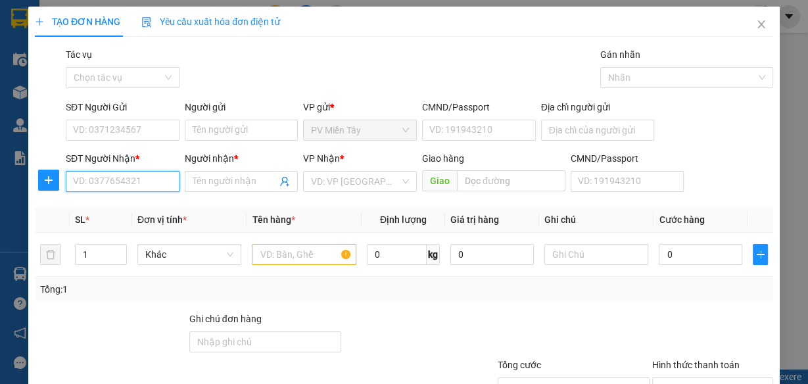
click at [141, 183] on input "SĐT Người Nhận *" at bounding box center [123, 181] width 114 height 21
click at [157, 187] on input "00002" at bounding box center [123, 181] width 114 height 21
type input "0"
type input "0908050002"
click at [146, 206] on div "0908050002 - DUNG" at bounding box center [121, 207] width 97 height 14
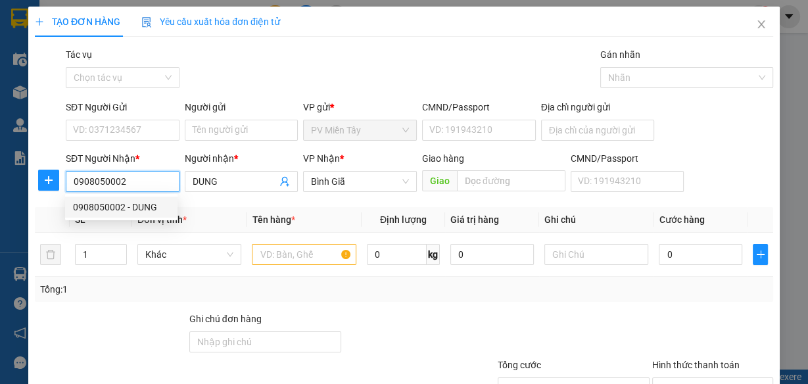
type input "DUNG"
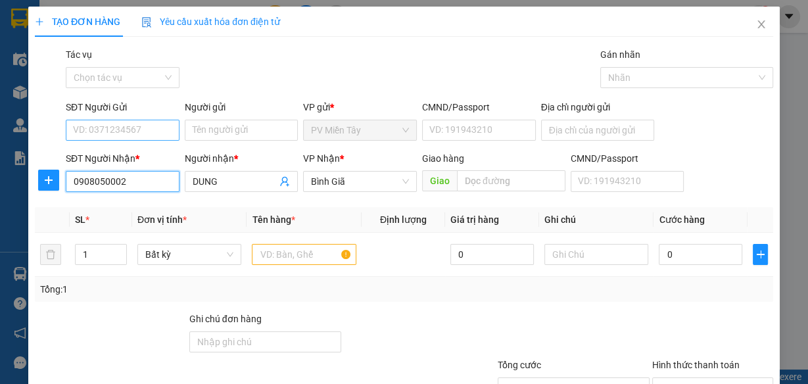
type input "0908050002"
click at [137, 124] on input "SĐT Người Gửi" at bounding box center [123, 130] width 114 height 21
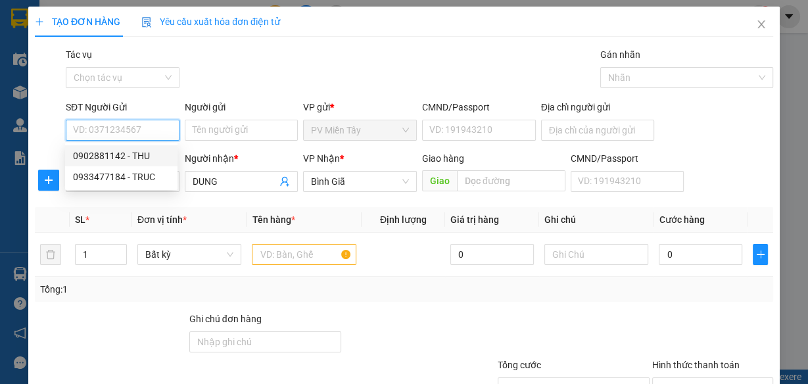
click at [145, 154] on div "0902881142 - THU" at bounding box center [121, 156] width 97 height 14
type input "0902881142"
type input "THU"
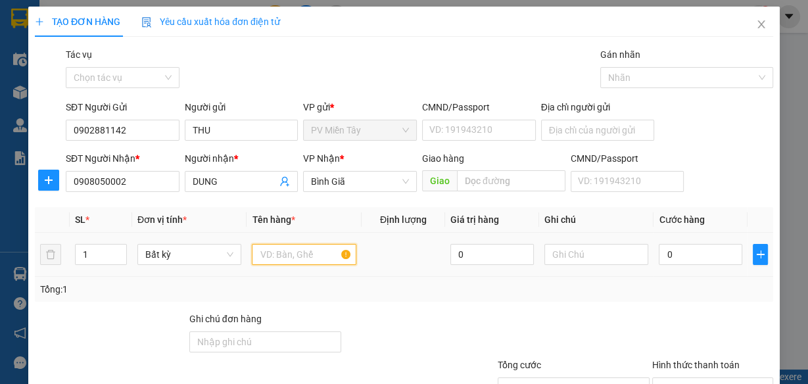
click at [308, 249] on input "text" at bounding box center [304, 254] width 105 height 21
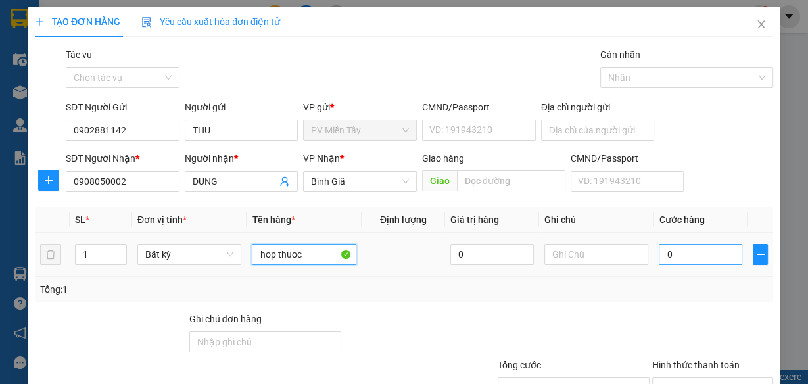
type input "hop thuoc"
click at [698, 250] on input "0" at bounding box center [701, 254] width 84 height 21
type input "3"
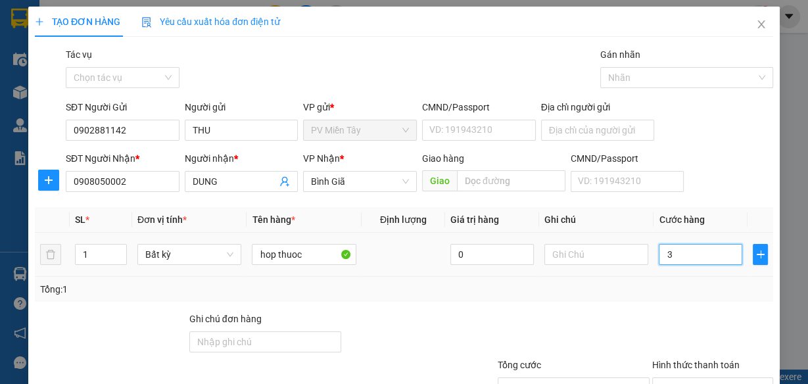
type input "30"
type input "30.000"
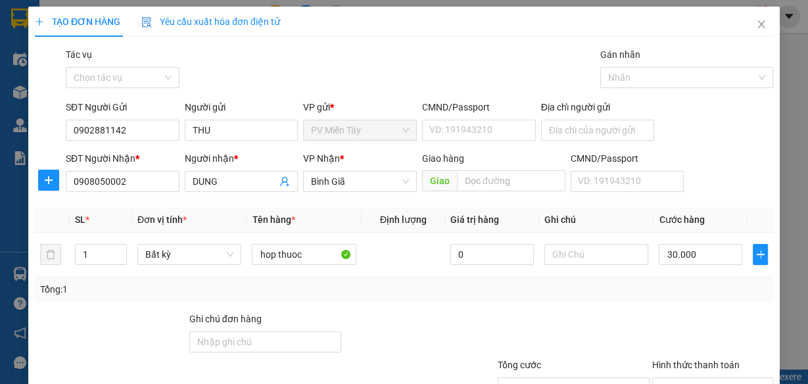
drag, startPoint x: 673, startPoint y: 310, endPoint x: 710, endPoint y: 296, distance: 39.3
click at [686, 304] on div "Transit Pickup Surcharge Ids Transit Deliver Surcharge Ids Transit Deliver Surc…" at bounding box center [404, 254] width 739 height 414
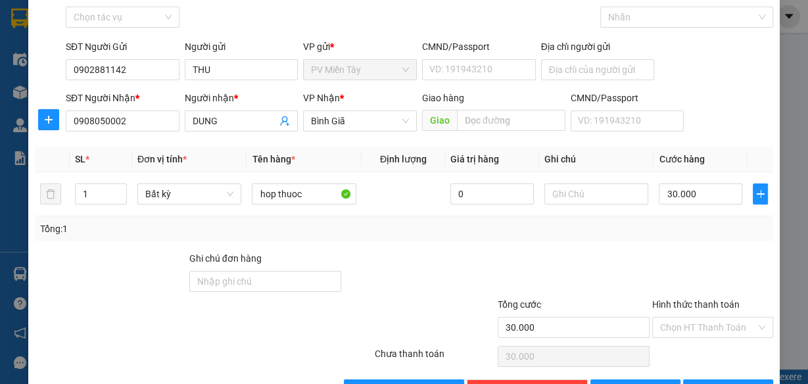
scroll to position [62, 0]
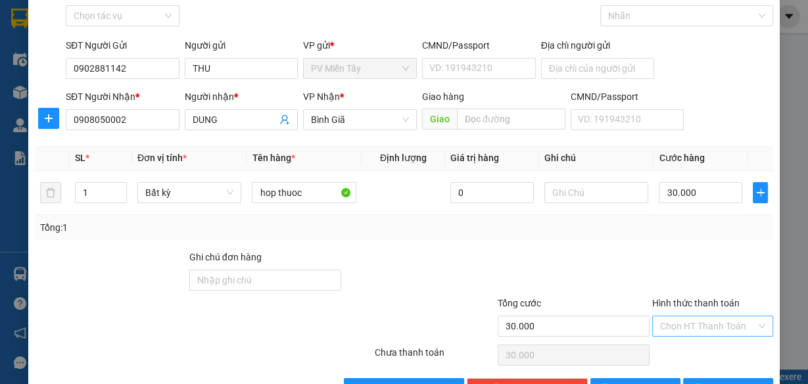
click at [705, 324] on input "Hình thức thanh toán" at bounding box center [708, 326] width 96 height 20
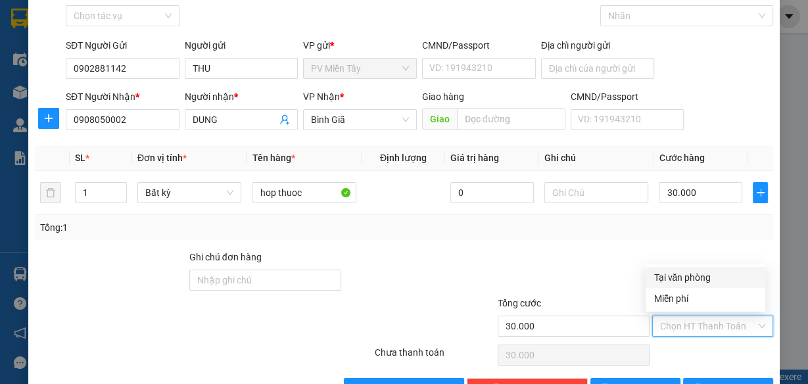
click at [686, 276] on div "Tại văn phòng" at bounding box center [706, 277] width 104 height 14
type input "0"
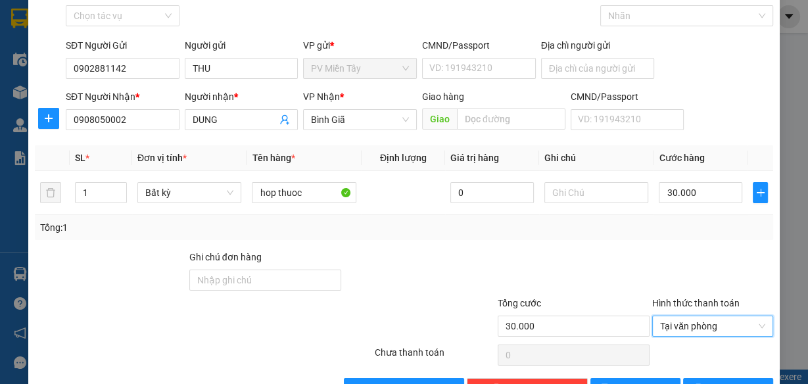
click at [630, 242] on div "Transit Pickup Surcharge Ids Transit Deliver Surcharge Ids Transit Deliver Surc…" at bounding box center [404, 193] width 739 height 414
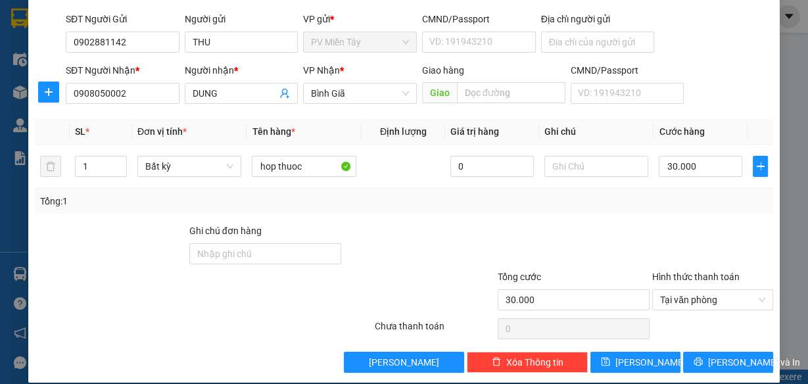
scroll to position [101, 0]
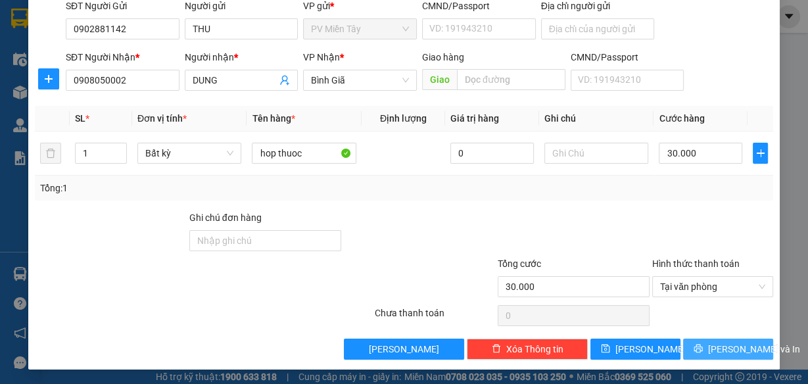
click at [729, 349] on span "Lưu và In" at bounding box center [754, 349] width 92 height 14
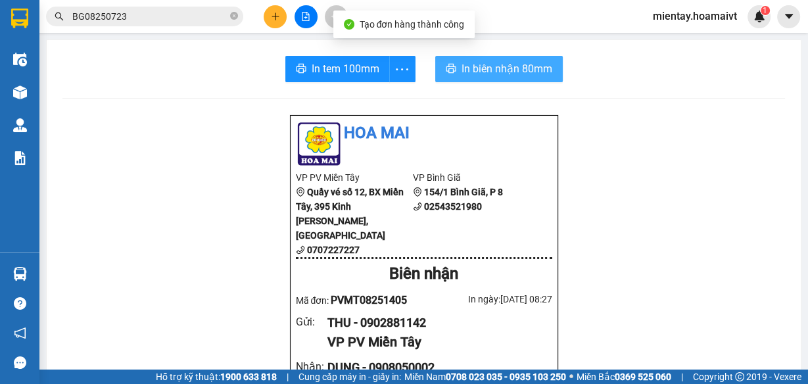
click at [477, 67] on span "In biên nhận 80mm" at bounding box center [507, 69] width 91 height 16
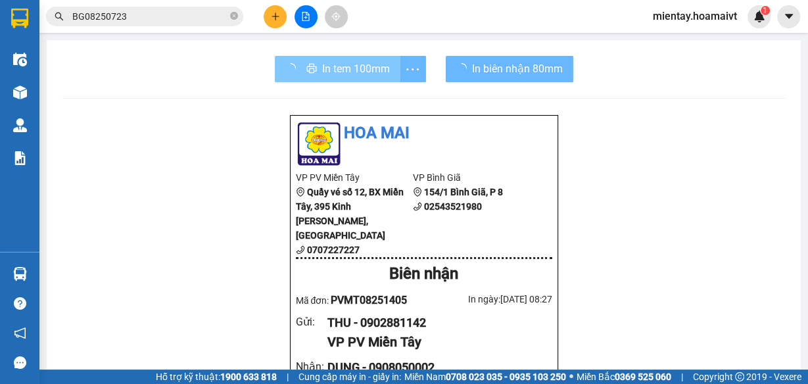
click at [346, 64] on span "In tem 100mm" at bounding box center [356, 69] width 68 height 16
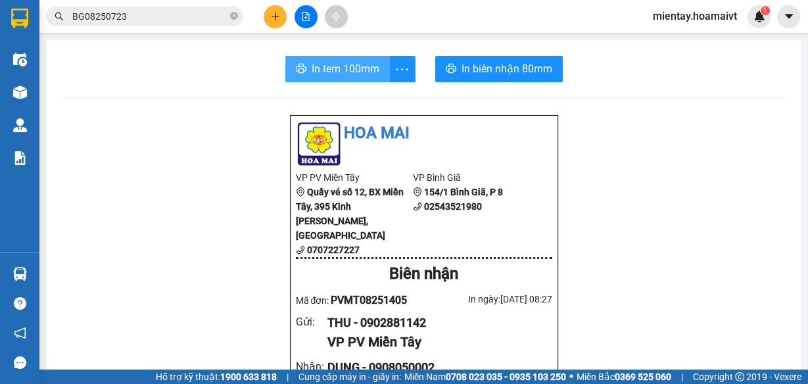
click at [346, 64] on span "In tem 100mm" at bounding box center [346, 69] width 68 height 16
click at [278, 15] on icon "plus" at bounding box center [275, 16] width 9 height 9
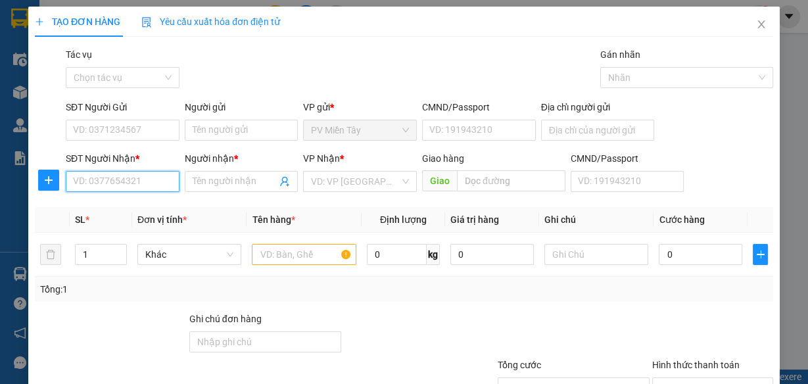
click at [139, 179] on input "SĐT Người Nhận *" at bounding box center [123, 181] width 114 height 21
type input "0902821218"
click at [135, 209] on div "0902821218 - PHI" at bounding box center [121, 207] width 97 height 14
type input "PHI"
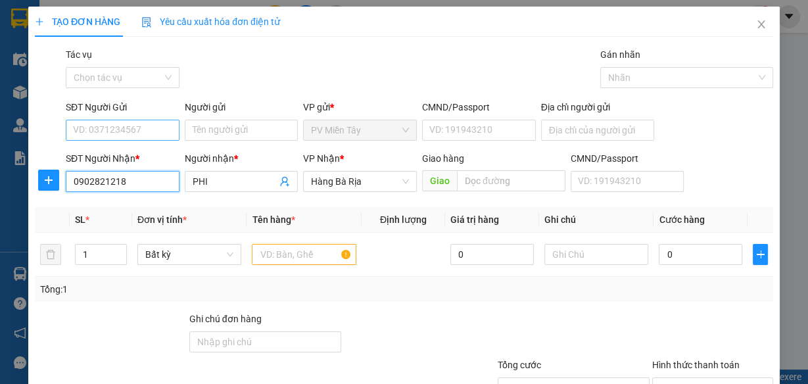
type input "0902821218"
drag, startPoint x: 148, startPoint y: 125, endPoint x: 147, endPoint y: 132, distance: 6.6
click at [148, 129] on input "SĐT Người Gửi" at bounding box center [123, 130] width 114 height 21
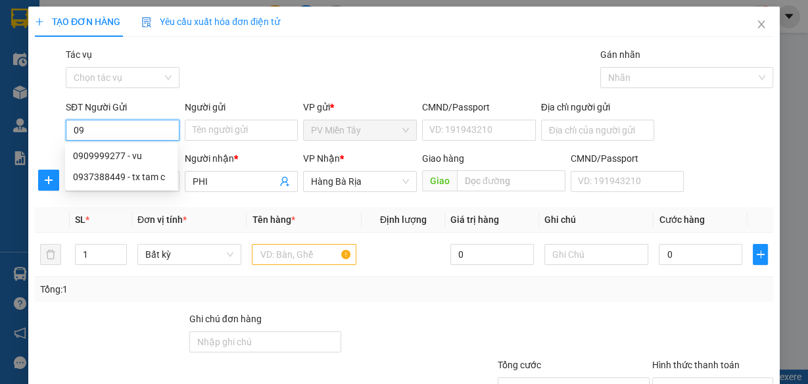
type input "0"
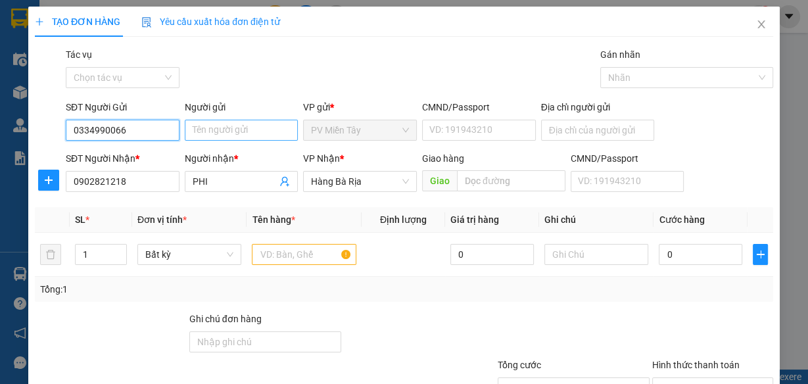
type input "0334990066"
click at [258, 131] on input "Người gửi" at bounding box center [242, 130] width 114 height 21
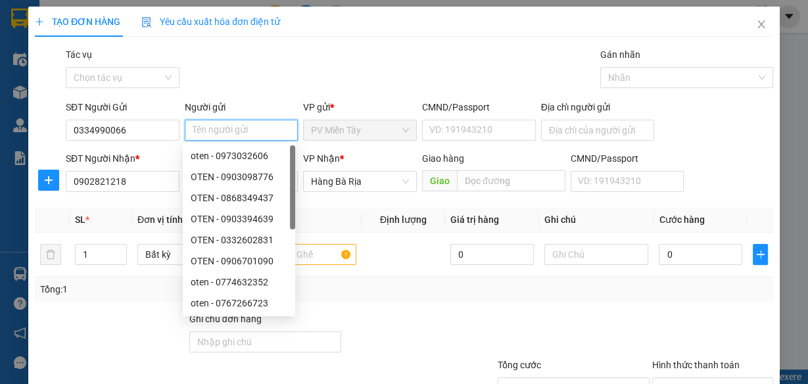
click at [257, 130] on input "Người gửi" at bounding box center [242, 130] width 114 height 21
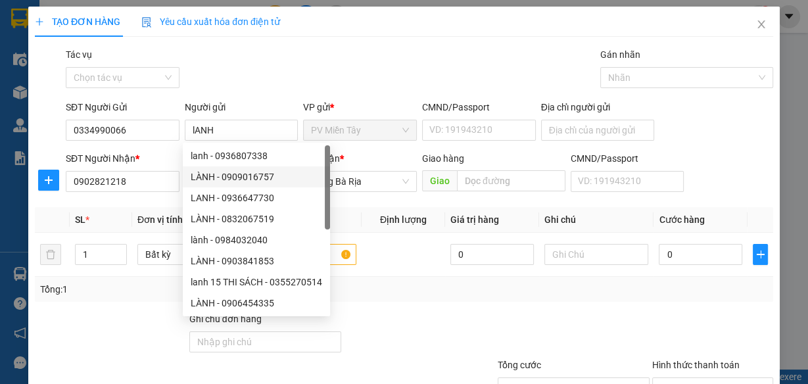
click at [564, 333] on div at bounding box center [574, 335] width 155 height 46
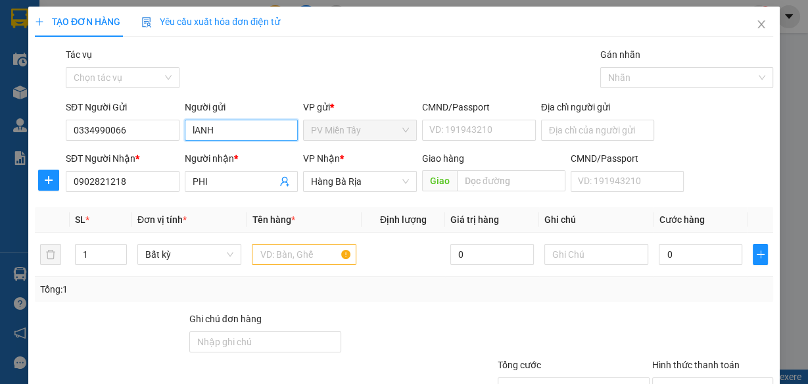
click at [232, 130] on input "lANH" at bounding box center [242, 130] width 114 height 21
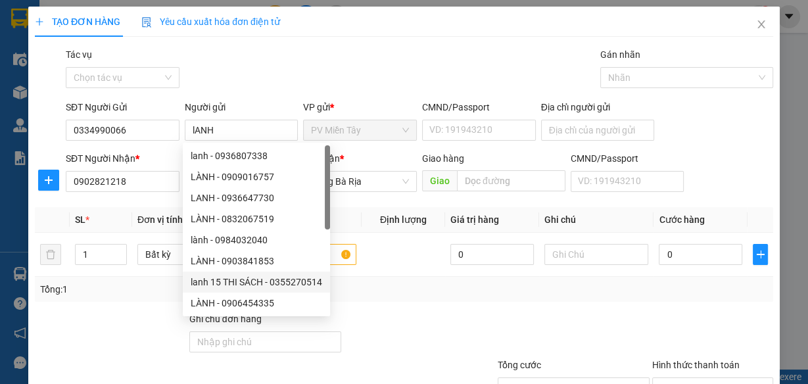
click at [428, 296] on div "Tổng: 1" at bounding box center [404, 289] width 739 height 25
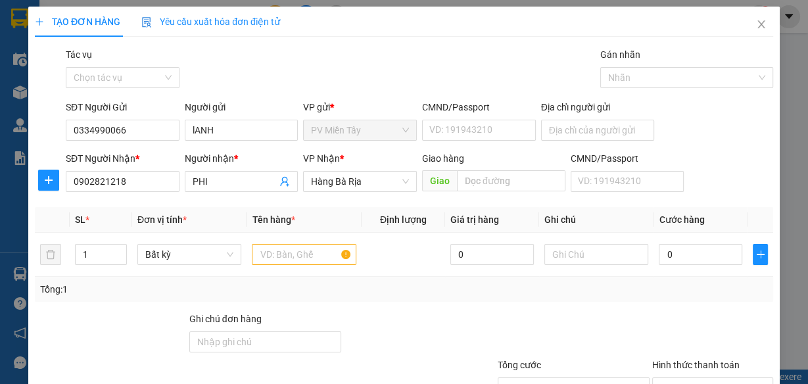
click at [429, 296] on div "Tổng: 1" at bounding box center [404, 289] width 739 height 25
click at [239, 139] on input "lANH" at bounding box center [242, 130] width 114 height 21
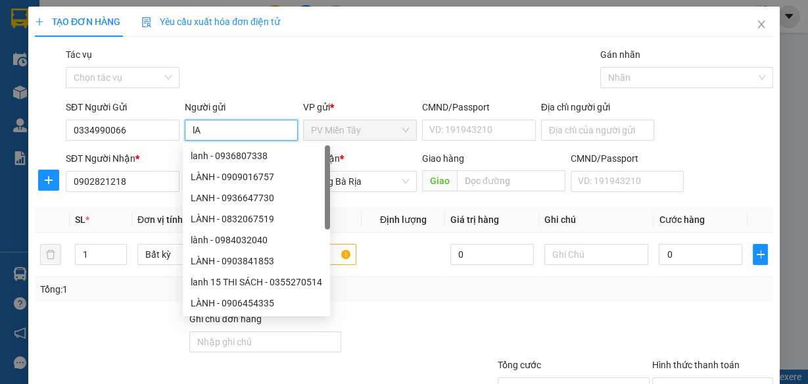
type input "l"
type input "LENH"
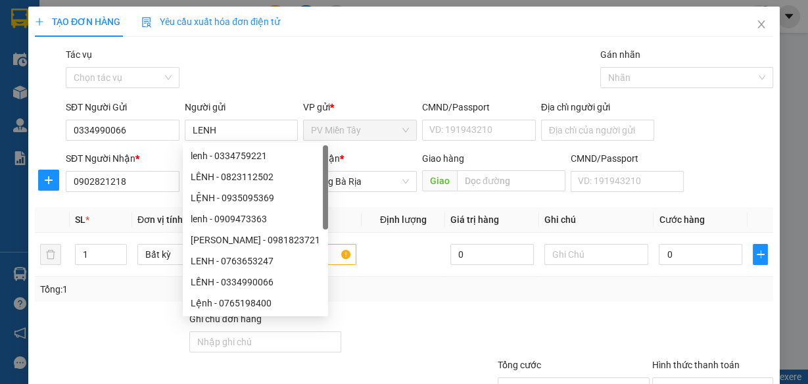
drag, startPoint x: 575, startPoint y: 299, endPoint x: 405, endPoint y: 277, distance: 171.7
click at [568, 299] on div "Tổng: 1" at bounding box center [404, 289] width 739 height 25
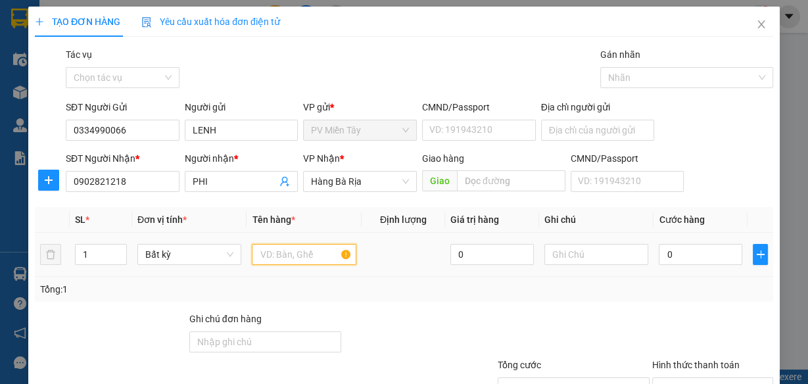
click at [300, 261] on input "text" at bounding box center [304, 254] width 105 height 21
type input "GOI MOTO"
click at [683, 241] on div "0" at bounding box center [701, 254] width 84 height 26
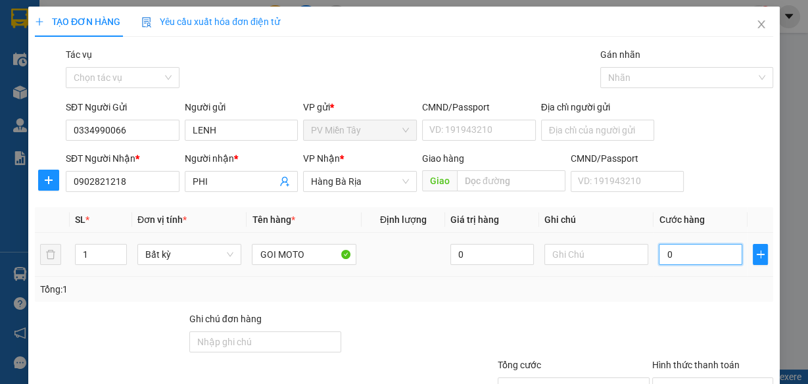
click at [705, 254] on input "0" at bounding box center [701, 254] width 84 height 21
type input "3"
type input "30"
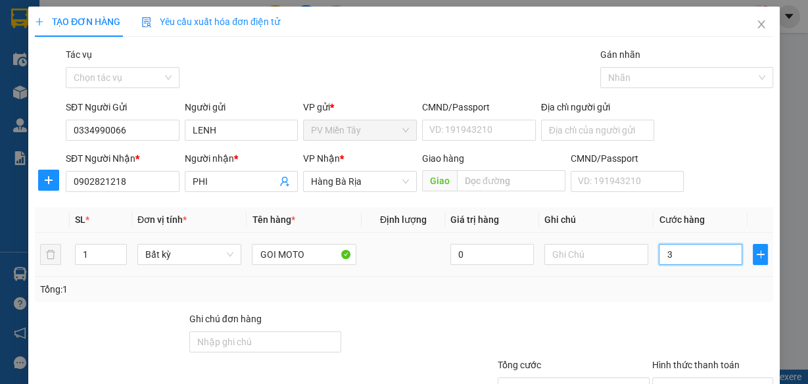
type input "30"
type input "30.000"
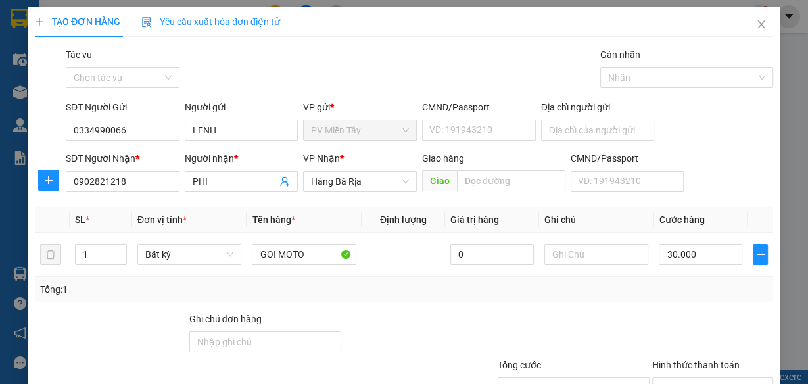
drag, startPoint x: 696, startPoint y: 328, endPoint x: 800, endPoint y: 262, distance: 123.5
click at [700, 327] on div at bounding box center [713, 335] width 124 height 46
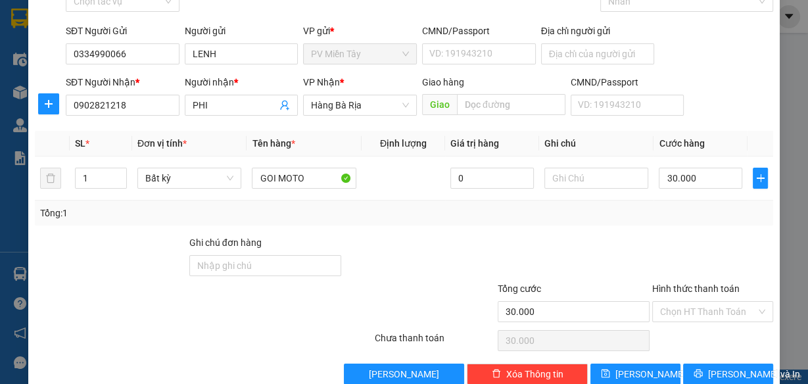
scroll to position [101, 0]
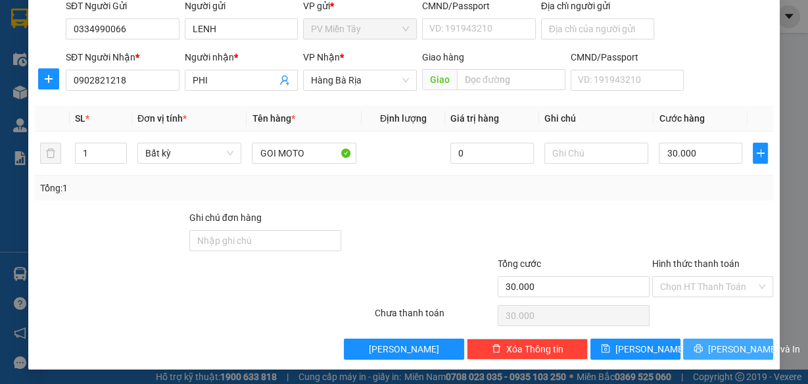
click at [727, 344] on span "Lưu và In" at bounding box center [754, 349] width 92 height 14
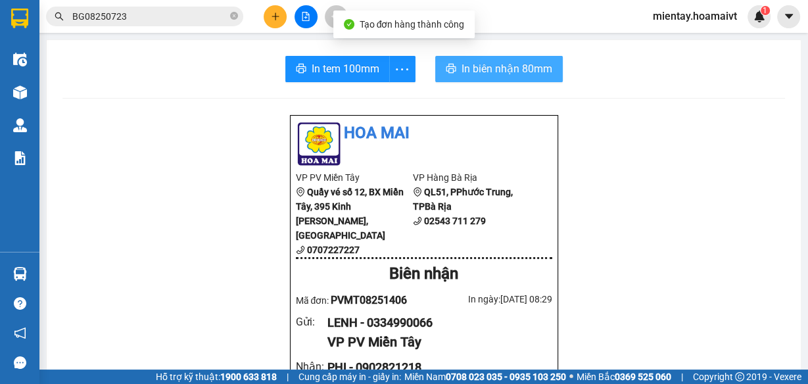
click at [522, 74] on span "In biên nhận 80mm" at bounding box center [507, 69] width 91 height 16
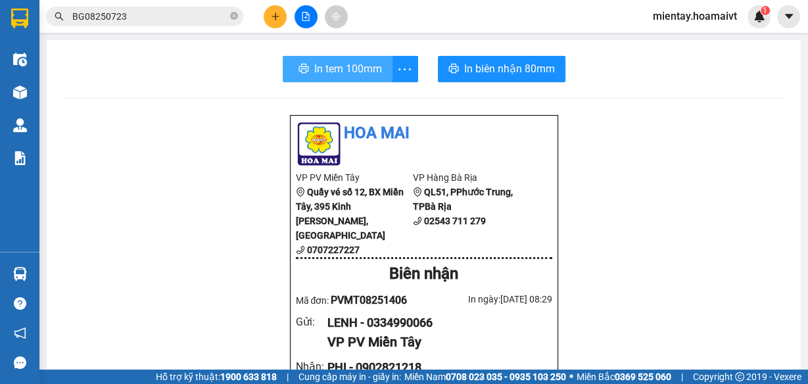
click at [354, 71] on span "In tem 100mm" at bounding box center [348, 69] width 68 height 16
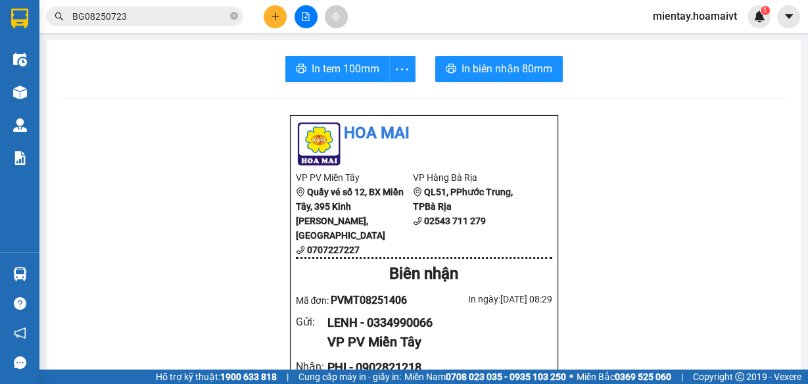
click at [279, 15] on icon "plus" at bounding box center [275, 16] width 9 height 9
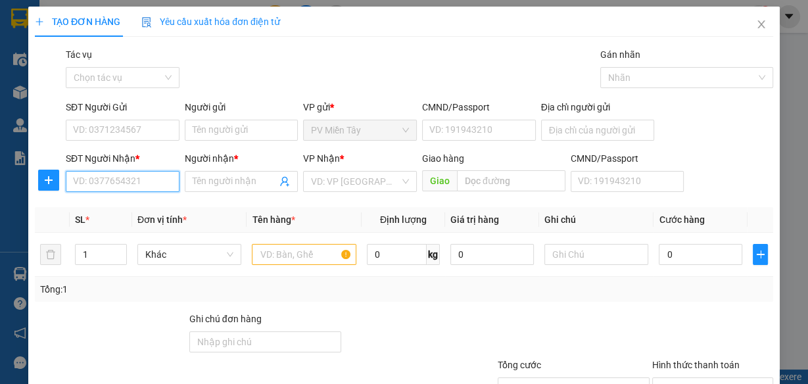
click at [154, 183] on input "SĐT Người Nhận *" at bounding box center [123, 181] width 114 height 21
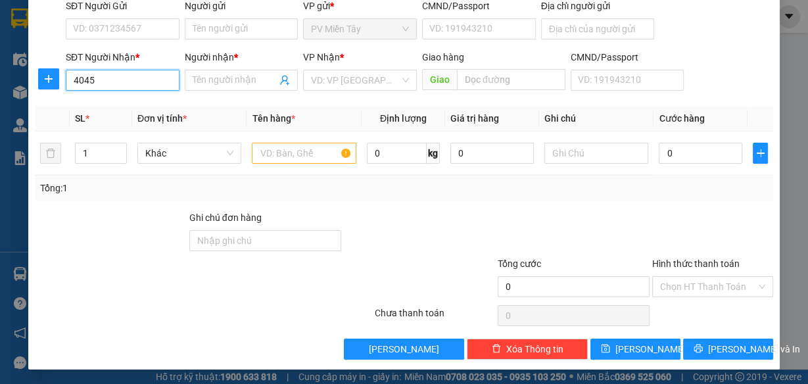
click at [72, 84] on input "4045" at bounding box center [123, 80] width 114 height 21
drag, startPoint x: 137, startPoint y: 74, endPoint x: 135, endPoint y: 84, distance: 9.6
click at [135, 82] on input "4045" at bounding box center [123, 80] width 114 height 21
click at [135, 84] on input "4045" at bounding box center [123, 80] width 114 height 21
type input "4"
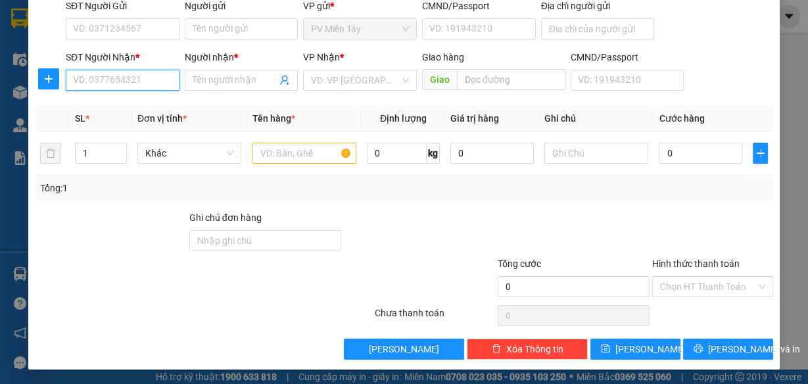
click at [116, 80] on input "SĐT Người Nhận *" at bounding box center [123, 80] width 114 height 21
type input "0906454045"
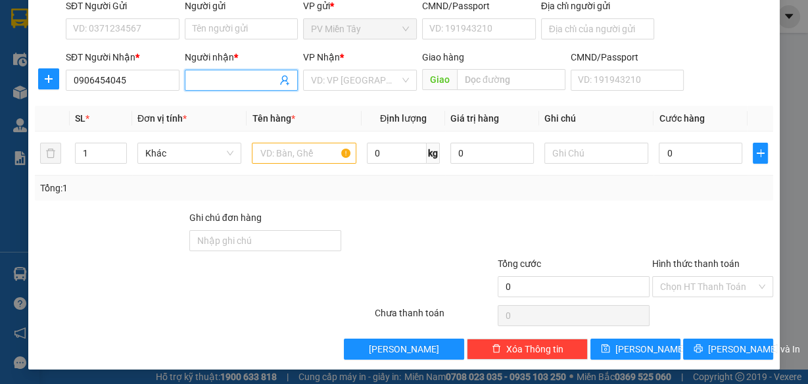
click at [234, 86] on input "Người nhận *" at bounding box center [235, 80] width 85 height 14
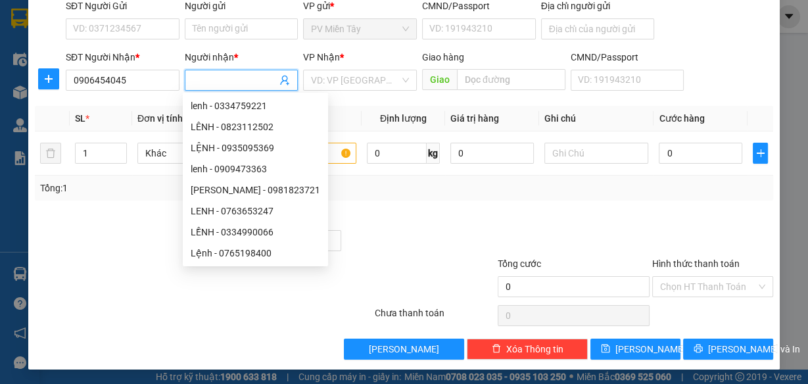
click at [234, 86] on input "Người nhận *" at bounding box center [235, 80] width 85 height 14
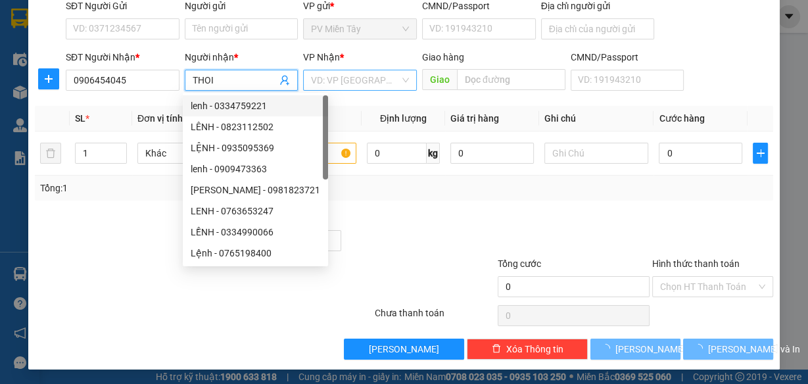
type input "THOI"
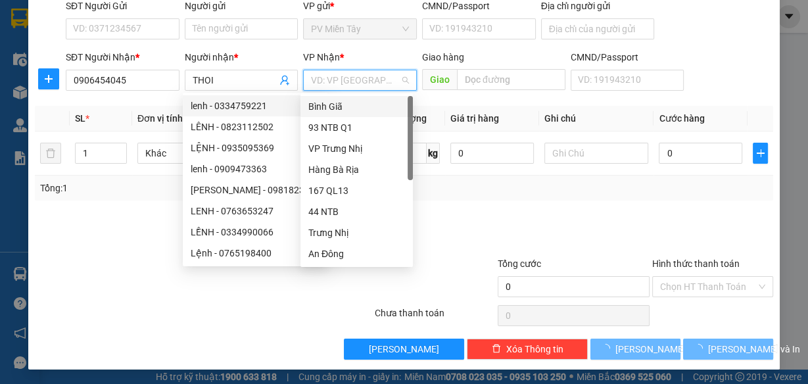
click at [326, 84] on input "search" at bounding box center [355, 80] width 89 height 20
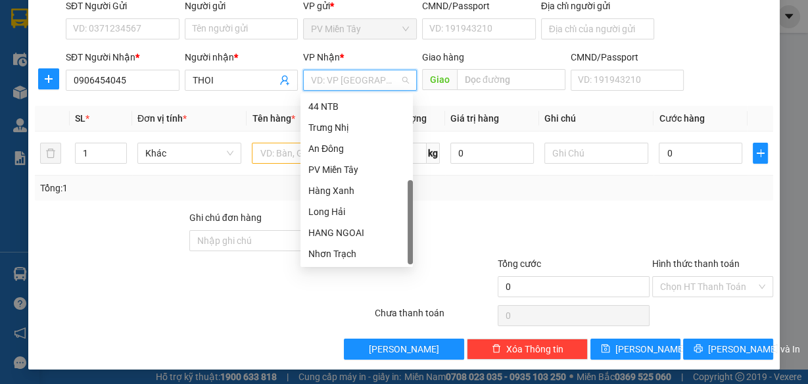
scroll to position [105, 0]
drag, startPoint x: 411, startPoint y: 120, endPoint x: 341, endPoint y: 233, distance: 132.9
click at [382, 239] on div "167 QL13 44 NTB Trưng Nhị An Đông PV Miền Tây Hàng Xanh Long Hải HANG NGOAI Nh…" at bounding box center [357, 180] width 112 height 168
click at [335, 250] on div "Nhơn Trạch" at bounding box center [356, 254] width 97 height 14
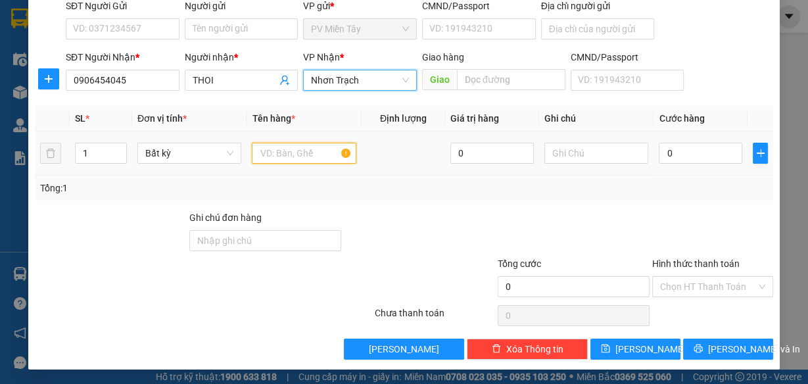
click at [295, 149] on input "text" at bounding box center [304, 153] width 105 height 21
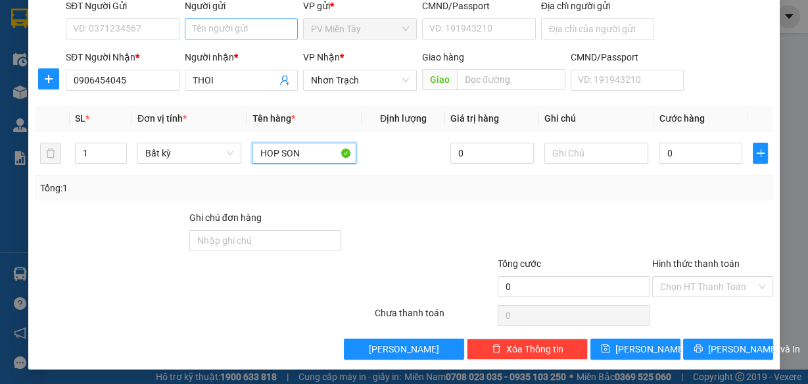
type input "HOP SON"
drag, startPoint x: 228, startPoint y: 19, endPoint x: 228, endPoint y: 27, distance: 7.9
click at [228, 20] on input "Người gửi" at bounding box center [242, 28] width 114 height 21
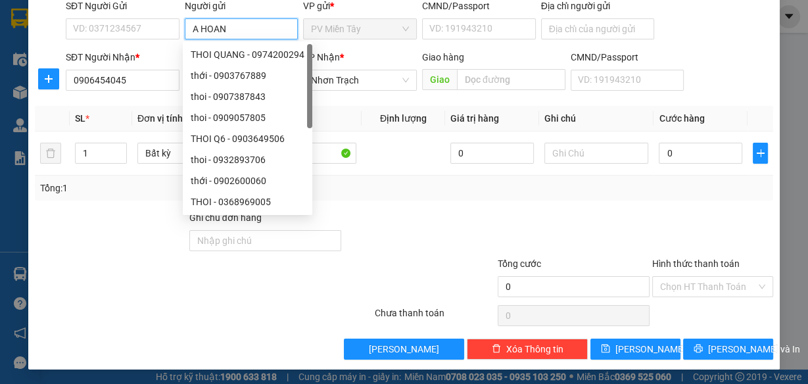
type input "A HOANG"
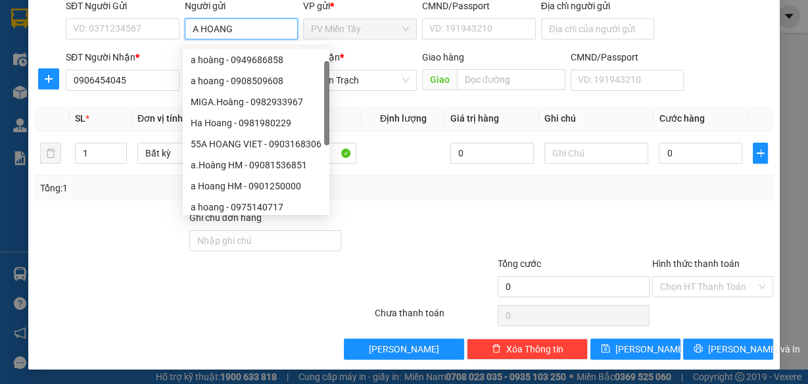
scroll to position [42, 0]
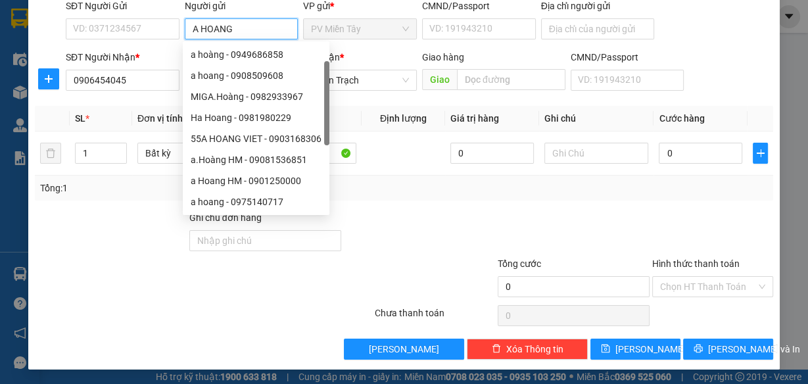
drag, startPoint x: 323, startPoint y: 82, endPoint x: 283, endPoint y: 208, distance: 132.5
click at [284, 209] on div "A HOÀNG - 0918264567 A HOANG - 0938345660 a hoàng - 0949686858 a hoang - 090850…" at bounding box center [256, 128] width 147 height 168
click at [270, 178] on div "a Hoang HM - 0901250000" at bounding box center [256, 181] width 131 height 14
type input "0901250000"
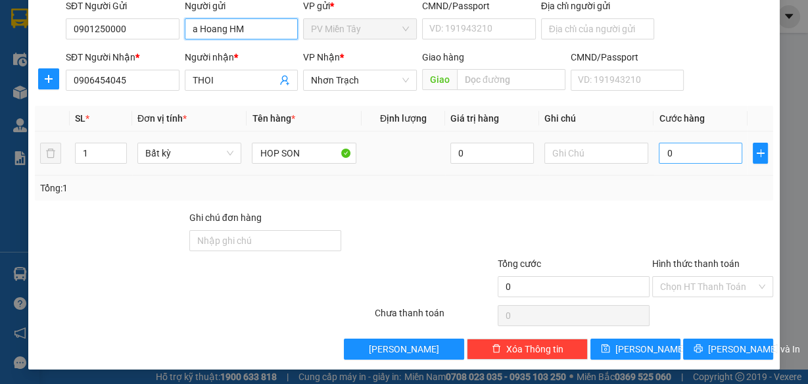
type input "a Hoang HM"
click at [677, 159] on input "0" at bounding box center [701, 153] width 84 height 21
type input "3"
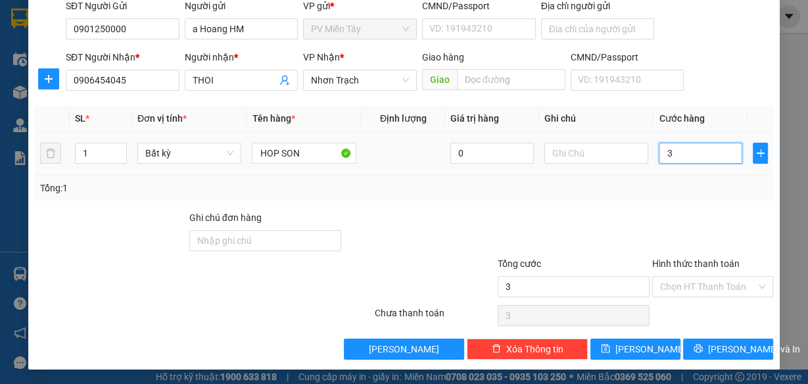
type input "30"
type input "30.000"
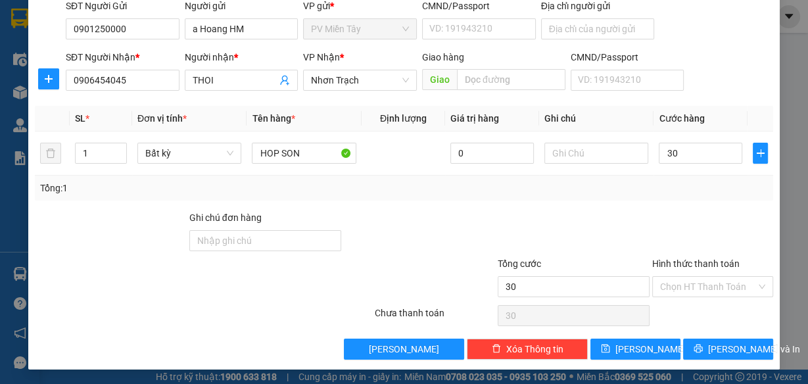
type input "30.000"
drag, startPoint x: 680, startPoint y: 199, endPoint x: 807, endPoint y: 164, distance: 131.6
click at [691, 197] on div "Tổng: 1" at bounding box center [404, 188] width 739 height 25
click at [737, 351] on span "Lưu và In" at bounding box center [754, 349] width 92 height 14
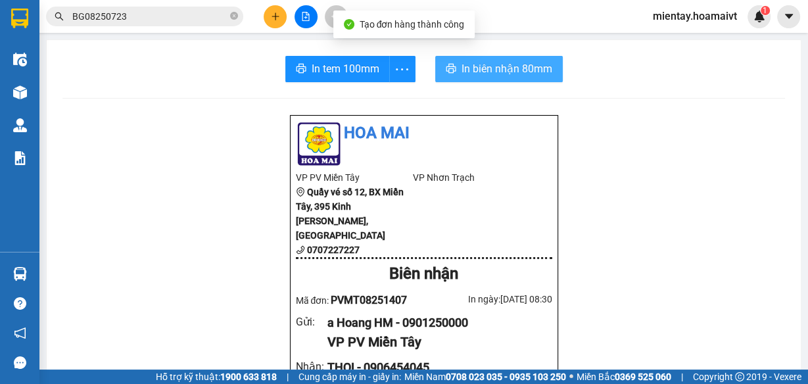
click at [484, 66] on span "In biên nhận 80mm" at bounding box center [507, 69] width 91 height 16
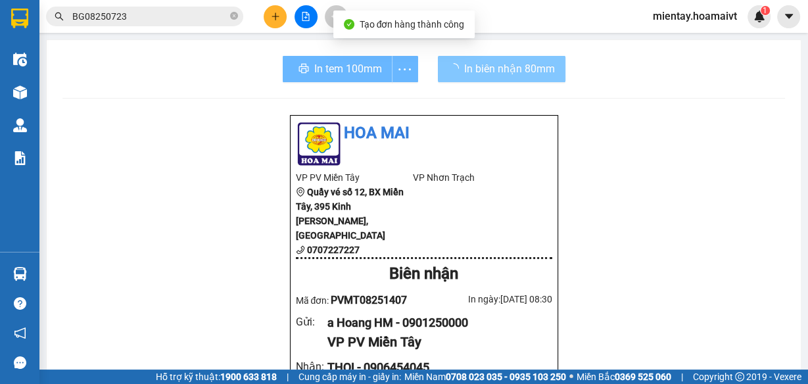
click at [354, 66] on div "In tem 100mm" at bounding box center [350, 69] width 135 height 26
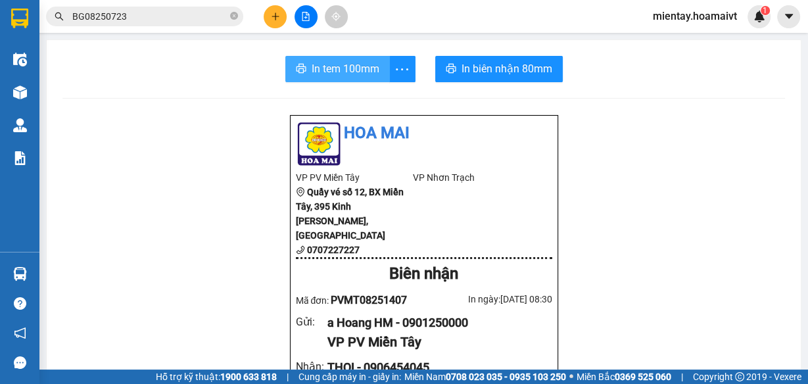
click at [352, 64] on span "In tem 100mm" at bounding box center [346, 69] width 68 height 16
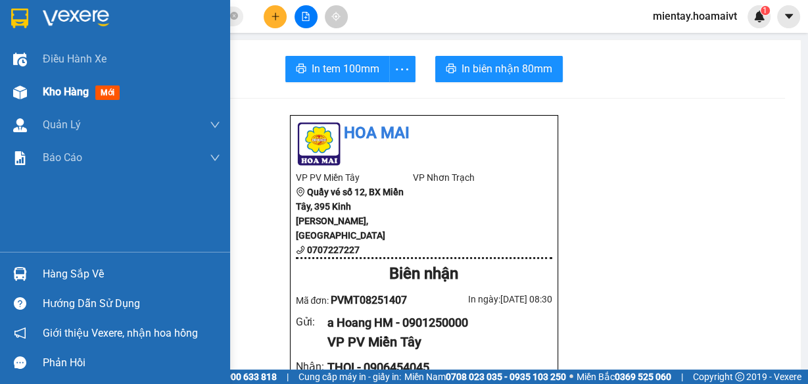
click at [53, 99] on div "Kho hàng mới" at bounding box center [84, 92] width 82 height 16
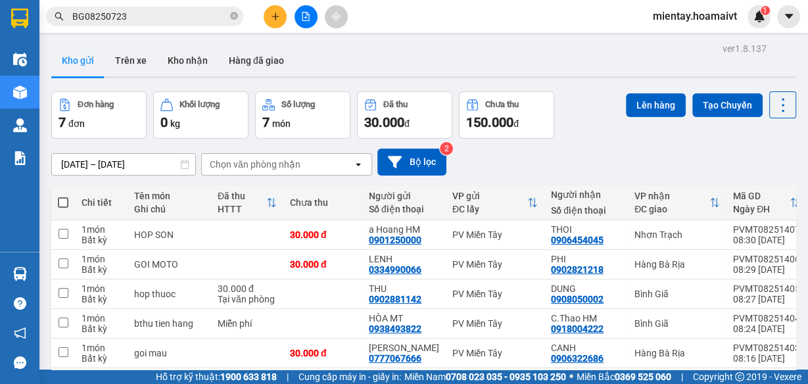
click at [276, 162] on div "Chọn văn phòng nhận" at bounding box center [255, 164] width 91 height 13
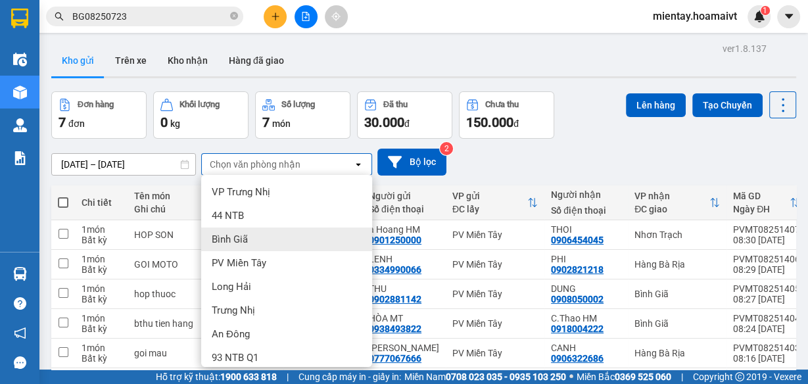
click at [253, 239] on div "Bình Giã" at bounding box center [286, 240] width 171 height 24
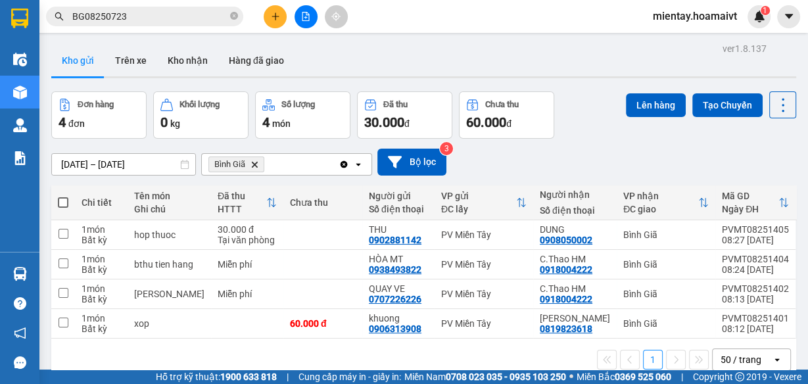
click at [64, 203] on span at bounding box center [63, 202] width 11 height 11
click at [63, 196] on input "checkbox" at bounding box center [63, 196] width 0 height 0
checkbox input "true"
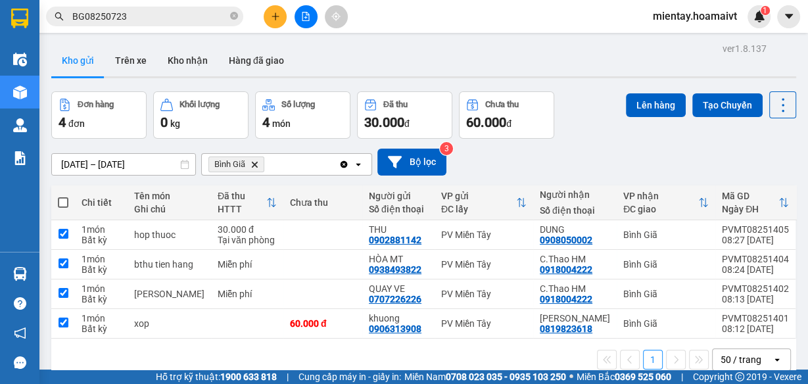
checkbox input "true"
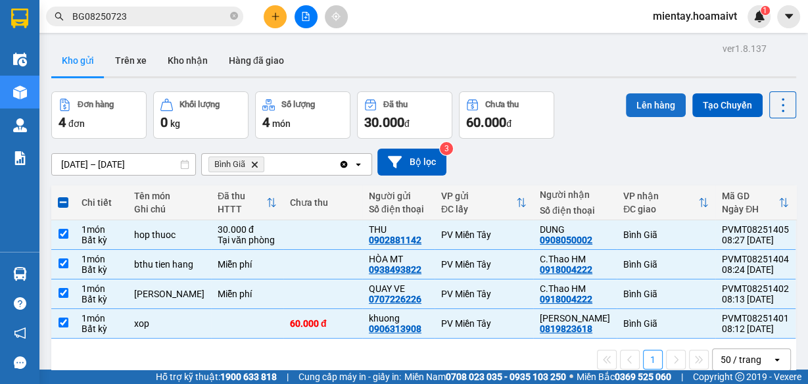
click at [654, 111] on button "Lên hàng" at bounding box center [656, 105] width 60 height 24
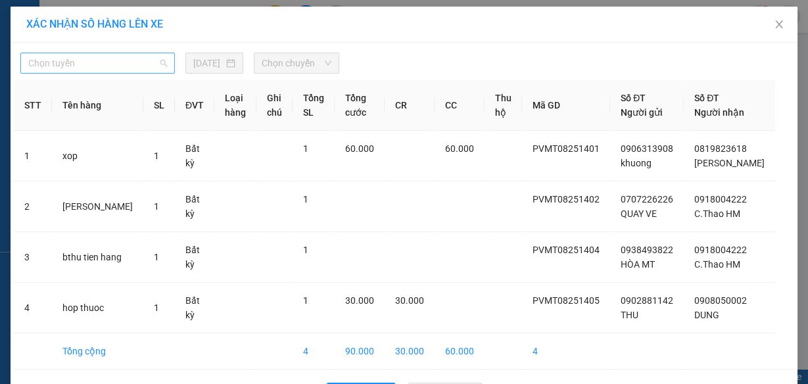
click at [106, 66] on span "Chọn tuyến" at bounding box center [97, 63] width 139 height 20
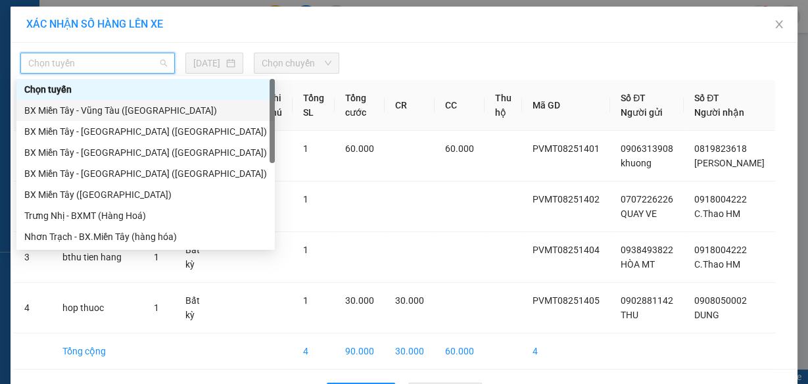
click at [138, 110] on div "BX Miền Tây - Vũng Tàu (Hàng Hóa)" at bounding box center [145, 110] width 243 height 14
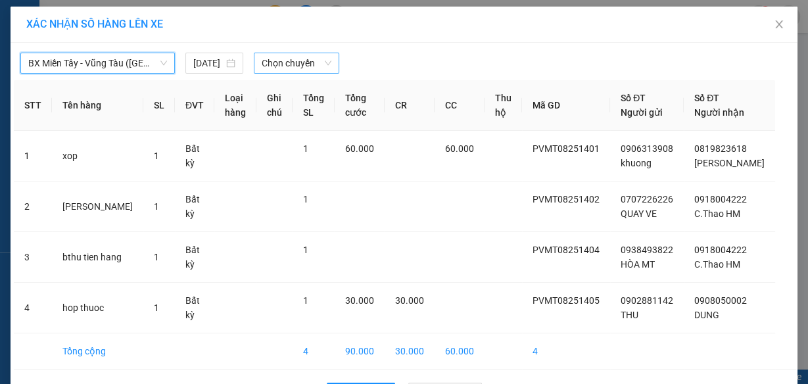
drag, startPoint x: 296, startPoint y: 60, endPoint x: 299, endPoint y: 68, distance: 8.6
click at [296, 61] on span "Chọn chuyến" at bounding box center [297, 63] width 70 height 20
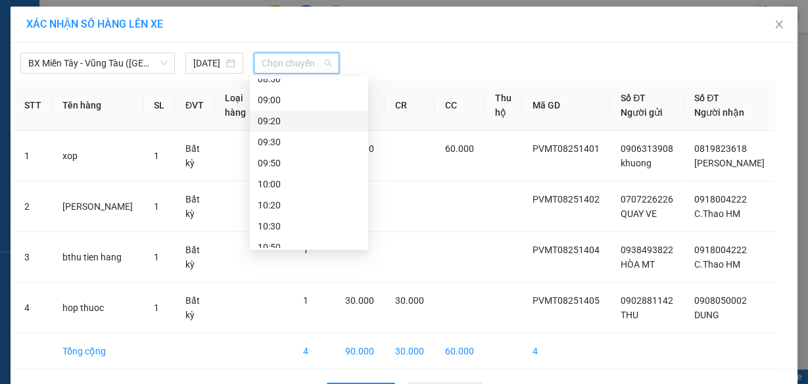
scroll to position [253, 0]
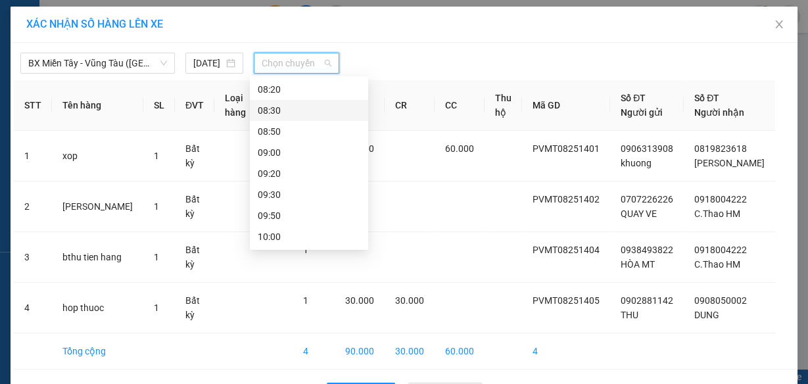
drag, startPoint x: 293, startPoint y: 109, endPoint x: 368, endPoint y: 82, distance: 79.1
click at [294, 108] on div "08:30" at bounding box center [309, 110] width 103 height 14
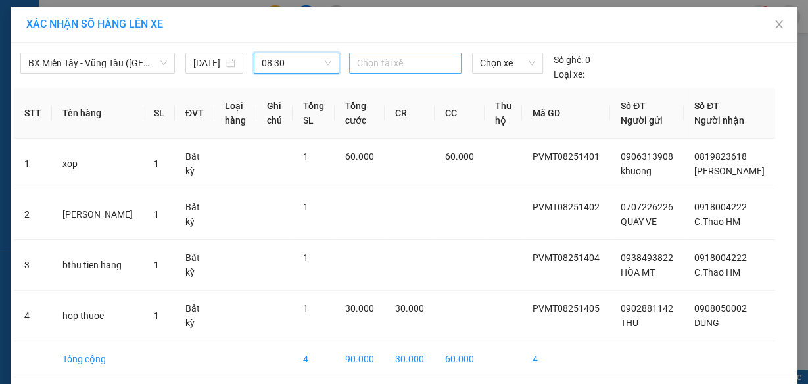
click at [391, 64] on div at bounding box center [405, 63] width 105 height 16
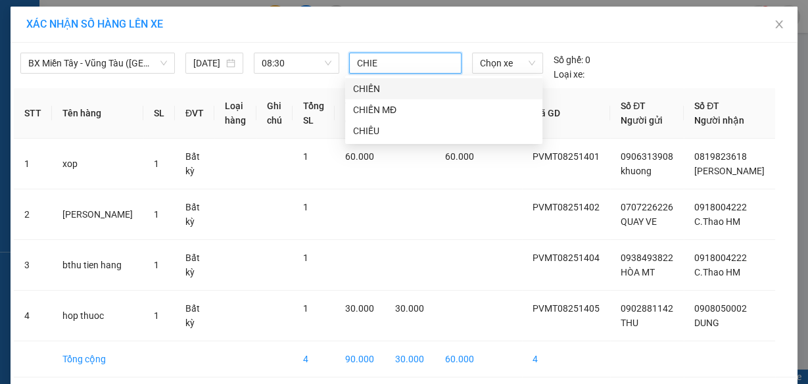
type input "CHIEN"
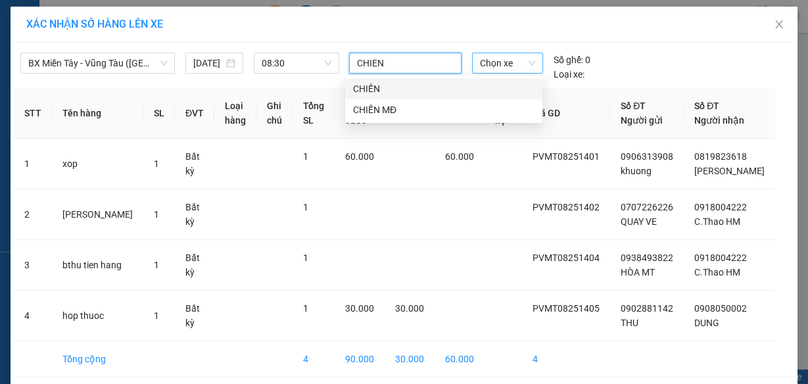
drag, startPoint x: 373, startPoint y: 89, endPoint x: 518, endPoint y: 55, distance: 148.7
click at [391, 87] on div "CHIẾN" at bounding box center [444, 89] width 182 height 14
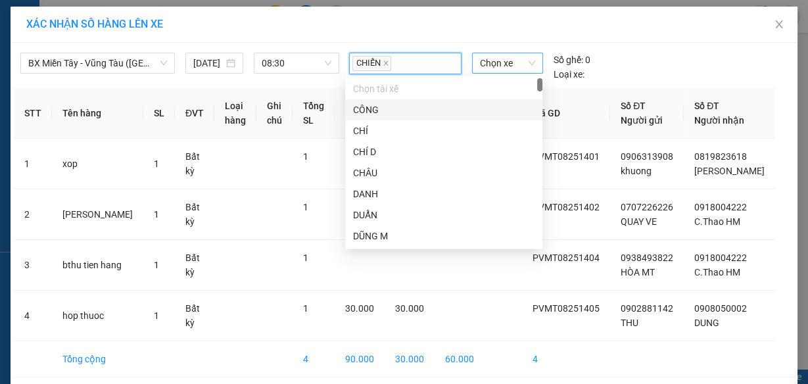
click at [518, 55] on span "Chọn xe" at bounding box center [507, 63] width 55 height 20
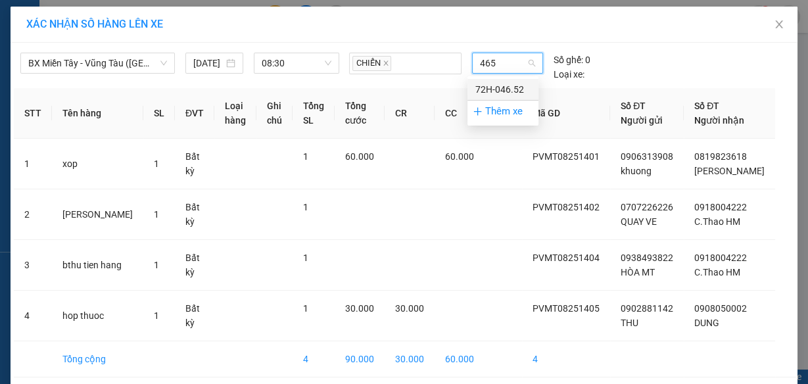
type input "4652"
click at [508, 91] on div "72H-046.52" at bounding box center [503, 89] width 55 height 14
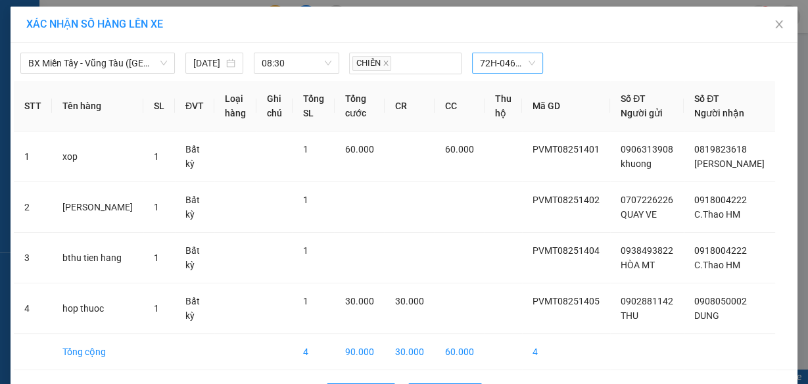
scroll to position [58, 0]
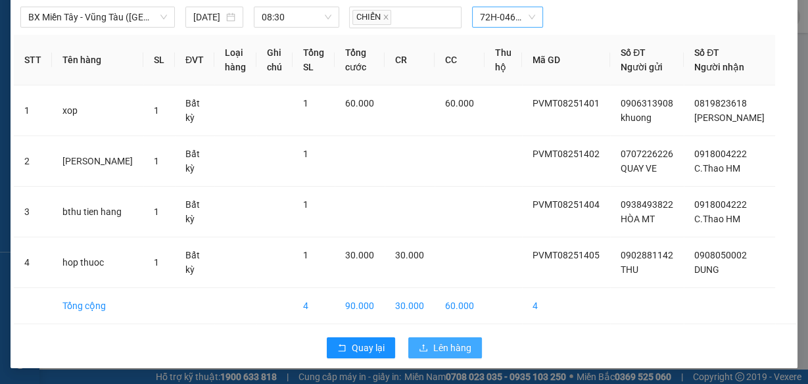
click at [452, 344] on span "Lên hàng" at bounding box center [452, 348] width 38 height 14
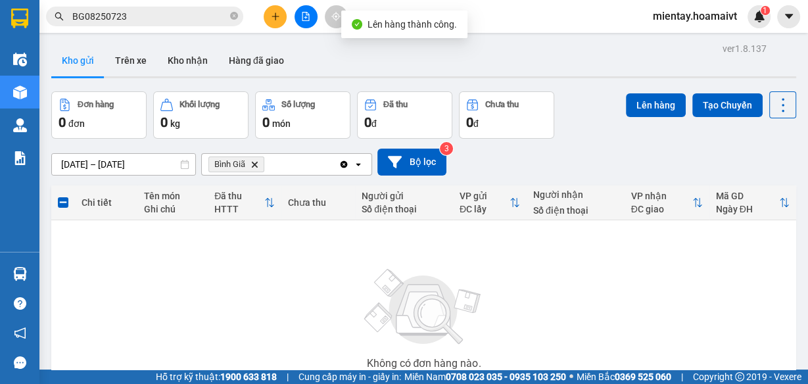
click at [255, 165] on icon "Bình Giã, close by backspace" at bounding box center [255, 164] width 6 height 6
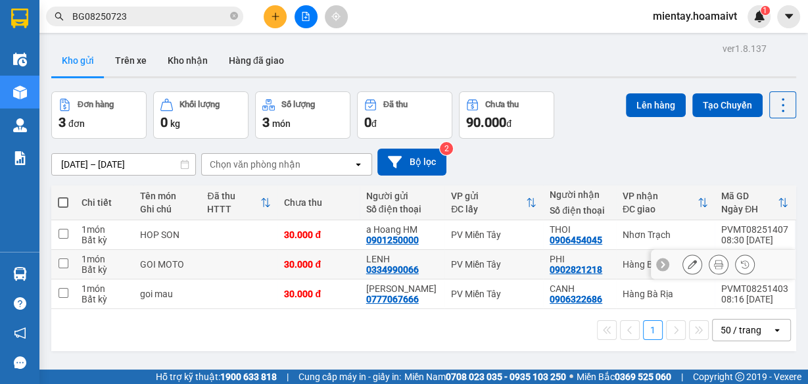
click at [261, 264] on td at bounding box center [239, 265] width 77 height 30
checkbox input "true"
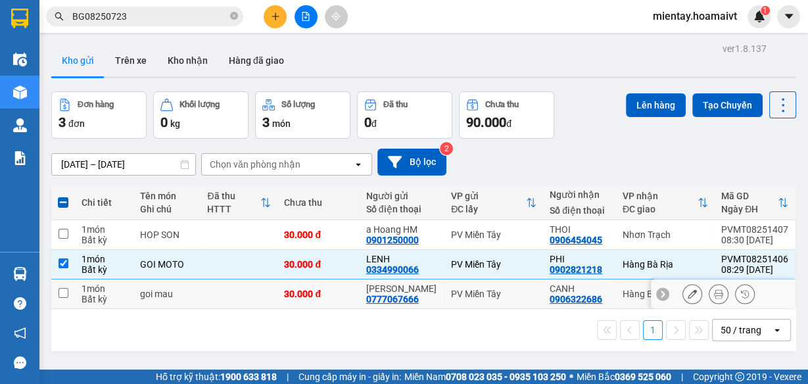
click at [251, 289] on td at bounding box center [239, 295] width 77 height 30
checkbox input "true"
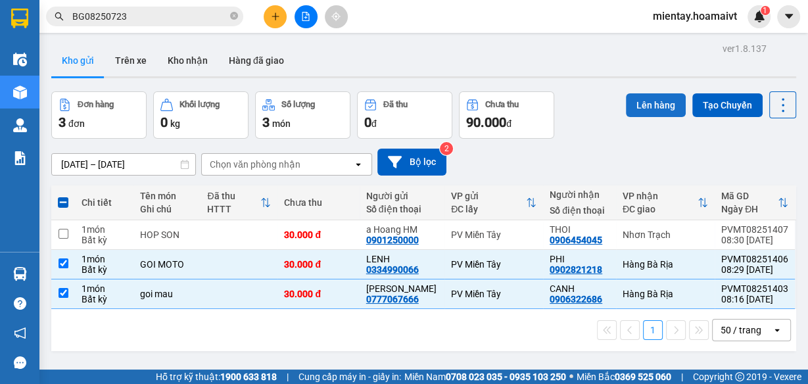
click at [653, 110] on button "Lên hàng" at bounding box center [656, 105] width 60 height 24
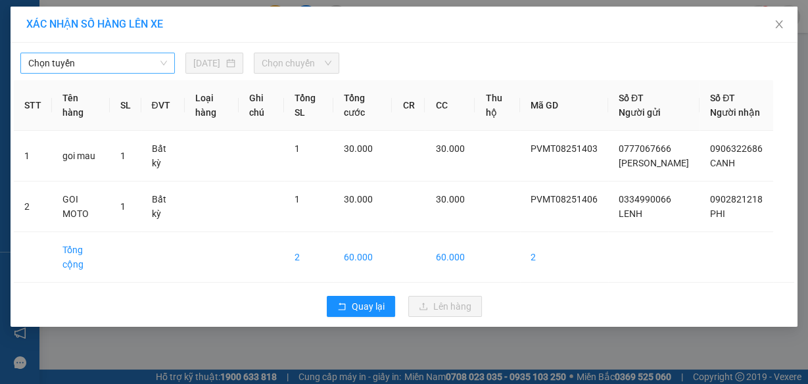
click at [145, 59] on span "Chọn tuyến" at bounding box center [97, 63] width 139 height 20
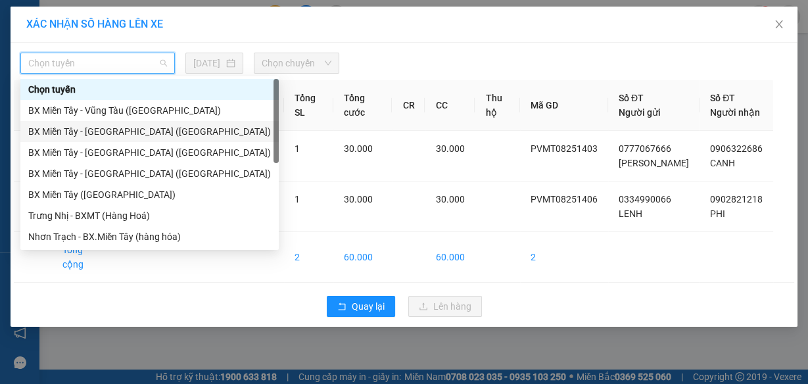
click at [122, 134] on div "BX Miền Tây - Bà Rịa (Hàng Hóa)" at bounding box center [149, 131] width 243 height 14
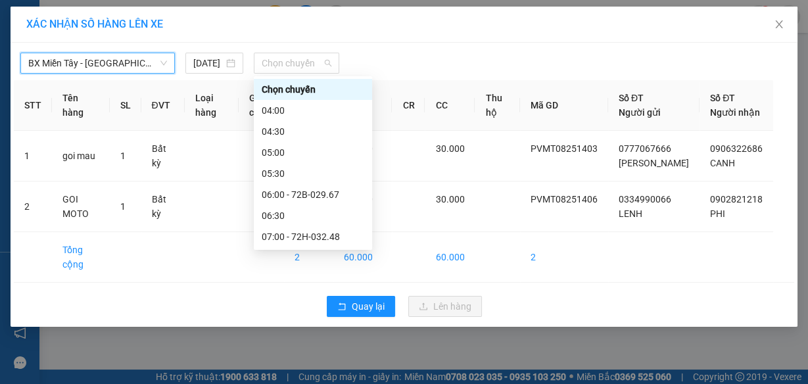
drag, startPoint x: 297, startPoint y: 66, endPoint x: 352, endPoint y: 119, distance: 75.8
click at [298, 69] on span "Chọn chuyến" at bounding box center [297, 63] width 70 height 20
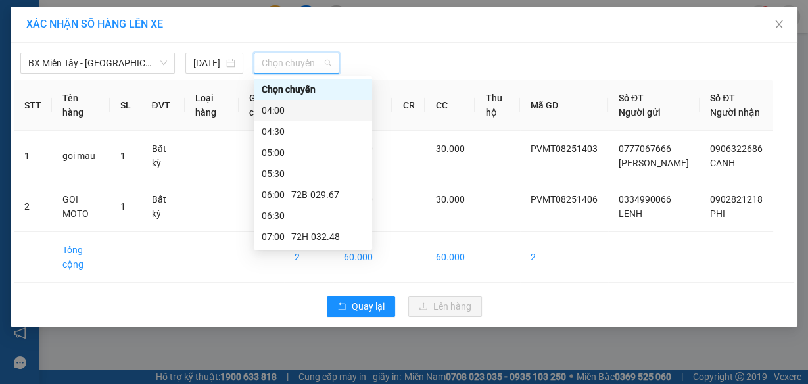
scroll to position [180, 0]
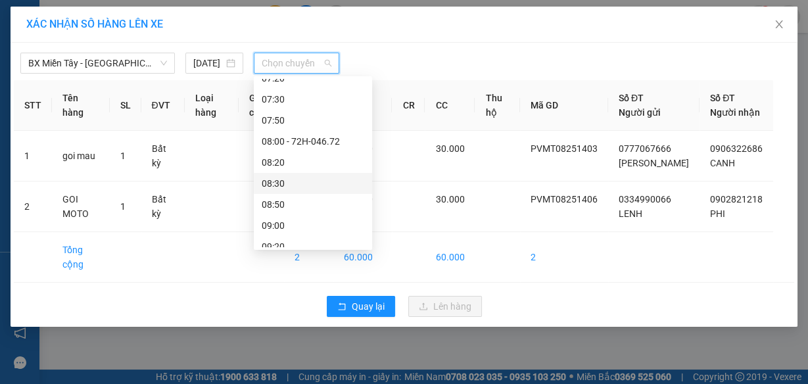
drag, startPoint x: 298, startPoint y: 180, endPoint x: 414, endPoint y: 89, distance: 147.1
click at [299, 180] on div "08:30" at bounding box center [313, 183] width 103 height 14
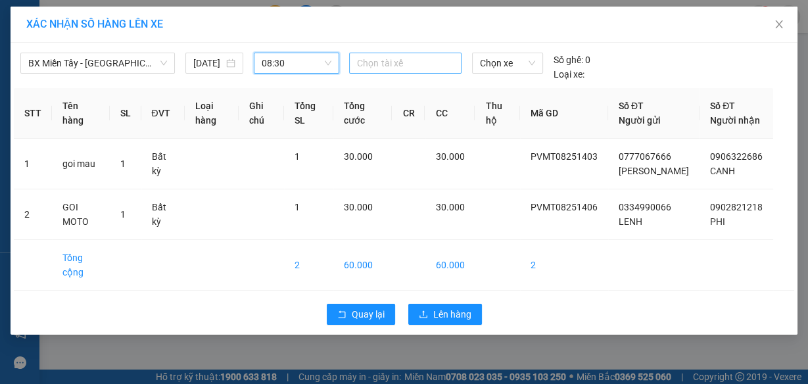
click at [418, 64] on div at bounding box center [405, 63] width 105 height 16
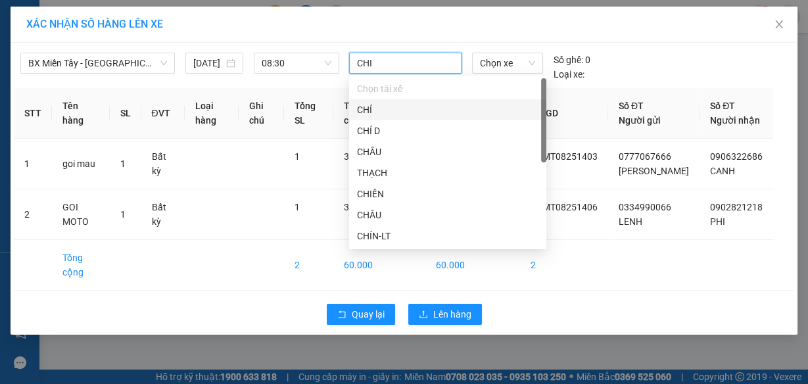
type input "CHIEN"
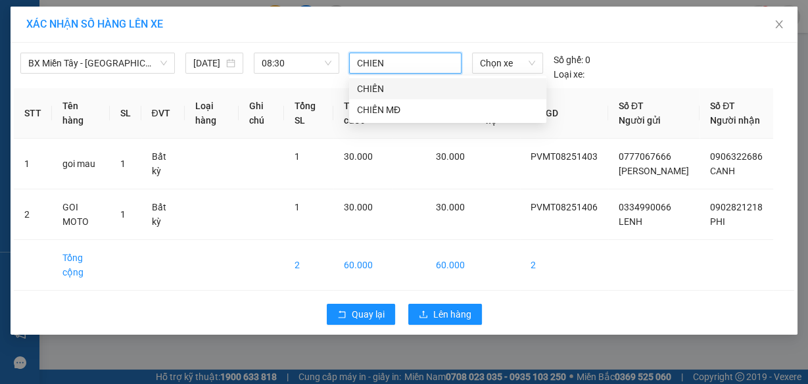
drag, startPoint x: 426, startPoint y: 94, endPoint x: 455, endPoint y: 77, distance: 33.6
click at [429, 91] on div "CHIẾN" at bounding box center [448, 89] width 182 height 14
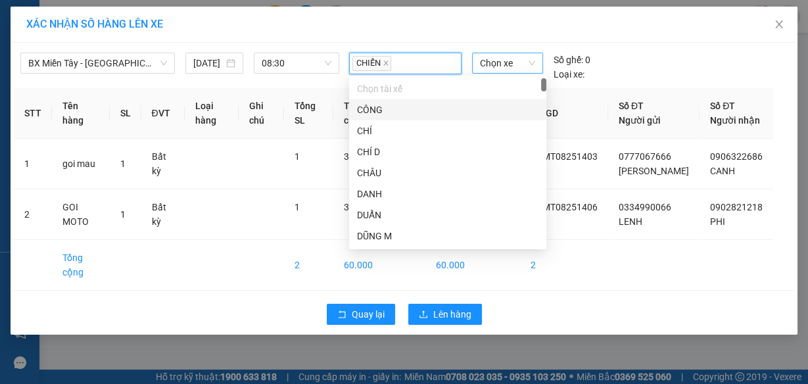
click at [483, 68] on span "Chọn xe" at bounding box center [507, 63] width 55 height 20
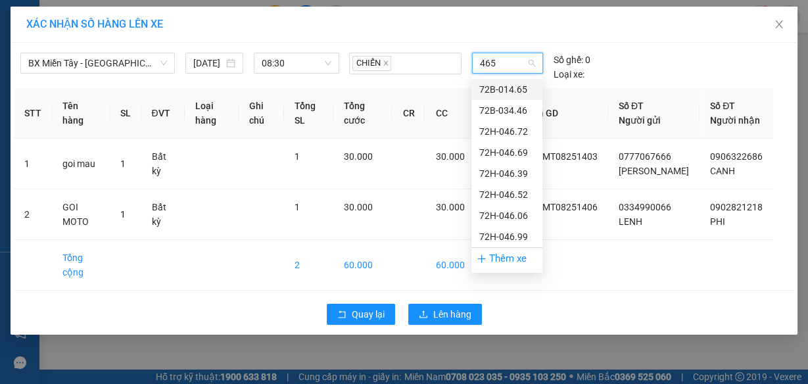
type input "4652"
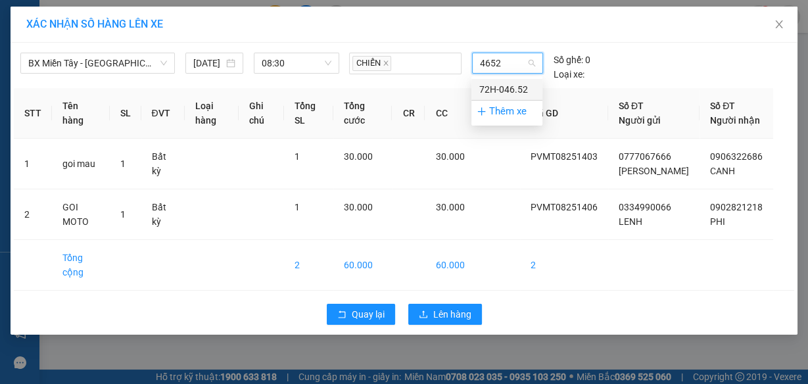
click at [497, 87] on div "72H-046.52" at bounding box center [506, 89] width 55 height 14
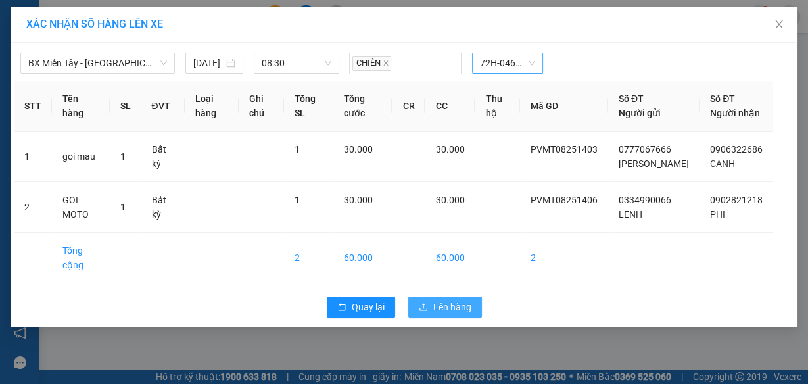
click at [459, 312] on button "Lên hàng" at bounding box center [445, 307] width 74 height 21
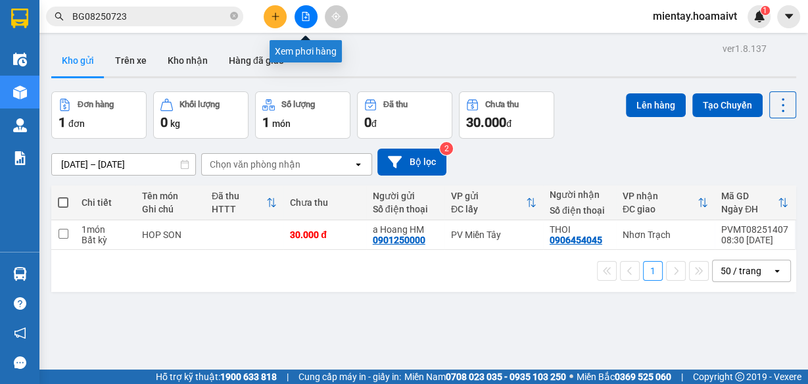
click at [307, 17] on icon "file-add" at bounding box center [306, 16] width 7 height 9
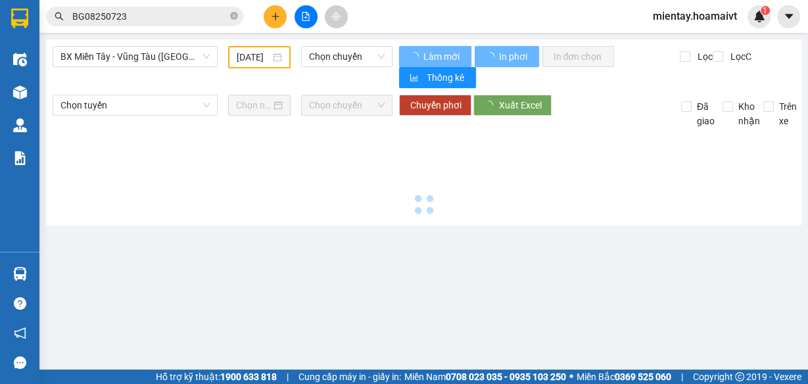
type input "12/08/2025"
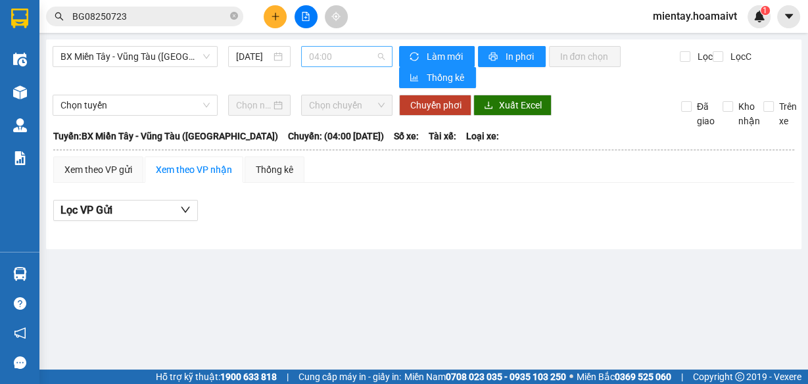
click at [330, 54] on span "04:00" at bounding box center [347, 57] width 76 height 20
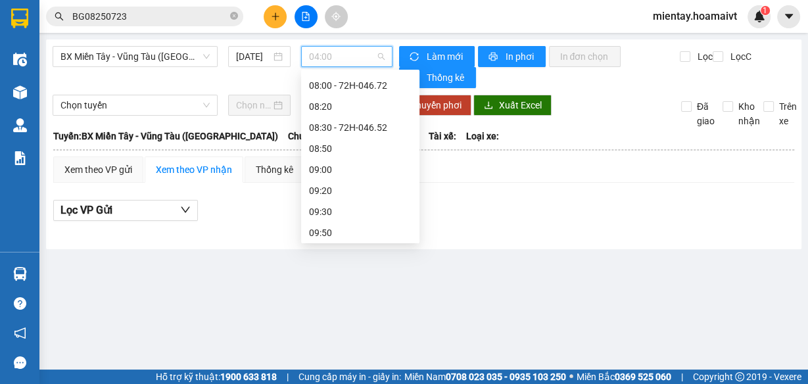
scroll to position [226, 0]
click at [356, 128] on div "08:30 - 72H-046.52" at bounding box center [360, 130] width 103 height 14
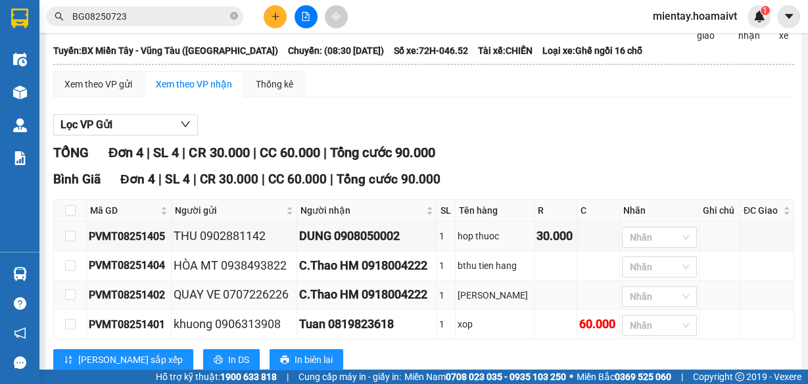
scroll to position [120, 0]
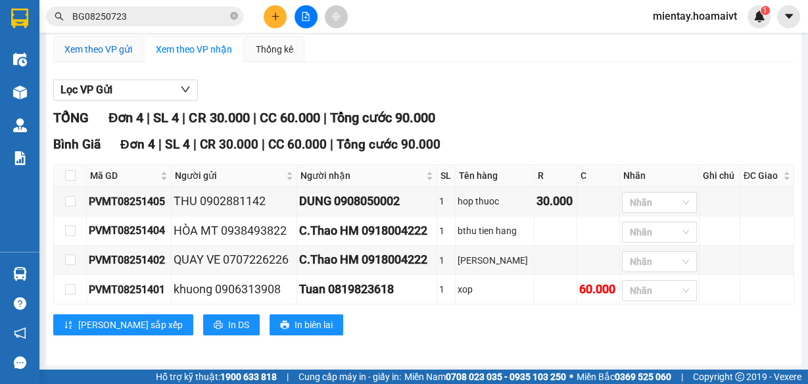
click at [126, 46] on div "Xem theo VP gửi" at bounding box center [98, 49] width 68 height 14
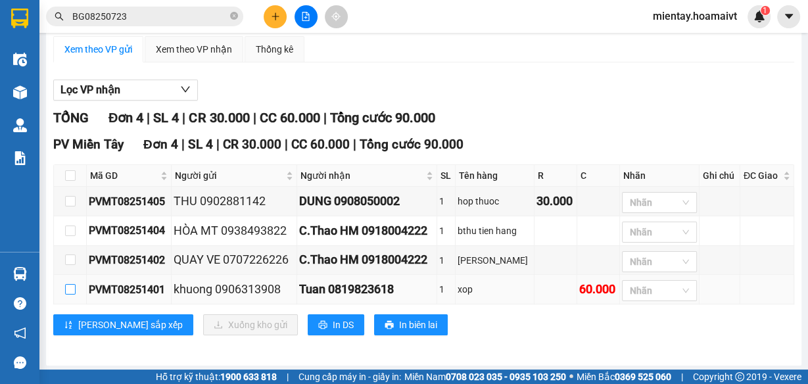
click at [68, 287] on input "checkbox" at bounding box center [70, 289] width 11 height 11
checkbox input "true"
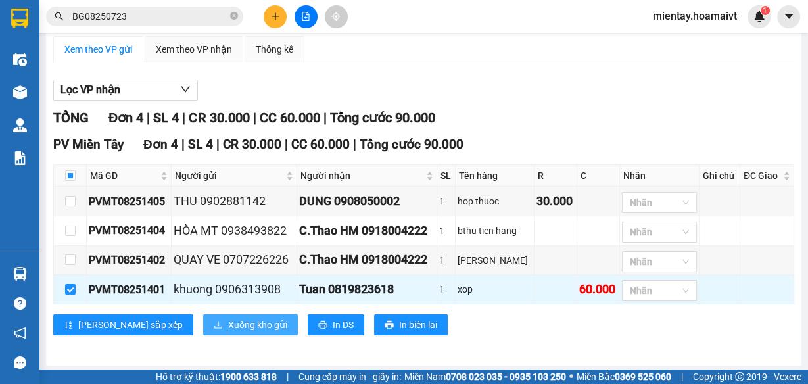
click at [228, 322] on span "Xuống kho gửi" at bounding box center [257, 325] width 59 height 14
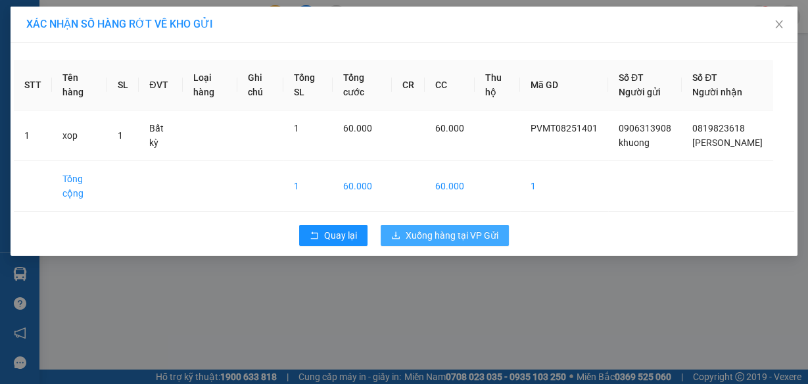
click at [437, 241] on button "Xuống hàng tại VP Gửi" at bounding box center [445, 235] width 128 height 21
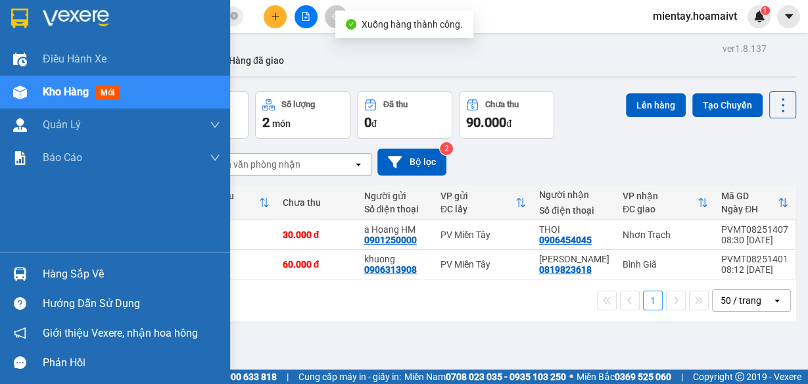
click at [88, 262] on div "Hàng sắp về" at bounding box center [115, 274] width 230 height 30
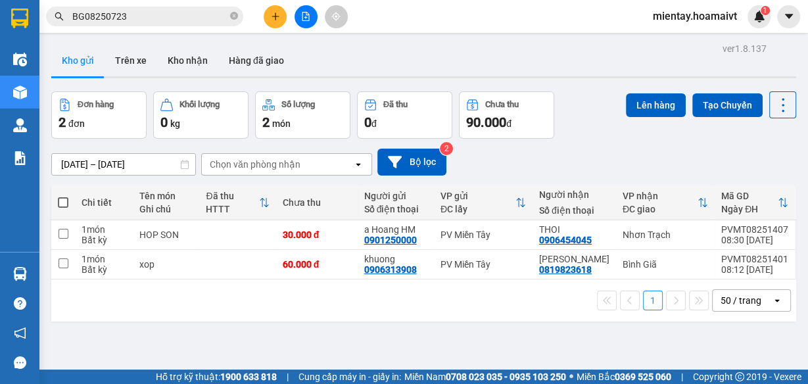
click at [641, 155] on section "Kết quả tìm kiếm ( 1 ) Bộ lọc Mã ĐH Trạng thái Món hàng Tổng cước Chưa cước Nhã…" at bounding box center [404, 192] width 808 height 384
click at [187, 61] on button "Kho nhận" at bounding box center [187, 61] width 61 height 32
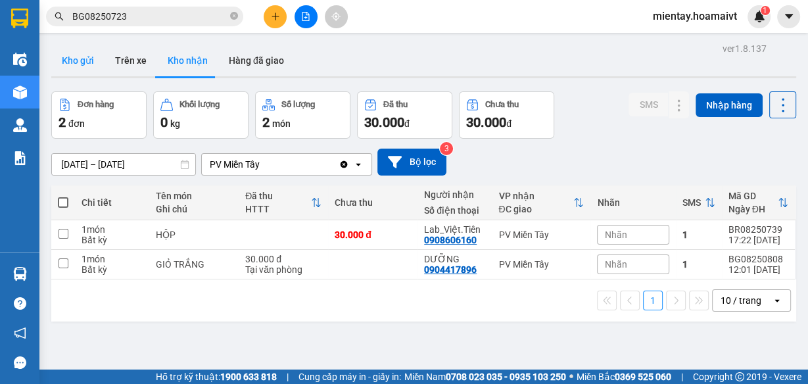
click at [76, 62] on button "Kho gửi" at bounding box center [77, 61] width 53 height 32
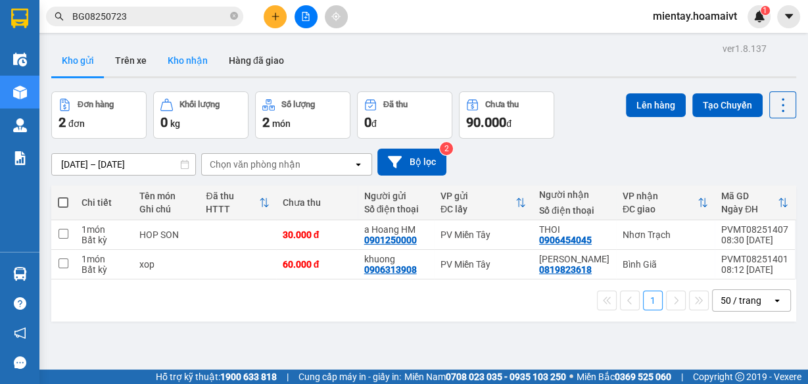
click at [199, 66] on button "Kho nhận" at bounding box center [187, 61] width 61 height 32
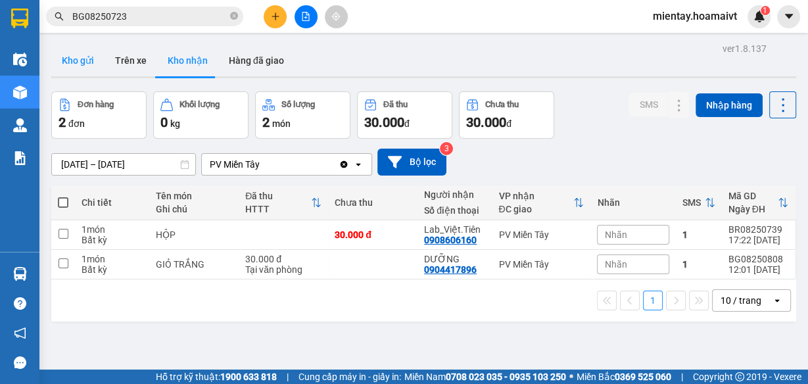
click at [89, 55] on button "Kho gửi" at bounding box center [77, 61] width 53 height 32
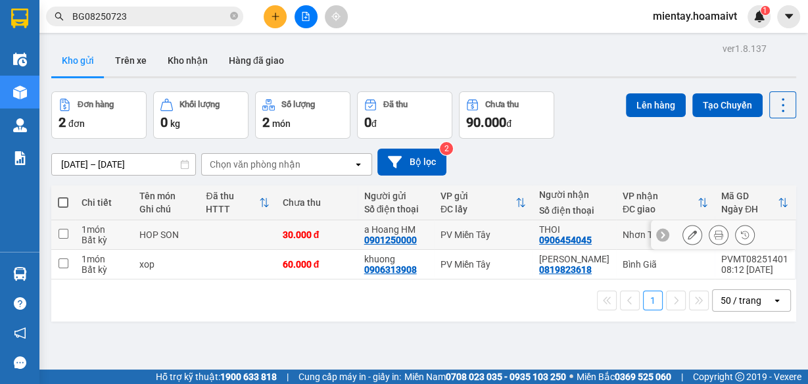
click at [266, 231] on td at bounding box center [237, 235] width 76 height 30
checkbox input "true"
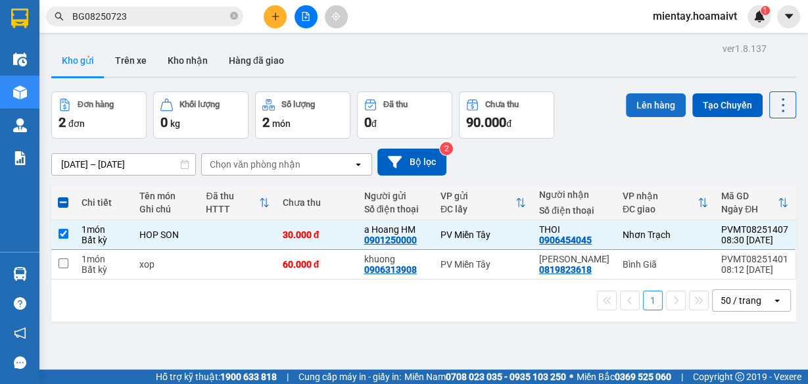
click at [652, 111] on button "Lên hàng" at bounding box center [656, 105] width 60 height 24
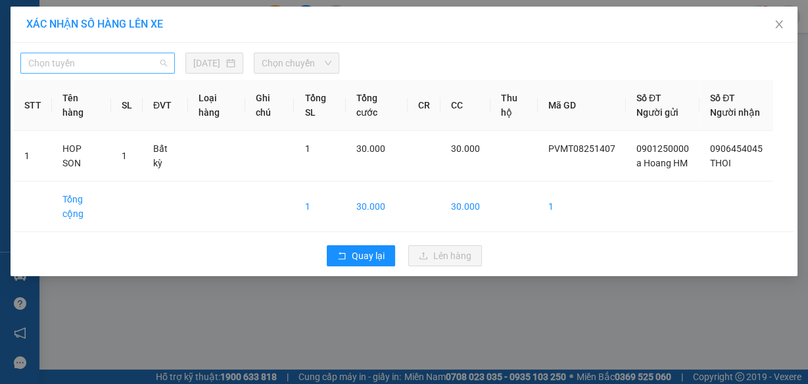
click at [127, 66] on span "Chọn tuyến" at bounding box center [97, 63] width 139 height 20
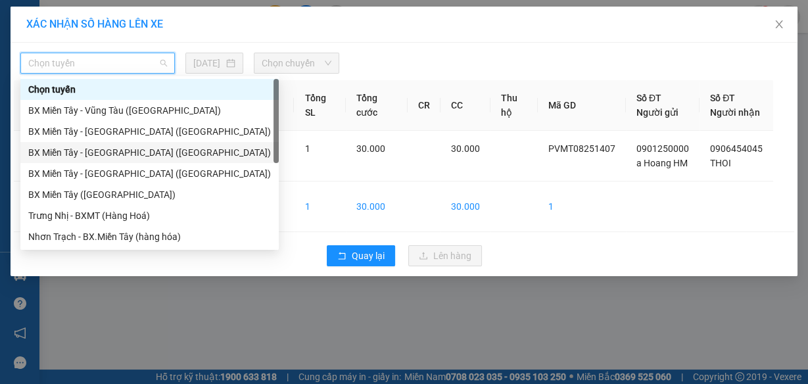
click at [130, 151] on div "BX Miền Tây - Nhơn Trạch (Hàng Hoá)" at bounding box center [149, 152] width 243 height 14
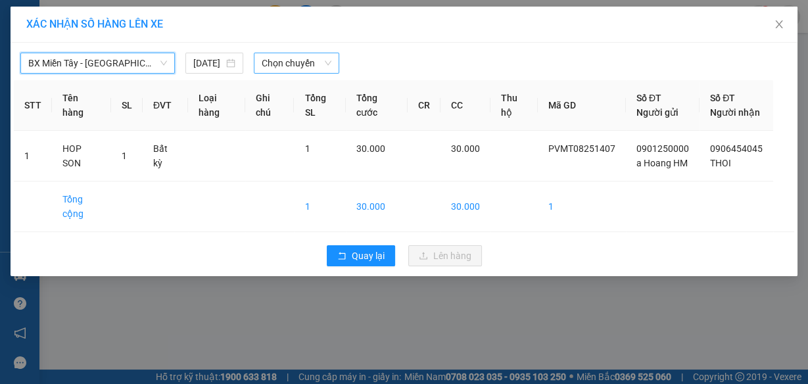
drag, startPoint x: 318, startPoint y: 53, endPoint x: 313, endPoint y: 62, distance: 9.7
click at [318, 54] on span "Chọn chuyến" at bounding box center [297, 63] width 70 height 20
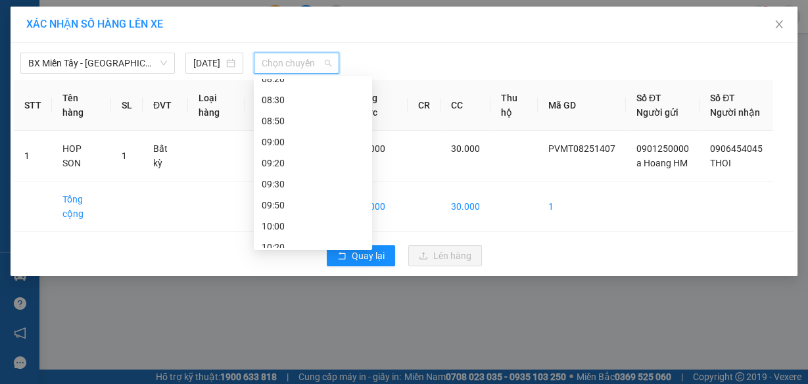
scroll to position [276, 0]
click at [278, 87] on div "08:30" at bounding box center [313, 87] width 103 height 14
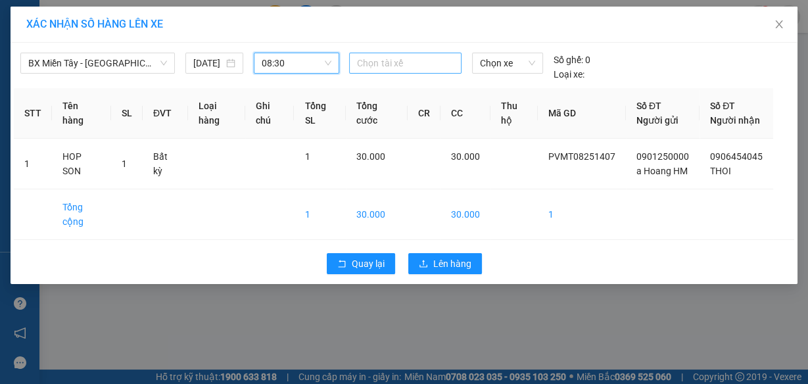
click at [414, 64] on div at bounding box center [405, 63] width 105 height 16
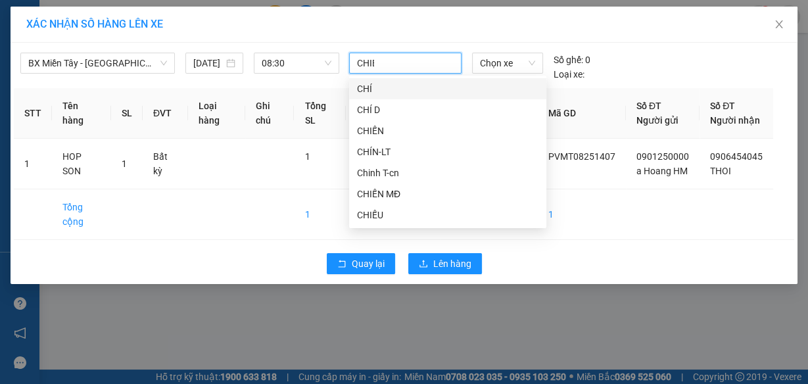
type input "CHIEN"
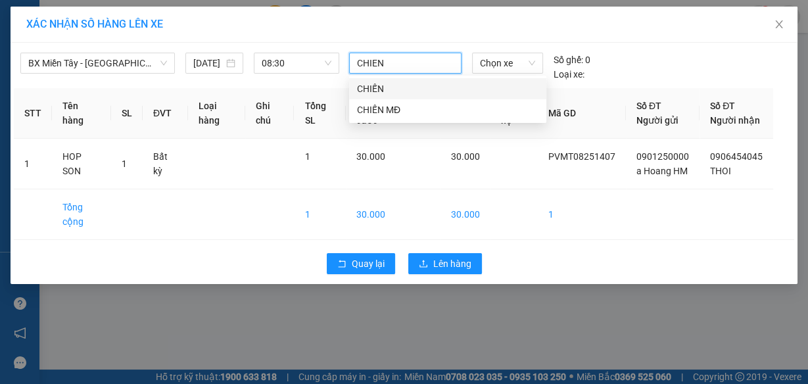
click at [381, 87] on div "CHIẾN" at bounding box center [448, 89] width 182 height 14
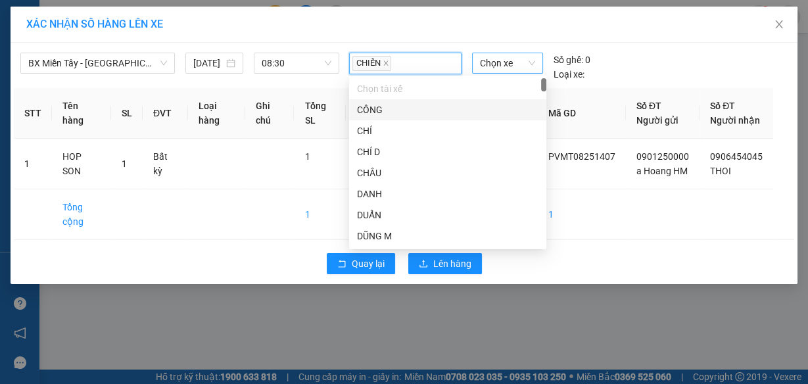
click at [493, 64] on span "Chọn xe" at bounding box center [507, 63] width 55 height 20
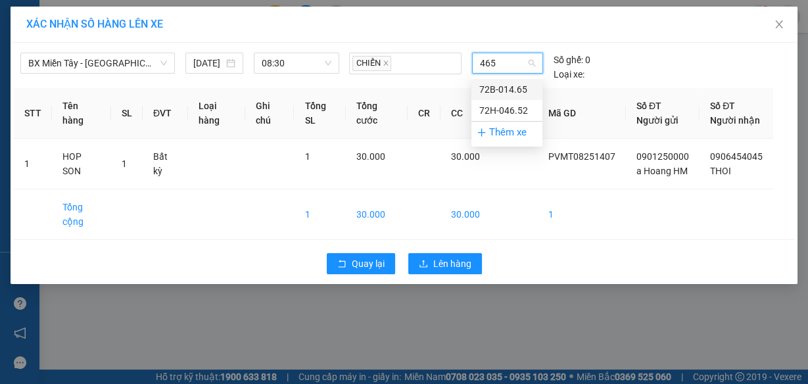
type input "4652"
click at [505, 90] on div "72H-046.52" at bounding box center [506, 89] width 55 height 14
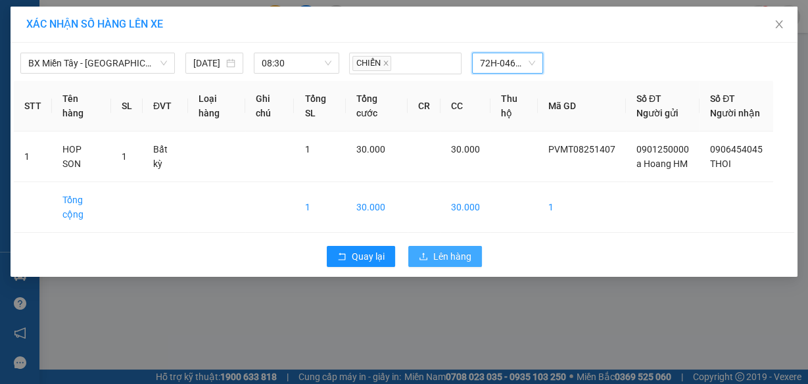
click at [465, 264] on span "Lên hàng" at bounding box center [452, 256] width 38 height 14
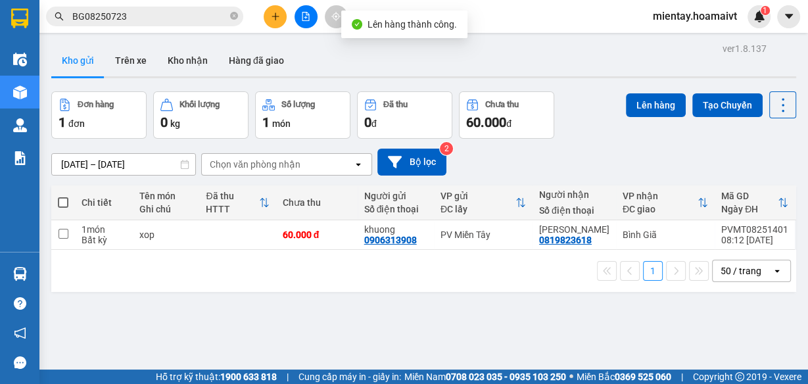
click at [47, 277] on div "ver 1.8.137 Kho gửi Trên xe Kho nhận Hàng đã giao Đơn hàng 1 đơn Khối lượng 0 k…" at bounding box center [424, 231] width 756 height 384
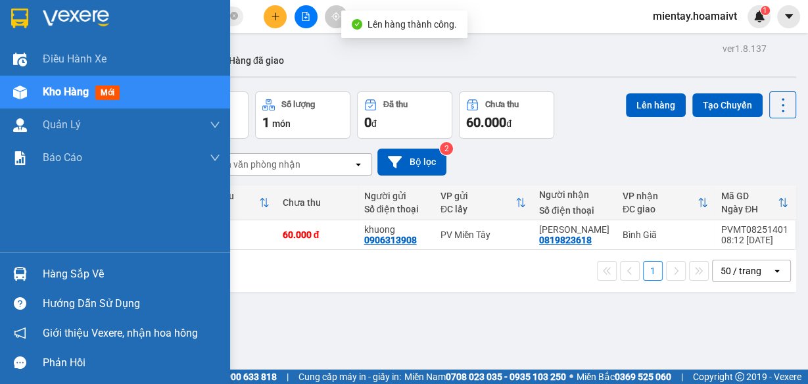
click at [68, 272] on div "Hàng sắp về" at bounding box center [132, 274] width 178 height 20
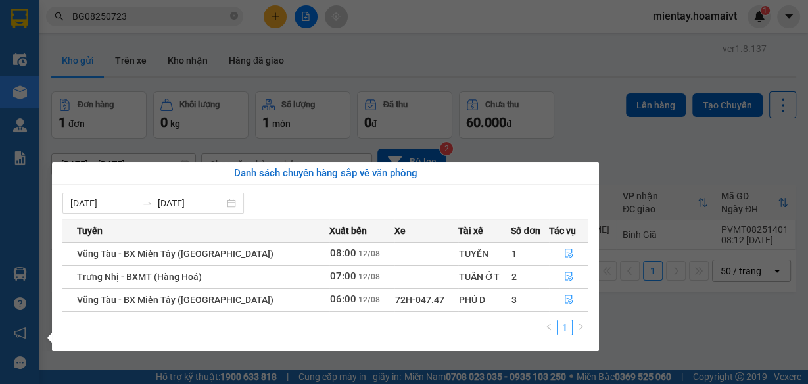
click at [677, 306] on section "Kết quả tìm kiếm ( 1 ) Bộ lọc Mã ĐH Trạng thái Món hàng Tổng cước Chưa cước Nhã…" at bounding box center [404, 192] width 808 height 384
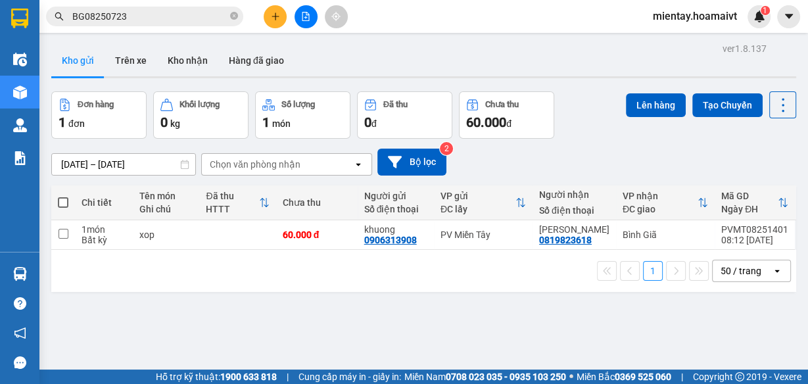
click at [648, 132] on div "Lên hàng Tạo Chuyến" at bounding box center [711, 114] width 170 height 47
click at [199, 59] on button "Kho nhận" at bounding box center [187, 61] width 61 height 32
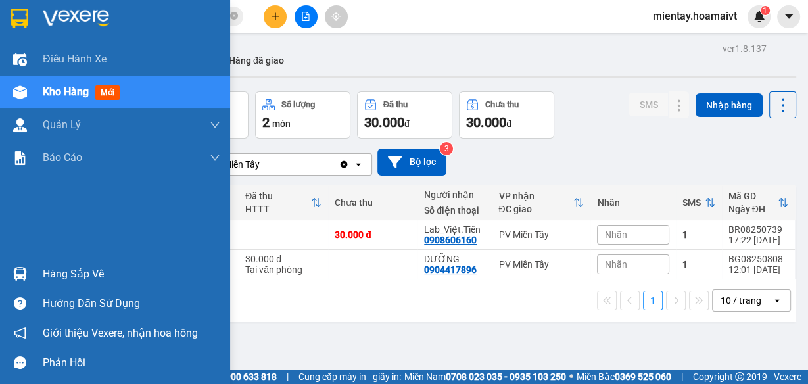
click at [61, 272] on div "Hàng sắp về" at bounding box center [132, 274] width 178 height 20
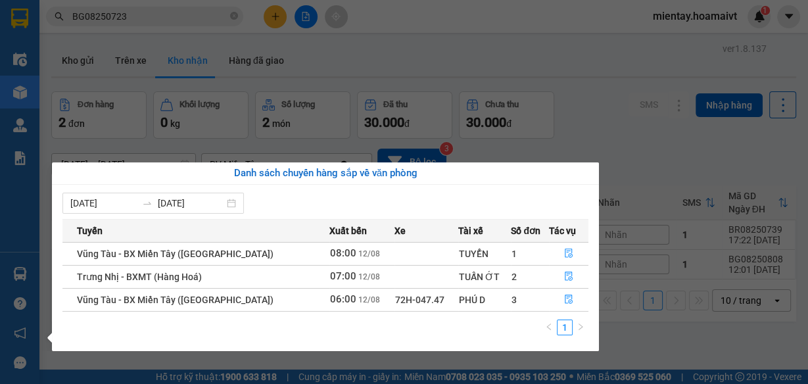
click at [630, 114] on section "Kết quả tìm kiếm ( 1 ) Bộ lọc Mã ĐH Trạng thái Món hàng Tổng cước Chưa cước Nhã…" at bounding box center [404, 192] width 808 height 384
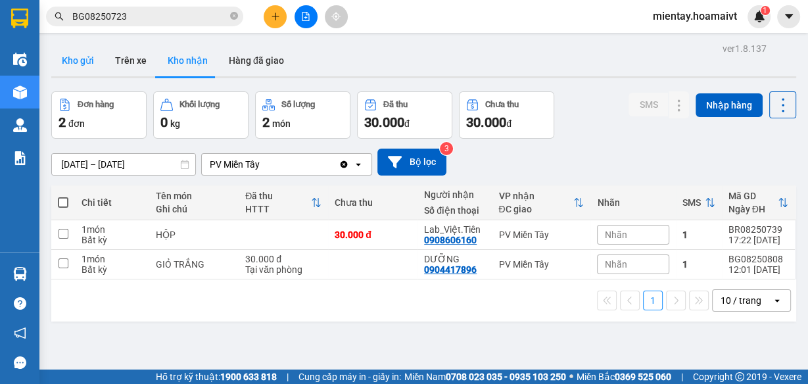
click at [91, 67] on button "Kho gửi" at bounding box center [77, 61] width 53 height 32
